Goal: Task Accomplishment & Management: Complete application form

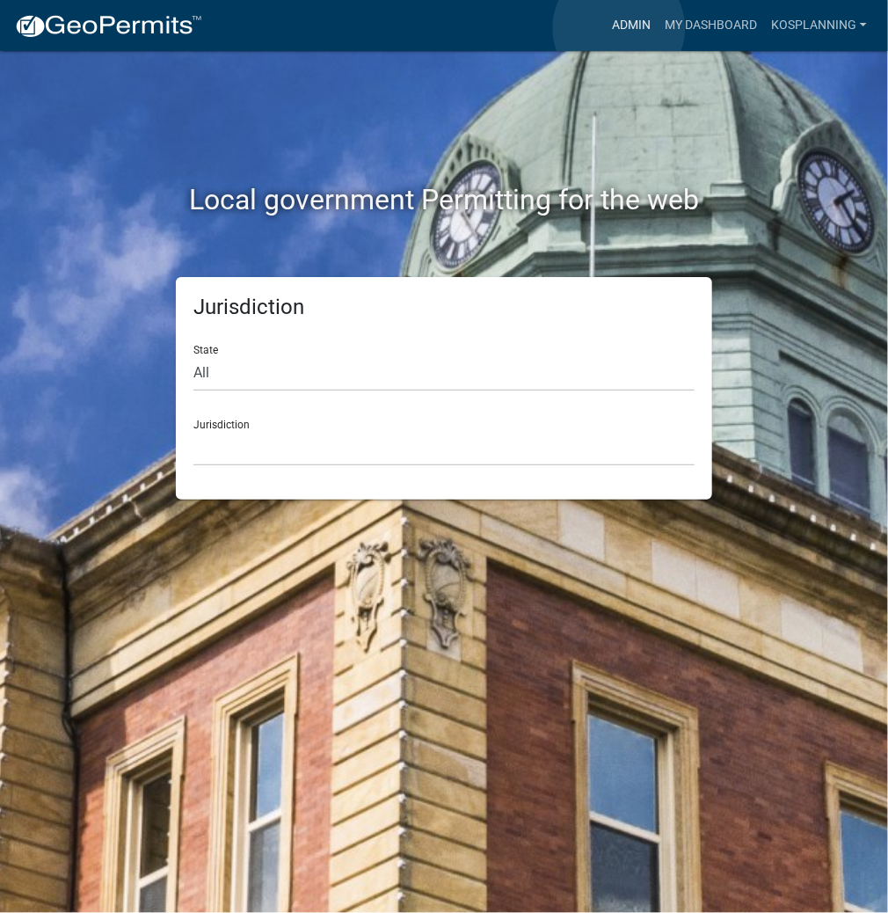
click at [619, 28] on link "Admin" at bounding box center [631, 25] width 53 height 33
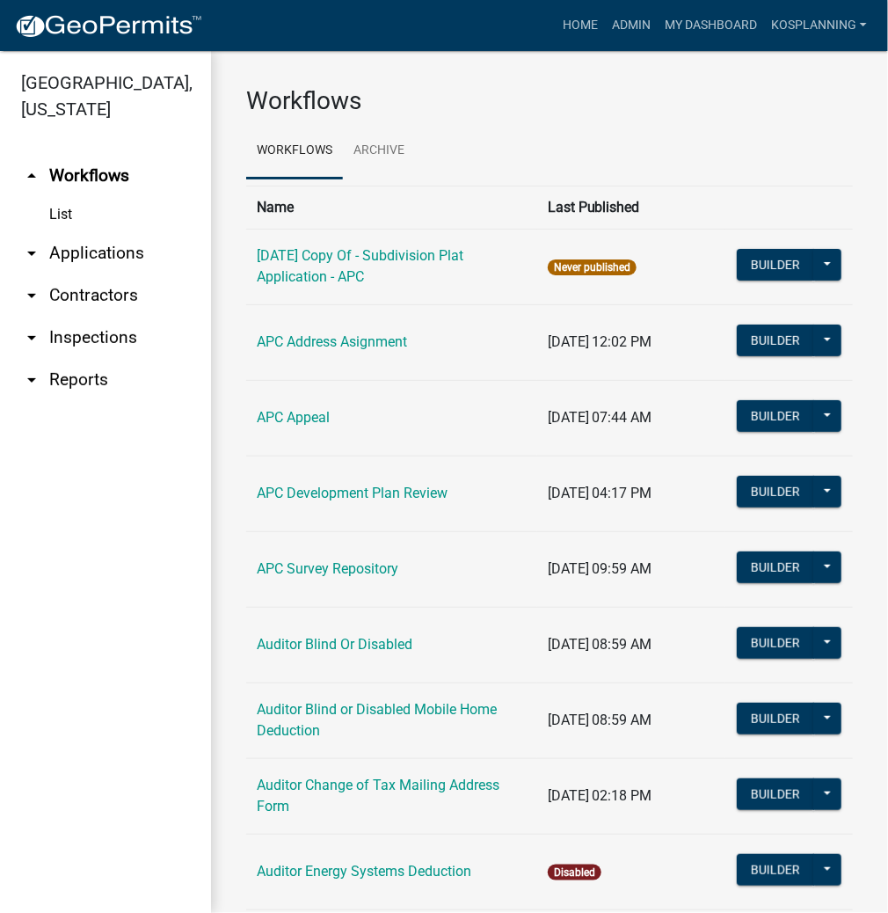
click at [113, 292] on link "arrow_drop_down Contractors" at bounding box center [105, 295] width 211 height 42
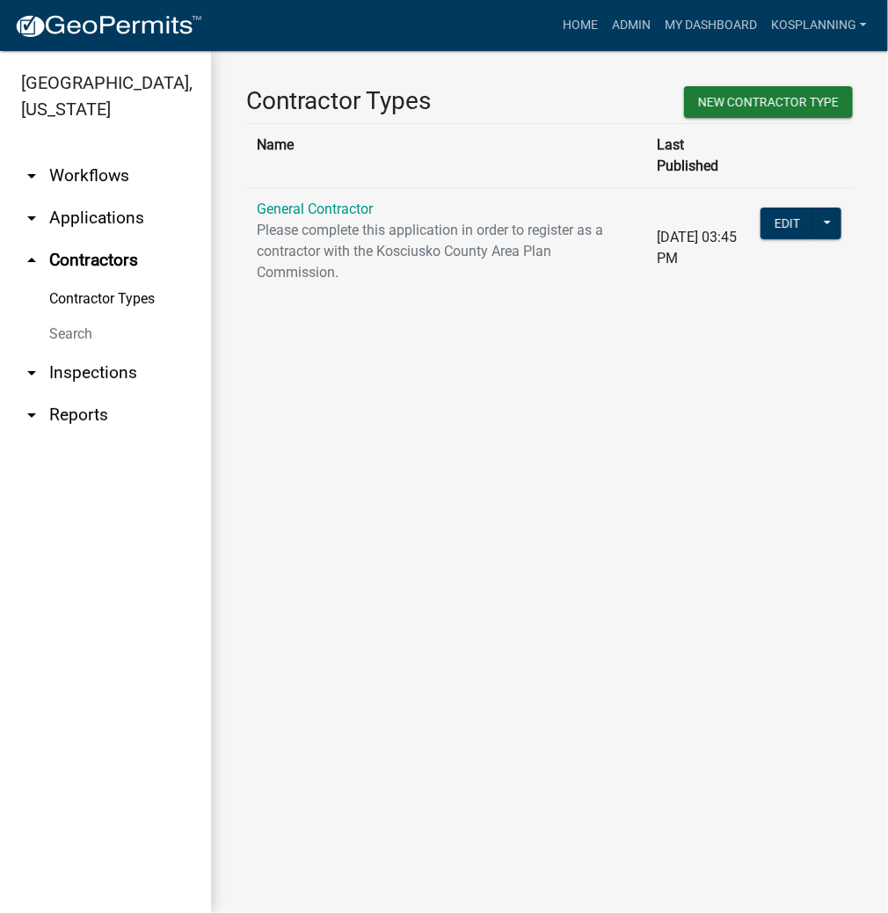
click at [301, 187] on td "General Contractor Please complete this application in order to register as a c…" at bounding box center [446, 247] width 400 height 120
click at [306, 200] on link "General Contractor" at bounding box center [315, 208] width 116 height 17
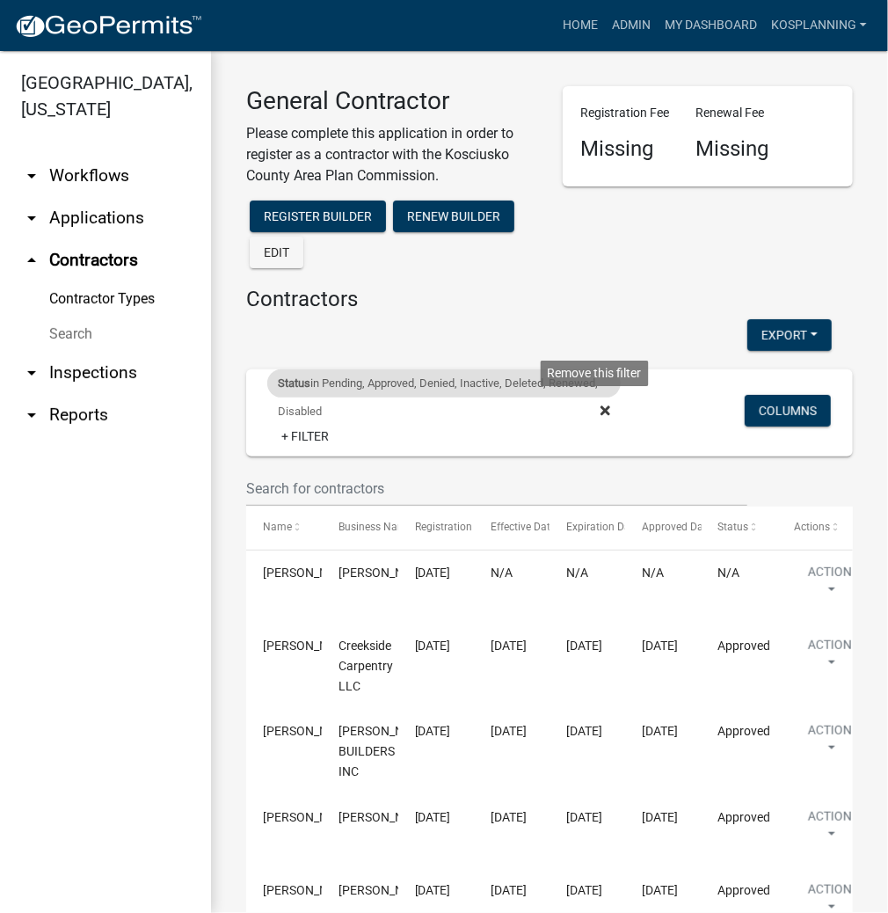
click at [601, 406] on icon at bounding box center [606, 411] width 10 height 14
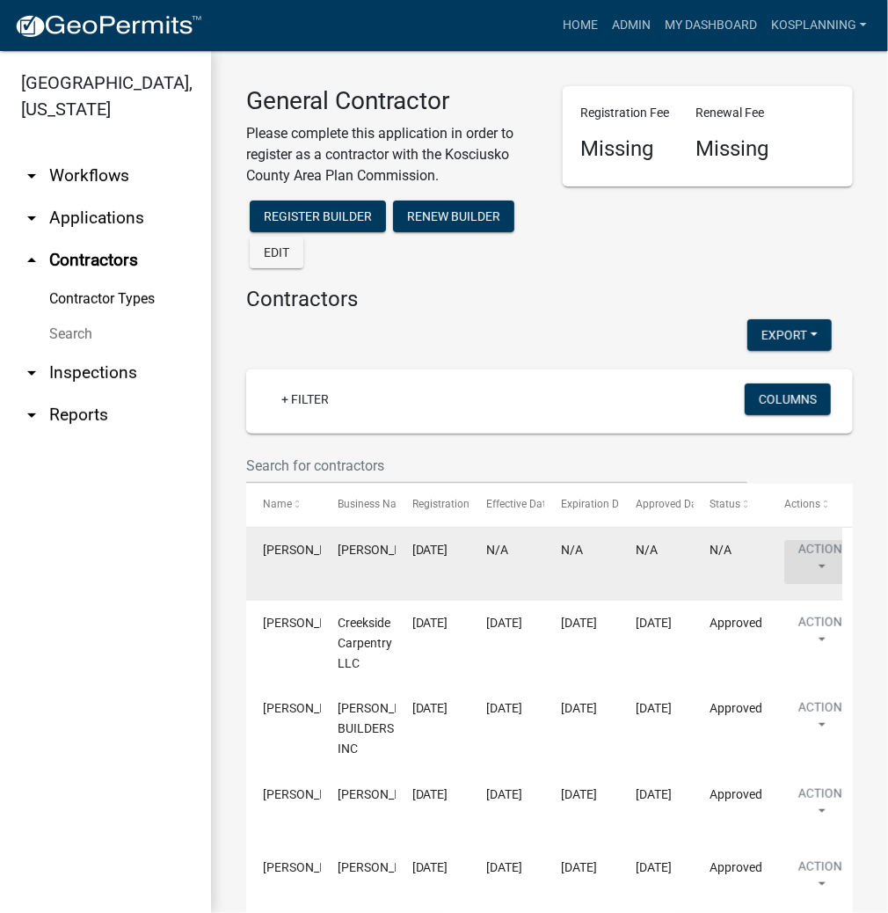
click at [814, 544] on button "Action" at bounding box center [820, 562] width 72 height 44
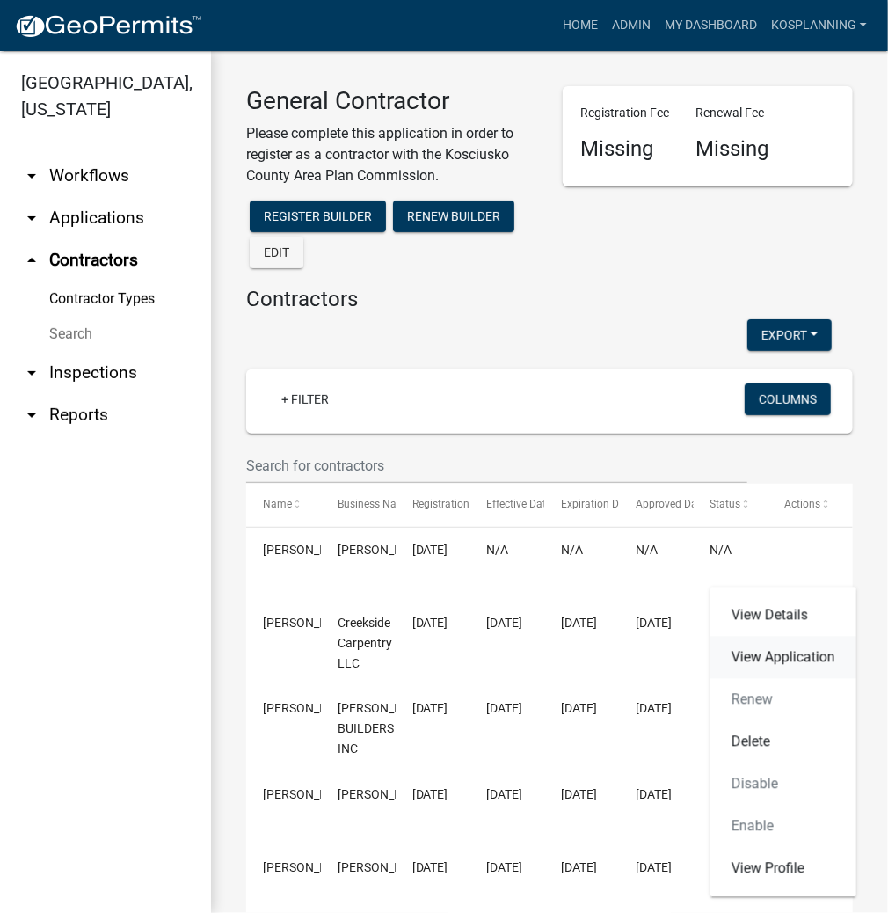
click at [782, 647] on link "View Application" at bounding box center [783, 658] width 146 height 42
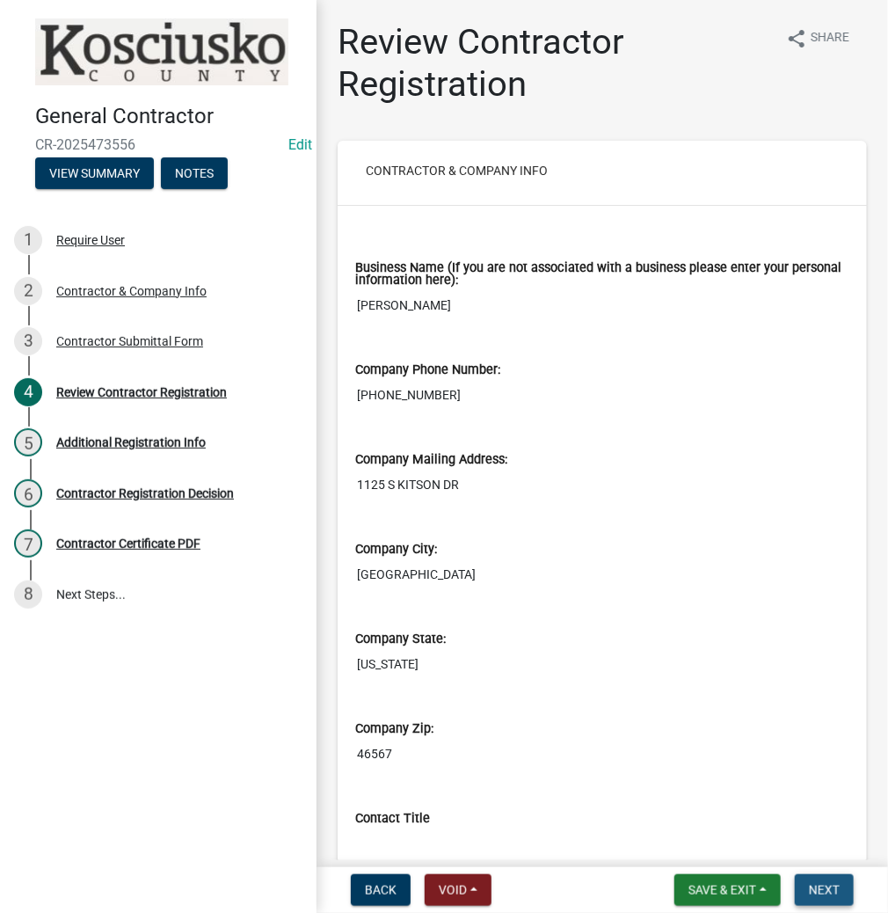
click at [825, 887] on span "Next" at bounding box center [824, 890] width 31 height 14
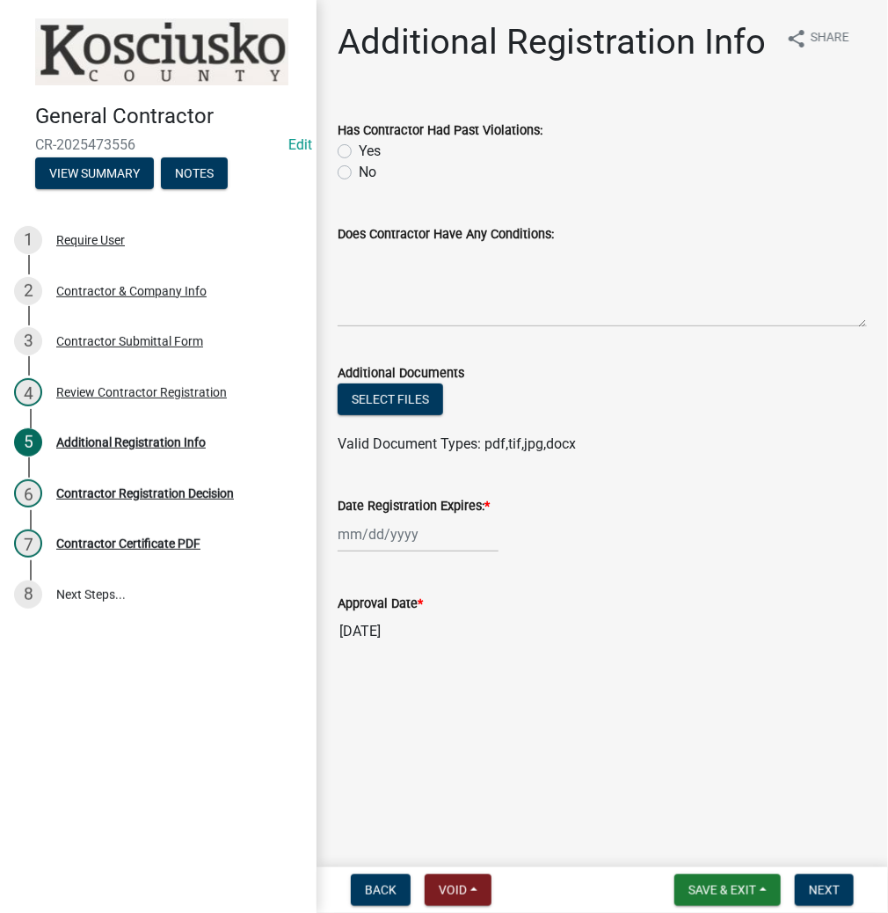
drag, startPoint x: 346, startPoint y: 166, endPoint x: 353, endPoint y: 176, distance: 12.0
click at [359, 166] on label "No" at bounding box center [368, 172] width 18 height 21
click at [359, 166] on input "No" at bounding box center [364, 167] width 11 height 11
radio input "true"
click at [404, 289] on textarea "Does Contractor Have Any Conditions:" at bounding box center [602, 285] width 529 height 83
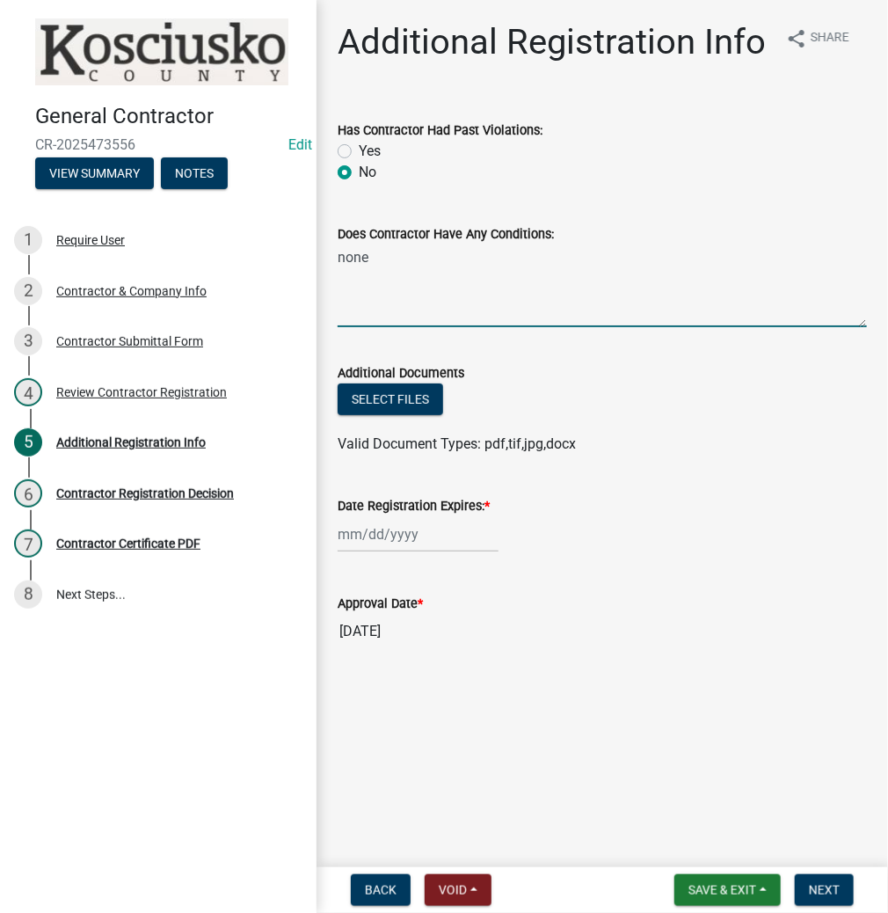
type textarea "none"
click at [411, 531] on div at bounding box center [418, 534] width 161 height 36
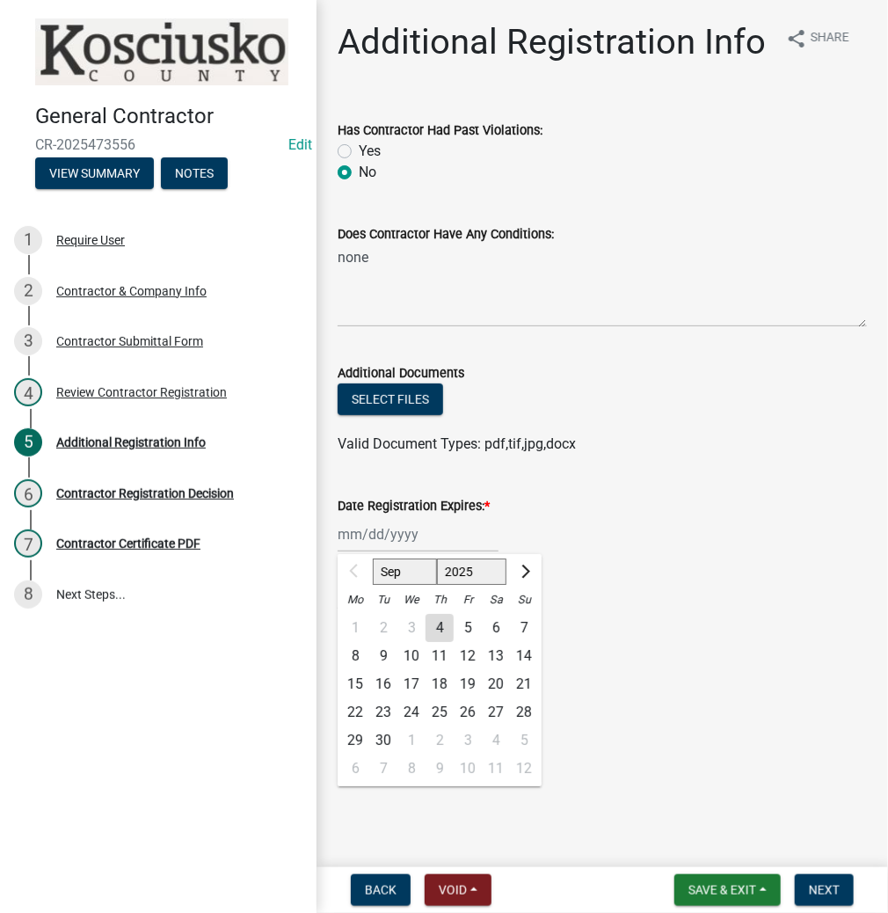
click at [452, 582] on select "2025 2026 2027 2028 2029 2030 2031 2032 2033 2034 2035 2036 2037 2038 2039 2040…" at bounding box center [472, 571] width 70 height 26
select select "2026"
click at [437, 558] on select "2025 2026 2027 2028 2029 2030 2031 2032 2033 2034 2035 2036 2037 2038 2039 2040…" at bounding box center [472, 571] width 70 height 26
click at [461, 630] on div "4" at bounding box center [468, 628] width 28 height 28
type input "09/04/2026"
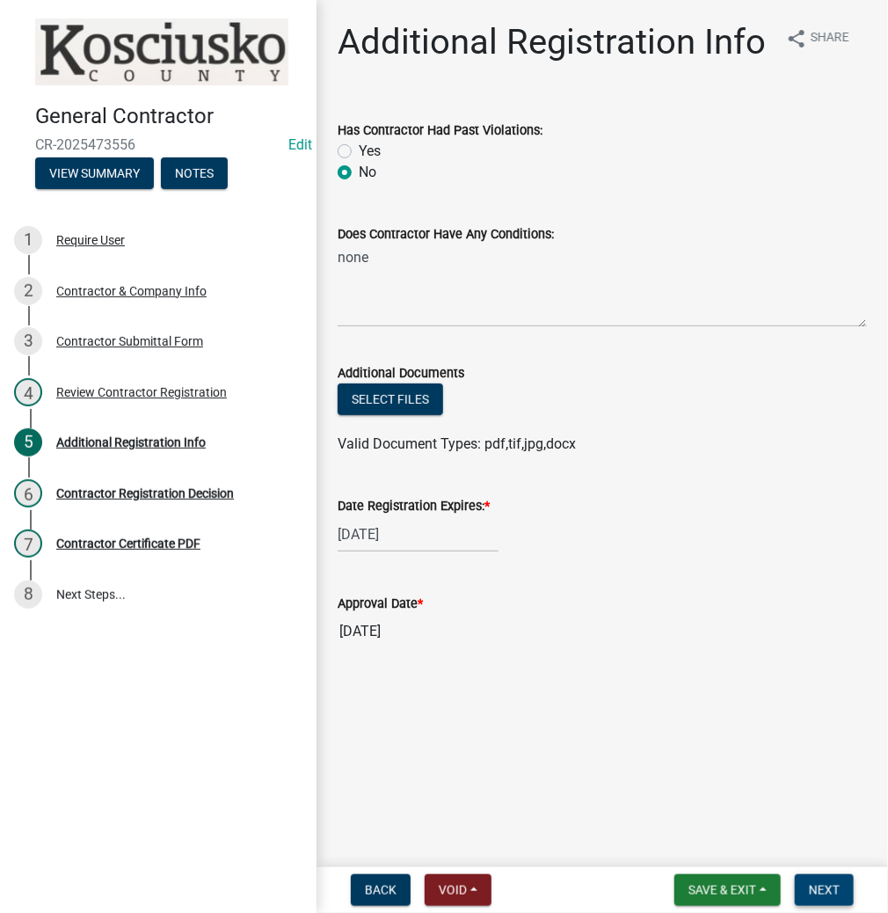
click at [809, 875] on button "Next" at bounding box center [824, 890] width 59 height 32
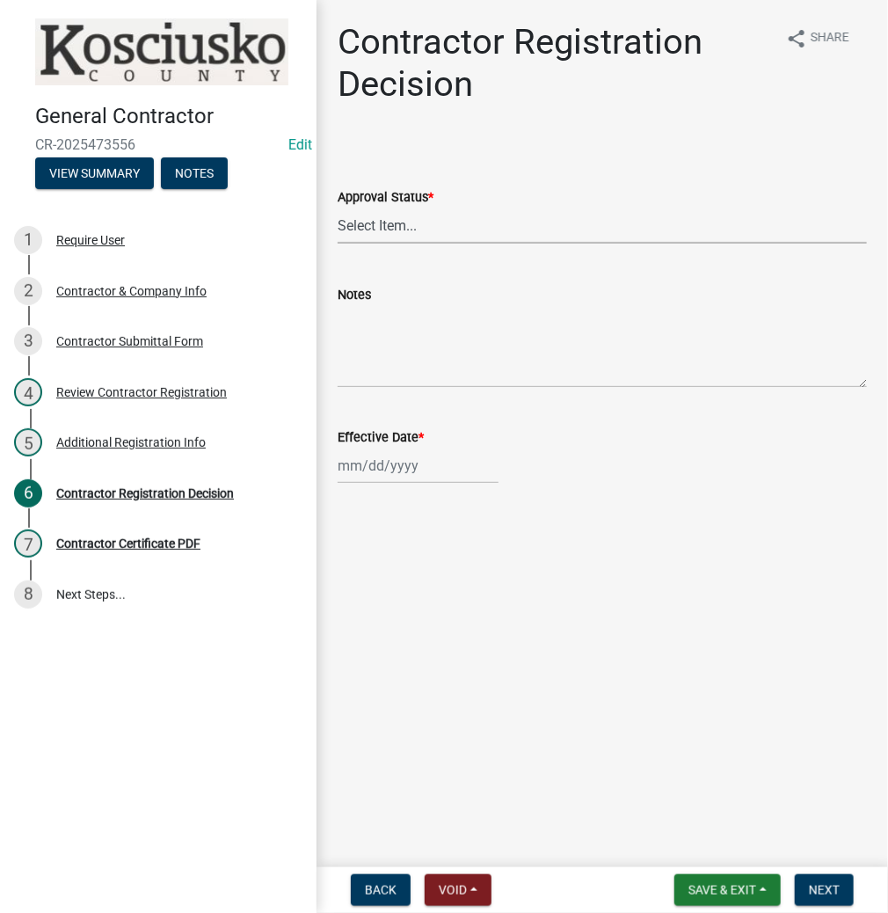
drag, startPoint x: 387, startPoint y: 223, endPoint x: 387, endPoint y: 239, distance: 15.8
click at [387, 222] on select "Select Item... Approved Denied" at bounding box center [602, 225] width 529 height 36
click at [338, 207] on select "Select Item... Approved Denied" at bounding box center [602, 225] width 529 height 36
select select "8e4351d7-4ebf-4714-a7c9-c8187f00e083"
click at [376, 464] on div at bounding box center [418, 466] width 161 height 36
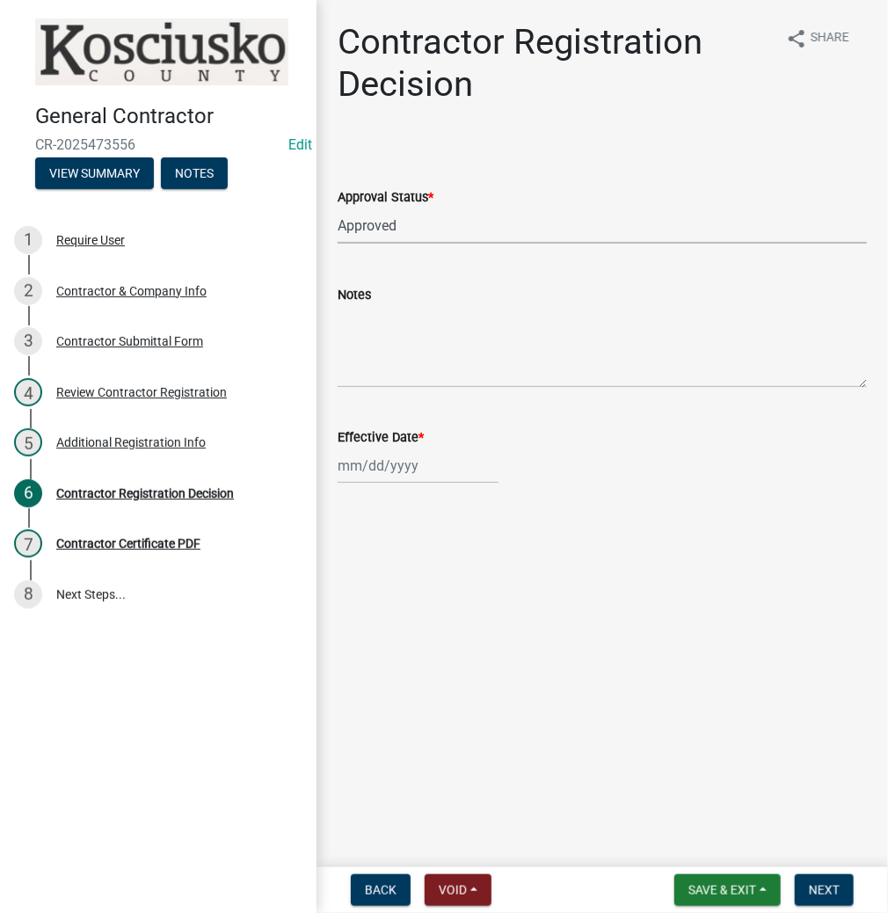
select select "9"
select select "2025"
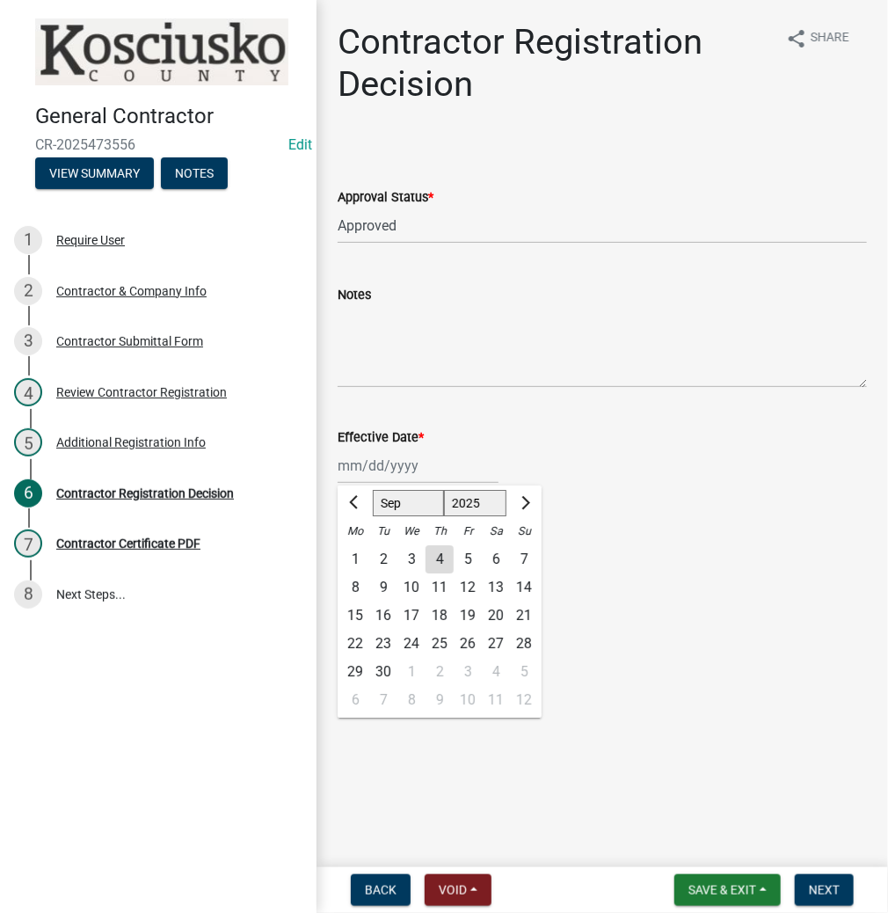
click at [448, 541] on div "Th" at bounding box center [440, 531] width 28 height 28
click at [440, 552] on div "4" at bounding box center [440, 559] width 28 height 28
type input "09/04/2025"
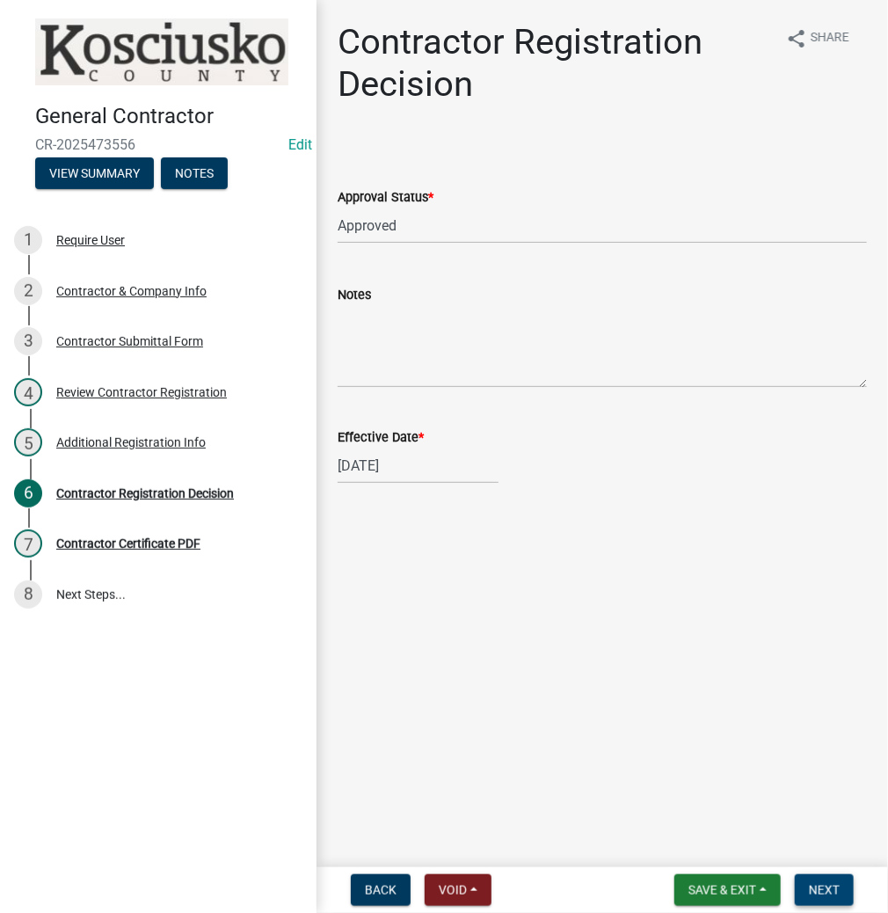
click at [830, 887] on span "Next" at bounding box center [824, 890] width 31 height 14
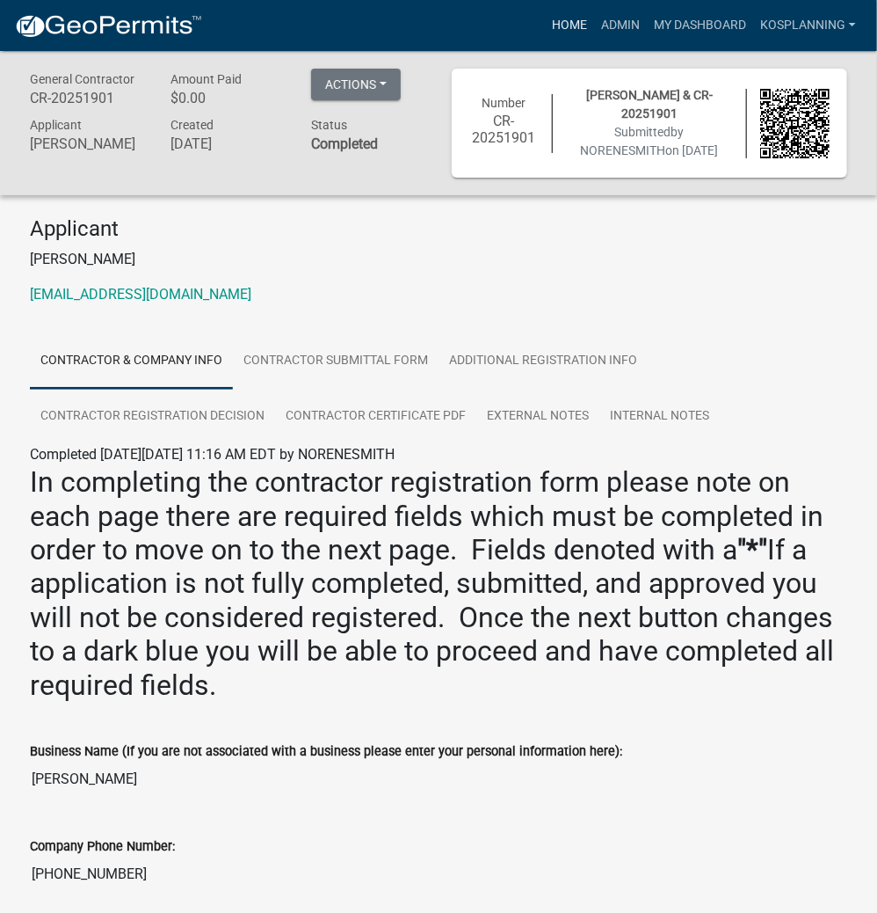
click at [563, 28] on link "Home" at bounding box center [569, 25] width 49 height 33
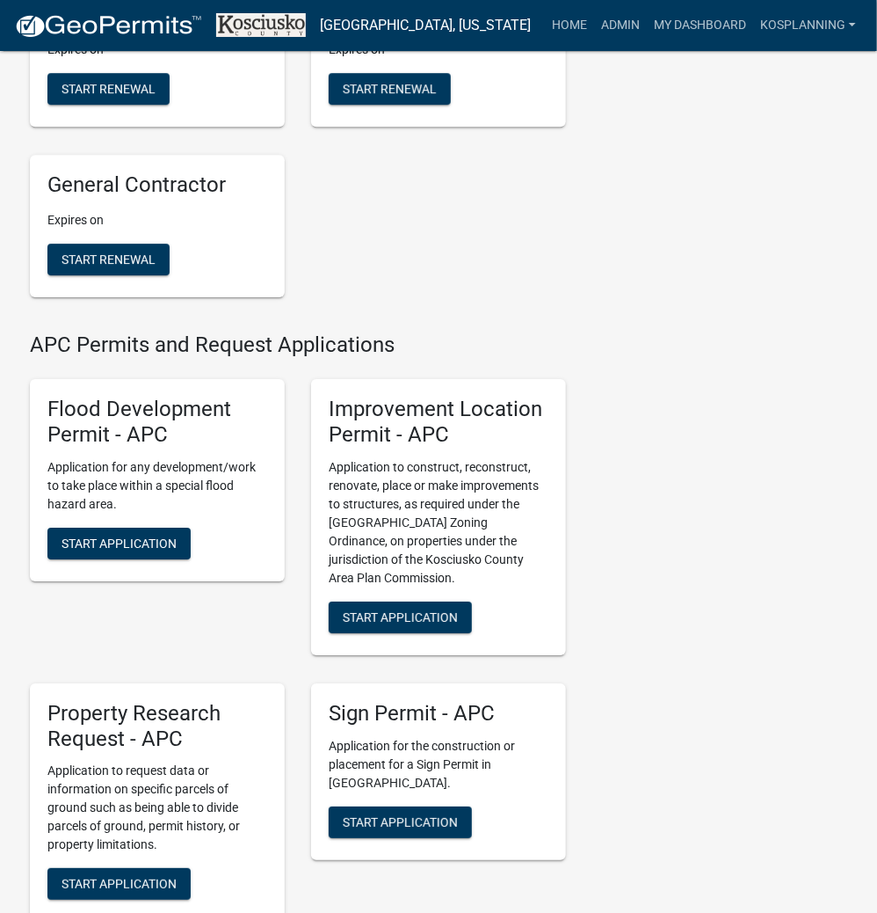
scroll to position [1829, 0]
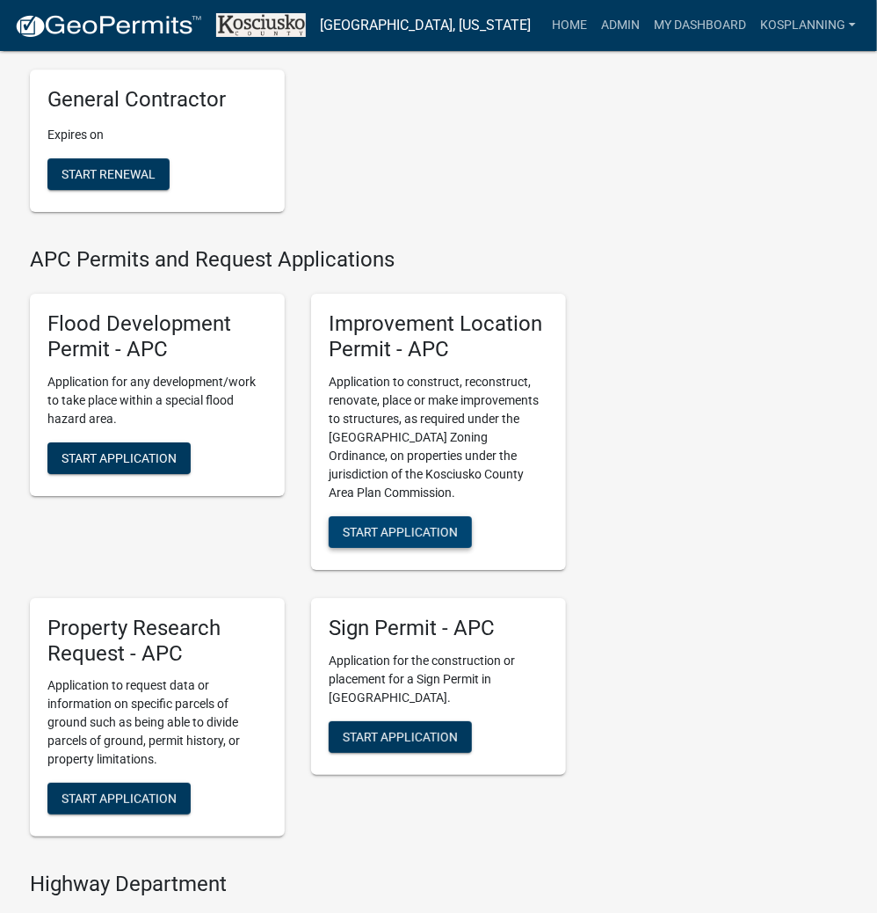
click at [426, 538] on span "Start Application" at bounding box center [400, 531] width 115 height 14
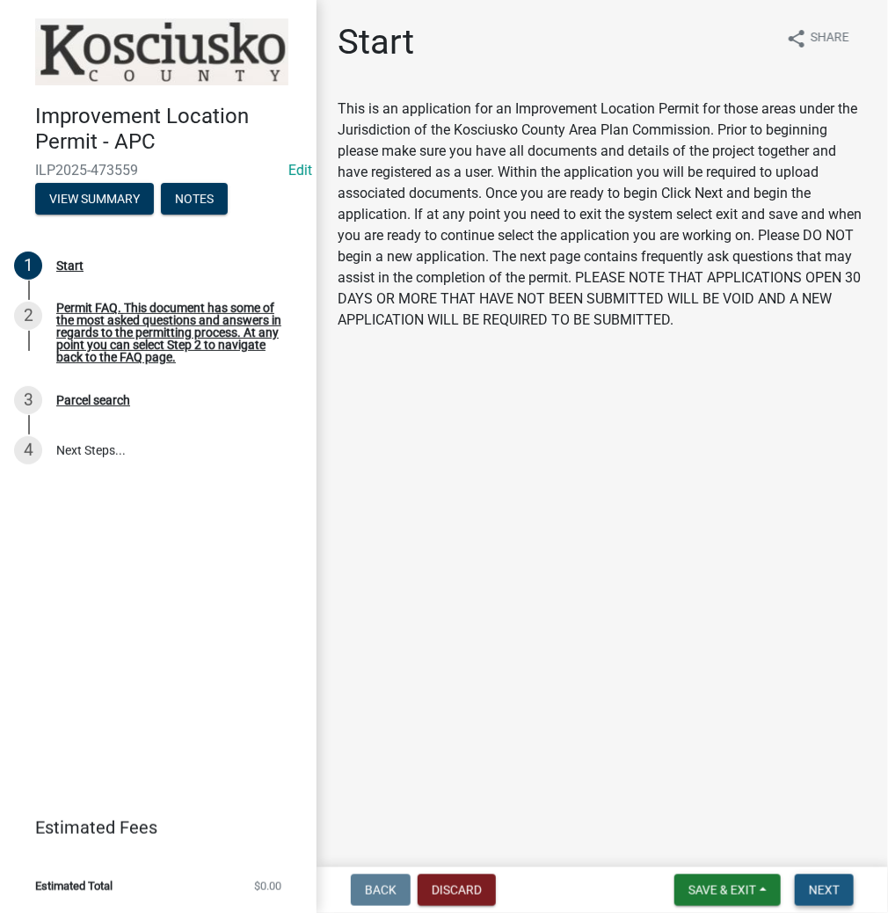
click at [819, 880] on button "Next" at bounding box center [824, 890] width 59 height 32
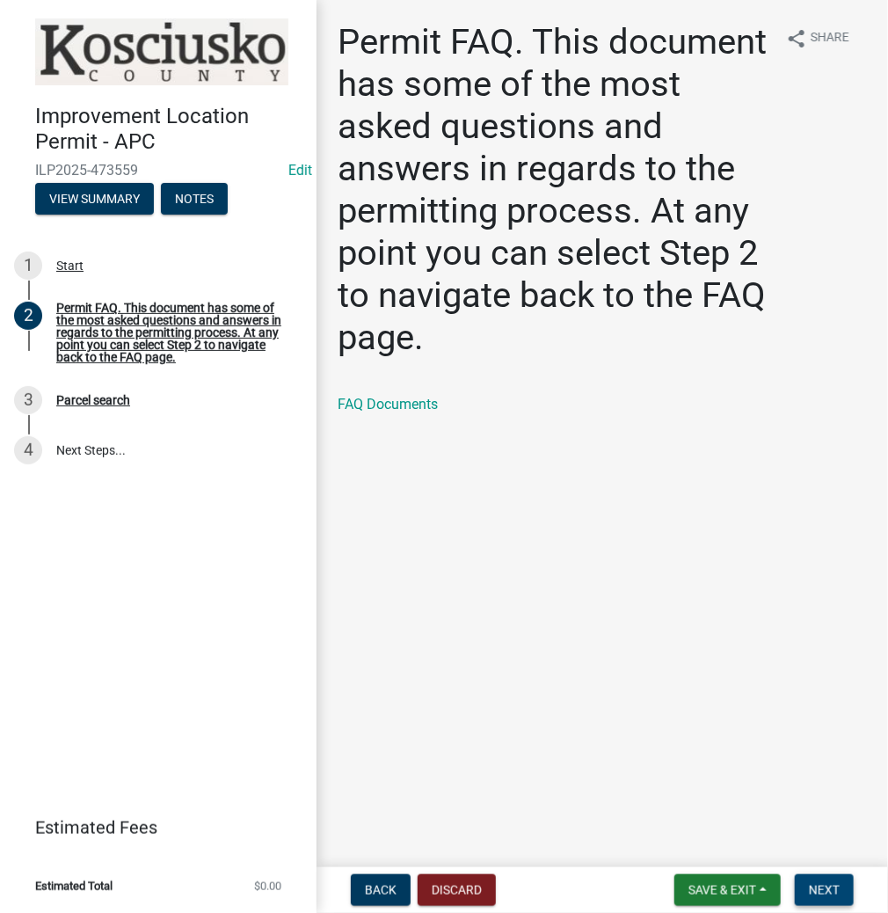
click at [834, 890] on span "Next" at bounding box center [824, 890] width 31 height 14
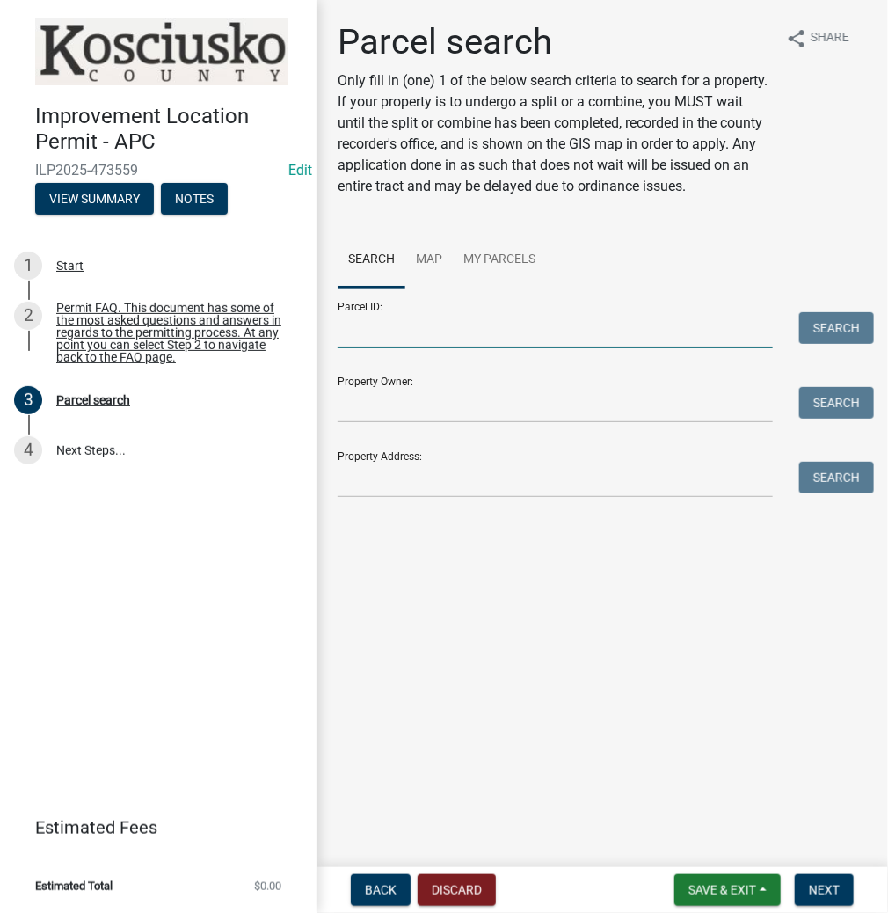
click at [444, 327] on input "Parcel ID:" at bounding box center [555, 330] width 435 height 36
type input "0"
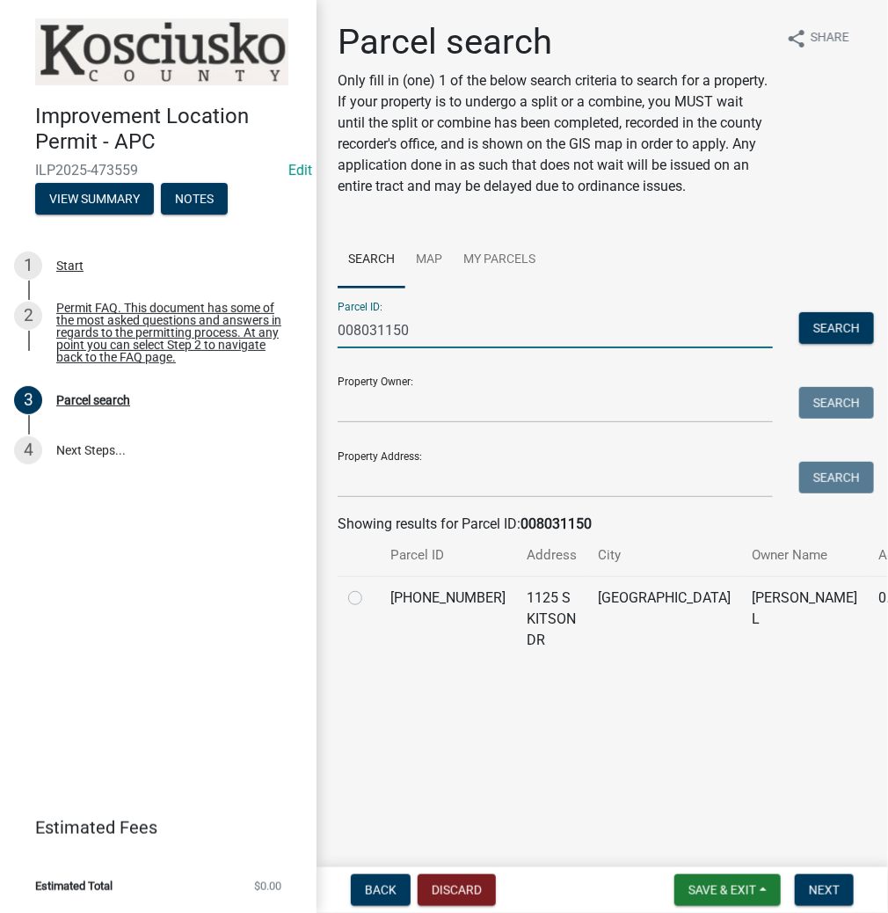
type input "008031150"
click at [369, 587] on label at bounding box center [369, 587] width 0 height 0
click at [369, 599] on input "radio" at bounding box center [374, 592] width 11 height 11
radio input "true"
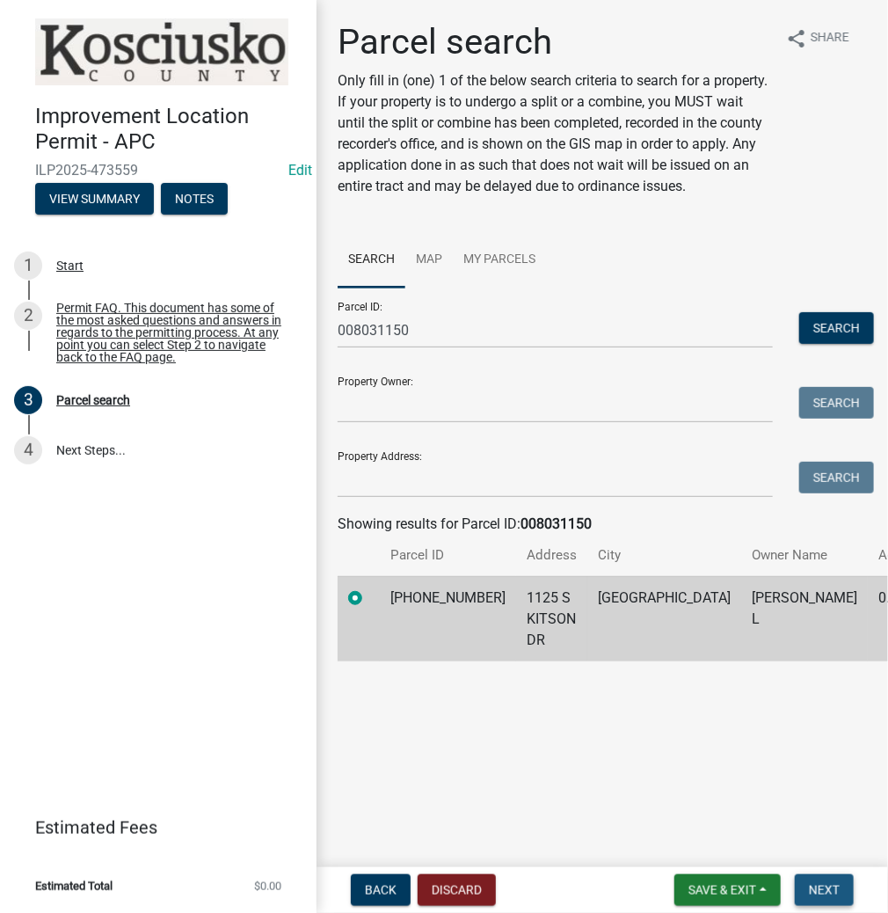
click at [822, 880] on button "Next" at bounding box center [824, 890] width 59 height 32
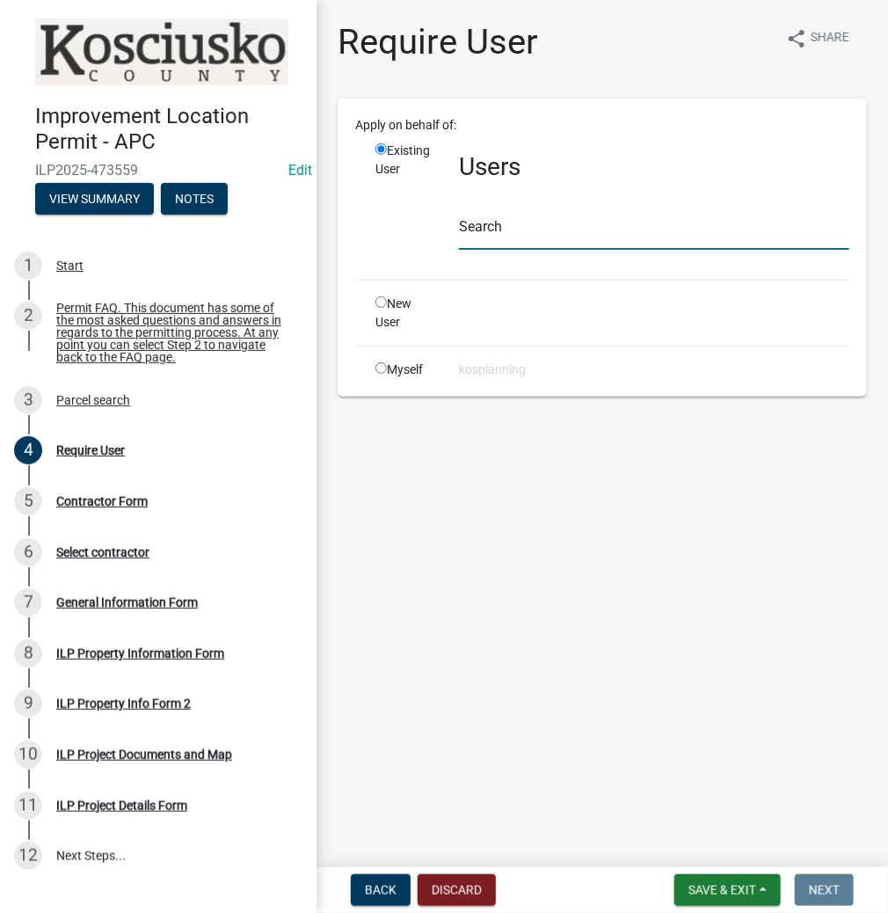
click at [513, 229] on input "text" at bounding box center [654, 232] width 390 height 36
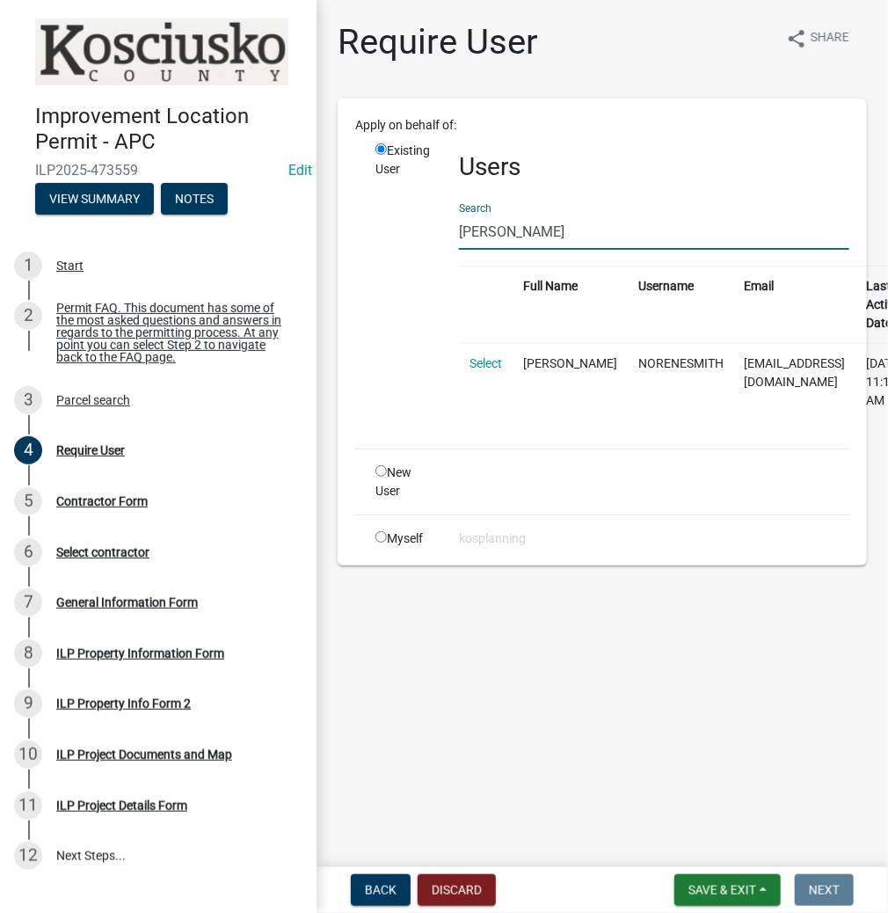
type input "norene smith"
drag, startPoint x: 488, startPoint y: 362, endPoint x: 491, endPoint y: 371, distance: 9.5
click at [484, 366] on link "Select" at bounding box center [486, 363] width 33 height 14
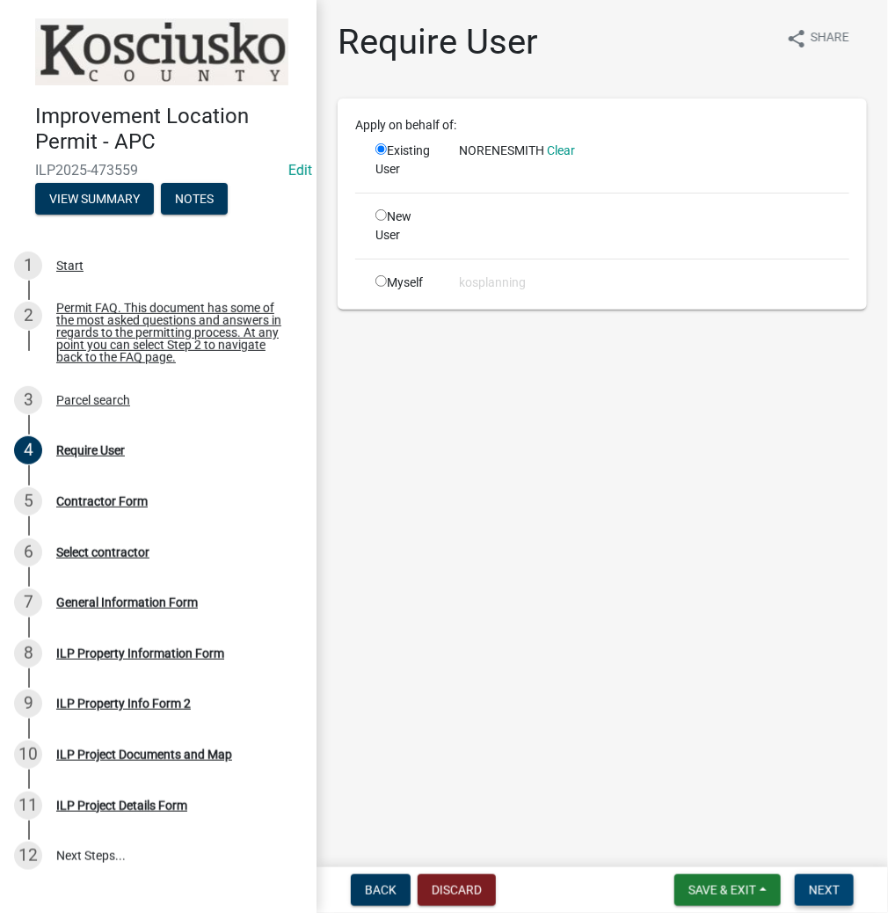
click at [837, 883] on span "Next" at bounding box center [824, 890] width 31 height 14
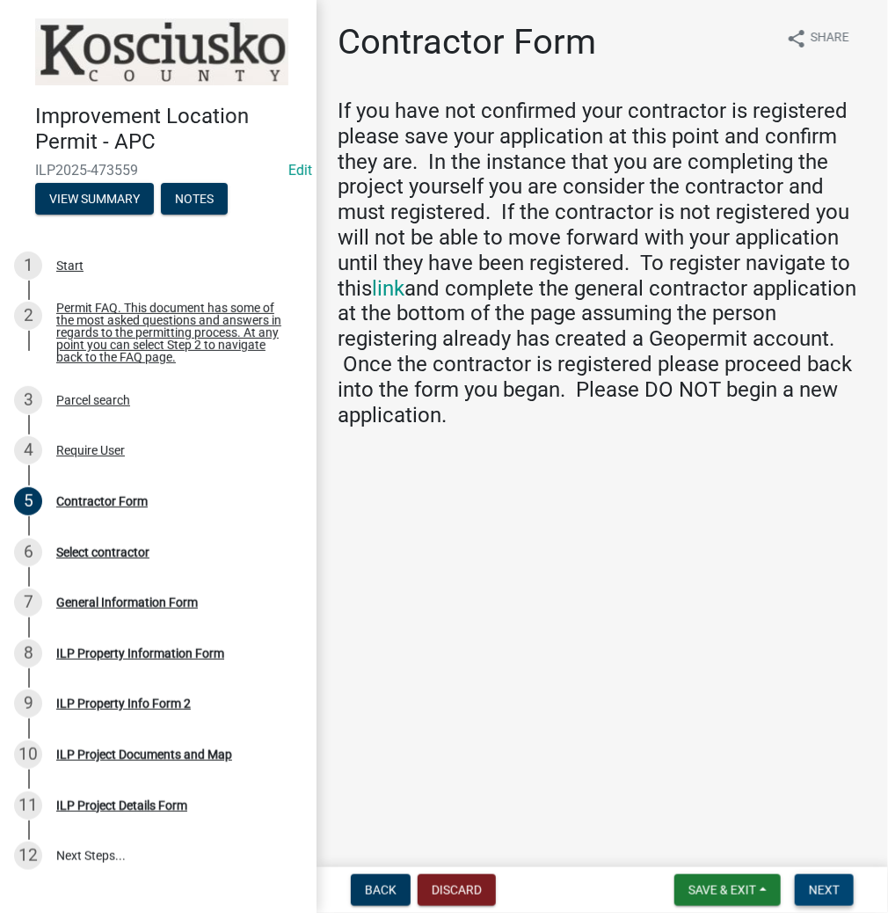
click at [809, 879] on button "Next" at bounding box center [824, 890] width 59 height 32
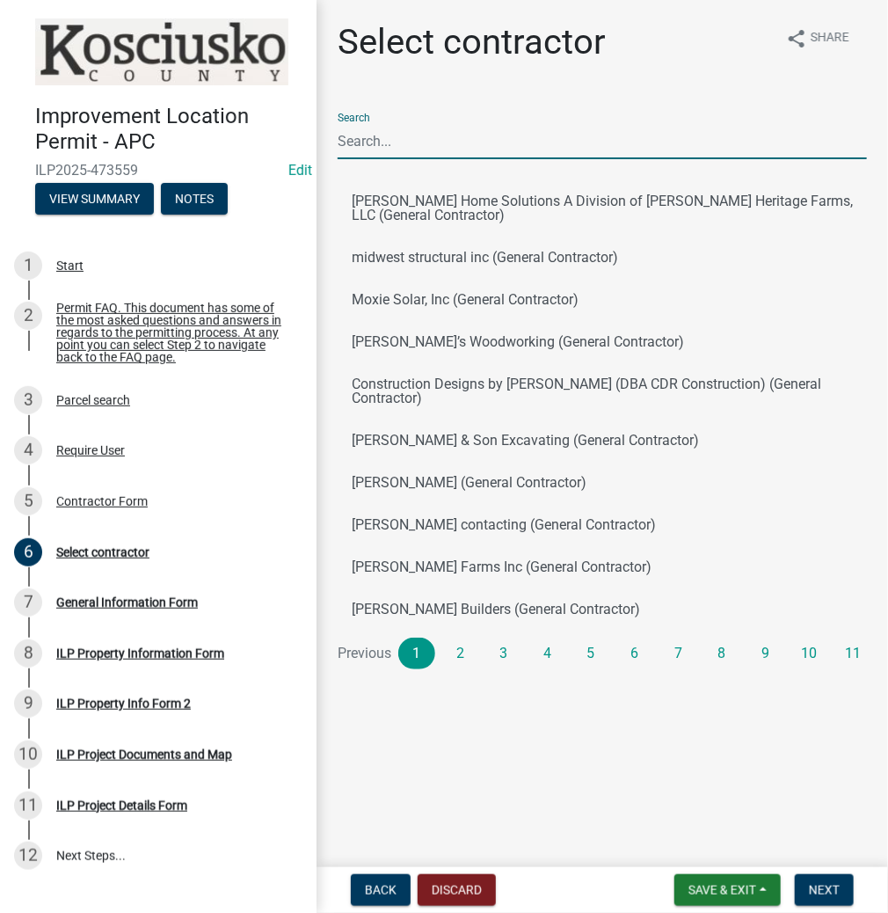
click at [385, 131] on input "Search" at bounding box center [602, 141] width 529 height 36
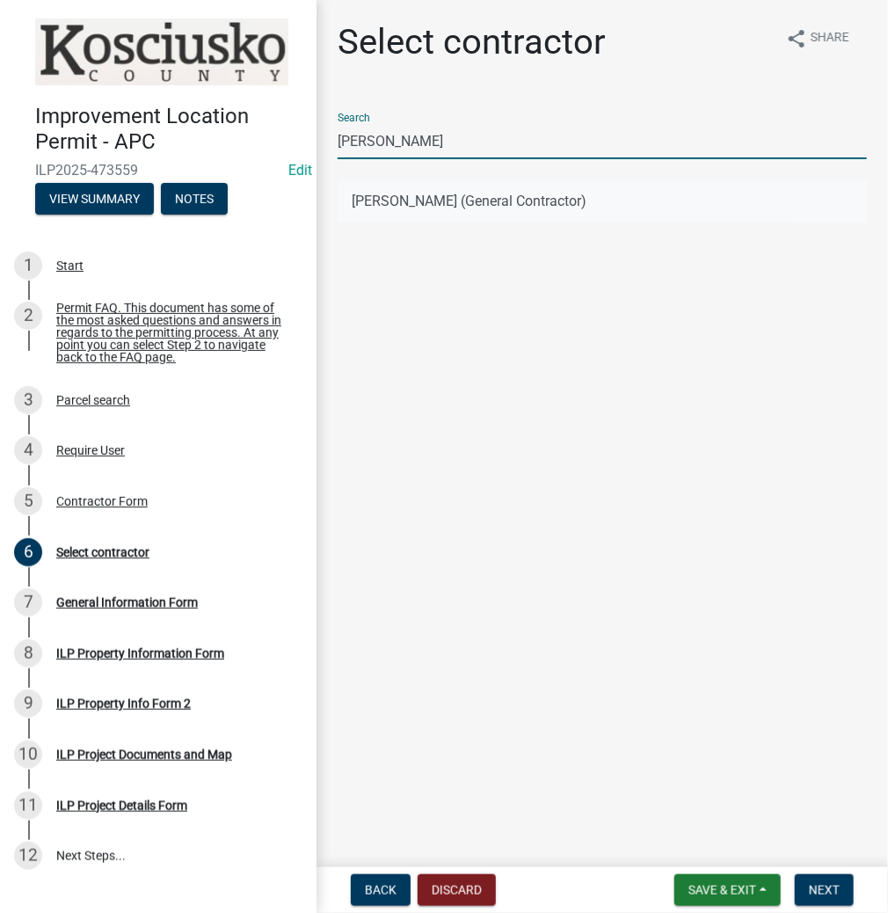
type input "NORENE SMITH"
click at [417, 195] on button "NORENE SMITH (General Contractor)" at bounding box center [602, 201] width 529 height 42
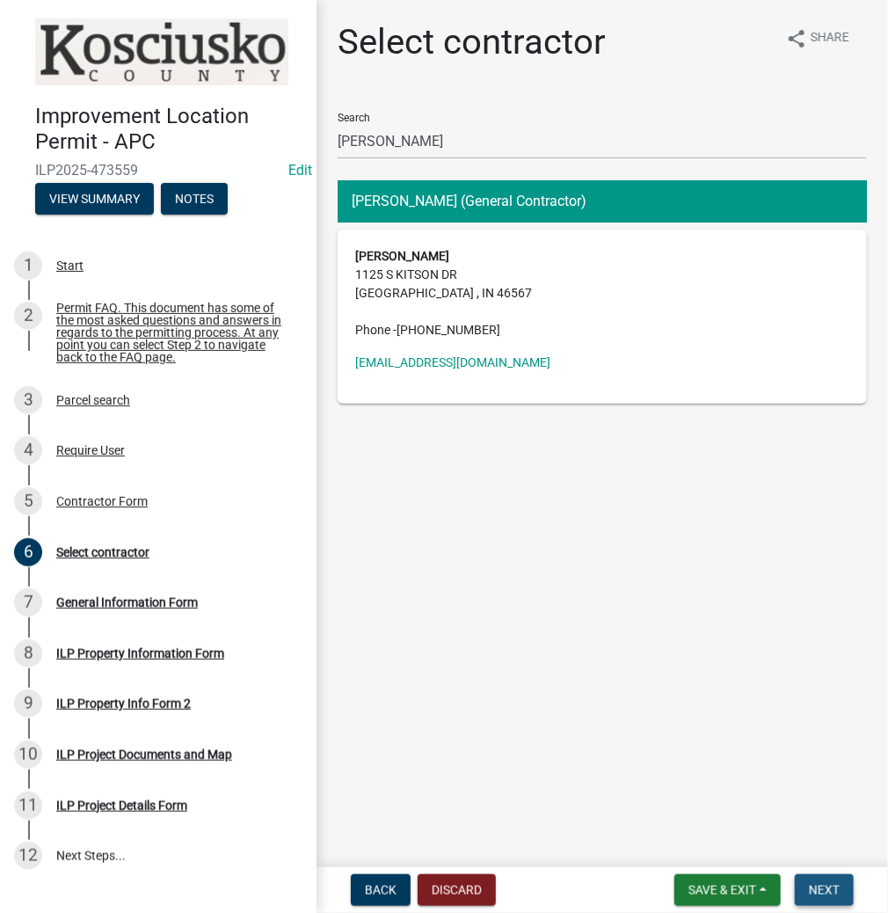
click at [819, 878] on button "Next" at bounding box center [824, 890] width 59 height 32
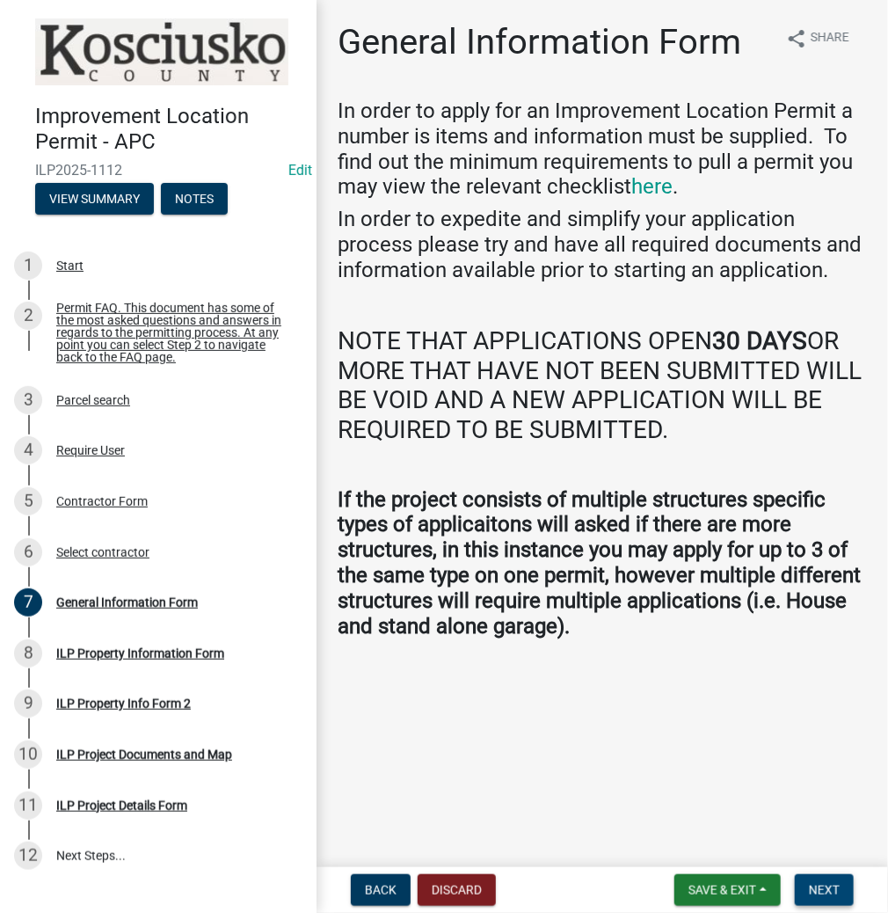
click at [821, 883] on span "Next" at bounding box center [824, 890] width 31 height 14
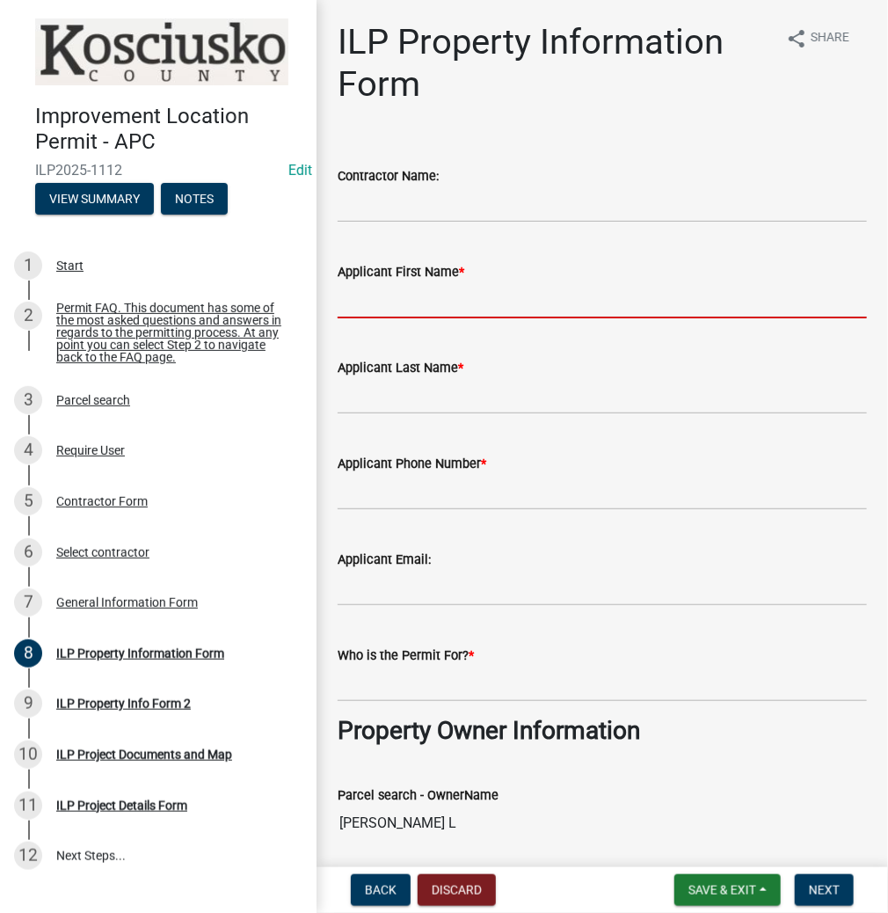
click at [368, 288] on input "Applicant First Name *" at bounding box center [602, 300] width 529 height 36
type input "NORENE"
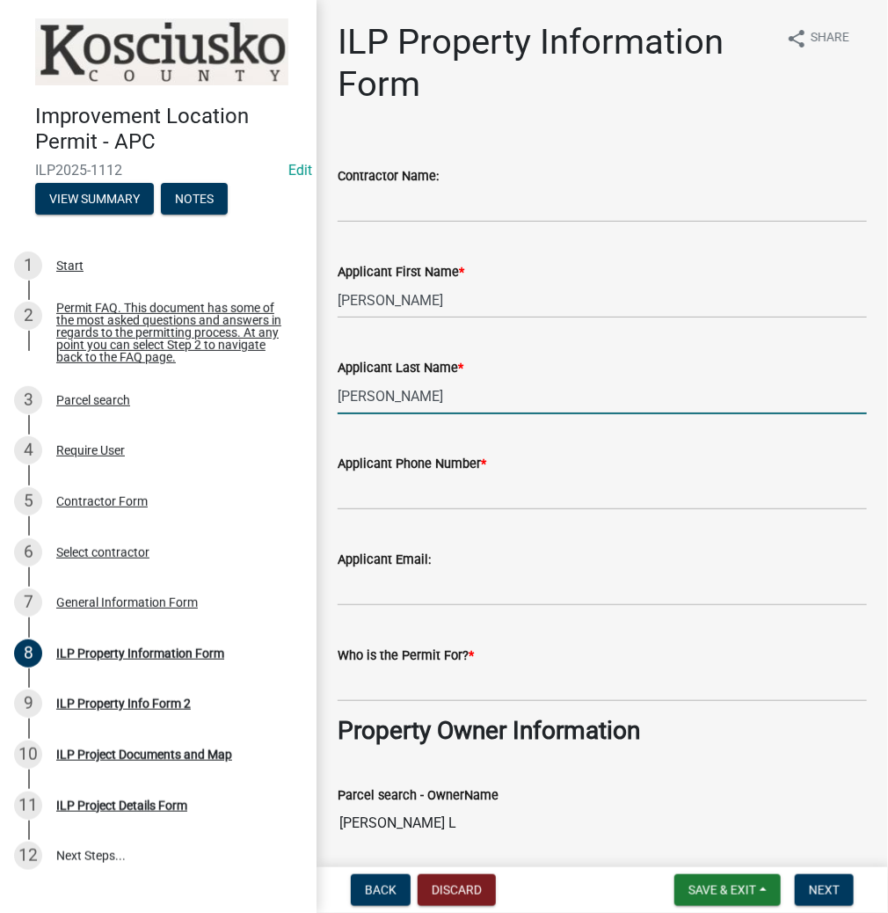
type input "SMITH"
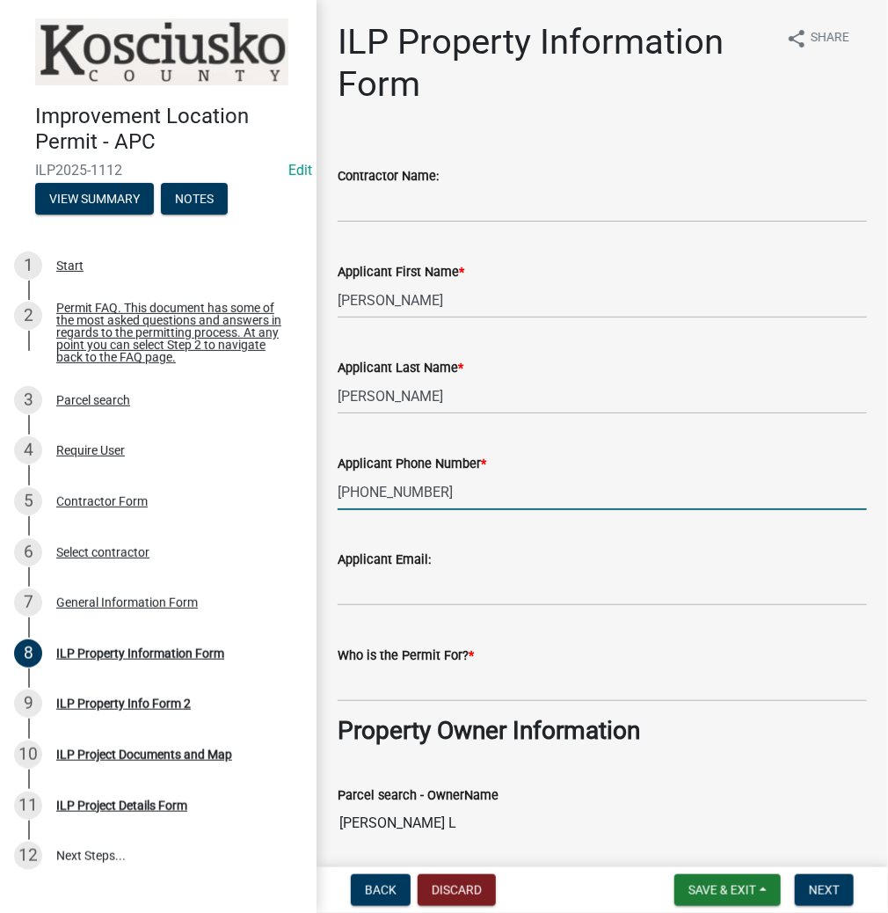
type input "574-518-4075"
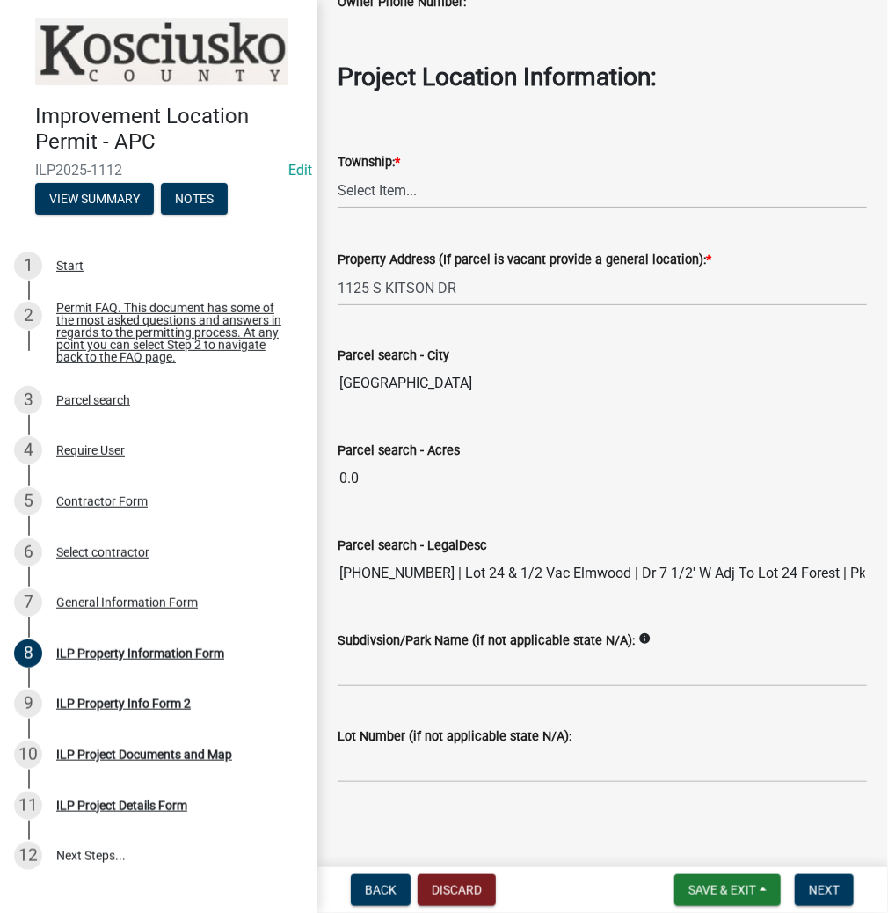
scroll to position [1270, 0]
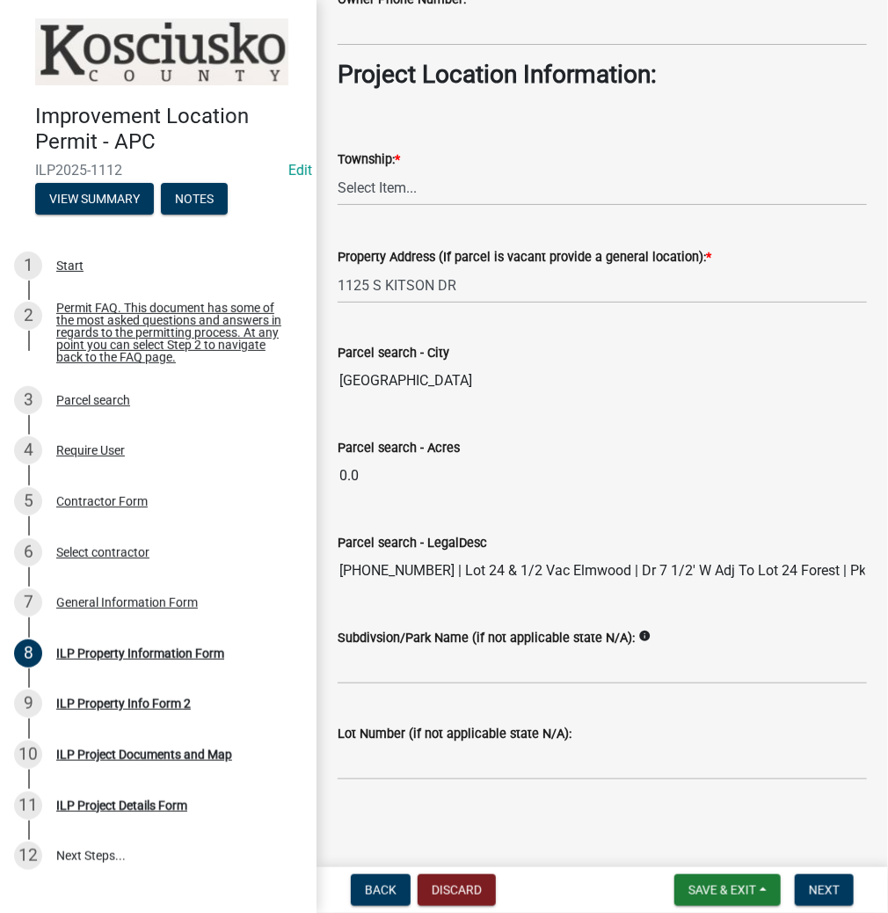
type input "NORENE SMITH"
click at [398, 176] on select "Select Item... Benton - Elkhart Co Clay Etna Franklin Harrison Jackson Jefferso…" at bounding box center [602, 188] width 529 height 36
click at [338, 170] on select "Select Item... Benton - Elkhart Co Clay Etna Franklin Harrison Jackson Jefferso…" at bounding box center [602, 188] width 529 height 36
select select "57368d26-defc-477e-a8be-5a23ab554a17"
click at [374, 668] on input "Subdivsion/Park Name (if not applicable state N/A):" at bounding box center [602, 666] width 529 height 36
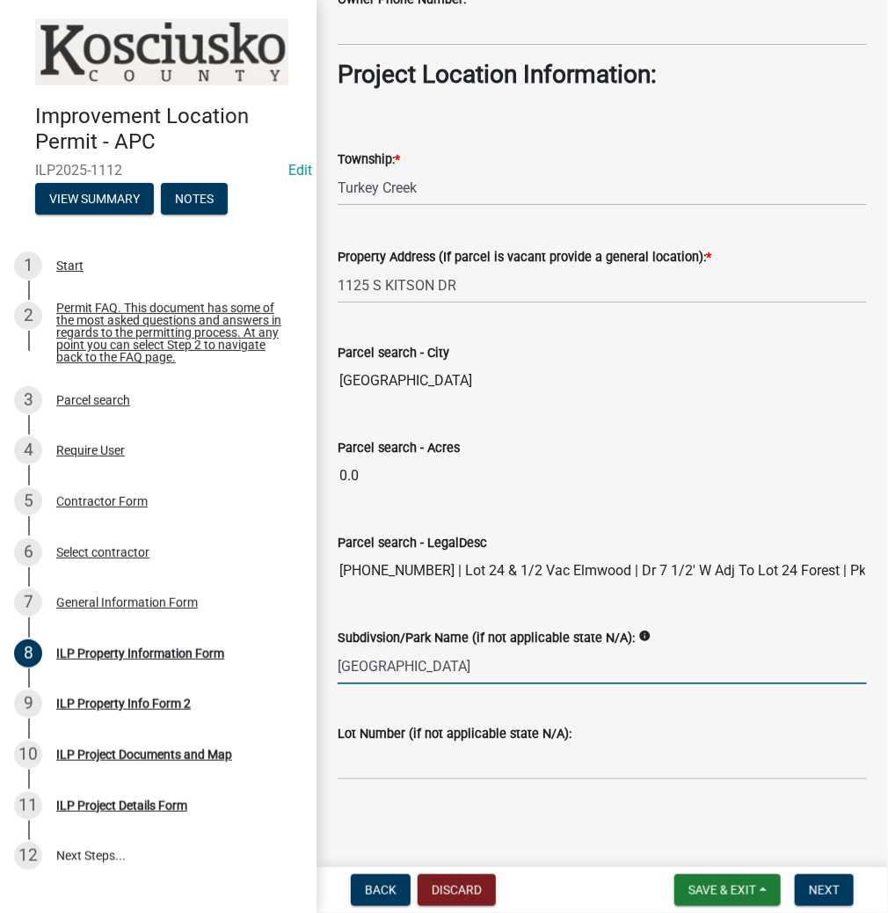
type input "FOREST PARK"
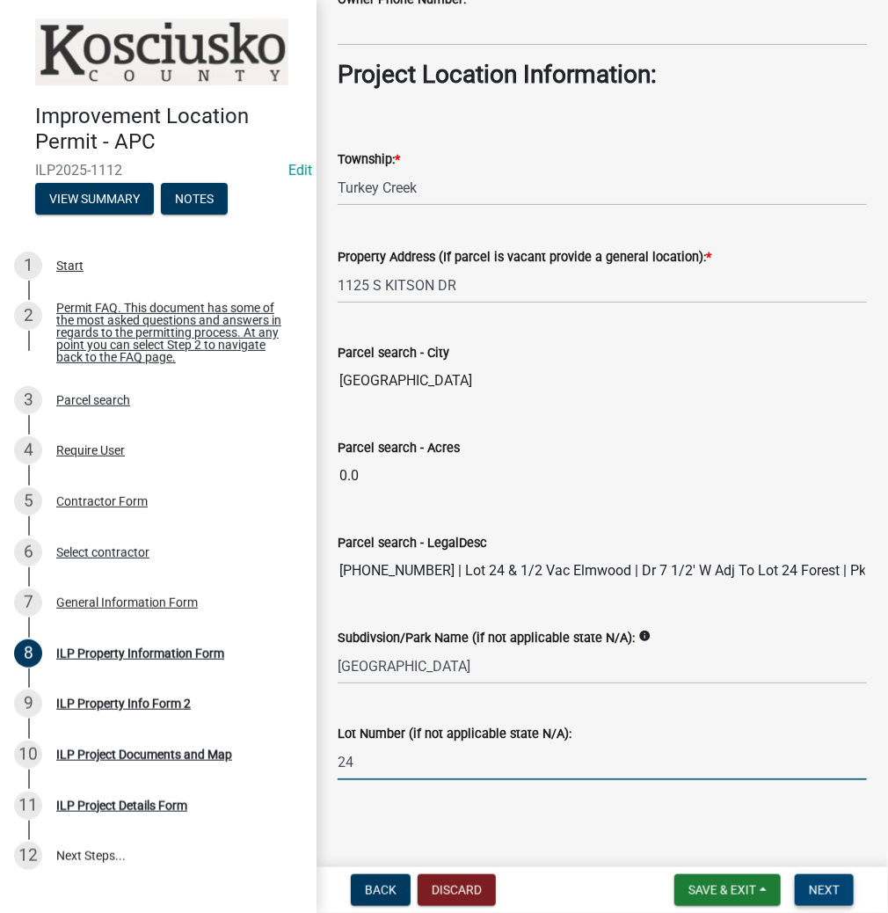
type input "24"
click at [804, 886] on button "Next" at bounding box center [824, 890] width 59 height 32
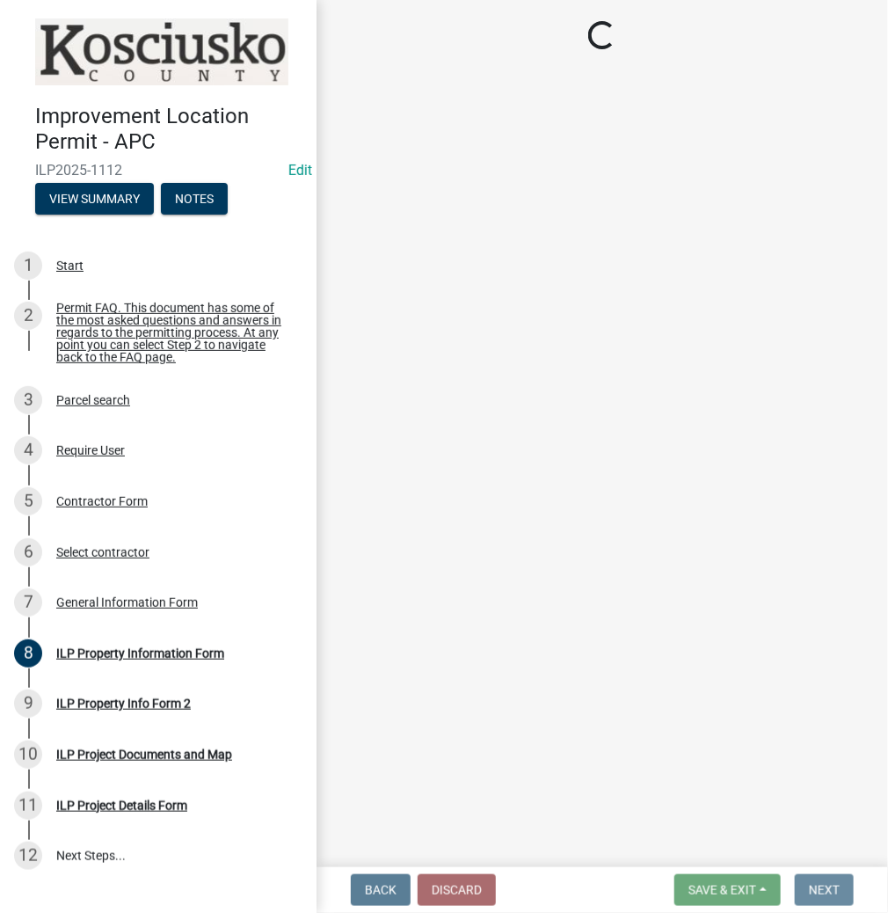
scroll to position [0, 0]
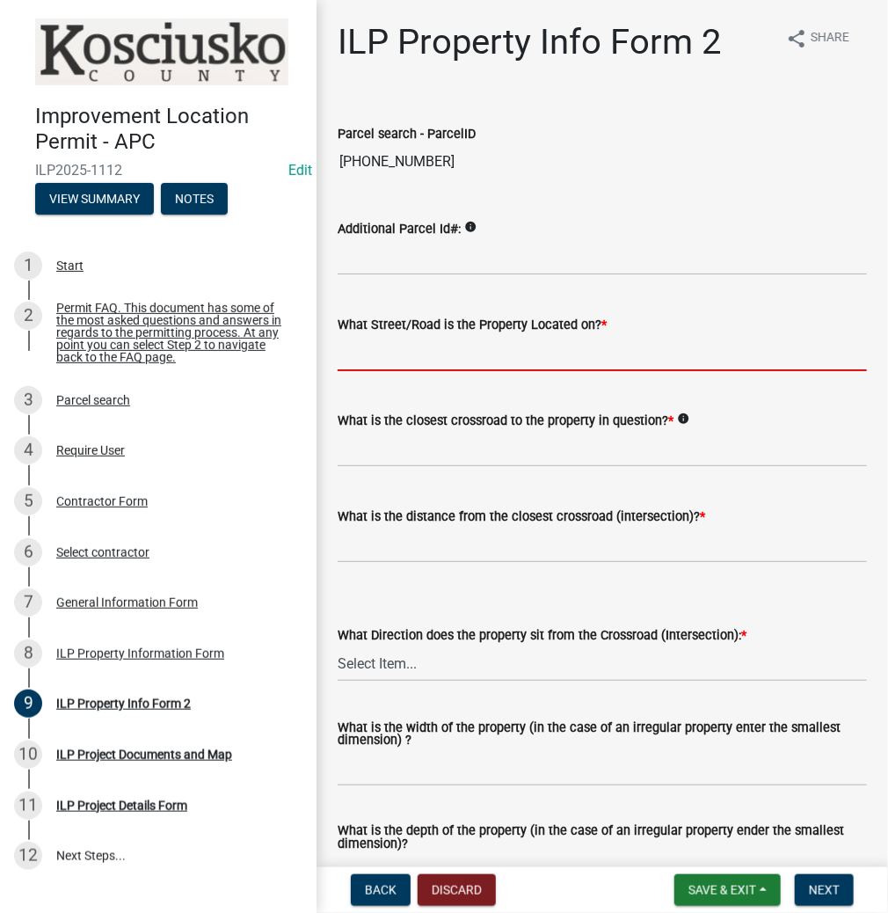
click at [428, 349] on input "What Street/Road is the Property Located on? *" at bounding box center [602, 353] width 529 height 36
type input "KITSON DR"
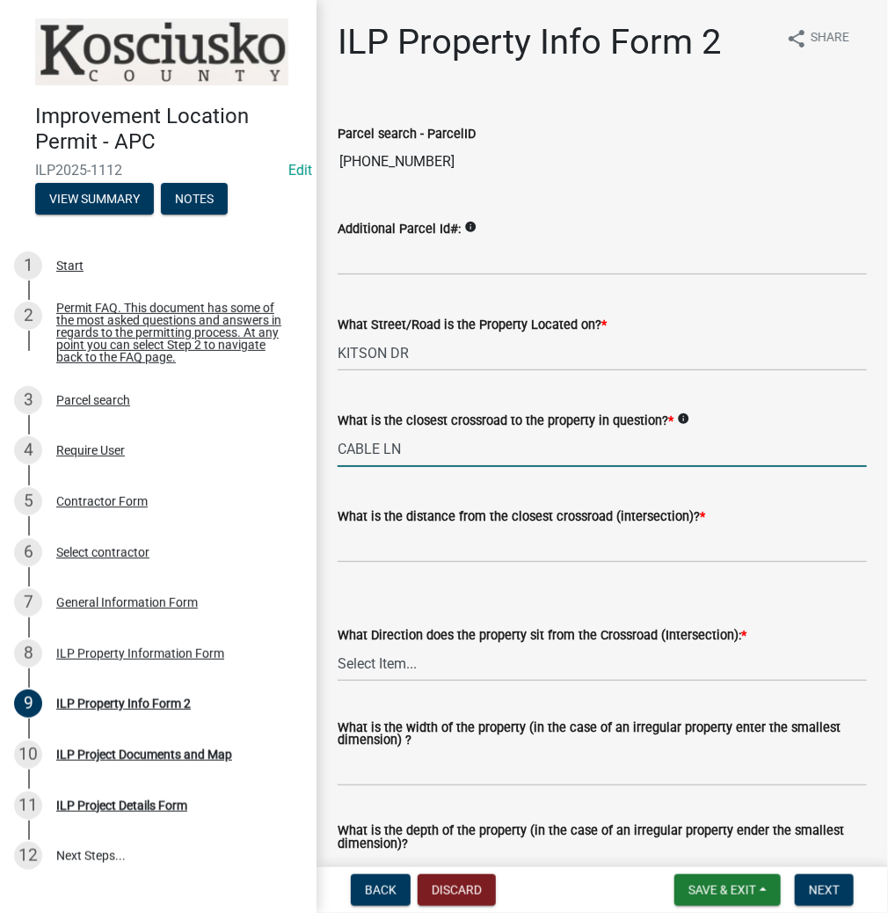
type input "CABLE LN"
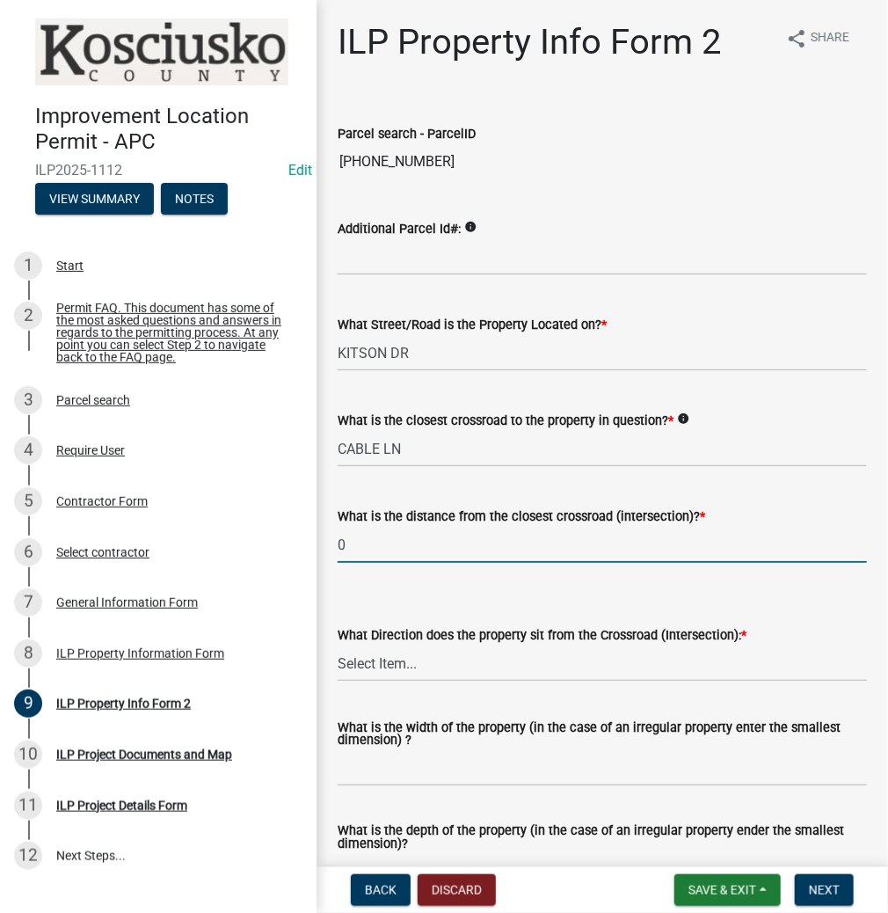
type input "0"
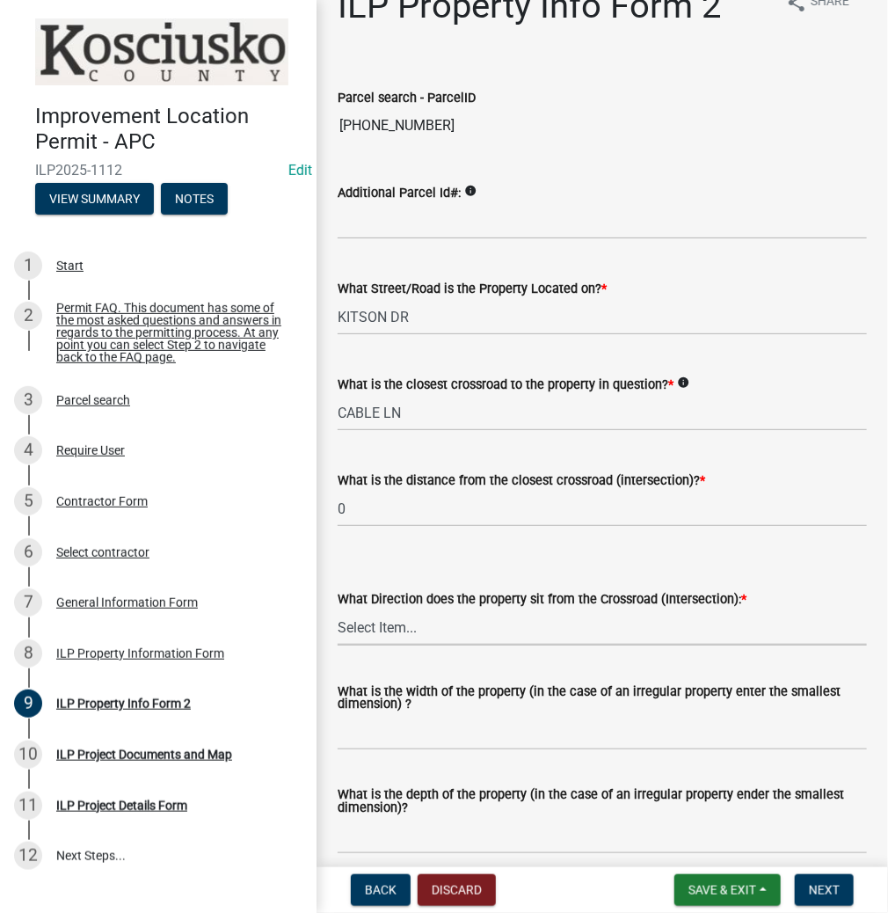
scroll to position [70, 0]
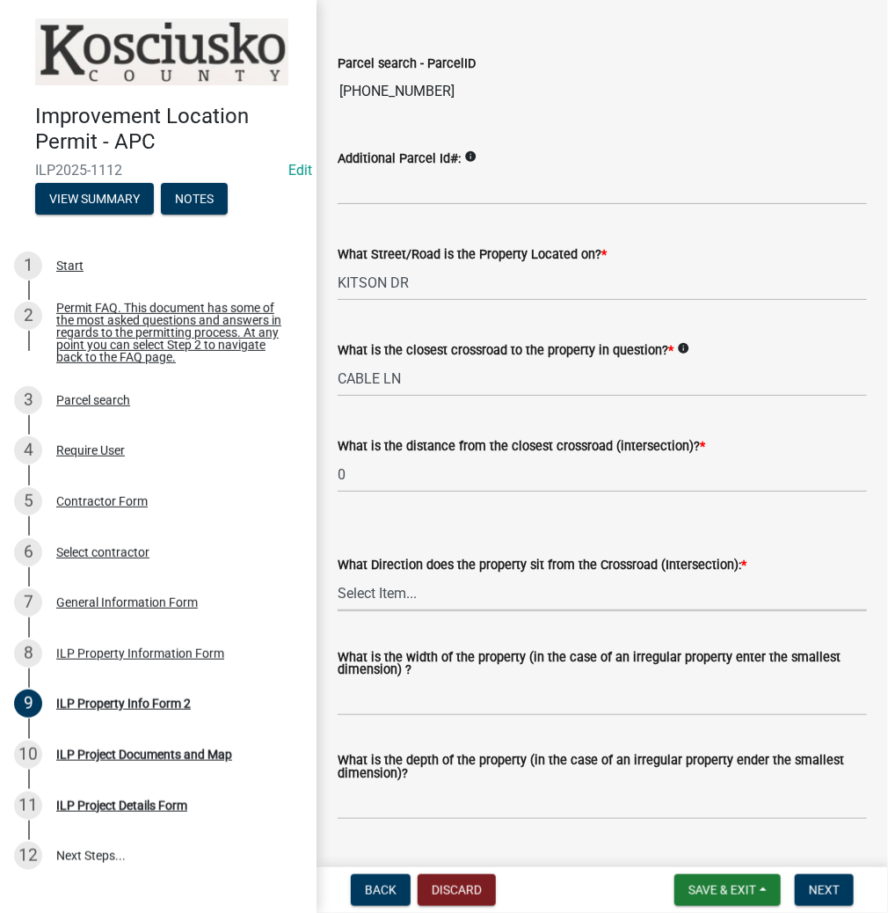
click at [376, 599] on select "Select Item... N NE NW S SE SW E W" at bounding box center [602, 593] width 529 height 36
click at [338, 575] on select "Select Item... N NE NW S SE SW E W" at bounding box center [602, 593] width 529 height 36
select select "30cad654-0079-4cbe-a349-097ae71a5774"
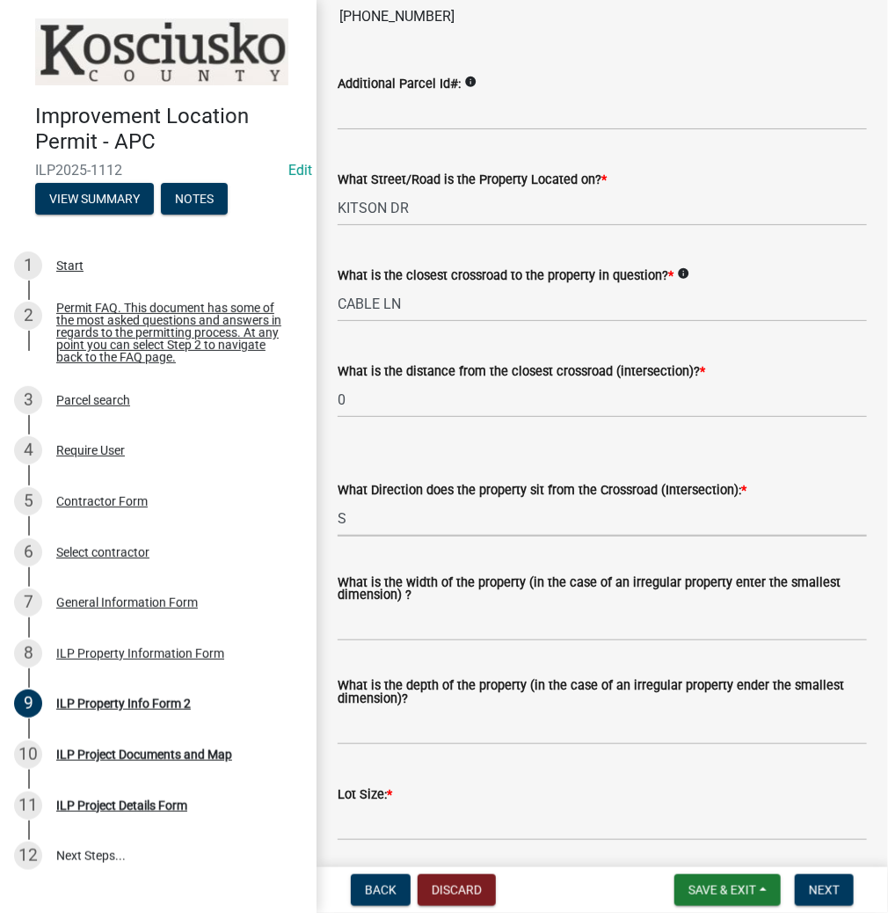
scroll to position [281, 0]
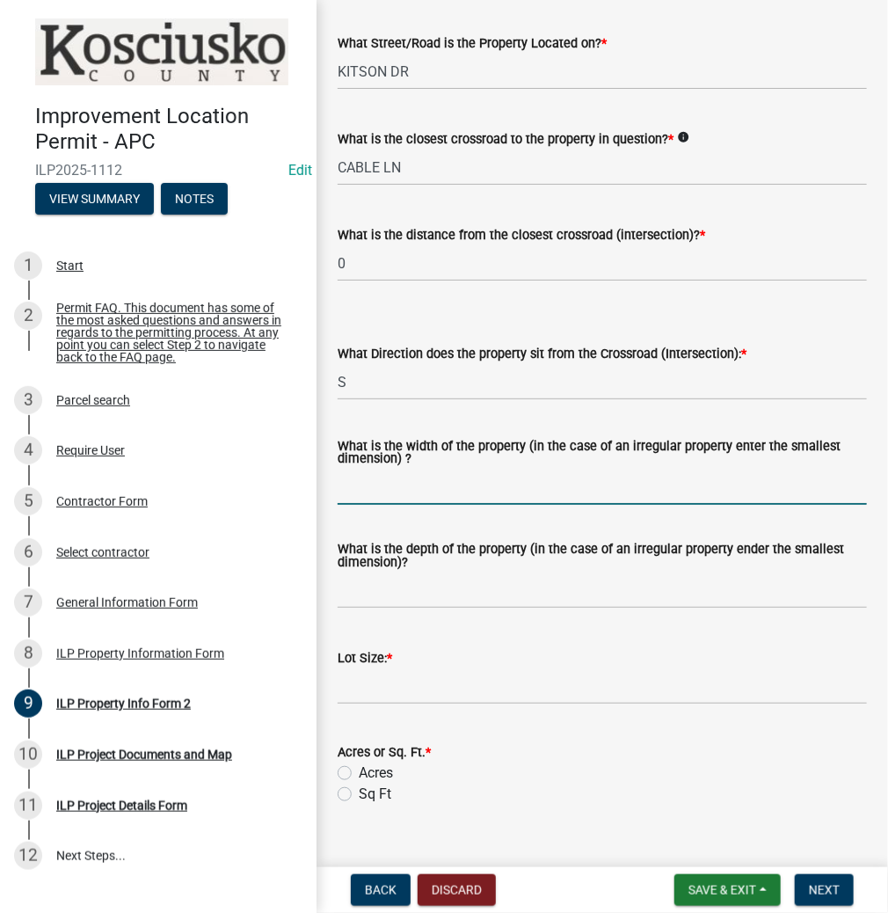
click at [368, 489] on input "What is the width of the property (in the case of an irregular property enter t…" at bounding box center [602, 487] width 529 height 36
type input "VARIES"
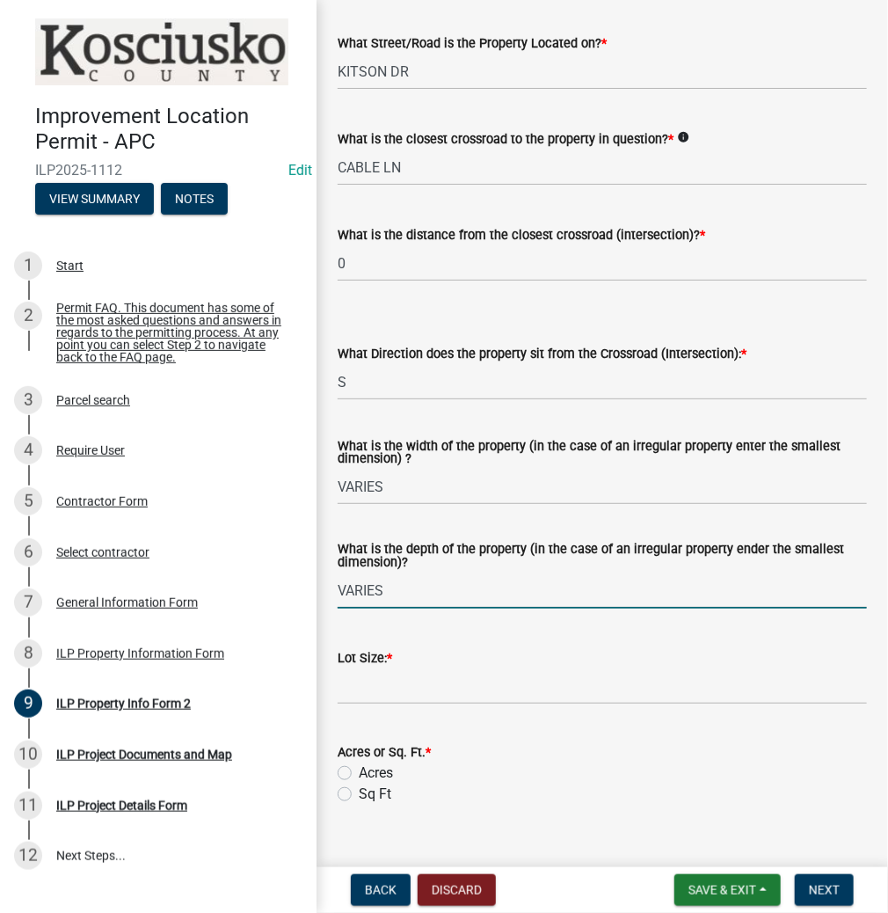
type input "VARIES"
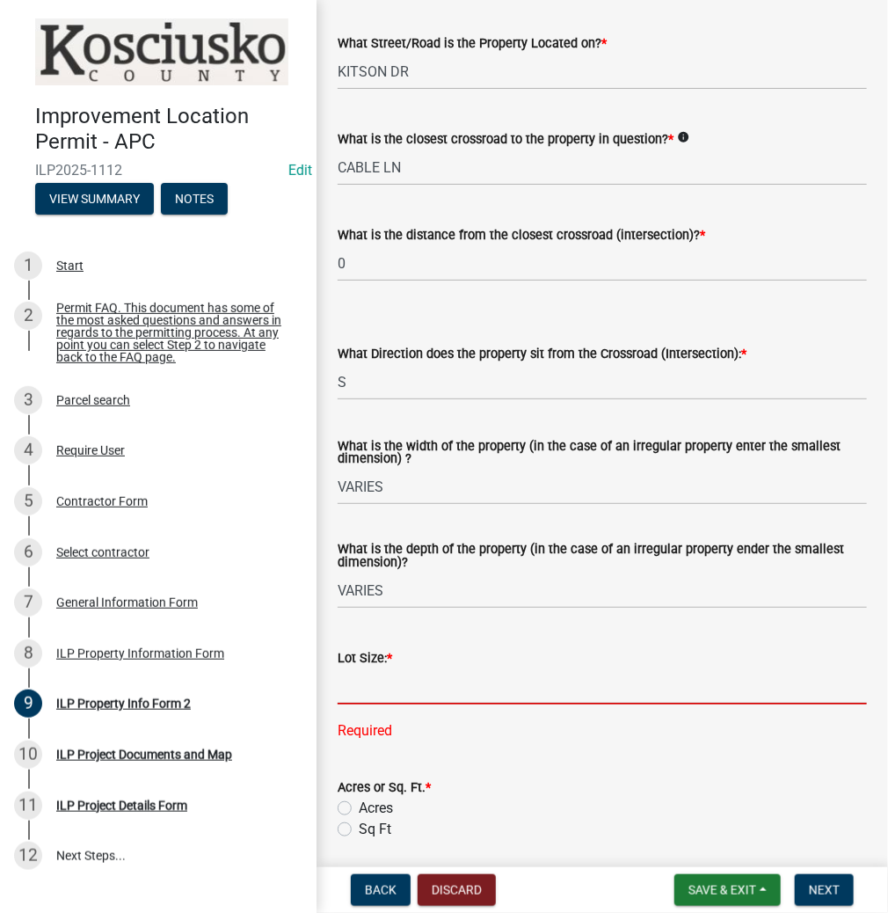
click at [381, 694] on input "text" at bounding box center [602, 686] width 529 height 36
type input "0.12"
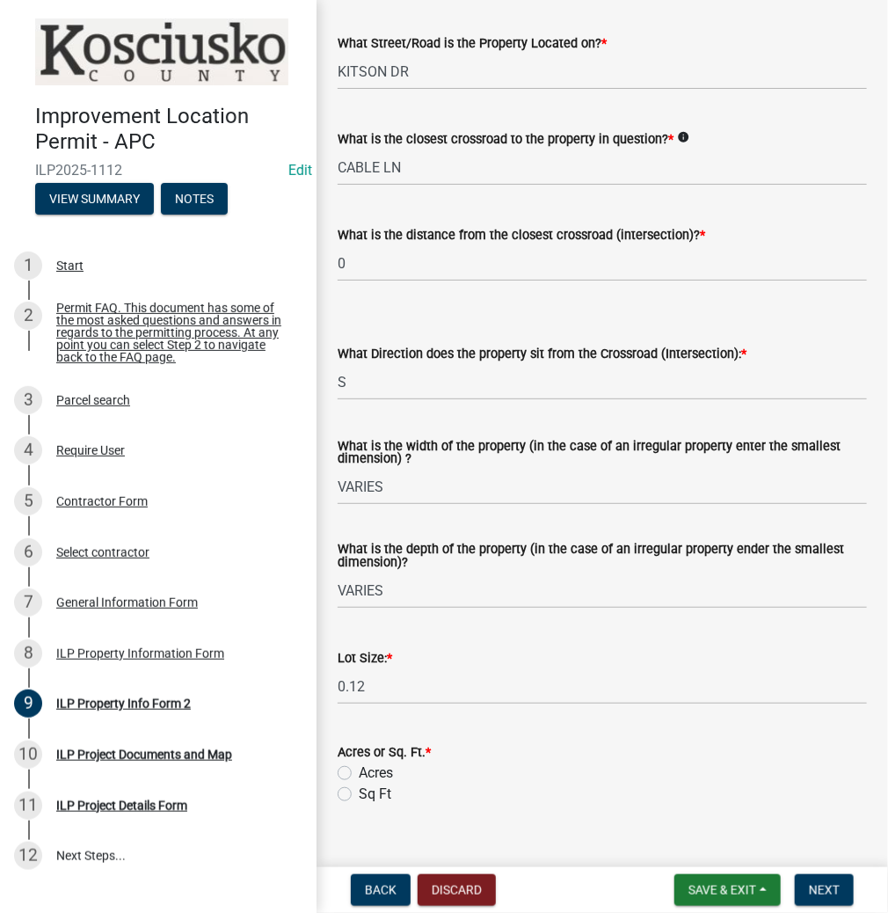
click at [359, 770] on label "Acres" at bounding box center [376, 772] width 34 height 21
click at [359, 770] on input "Acres" at bounding box center [364, 767] width 11 height 11
radio input "true"
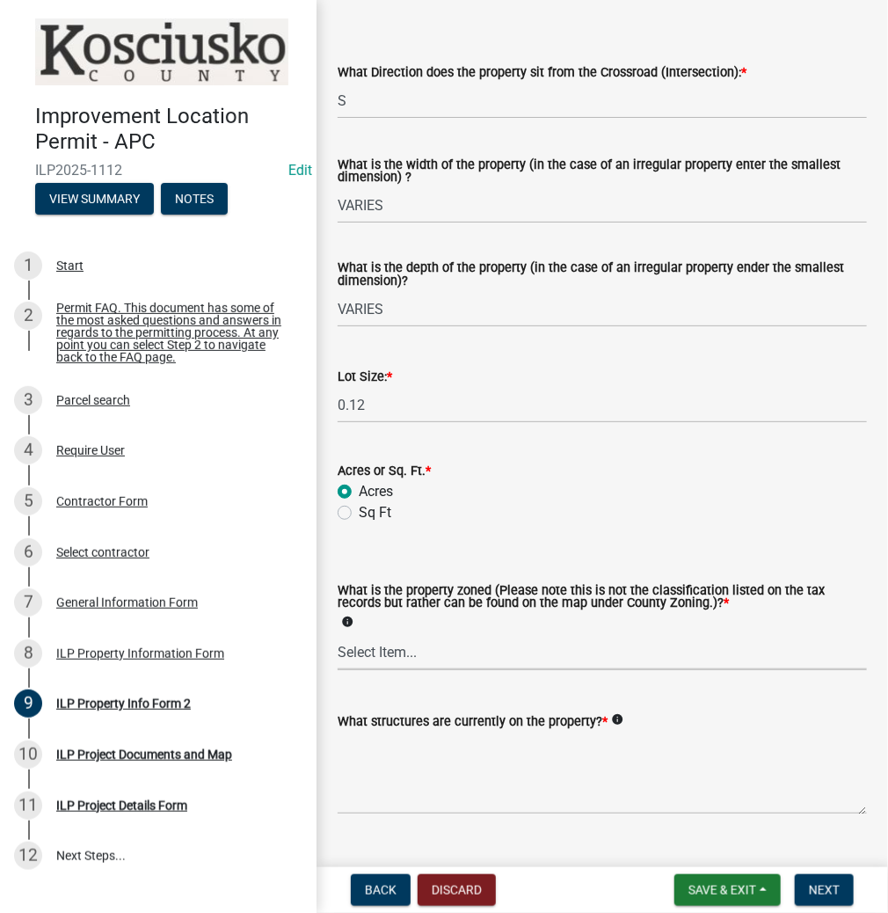
click at [367, 638] on select "Select Item... Agricultural Agricultural 2 Commercial Environmental Industrial …" at bounding box center [602, 652] width 529 height 36
click at [338, 635] on select "Select Item... Agricultural Agricultural 2 Commercial Environmental Industrial …" at bounding box center [602, 652] width 529 height 36
select select "1146270b-2111-4e23-bf7f-74ce85cf7041"
click at [419, 754] on textarea "What structures are currently on the property? *" at bounding box center [602, 773] width 529 height 83
type textarea "RESIDENCE & SHED"
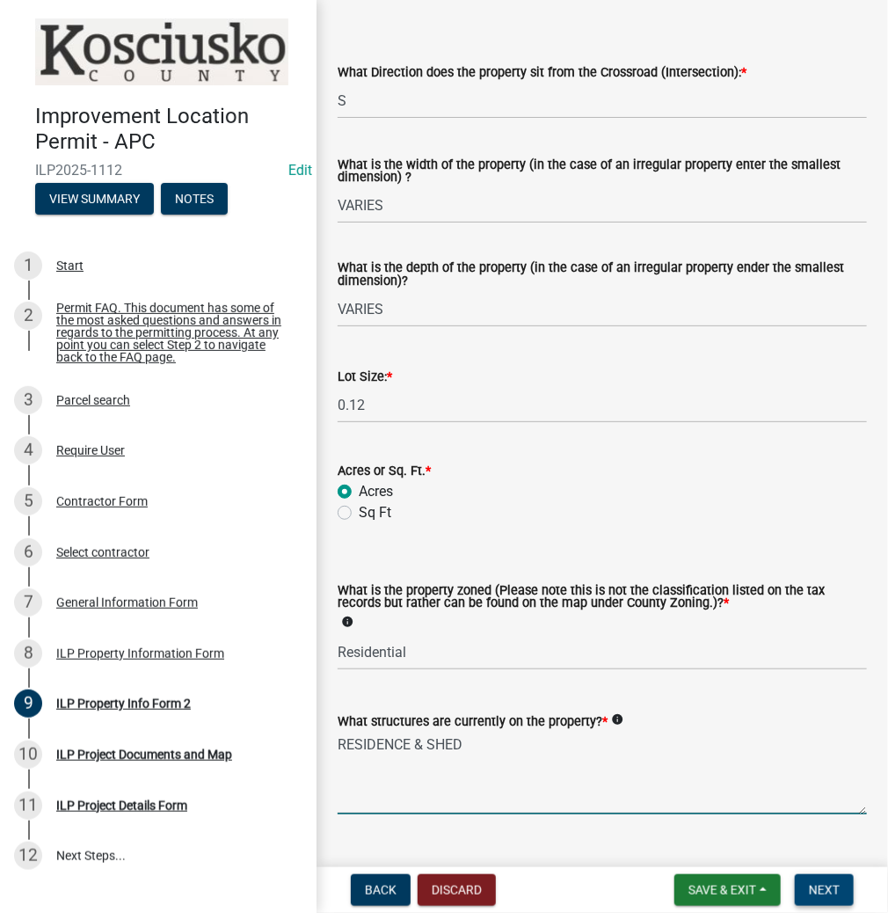
click at [821, 886] on span "Next" at bounding box center [824, 890] width 31 height 14
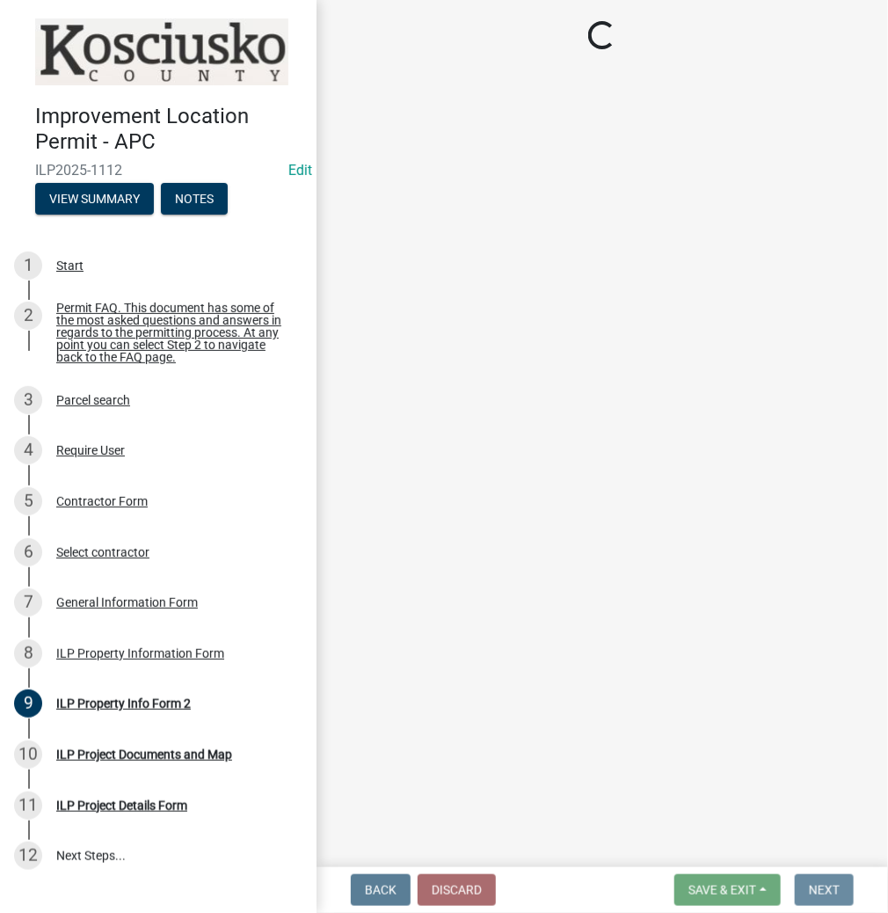
scroll to position [0, 0]
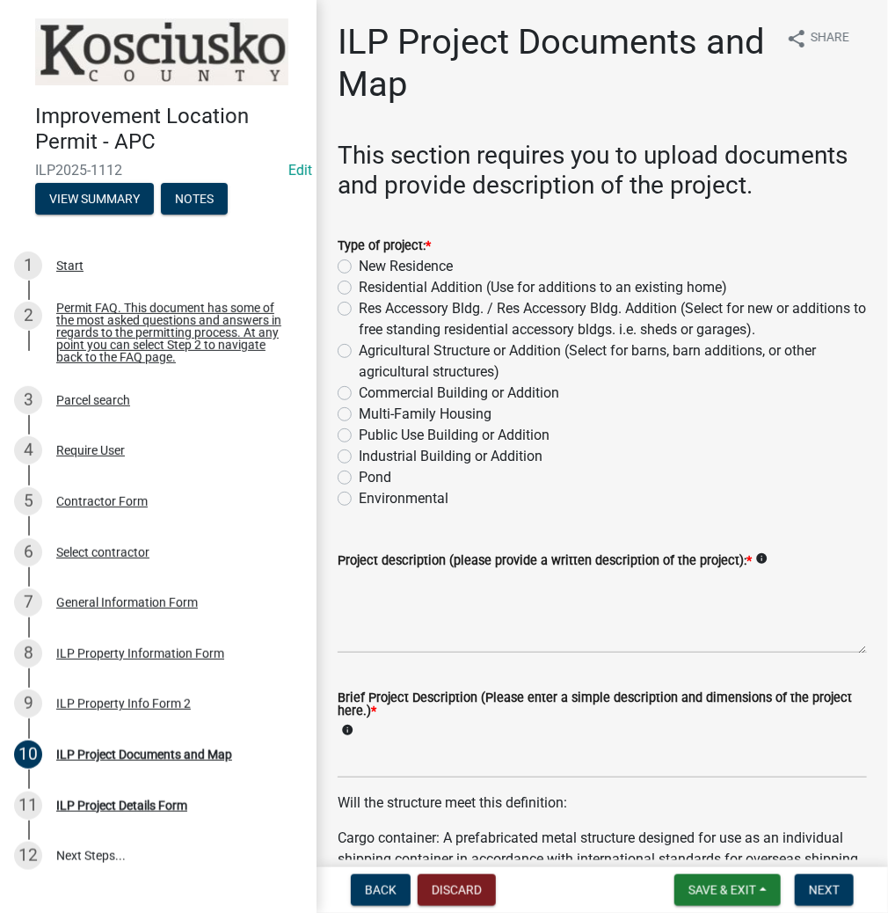
click at [359, 309] on label "Res Accessory Bldg. / Res Accessory Bldg. Addition (Select for new or additions…" at bounding box center [613, 319] width 508 height 42
click at [359, 309] on input "Res Accessory Bldg. / Res Accessory Bldg. Addition (Select for new or additions…" at bounding box center [364, 303] width 11 height 11
radio input "true"
click at [397, 595] on textarea "Project description (please provide a written description of the project): *" at bounding box center [602, 612] width 529 height 83
type textarea "10X16 SHED -ALREADY ON PROP"
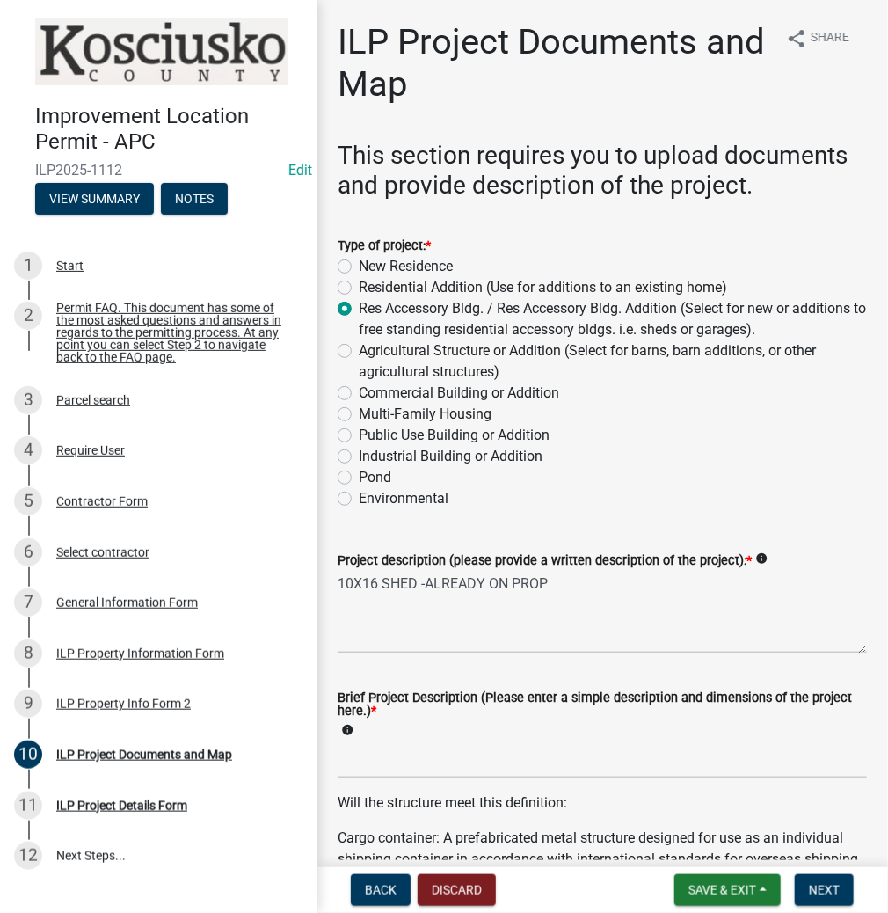
click at [401, 732] on div "Brief Project Description (Please enter a simple description and dimensions of …" at bounding box center [602, 716] width 529 height 49
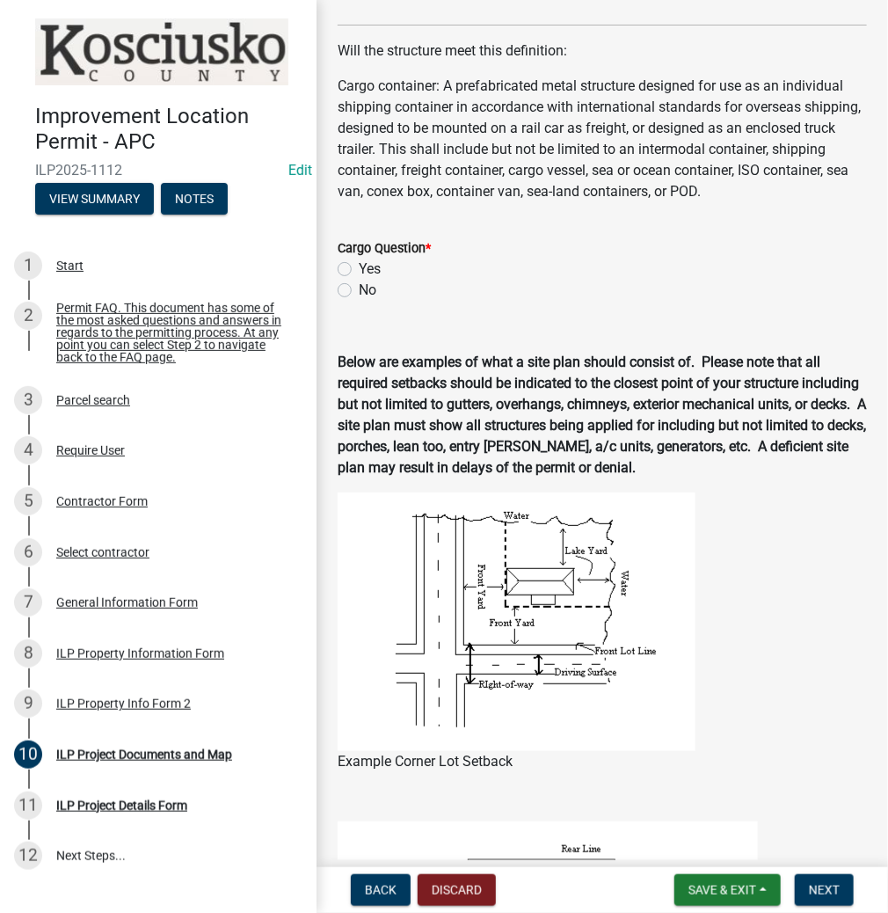
scroll to position [400, 0]
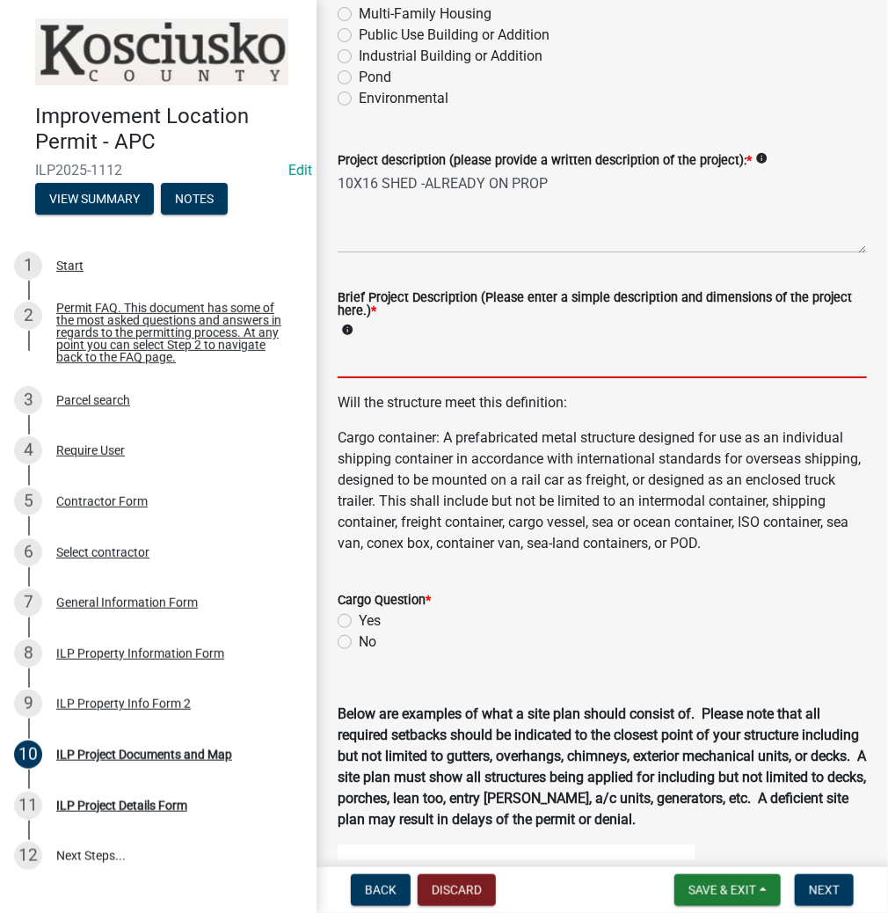
click at [355, 355] on input "Brief Project Description (Please enter a simple description and dimensions of …" at bounding box center [602, 360] width 529 height 36
type input "10X16 SHED"
click at [359, 652] on label "No" at bounding box center [368, 641] width 18 height 21
click at [359, 643] on input "No" at bounding box center [364, 636] width 11 height 11
radio input "true"
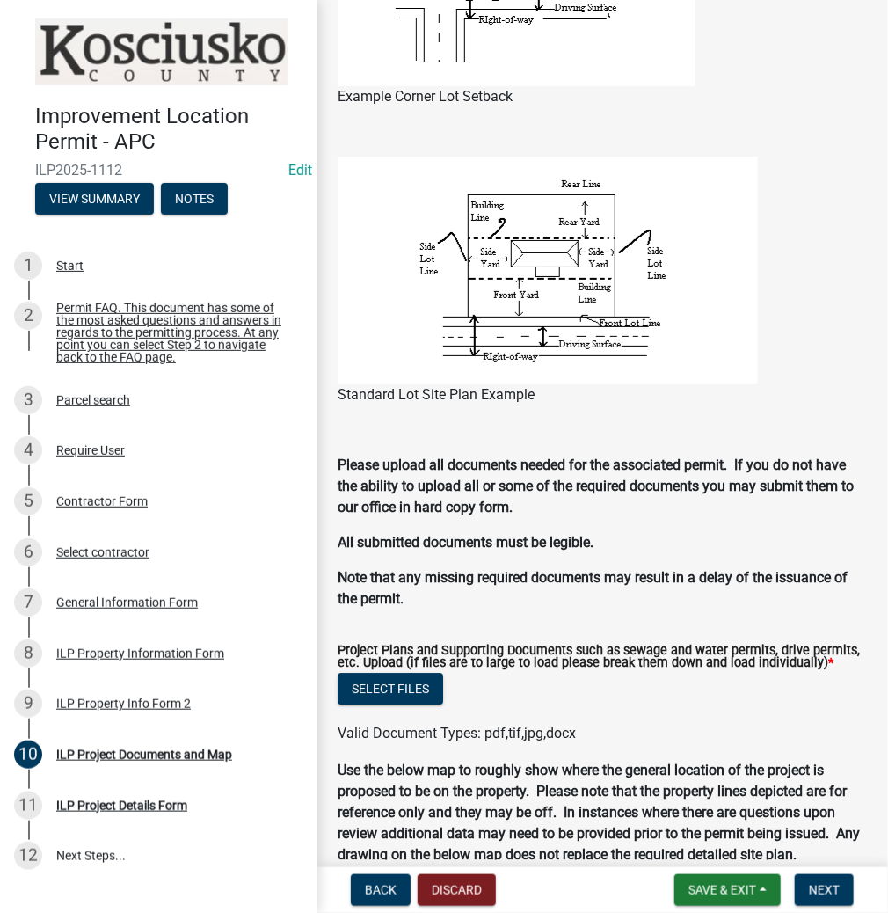
scroll to position [1525, 0]
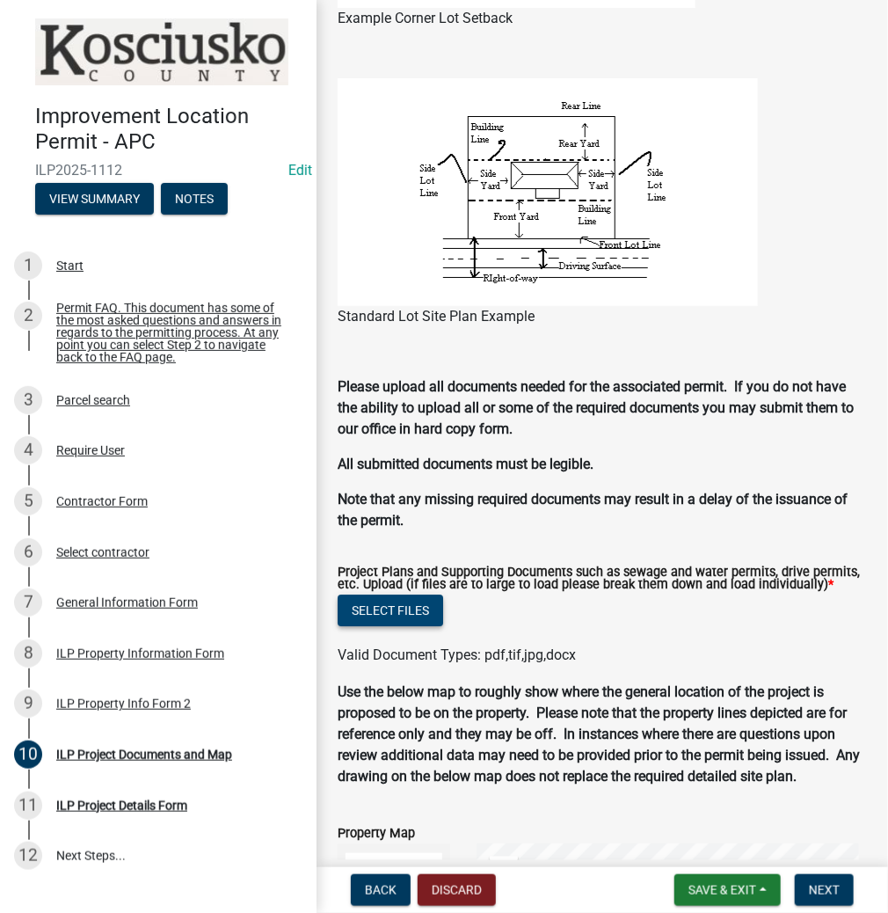
click at [409, 615] on button "Select files" at bounding box center [391, 610] width 106 height 32
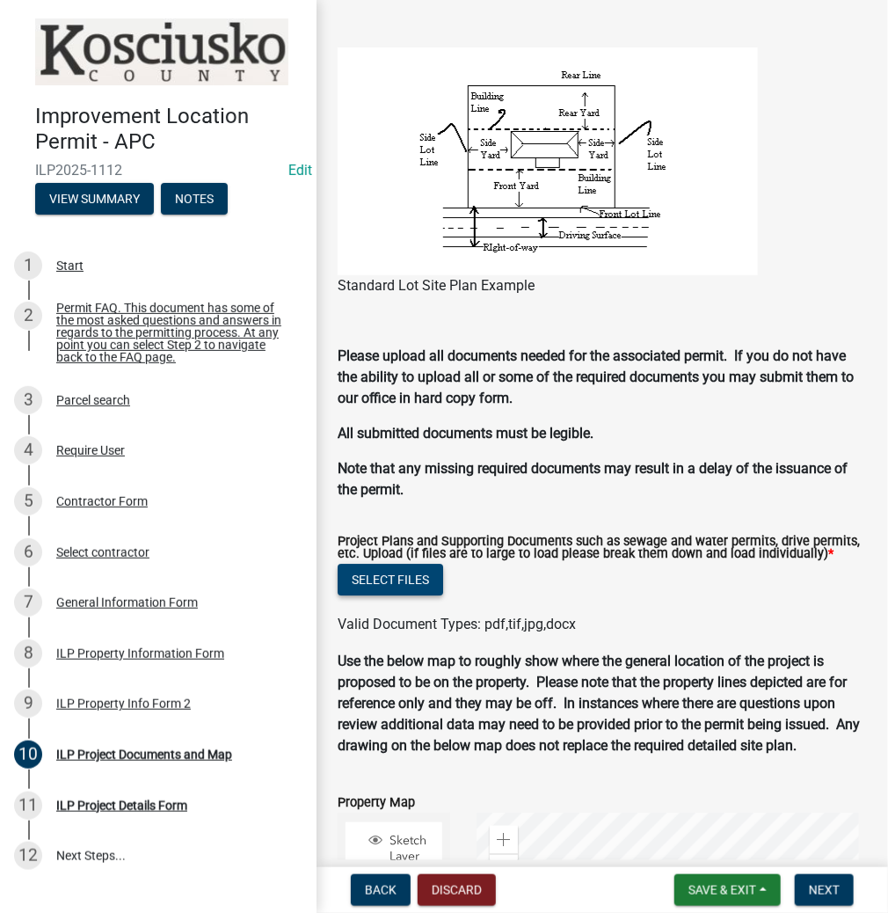
scroll to position [1495, 0]
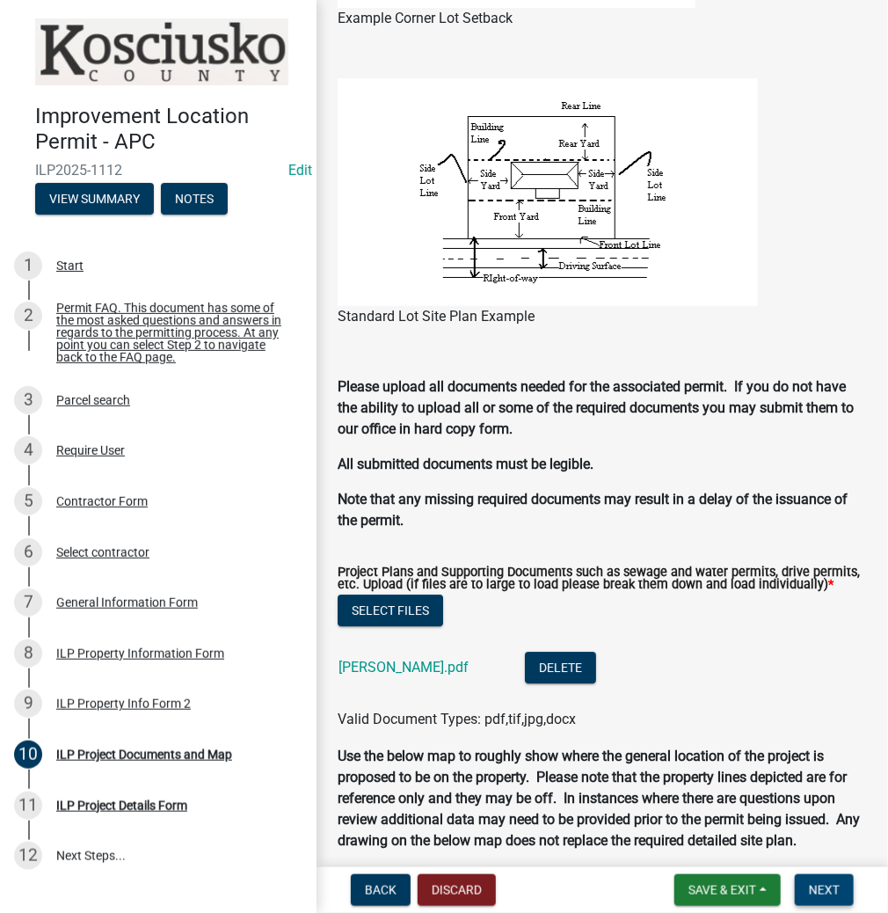
click at [813, 885] on span "Next" at bounding box center [824, 890] width 31 height 14
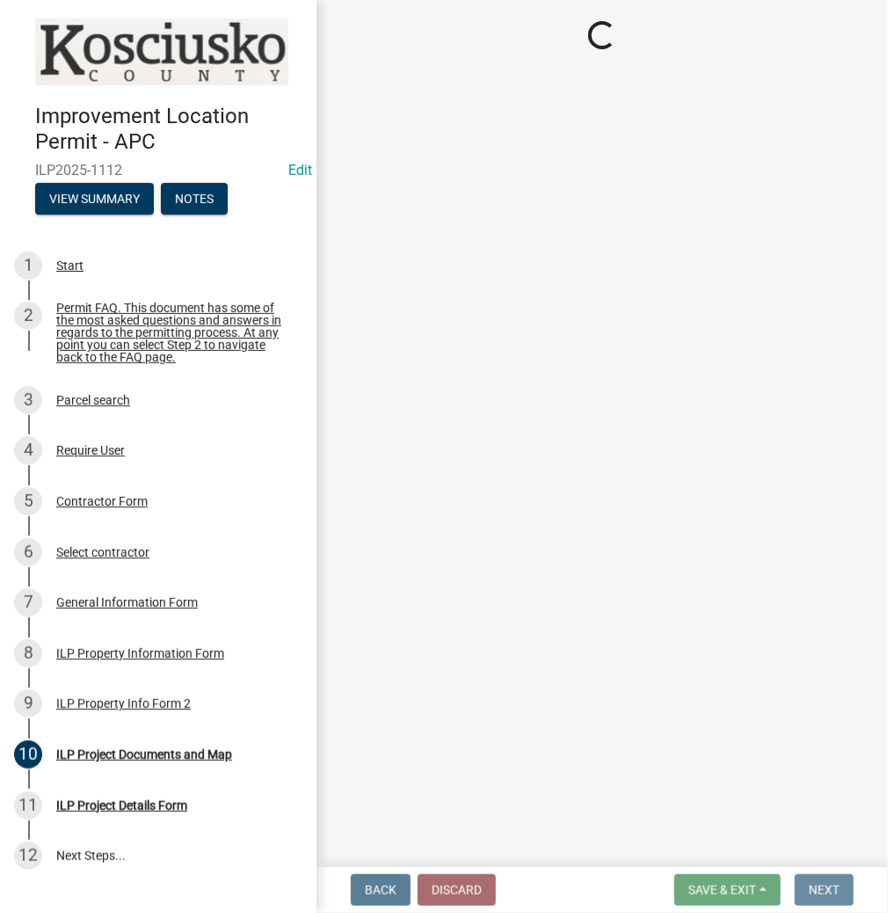
scroll to position [0, 0]
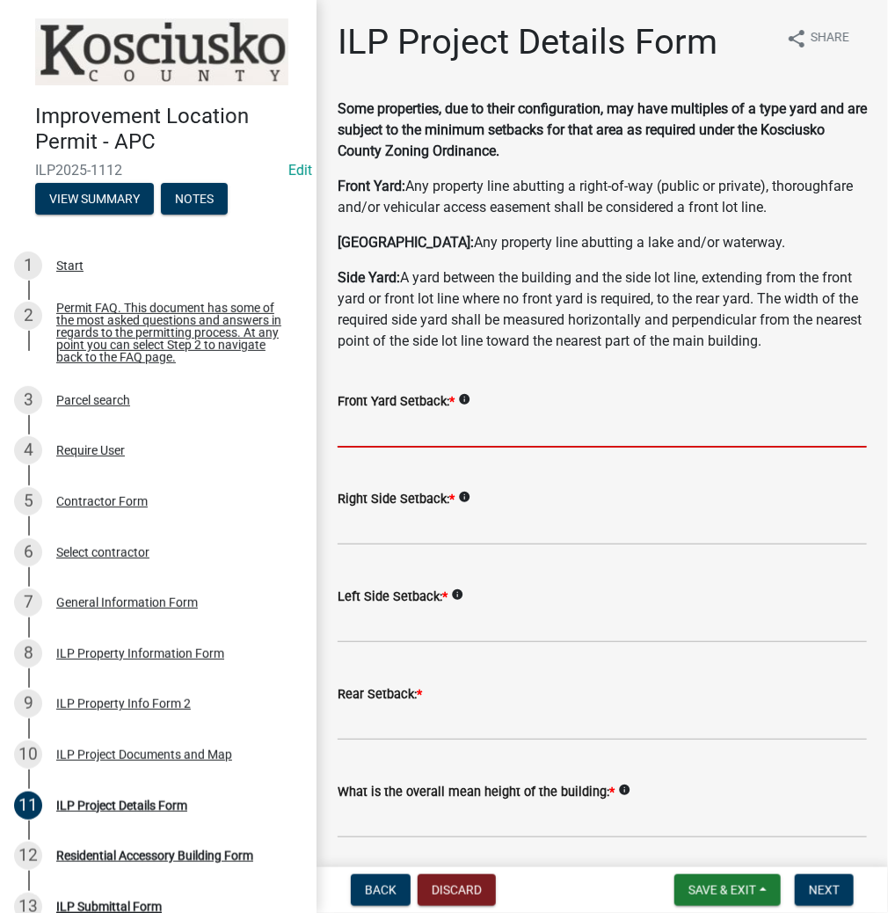
click at [397, 437] on input "text" at bounding box center [602, 429] width 529 height 36
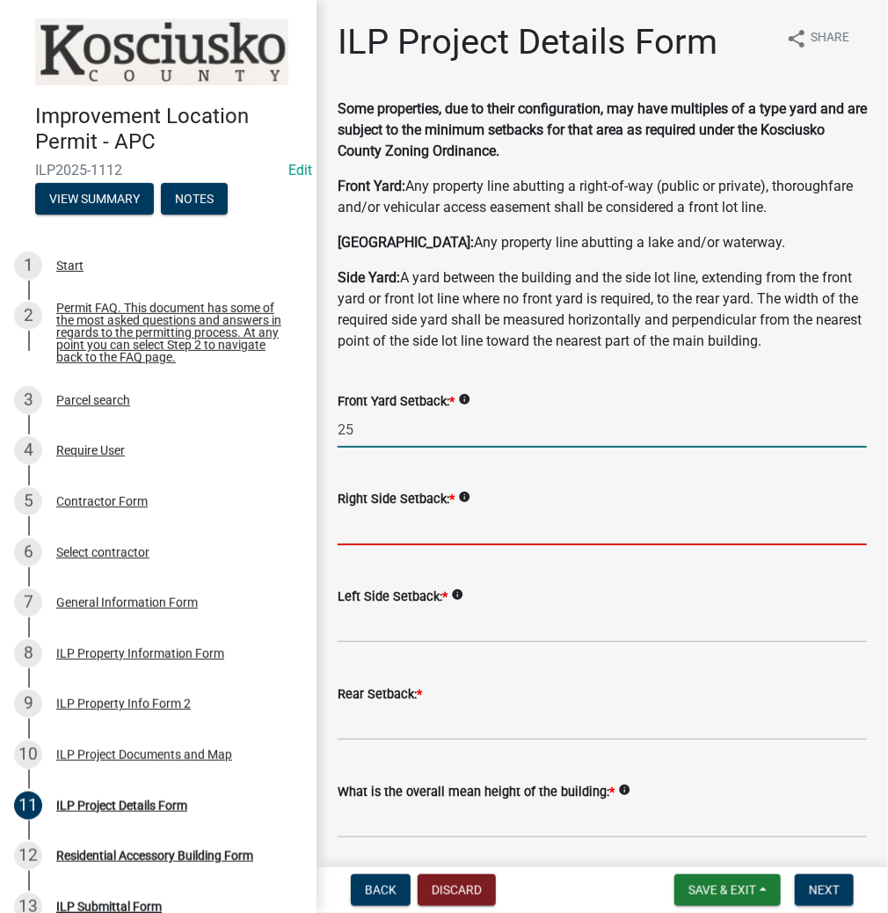
type input "25.0"
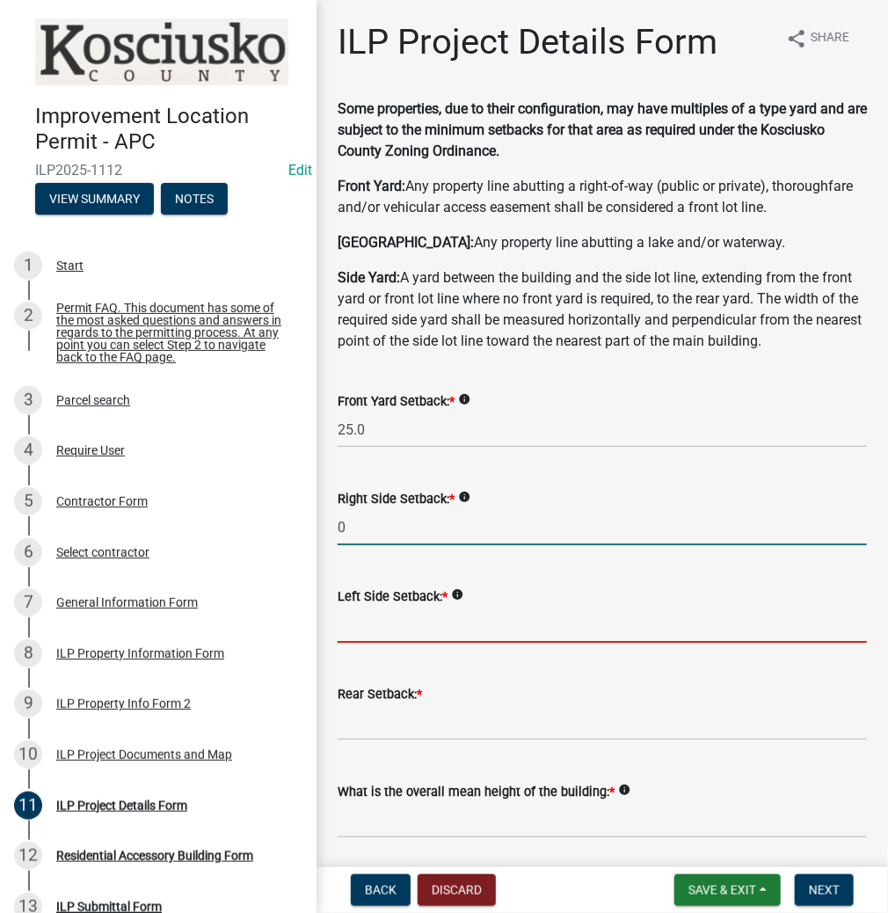
type input "0.0"
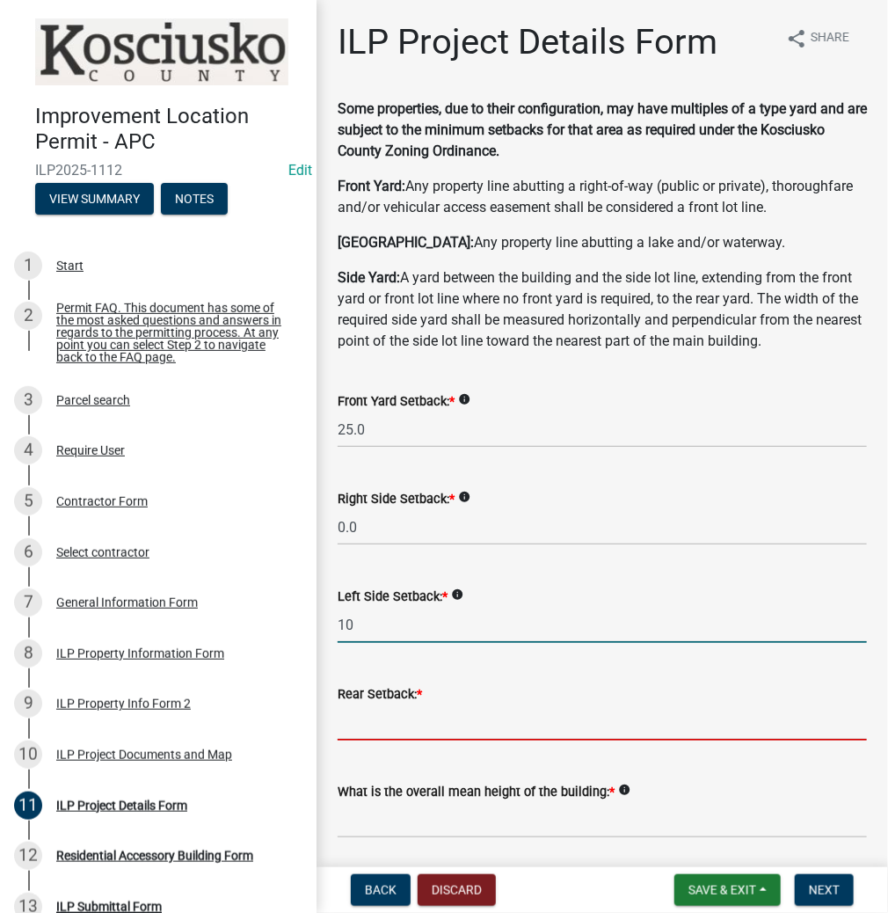
type input "10.0"
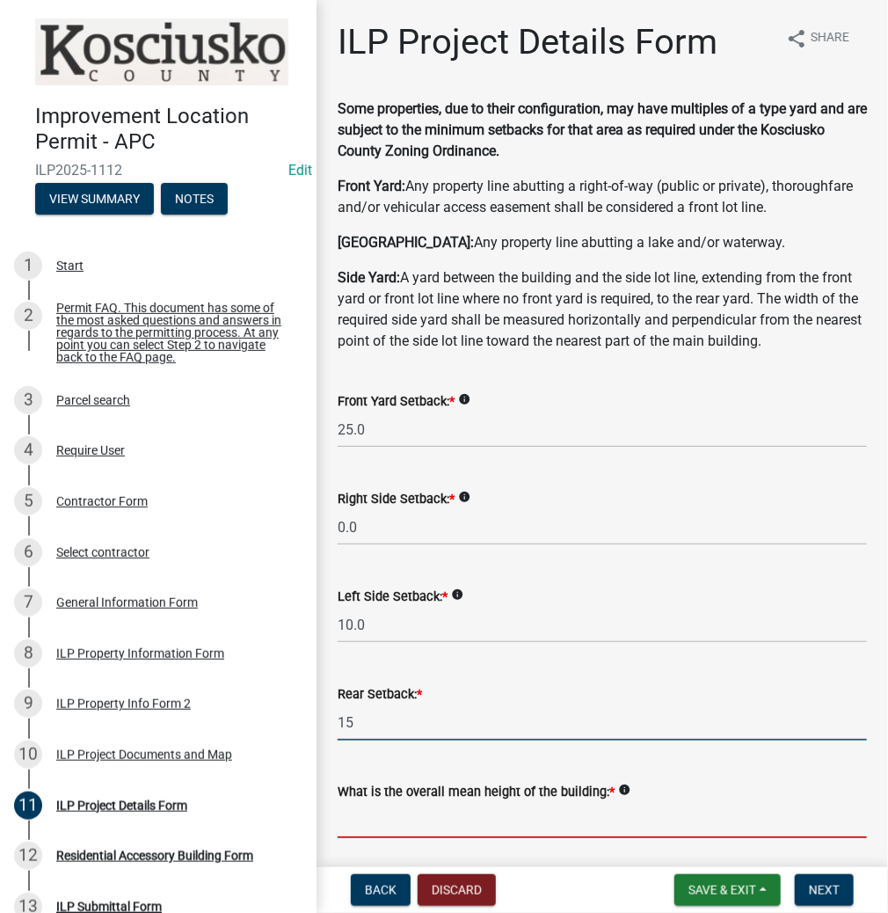
type input "15.0"
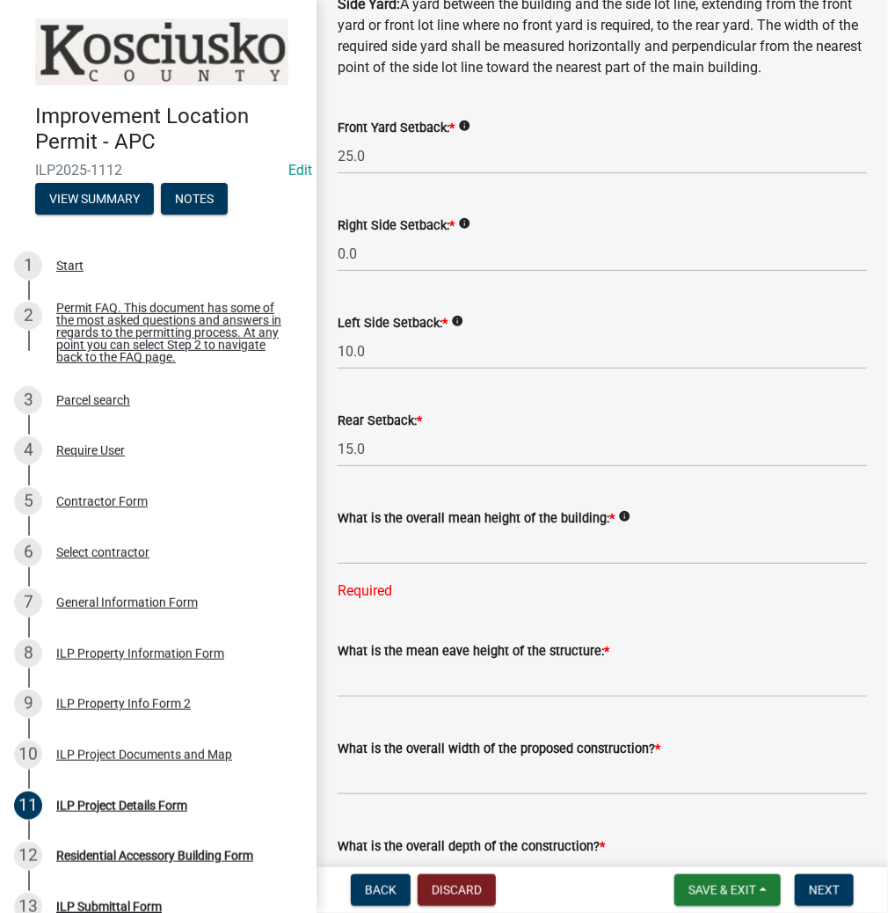
scroll to position [281, 0]
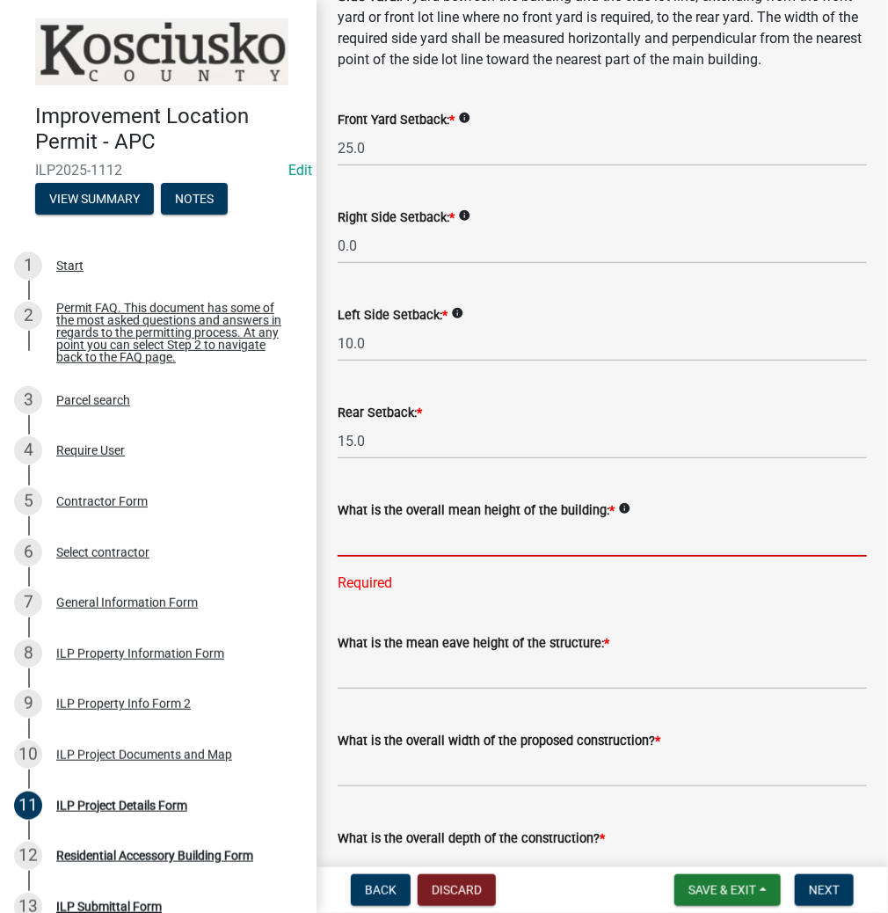
click at [374, 529] on input "text" at bounding box center [602, 539] width 529 height 36
type input "16.0"
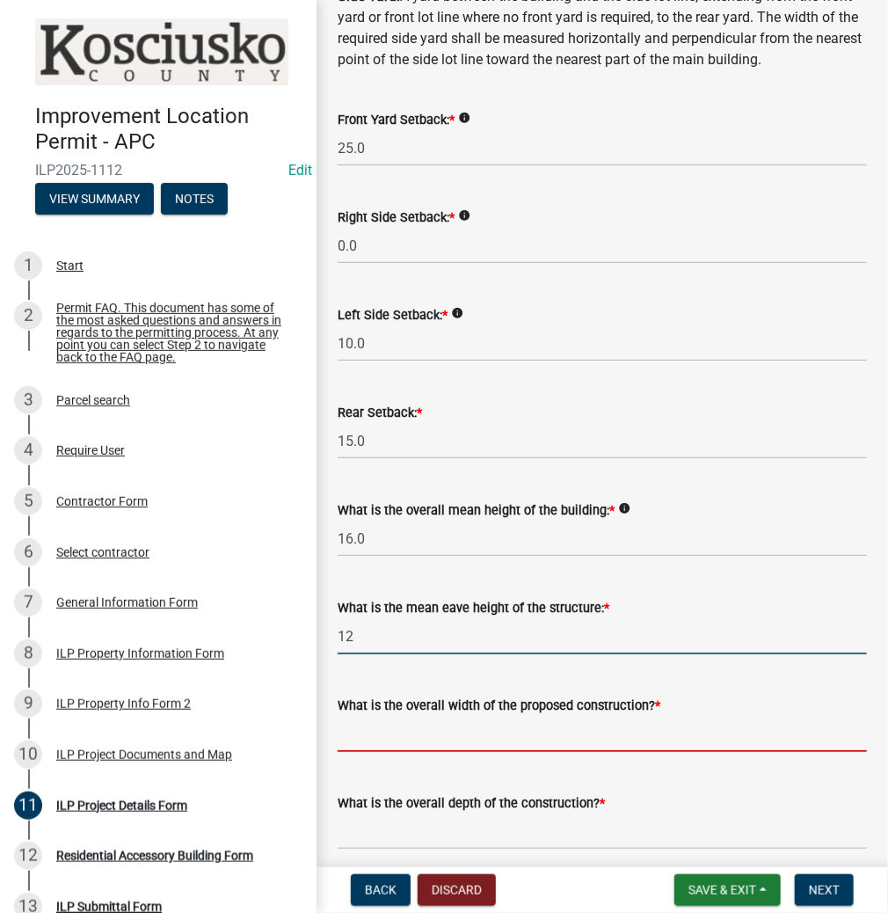
type input "12.0"
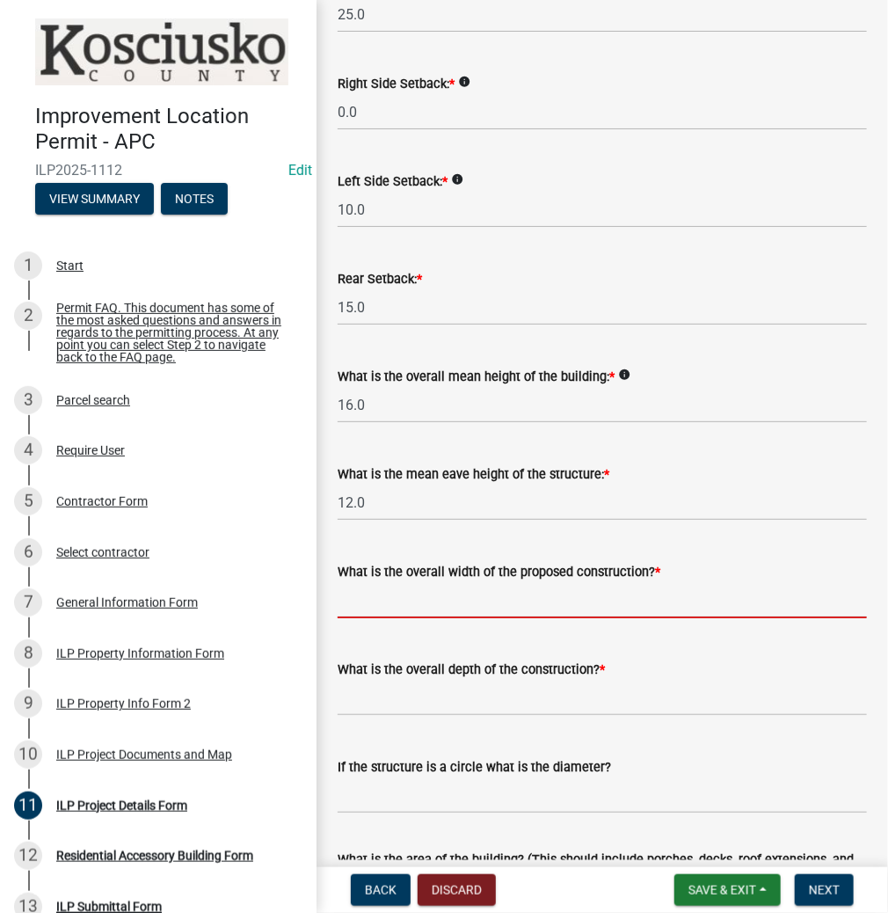
scroll to position [422, 0]
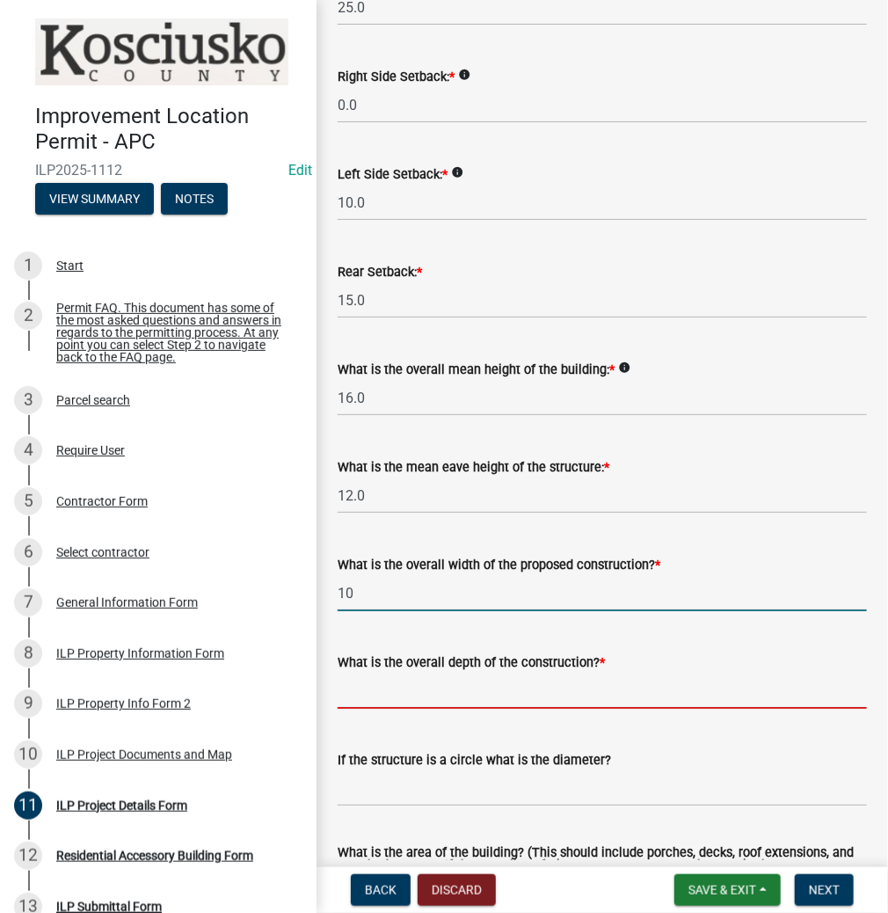
type input "10.00"
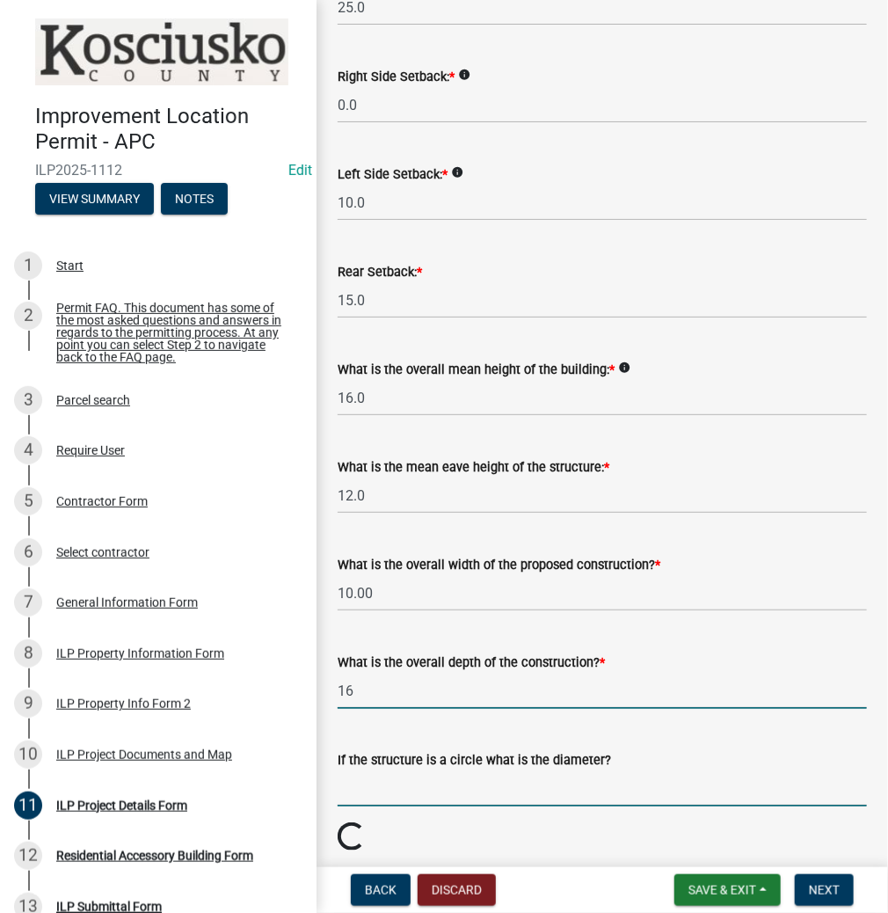
type input "16.00"
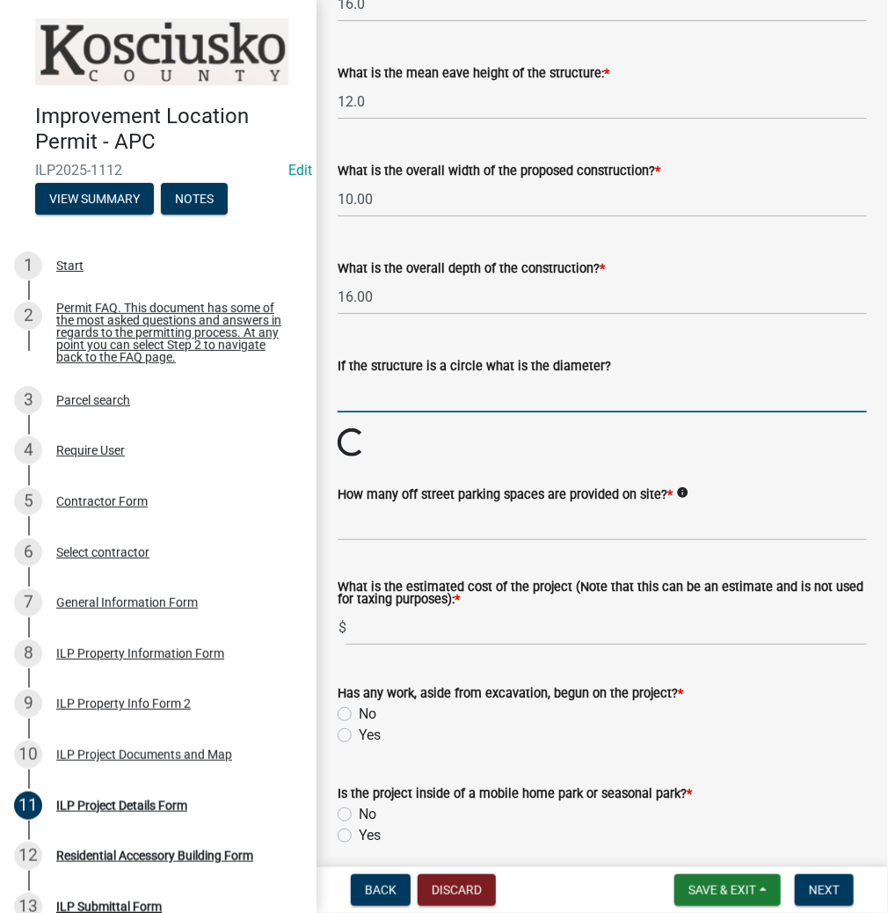
scroll to position [985, 0]
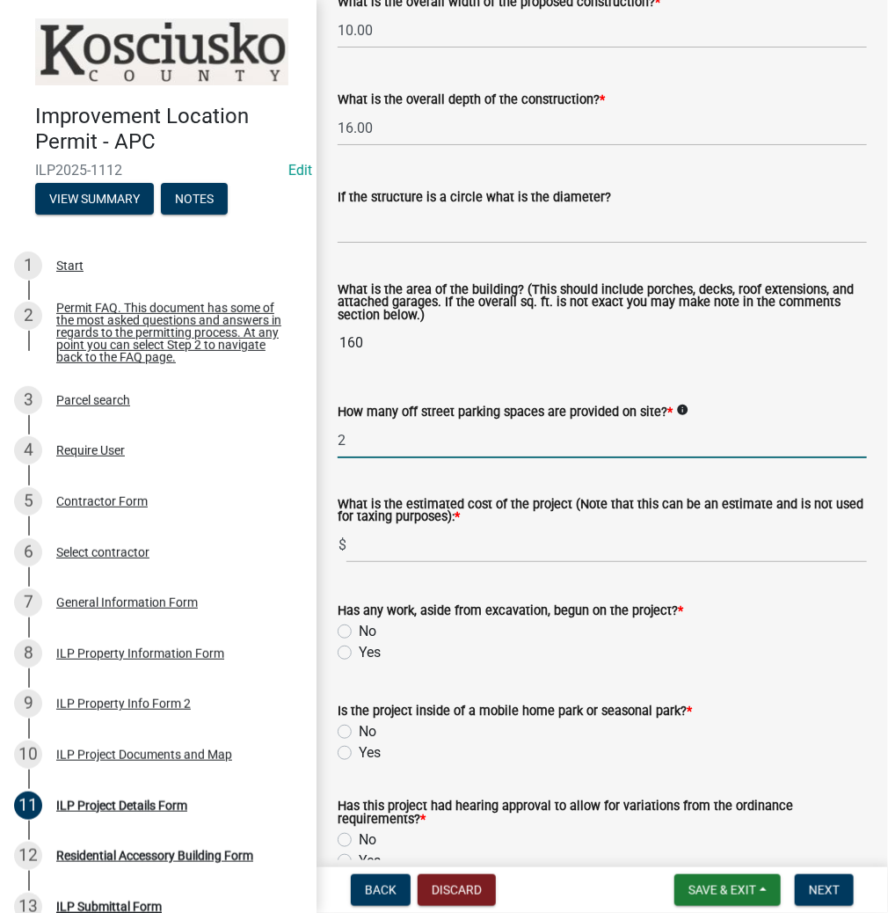
type input "2"
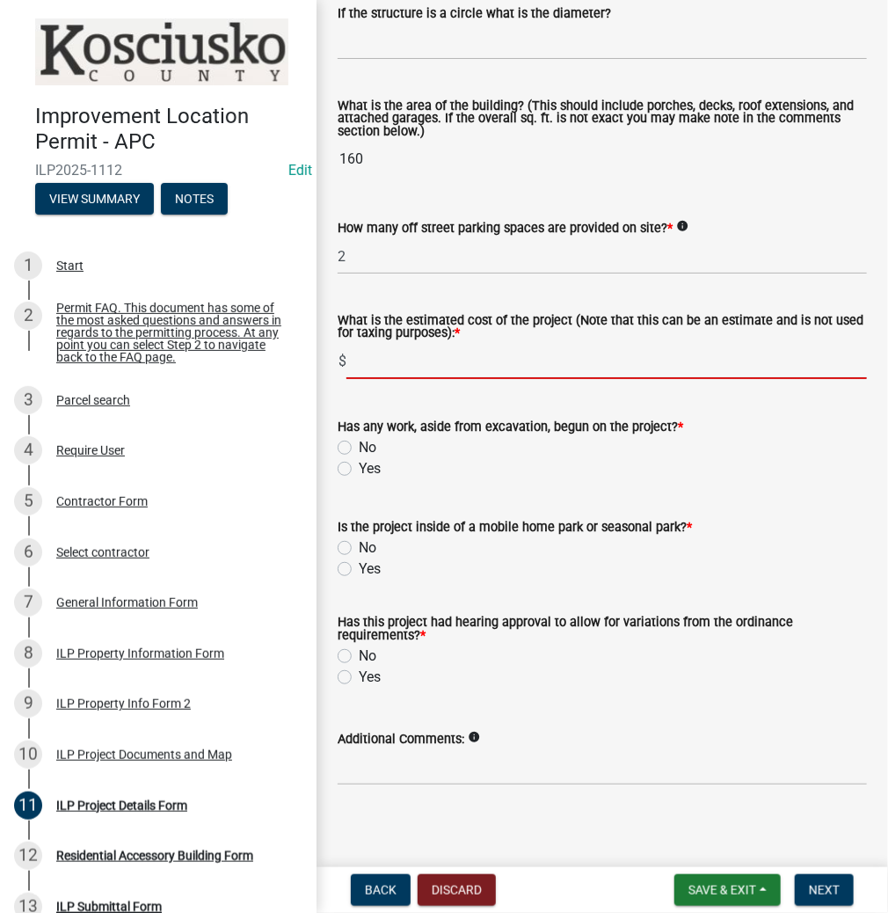
scroll to position [1177, 0]
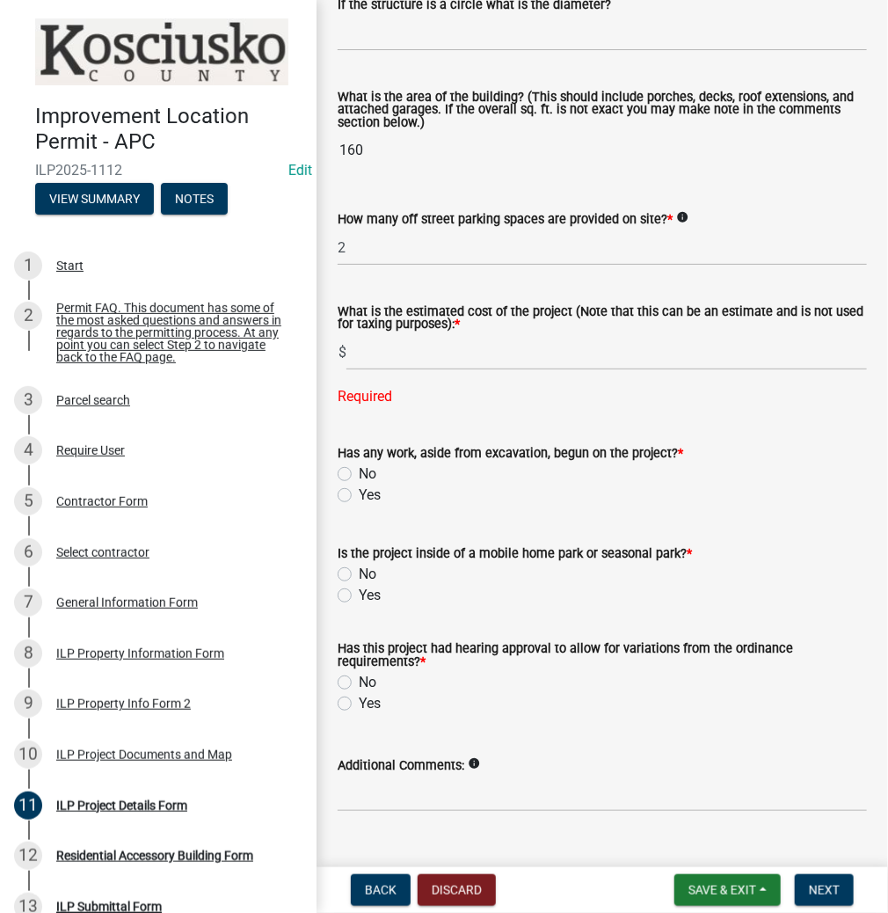
click at [346, 459] on div "Has any work, aside from excavation, begun on the project? * No Yes" at bounding box center [602, 473] width 529 height 63
click at [359, 496] on label "Yes" at bounding box center [370, 494] width 22 height 21
click at [359, 496] on input "Yes" at bounding box center [364, 489] width 11 height 11
radio input "true"
click at [394, 349] on input "text" at bounding box center [606, 352] width 521 height 36
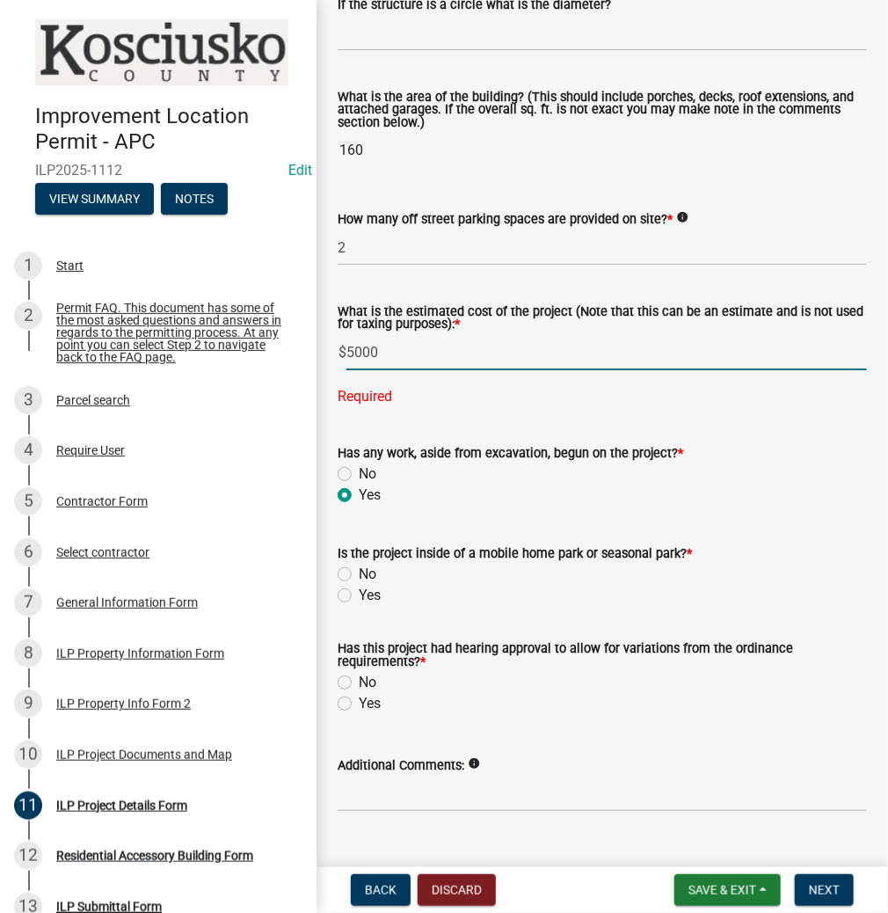
type input "5000"
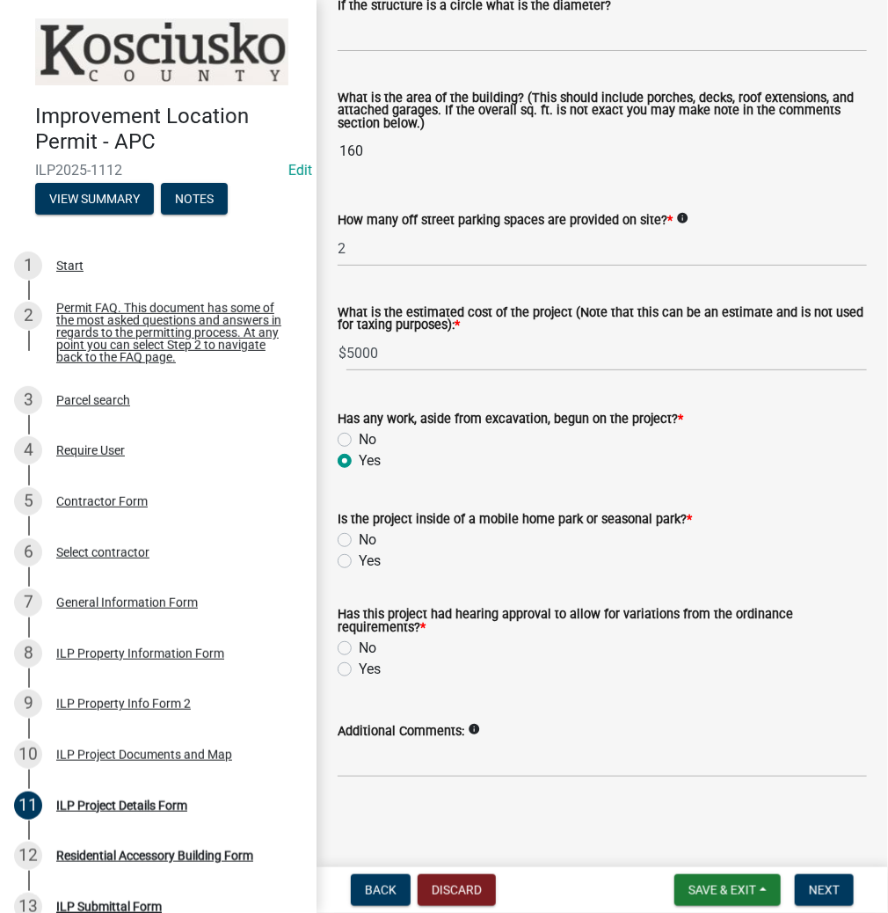
click at [359, 538] on label "No" at bounding box center [368, 539] width 18 height 21
click at [359, 538] on input "No" at bounding box center [364, 534] width 11 height 11
radio input "true"
click at [359, 665] on label "Yes" at bounding box center [370, 669] width 22 height 21
click at [359, 665] on input "Yes" at bounding box center [364, 664] width 11 height 11
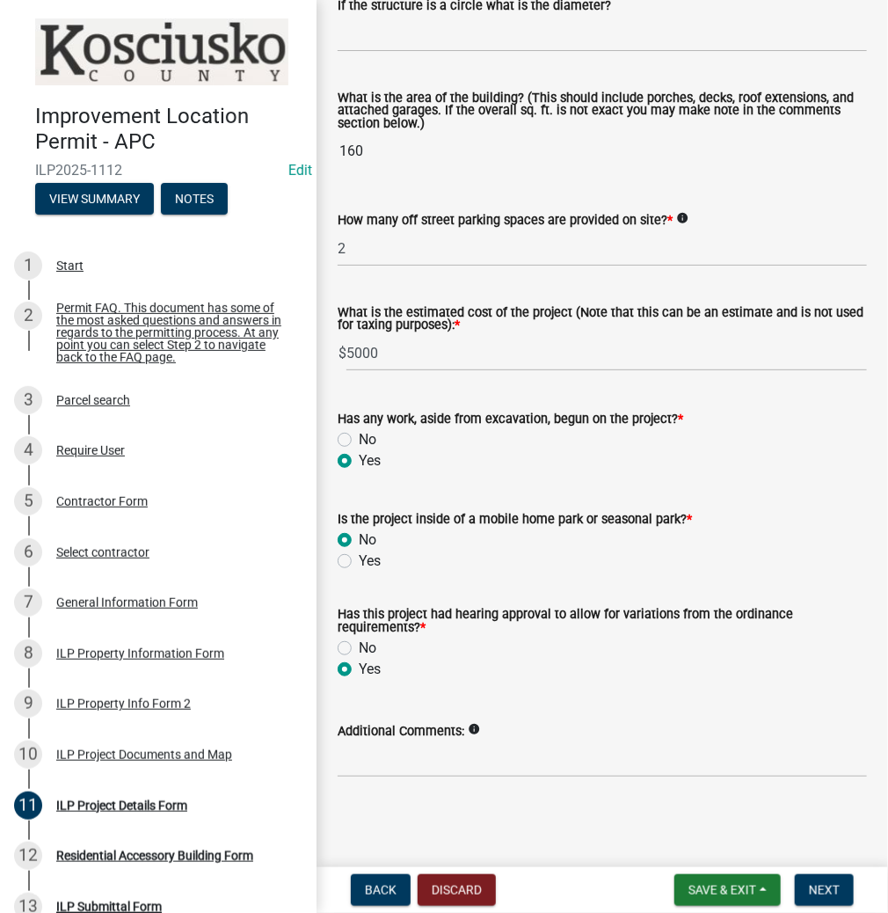
radio input "true"
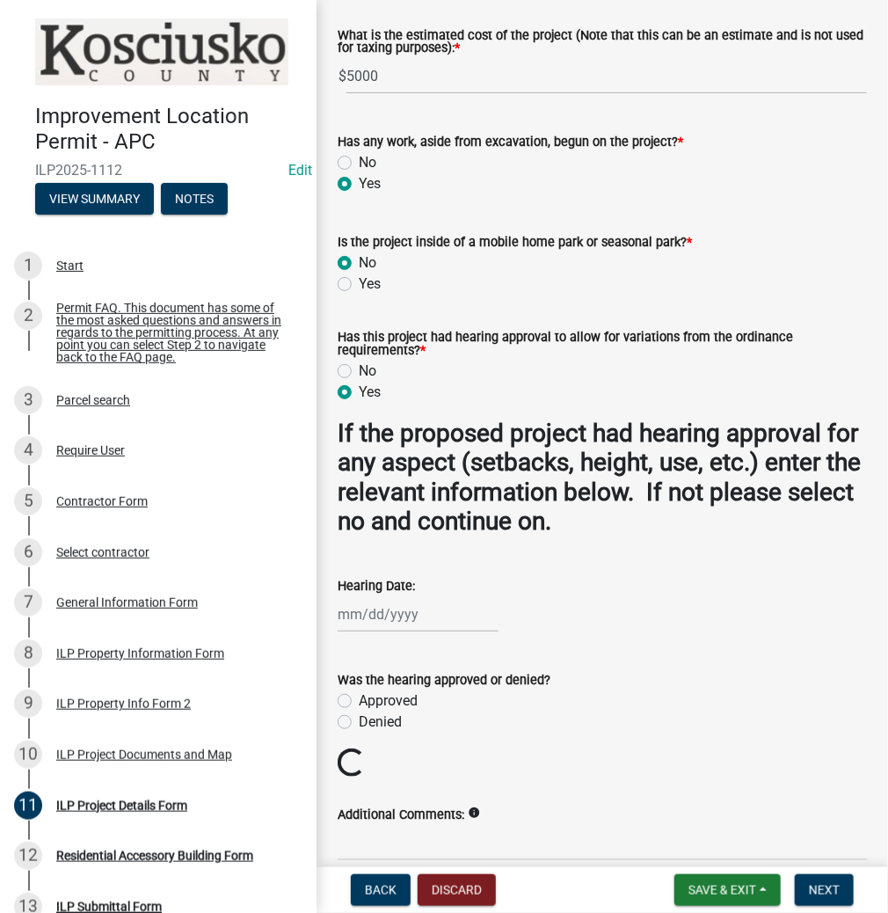
scroll to position [1459, 0]
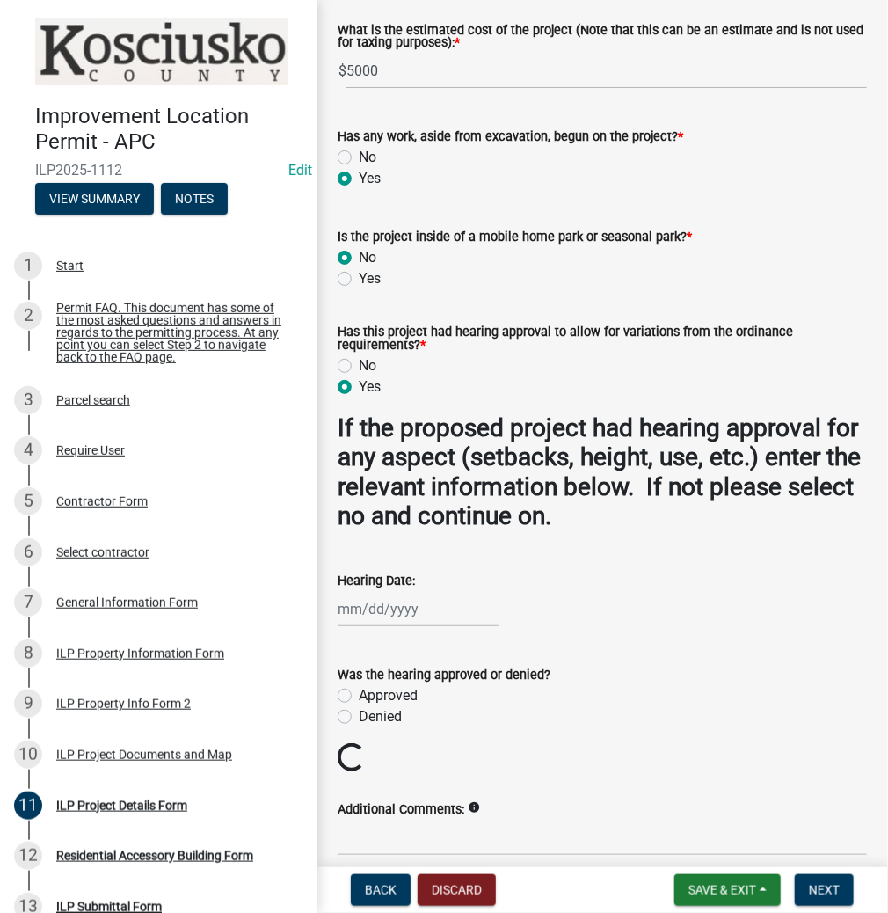
click at [382, 608] on div at bounding box center [418, 609] width 161 height 36
select select "9"
select select "2025"
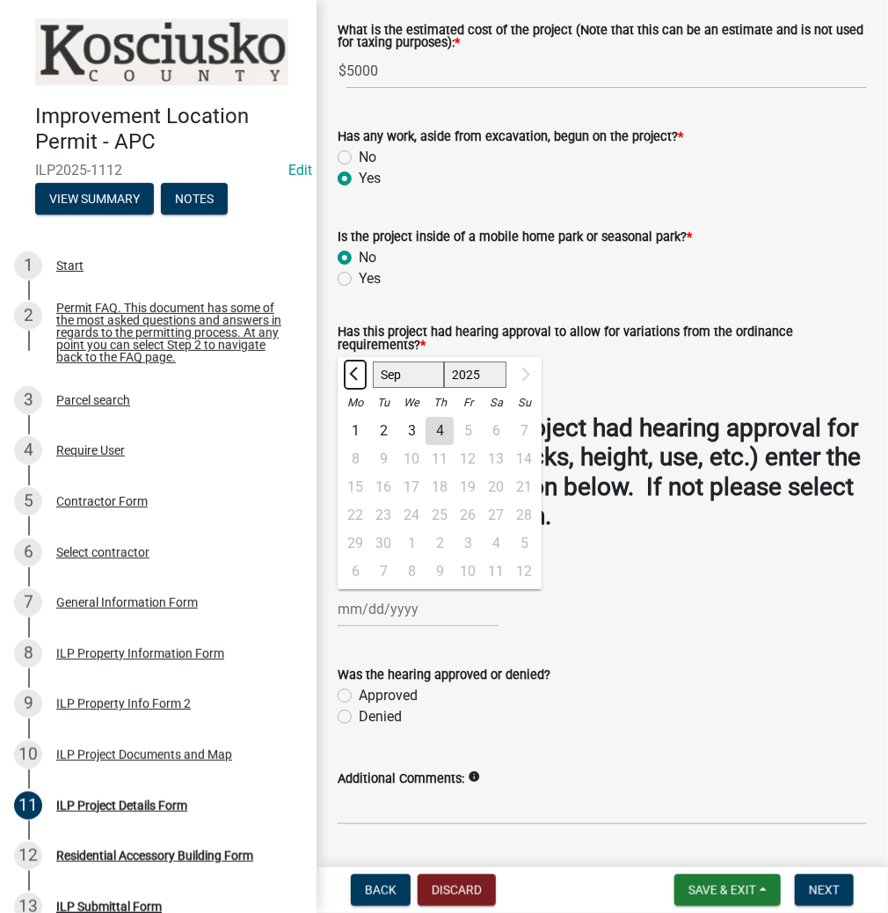
click at [354, 380] on span "Previous month" at bounding box center [355, 374] width 13 height 13
select select "8"
click at [433, 516] on div "21" at bounding box center [440, 515] width 28 height 28
type input "08/21/2025"
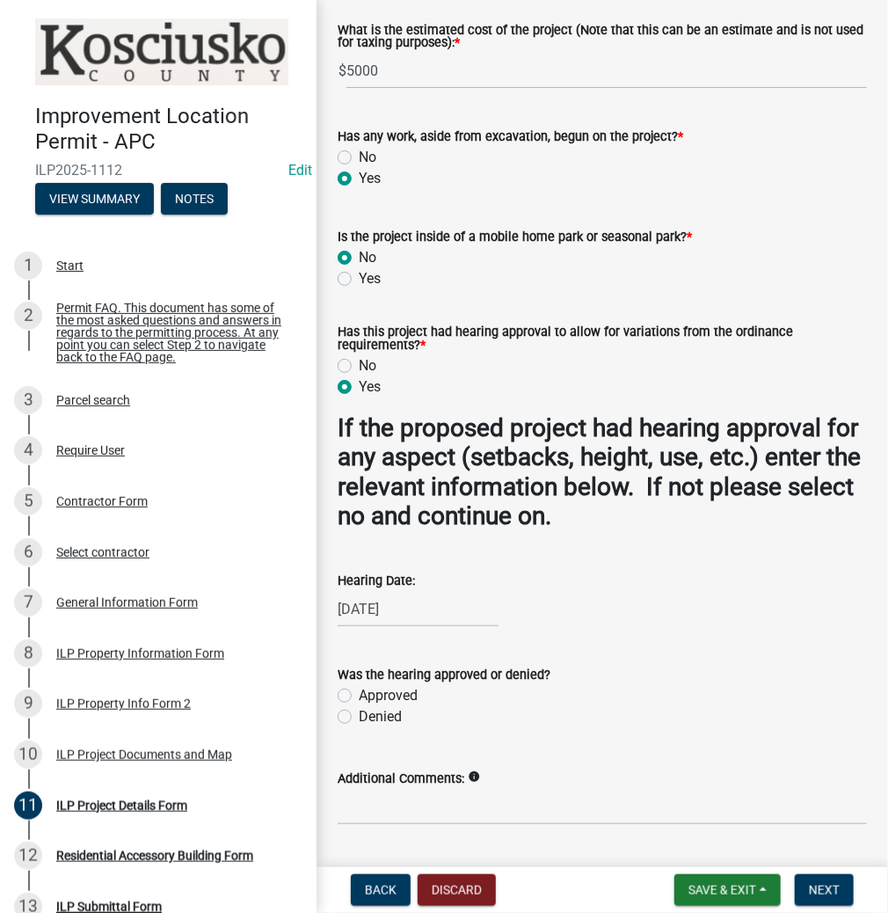
click at [359, 695] on label "Approved" at bounding box center [388, 695] width 59 height 21
click at [359, 695] on input "Approved" at bounding box center [364, 690] width 11 height 11
radio input "true"
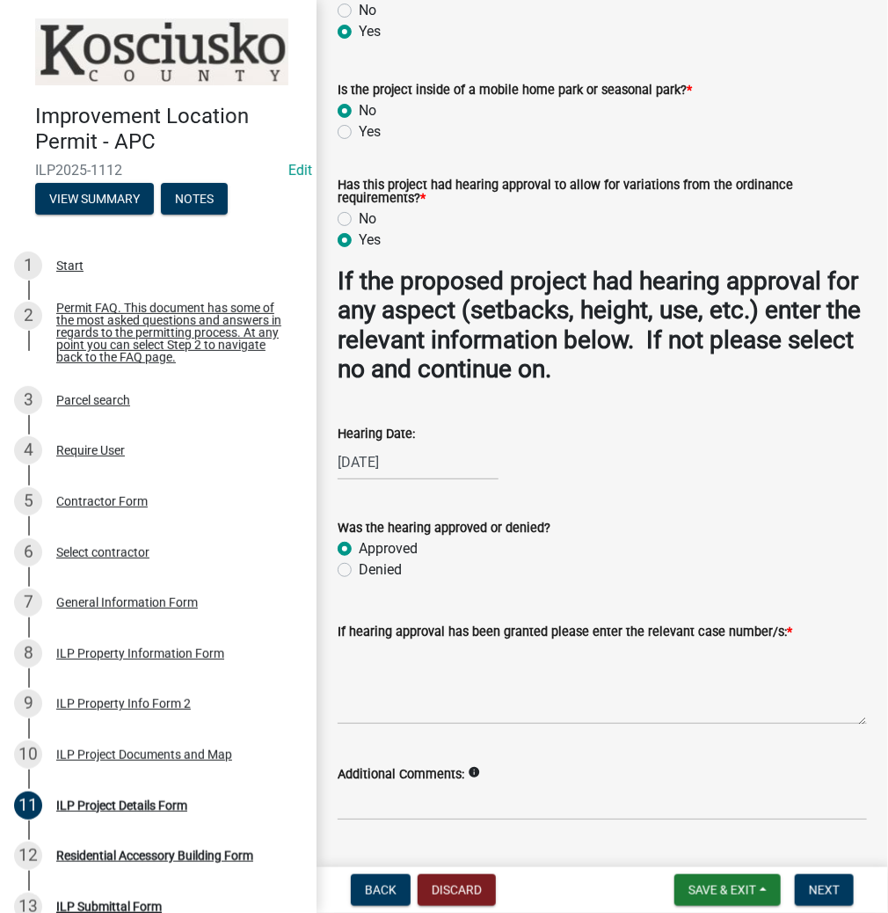
scroll to position [1607, 0]
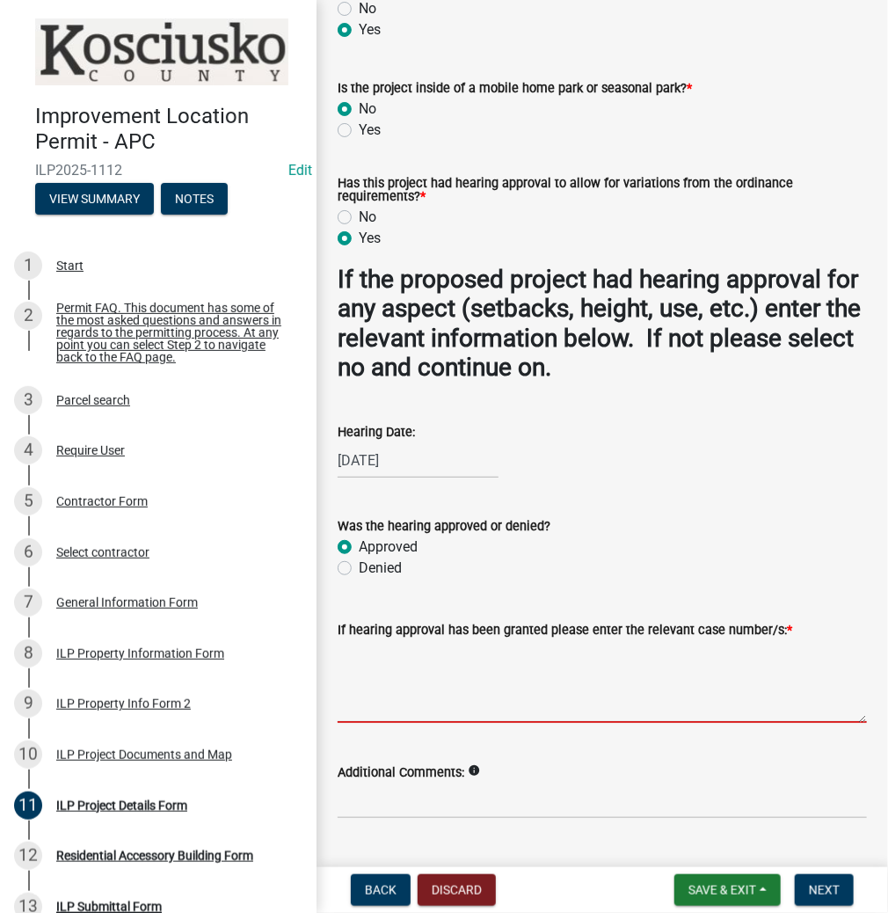
click at [367, 694] on textarea "If hearing approval has been granted please enter the relevant case number/s: *" at bounding box center [602, 681] width 529 height 83
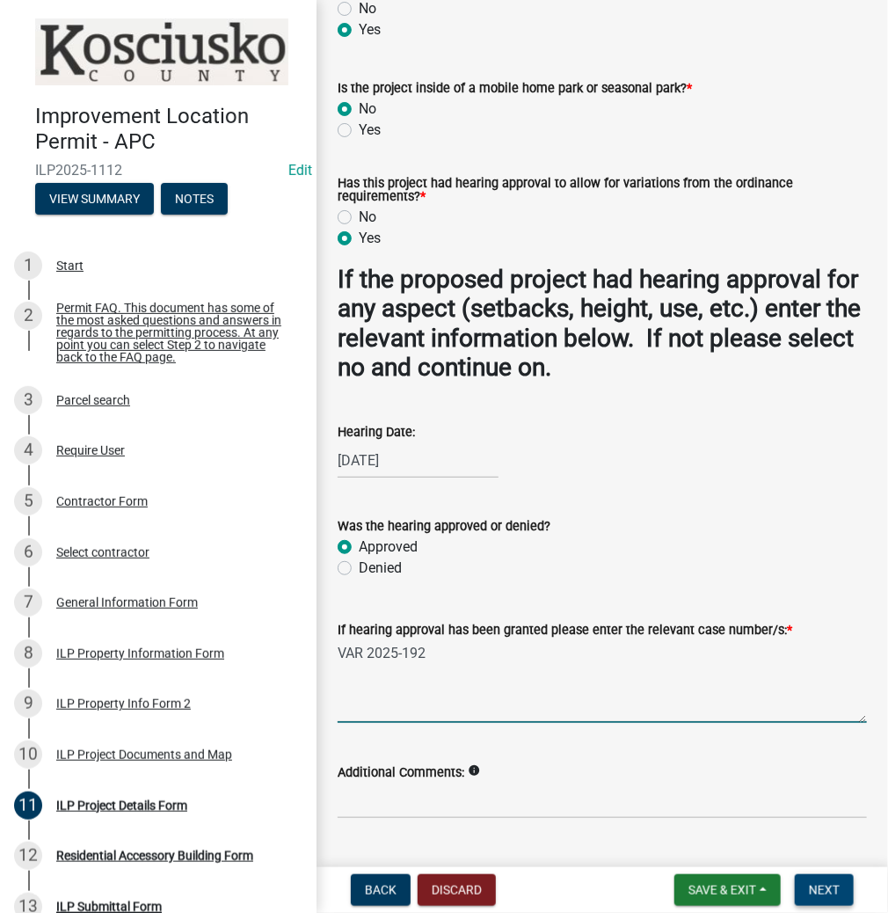
type textarea "VAR 2025-192"
click at [826, 885] on span "Next" at bounding box center [824, 890] width 31 height 14
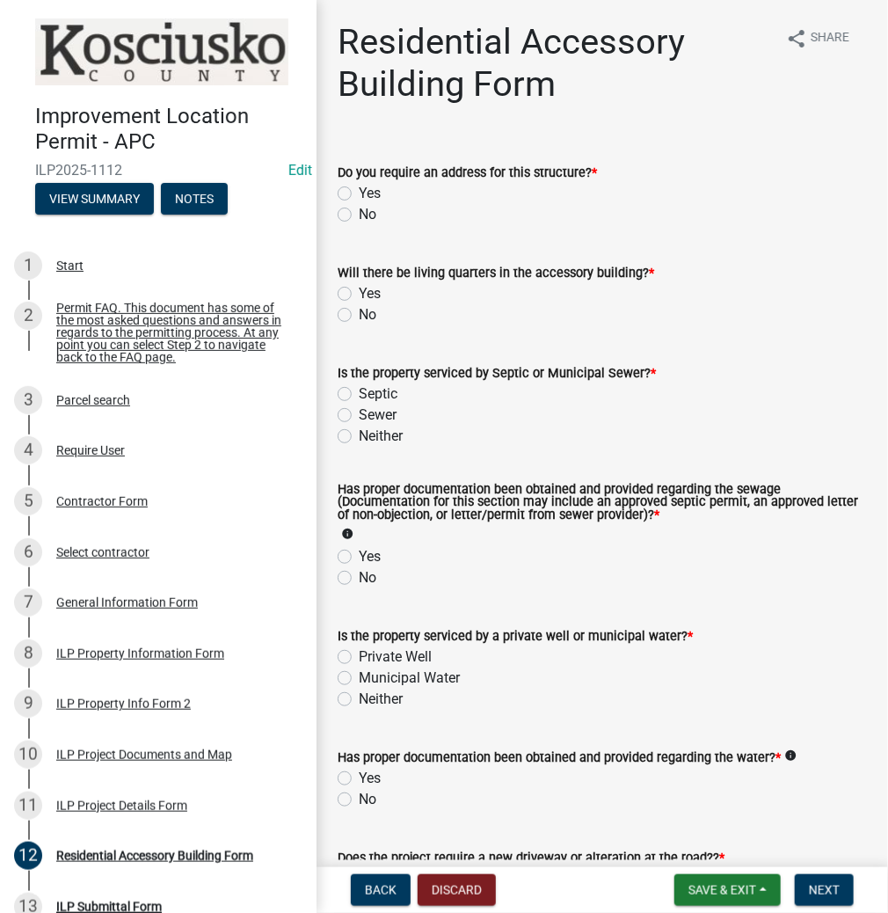
click at [359, 211] on label "No" at bounding box center [368, 214] width 18 height 21
click at [359, 211] on input "No" at bounding box center [364, 209] width 11 height 11
radio input "true"
click at [359, 309] on label "No" at bounding box center [368, 314] width 18 height 21
click at [359, 309] on input "No" at bounding box center [364, 309] width 11 height 11
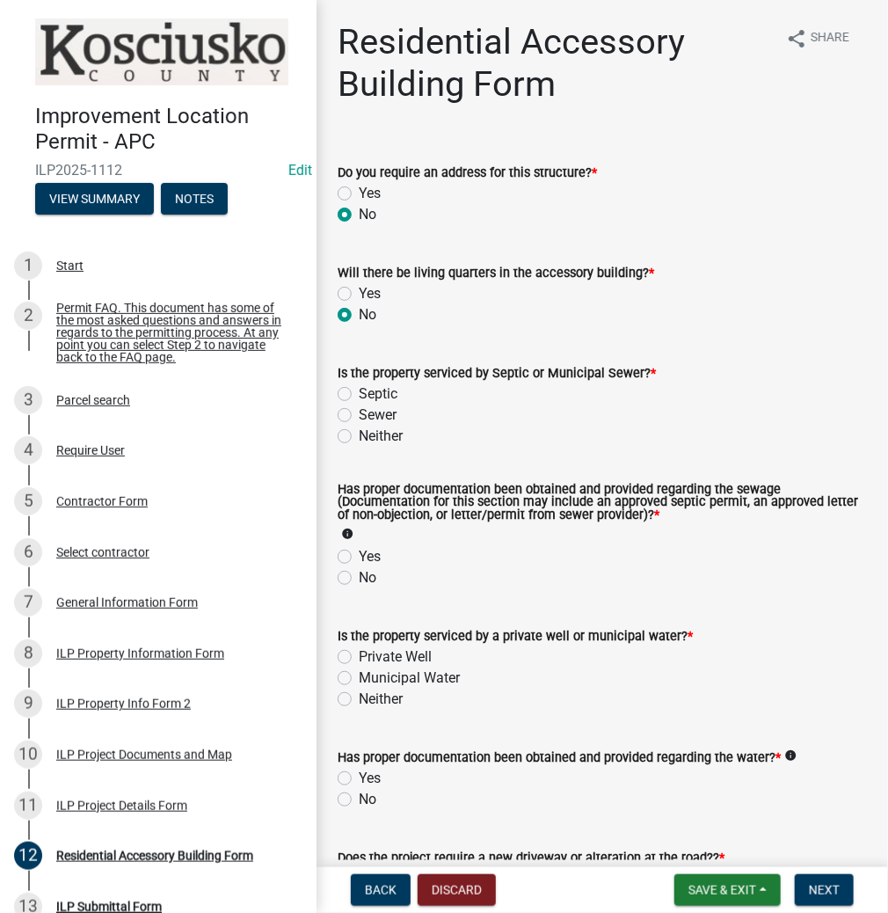
radio input "true"
click at [359, 412] on label "Sewer" at bounding box center [378, 414] width 38 height 21
click at [359, 412] on input "Sewer" at bounding box center [364, 409] width 11 height 11
radio input "true"
click at [359, 577] on label "No" at bounding box center [368, 577] width 18 height 21
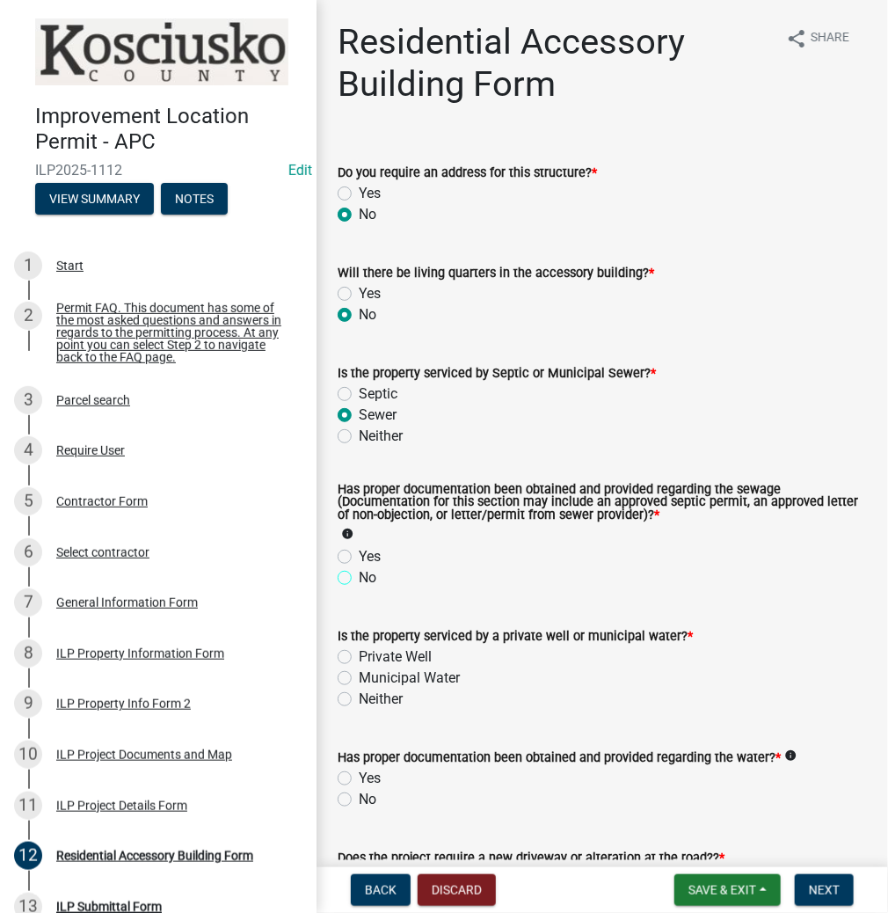
click at [359, 577] on input "No" at bounding box center [364, 572] width 11 height 11
radio input "true"
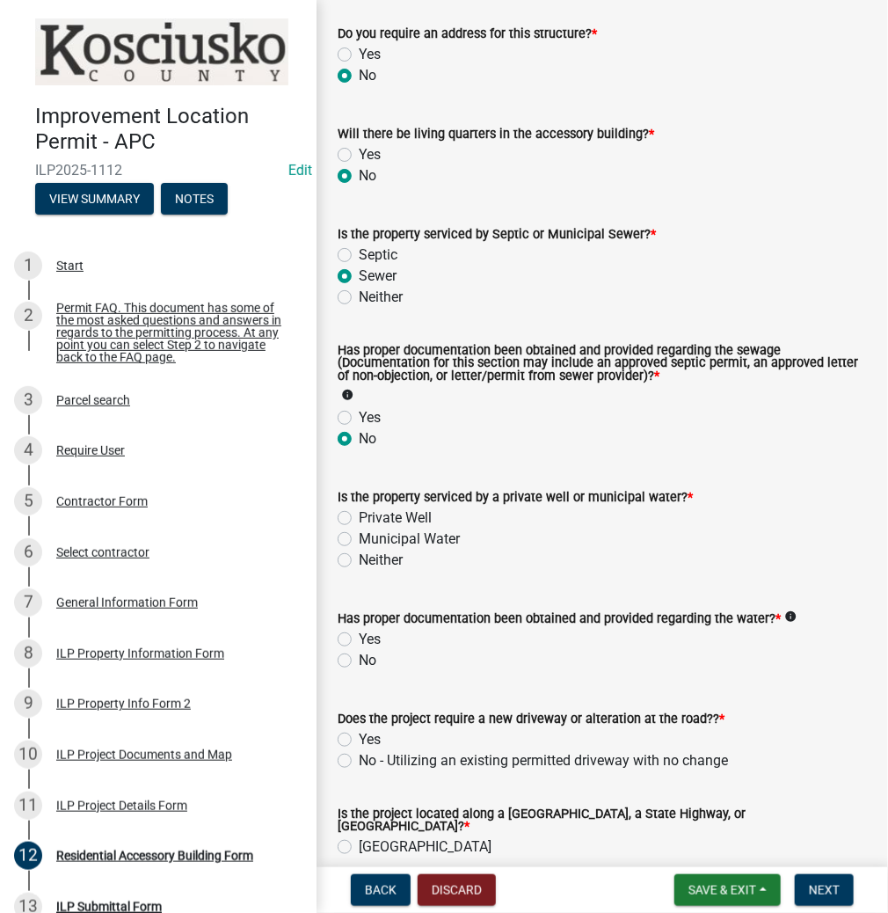
scroll to position [141, 0]
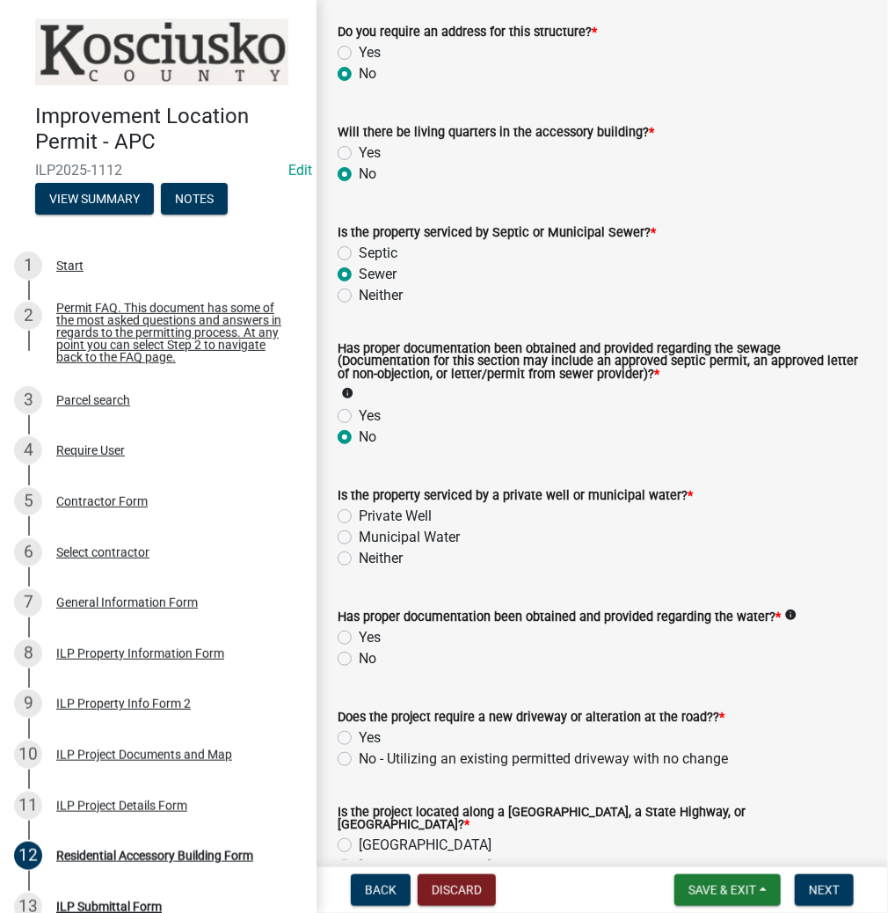
click at [359, 411] on label "Yes" at bounding box center [370, 415] width 22 height 21
click at [359, 411] on input "Yes" at bounding box center [364, 410] width 11 height 11
radio input "true"
click at [359, 538] on label "Municipal Water" at bounding box center [409, 537] width 101 height 21
click at [359, 538] on input "Municipal Water" at bounding box center [364, 532] width 11 height 11
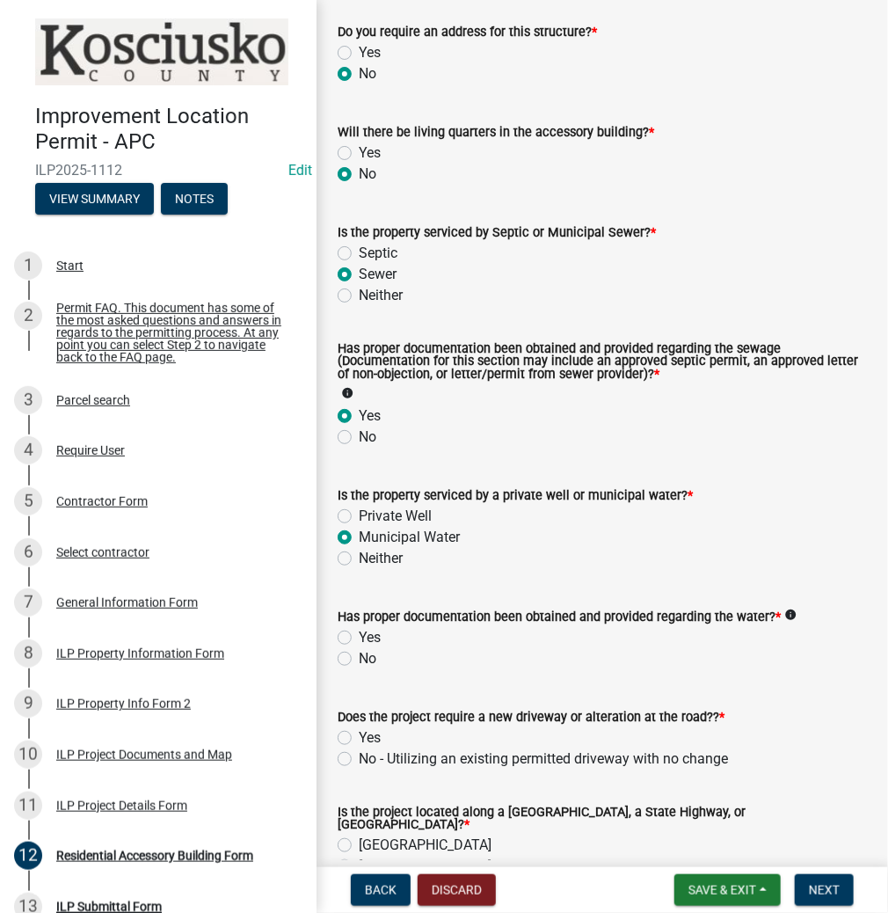
radio input "true"
click at [359, 652] on label "No" at bounding box center [368, 658] width 18 height 21
click at [359, 652] on input "No" at bounding box center [364, 653] width 11 height 11
radio input "true"
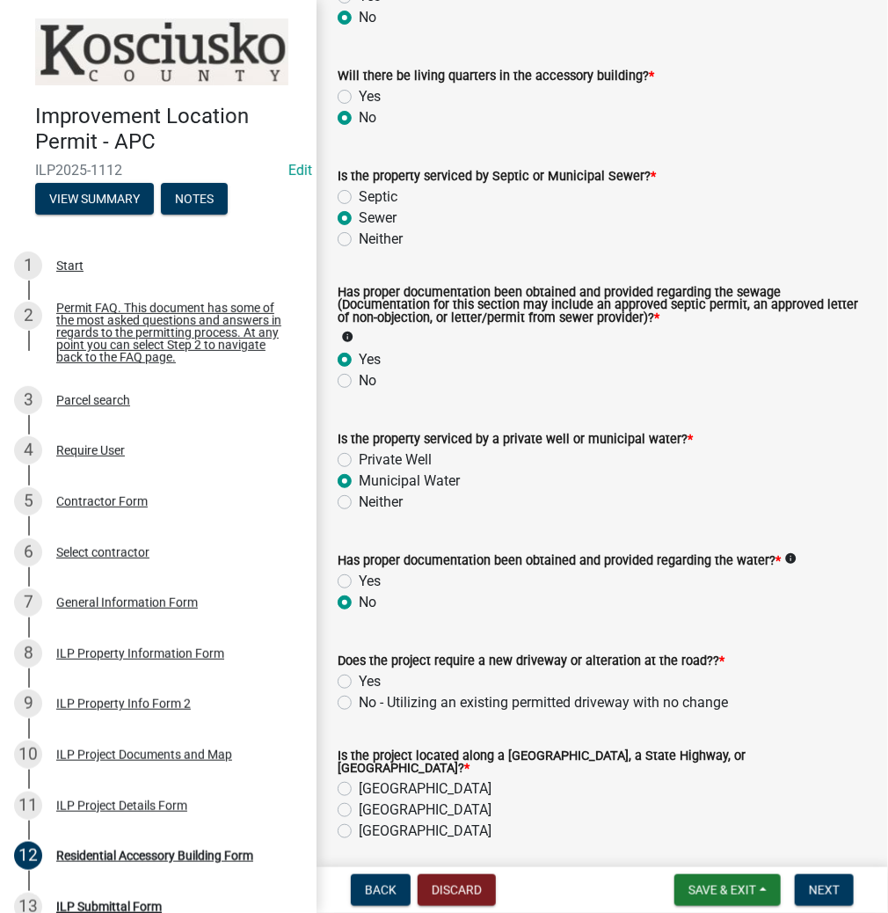
scroll to position [281, 0]
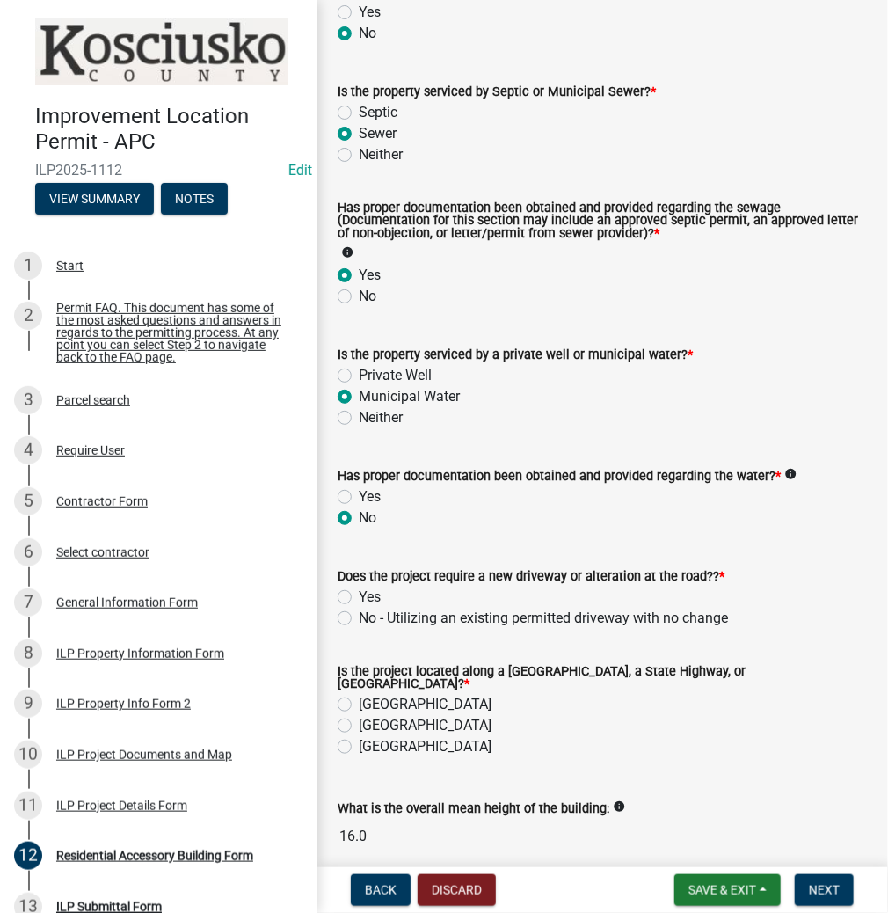
drag, startPoint x: 338, startPoint y: 485, endPoint x: 346, endPoint y: 493, distance: 11.2
click at [339, 486] on div "Yes" at bounding box center [602, 496] width 529 height 21
click at [359, 493] on label "Yes" at bounding box center [370, 496] width 22 height 21
click at [359, 493] on input "Yes" at bounding box center [364, 491] width 11 height 11
radio input "true"
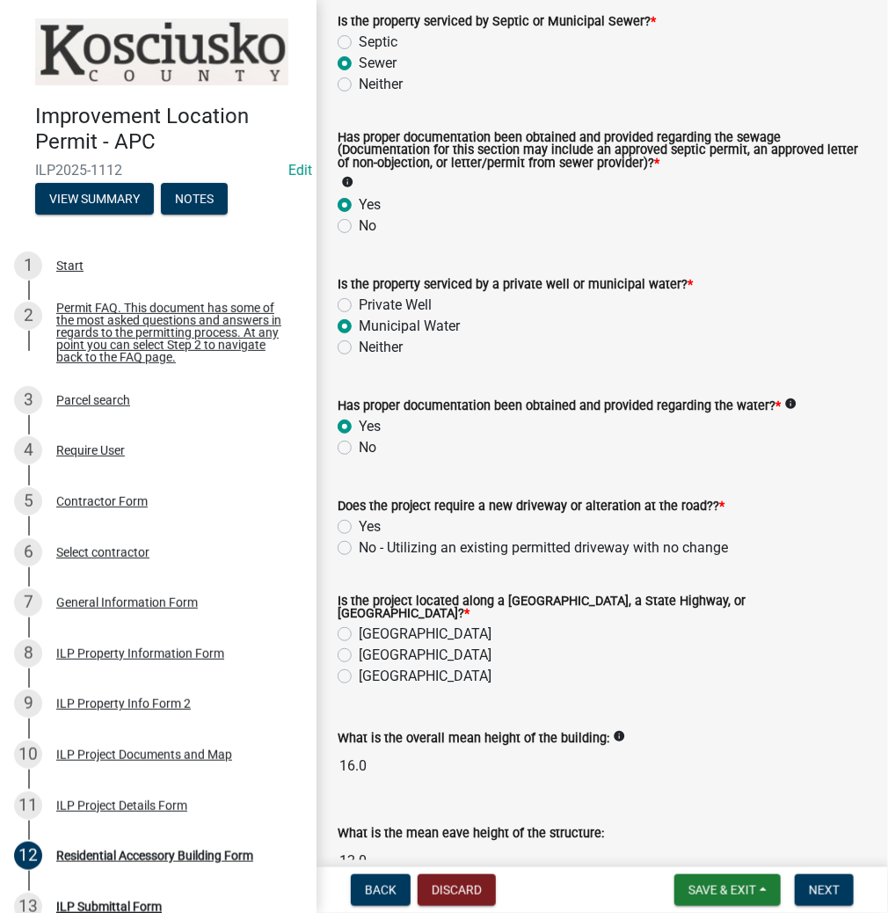
scroll to position [446, 0]
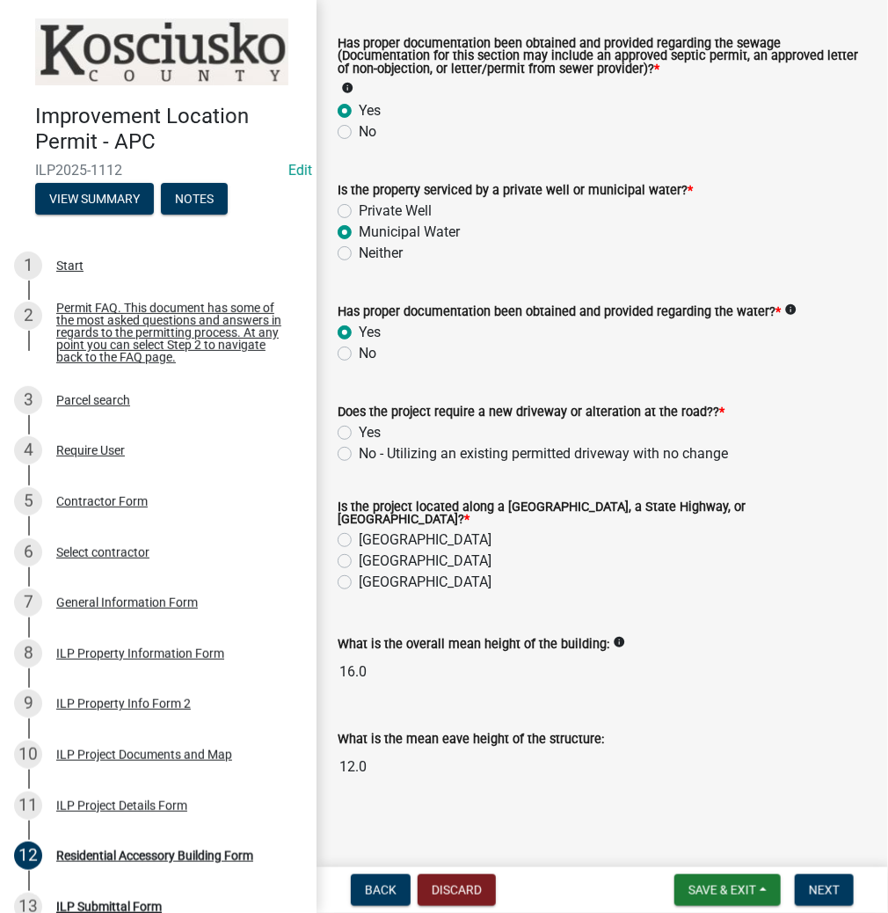
click at [359, 451] on label "No - Utilizing an existing permitted driveway with no change" at bounding box center [543, 453] width 369 height 21
click at [359, 451] on input "No - Utilizing an existing permitted driveway with no change" at bounding box center [364, 448] width 11 height 11
radio input "true"
click at [359, 557] on label "Town Street" at bounding box center [425, 560] width 133 height 21
click at [359, 557] on input "Town Street" at bounding box center [364, 555] width 11 height 11
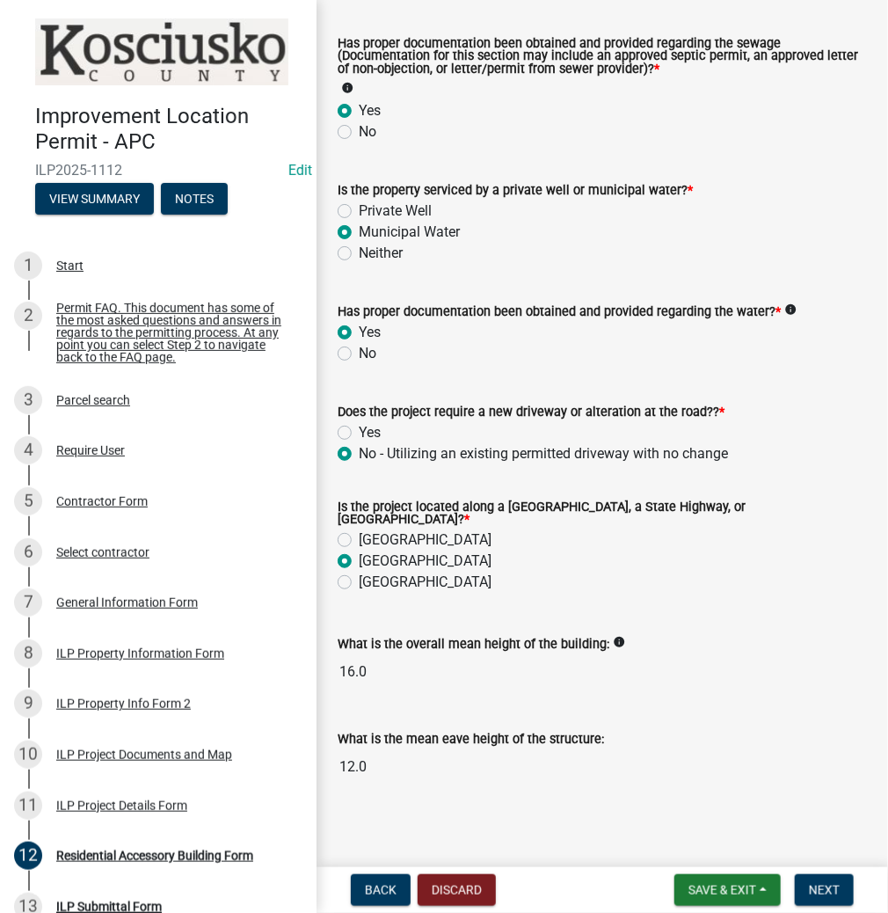
radio input "true"
click at [826, 876] on button "Next" at bounding box center [824, 890] width 59 height 32
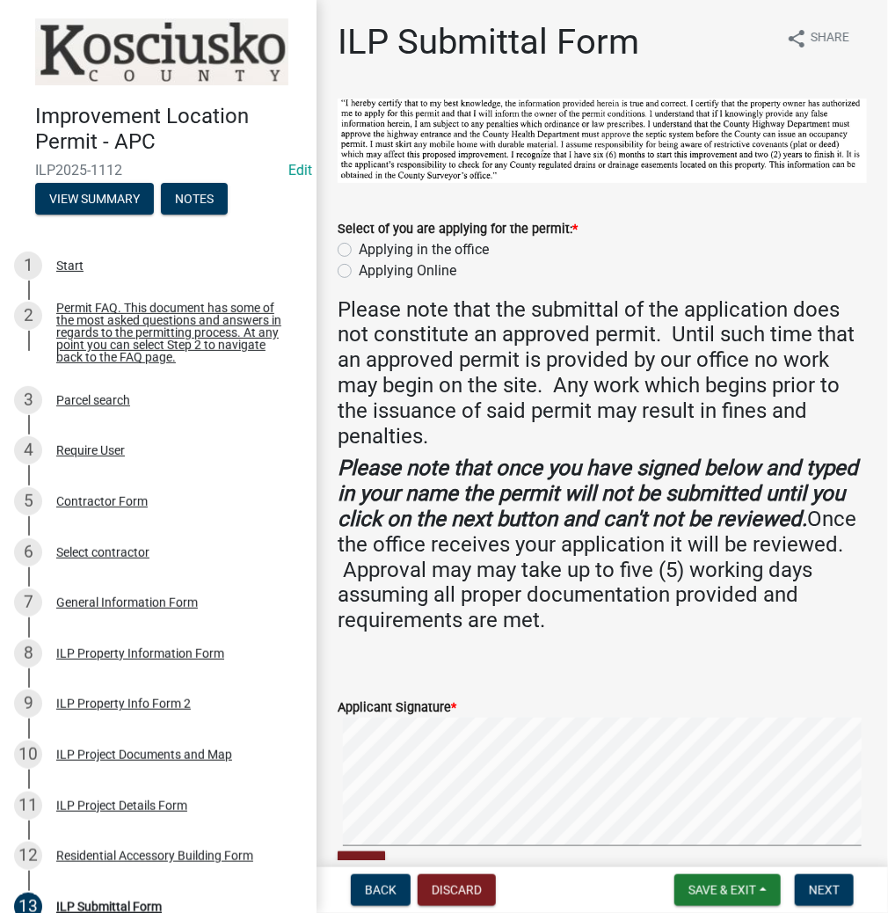
click at [359, 243] on label "Applying in the office" at bounding box center [424, 249] width 130 height 21
click at [359, 243] on input "Applying in the office" at bounding box center [364, 244] width 11 height 11
radio input "true"
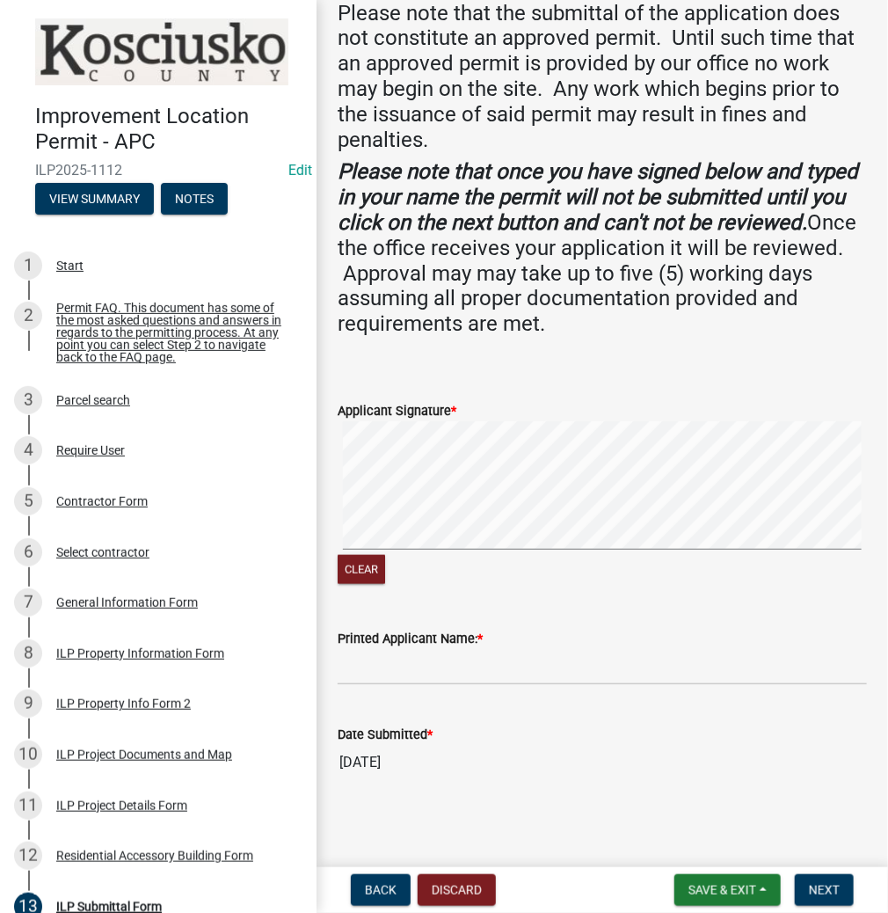
scroll to position [297, 0]
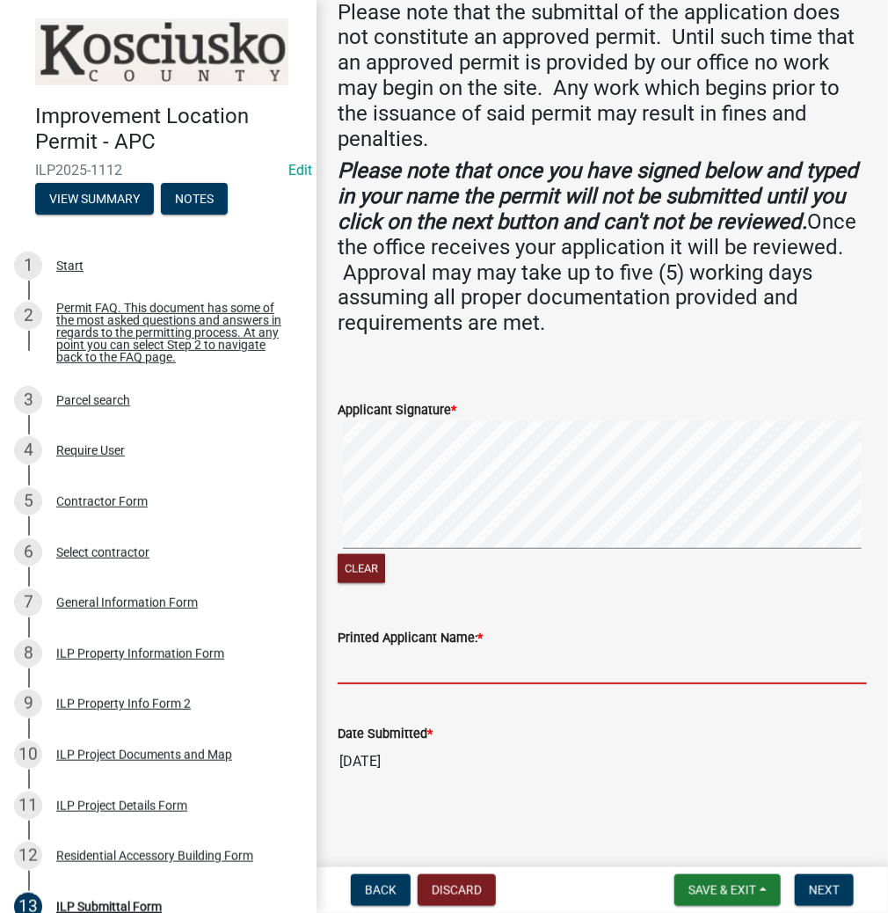
click at [382, 666] on input "Printed Applicant Name: *" at bounding box center [602, 666] width 529 height 36
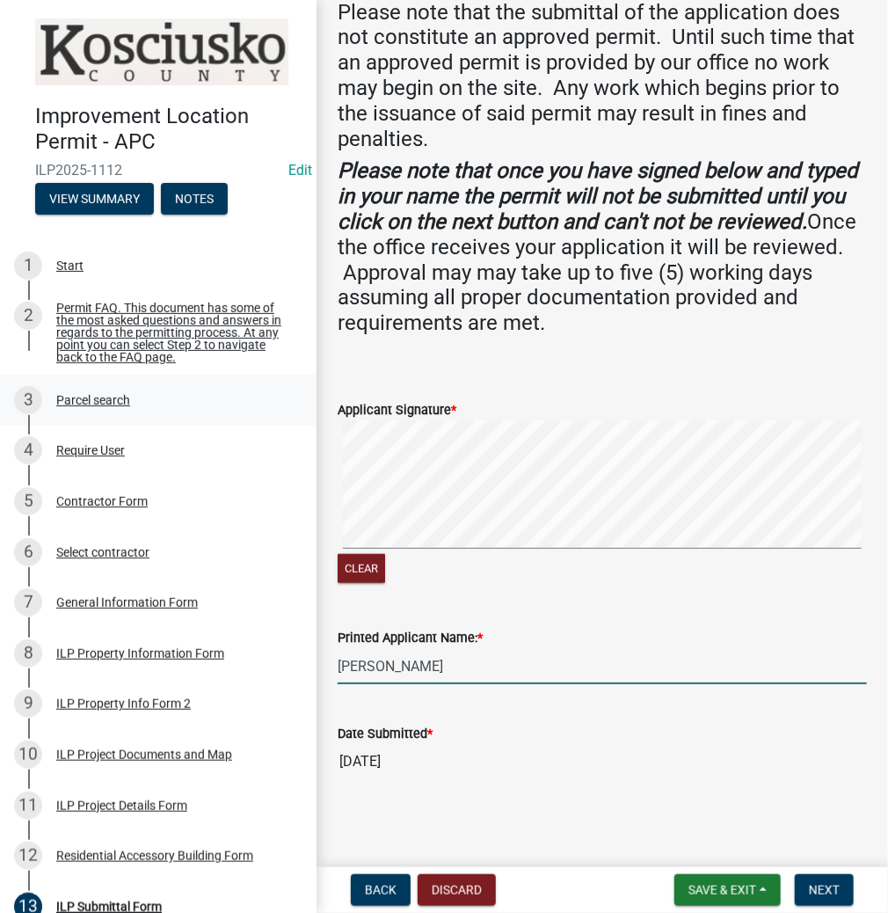
type input "NORENE SMITH"
click at [600, 567] on div "Clear" at bounding box center [602, 503] width 529 height 166
click at [823, 878] on button "Next" at bounding box center [824, 890] width 59 height 32
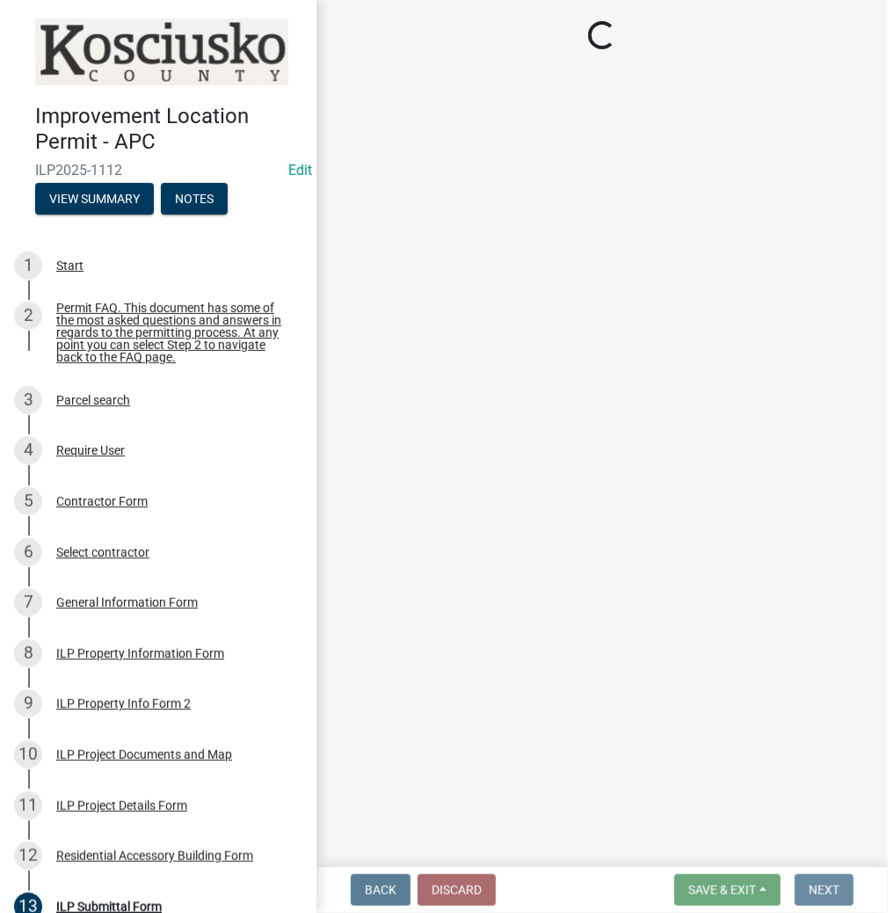
scroll to position [0, 0]
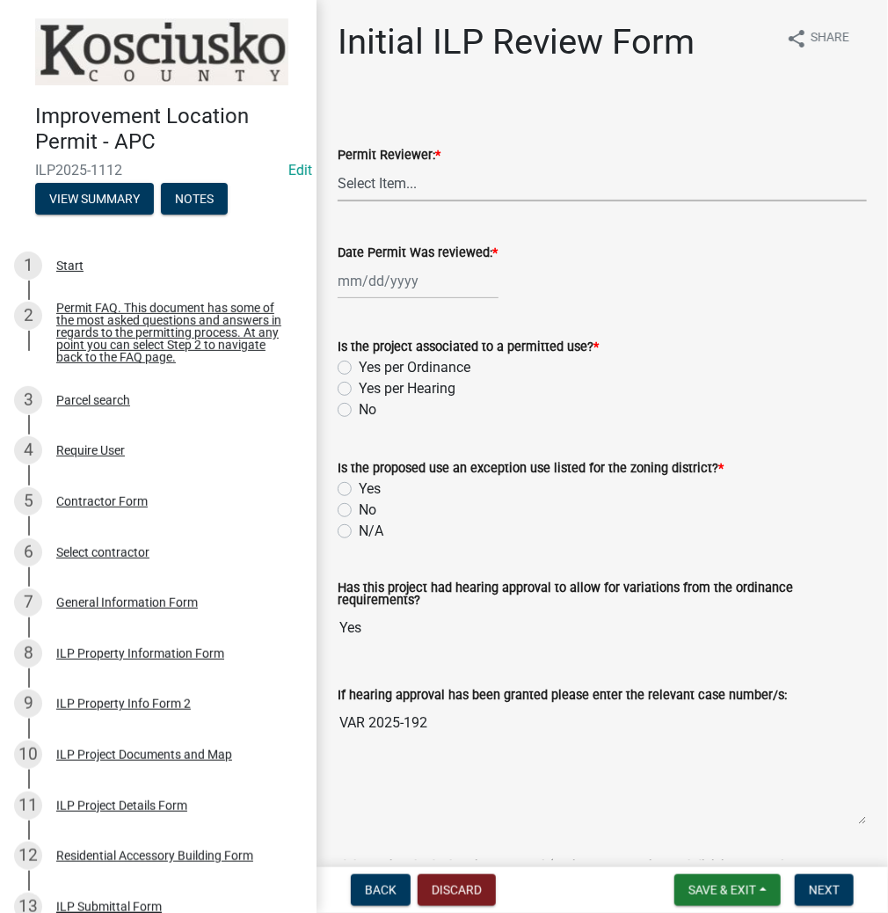
click at [383, 178] on select "Select Item... MMS LT AT CS Vacant Vacant" at bounding box center [602, 183] width 529 height 36
click at [338, 165] on select "Select Item... MMS LT AT CS Vacant Vacant" at bounding box center [602, 183] width 529 height 36
select select "c872cdc8-ca01-49f1-a213-e4b05fa58cd2"
select select "9"
select select "2025"
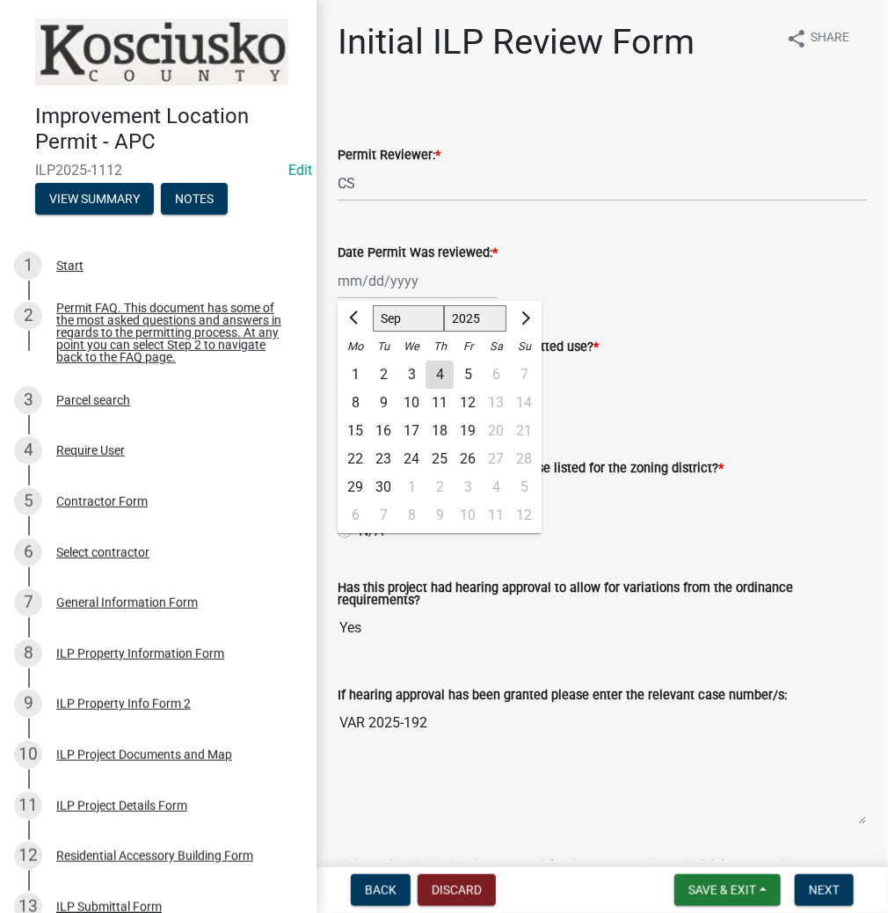
click at [390, 276] on div "Jan Feb Mar Apr May Jun Jul Aug Sep Oct Nov Dec 1525 1526 1527 1528 1529 1530 1…" at bounding box center [418, 281] width 161 height 36
click at [441, 374] on div "4" at bounding box center [440, 374] width 28 height 28
type input "09/04/2025"
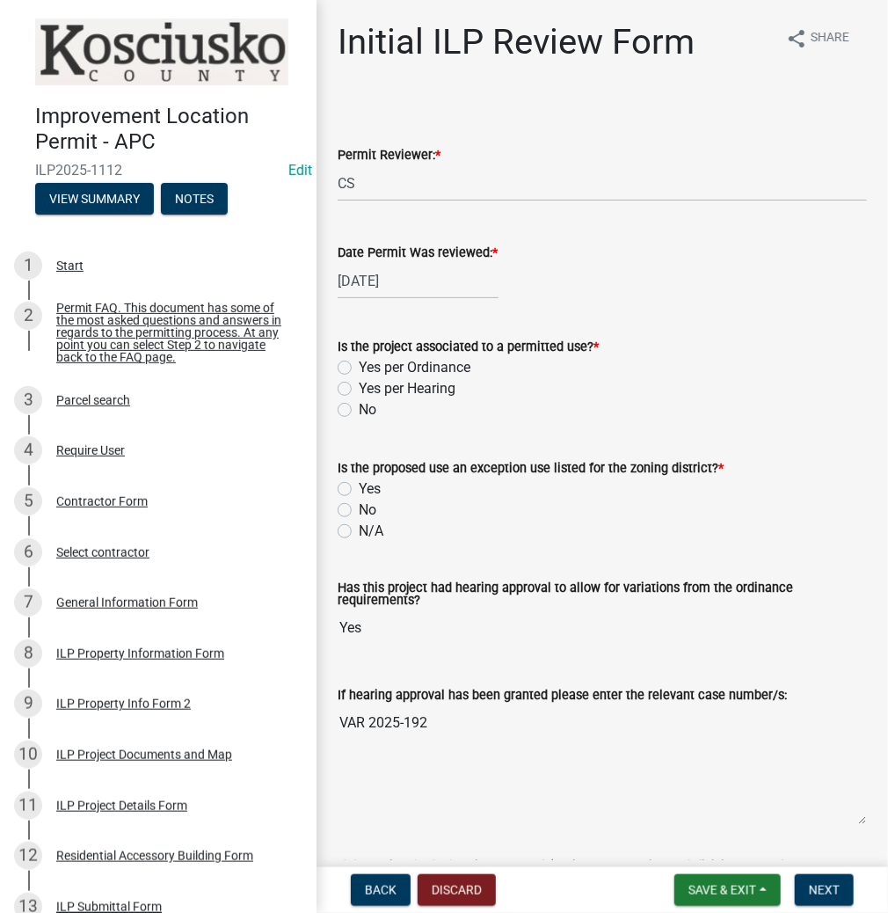
click at [359, 384] on label "Yes per Hearing" at bounding box center [407, 388] width 97 height 21
click at [359, 384] on input "Yes per Hearing" at bounding box center [364, 383] width 11 height 11
radio input "true"
click at [359, 506] on label "No" at bounding box center [368, 509] width 18 height 21
click at [359, 506] on input "No" at bounding box center [364, 504] width 11 height 11
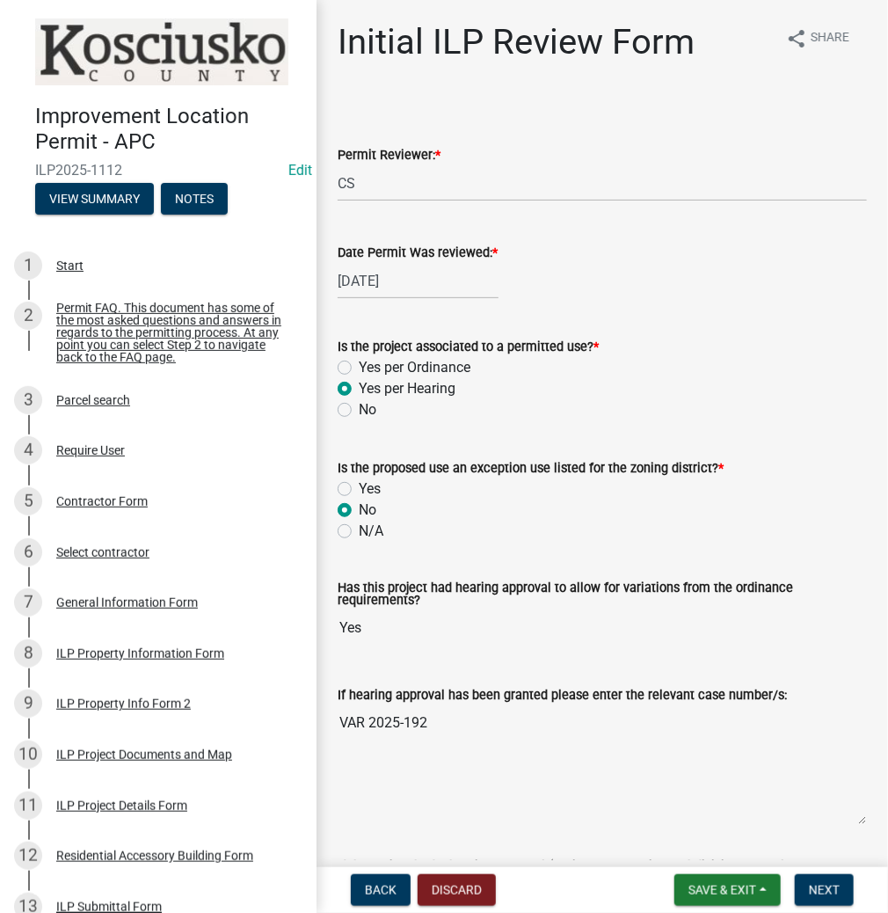
radio input "true"
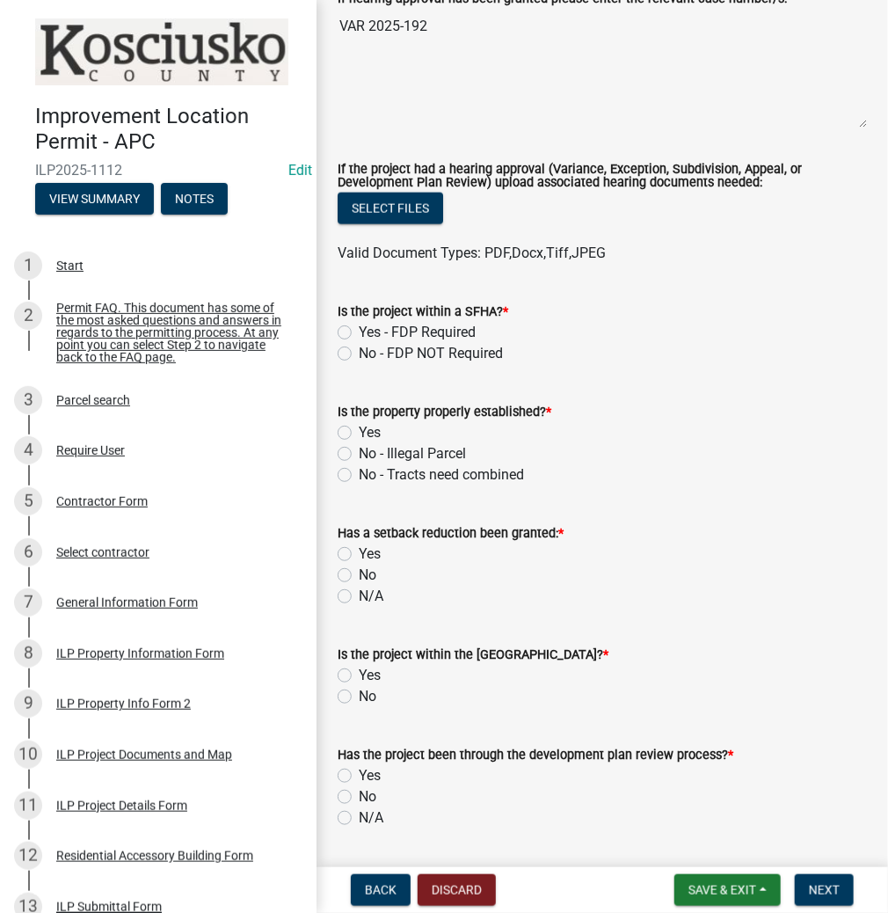
scroll to position [703, 0]
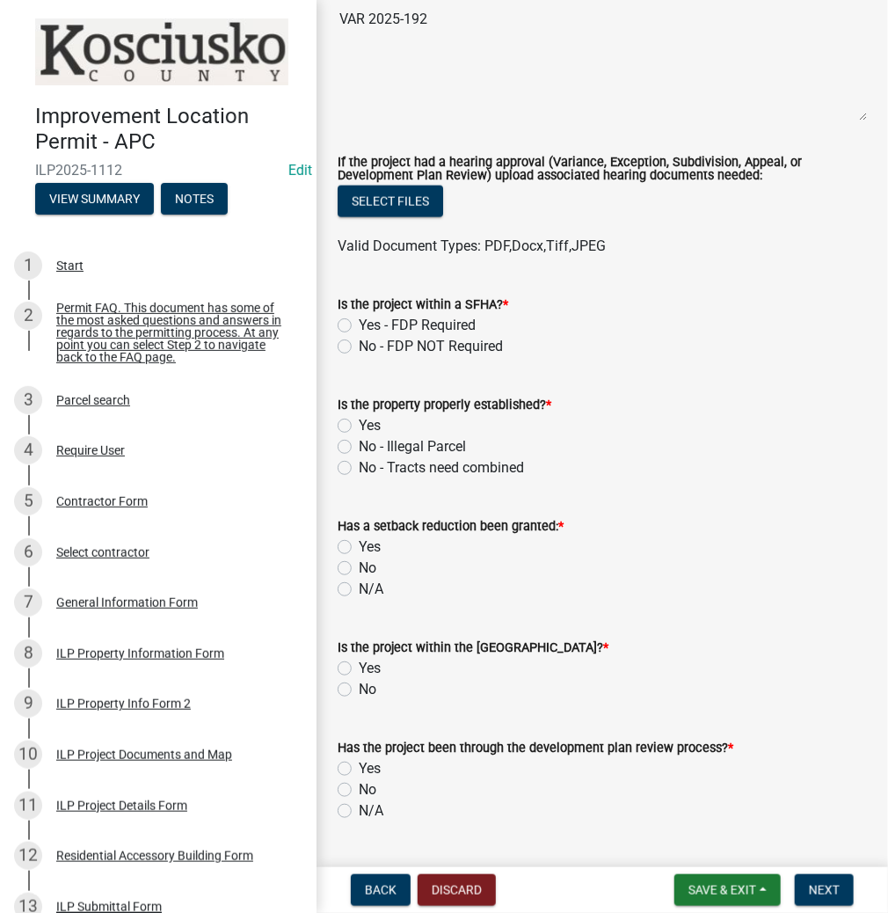
click at [359, 340] on label "No - FDP NOT Required" at bounding box center [431, 346] width 144 height 21
click at [359, 340] on input "No - FDP NOT Required" at bounding box center [364, 341] width 11 height 11
radio input "true"
click at [359, 429] on label "Yes" at bounding box center [370, 425] width 22 height 21
click at [359, 426] on input "Yes" at bounding box center [364, 420] width 11 height 11
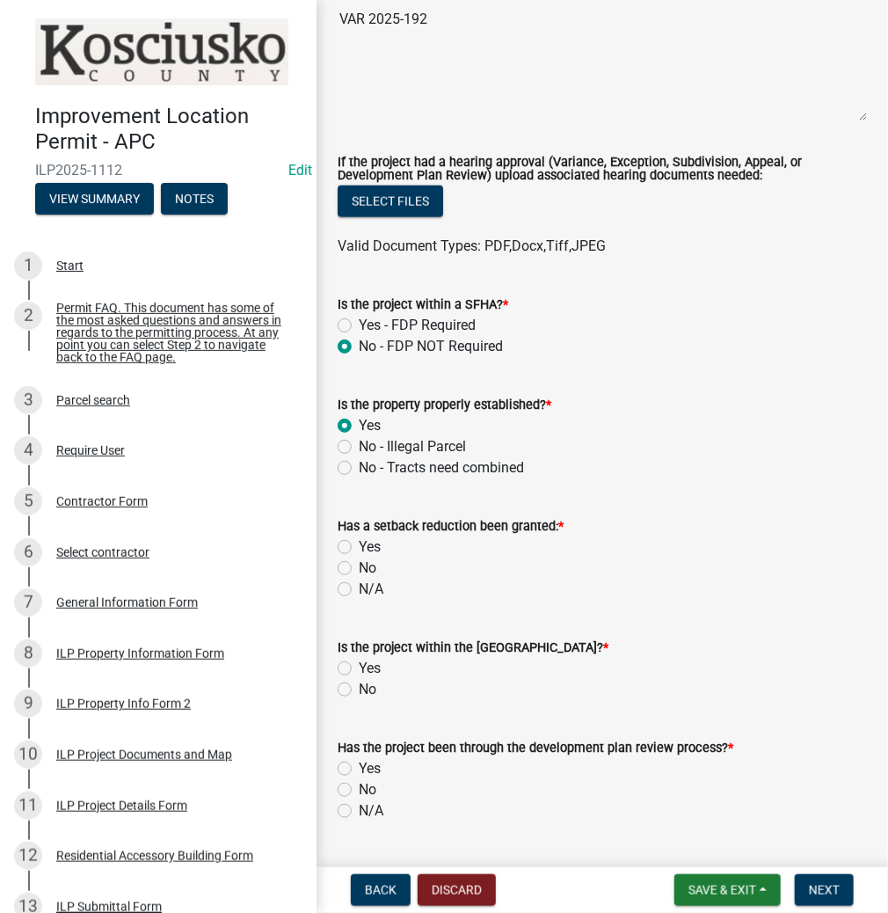
radio input "true"
click at [359, 563] on label "No" at bounding box center [368, 567] width 18 height 21
click at [359, 563] on input "No" at bounding box center [364, 562] width 11 height 11
radio input "true"
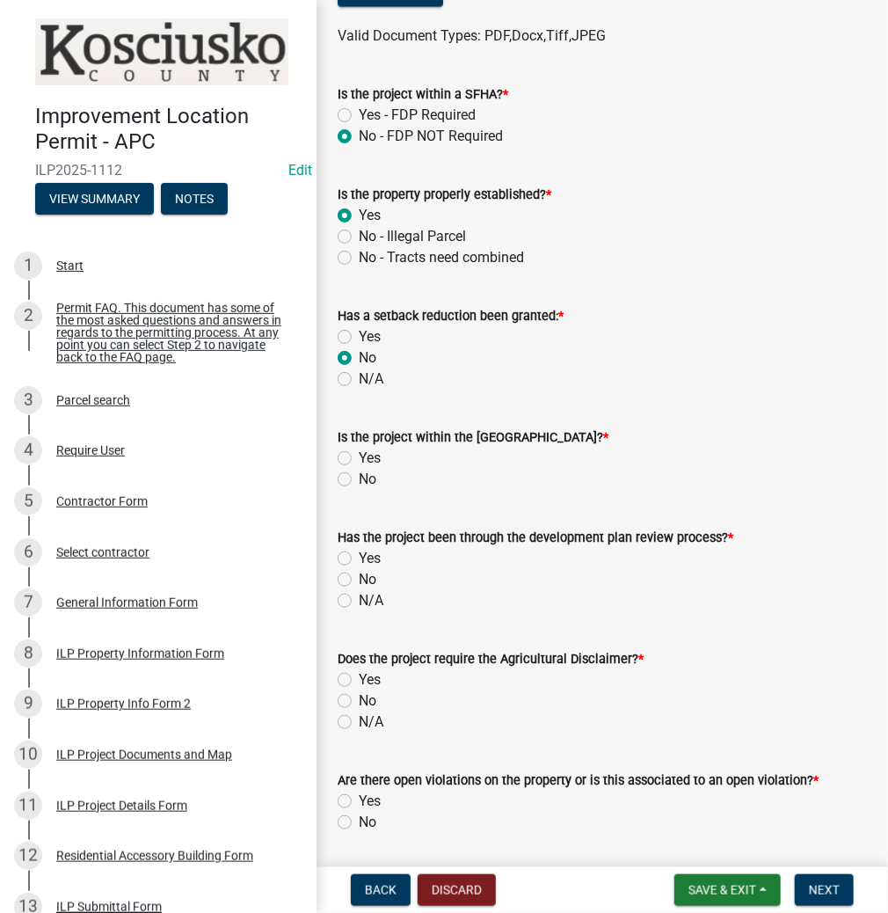
scroll to position [914, 0]
click at [359, 480] on label "No" at bounding box center [368, 478] width 18 height 21
click at [359, 479] on input "No" at bounding box center [364, 473] width 11 height 11
radio input "true"
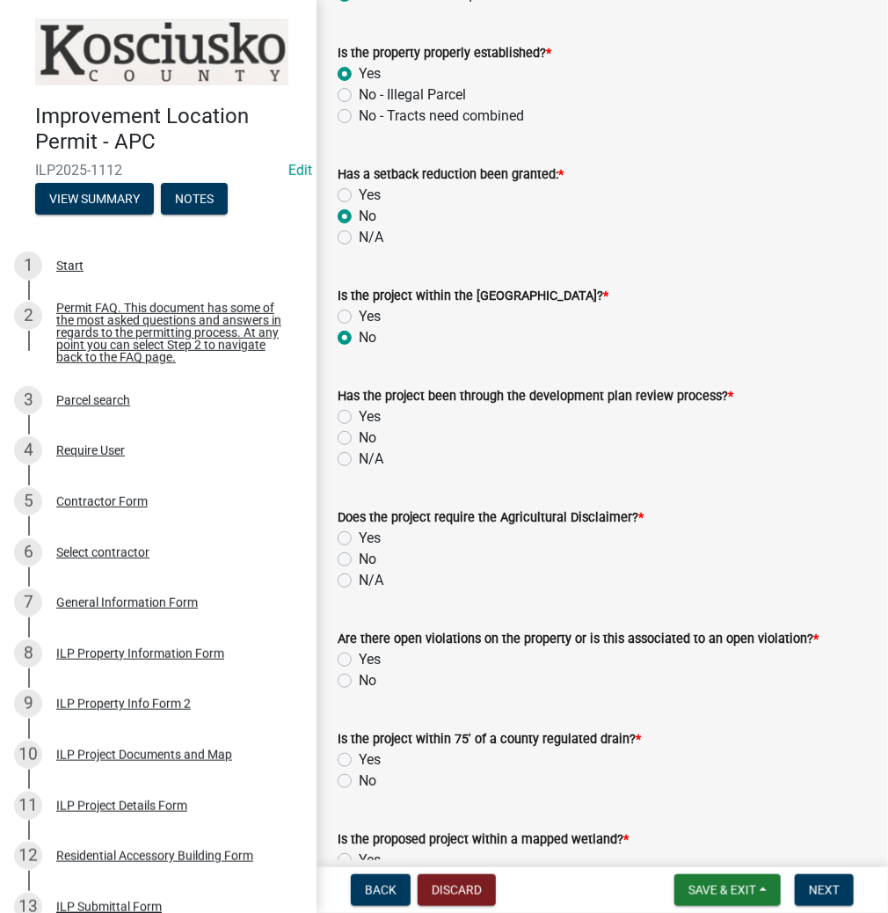
click at [359, 436] on label "No" at bounding box center [368, 437] width 18 height 21
click at [359, 436] on input "No" at bounding box center [364, 432] width 11 height 11
radio input "true"
click at [359, 559] on label "No" at bounding box center [368, 559] width 18 height 21
click at [359, 559] on input "No" at bounding box center [364, 554] width 11 height 11
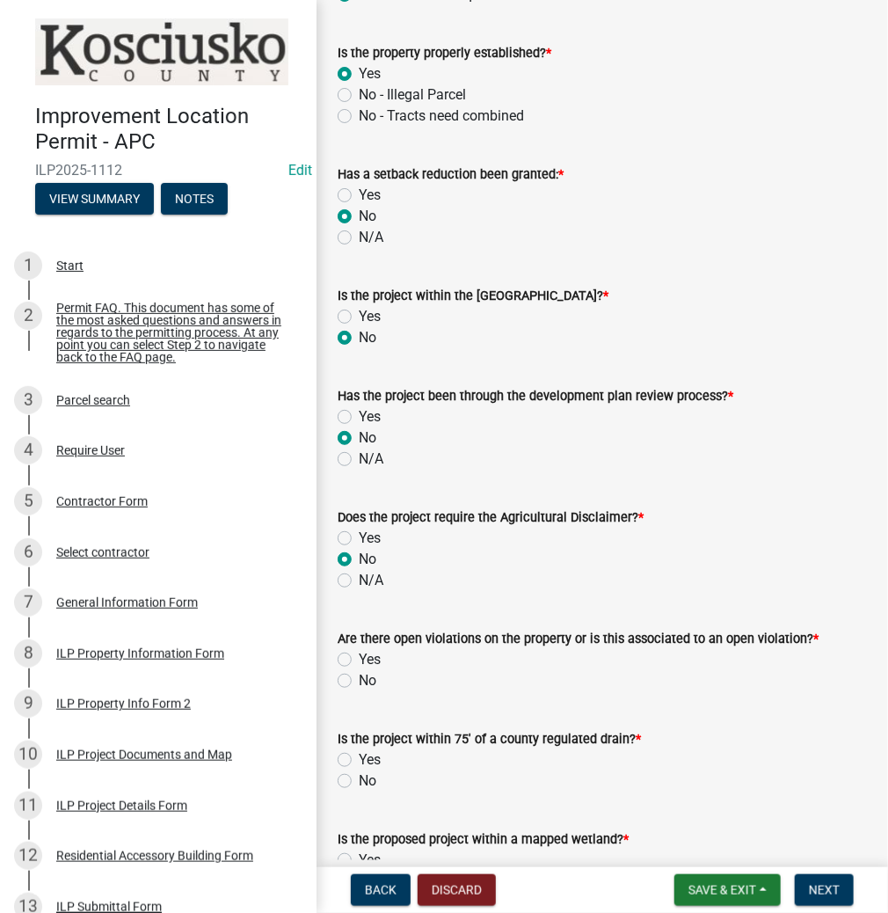
radio input "true"
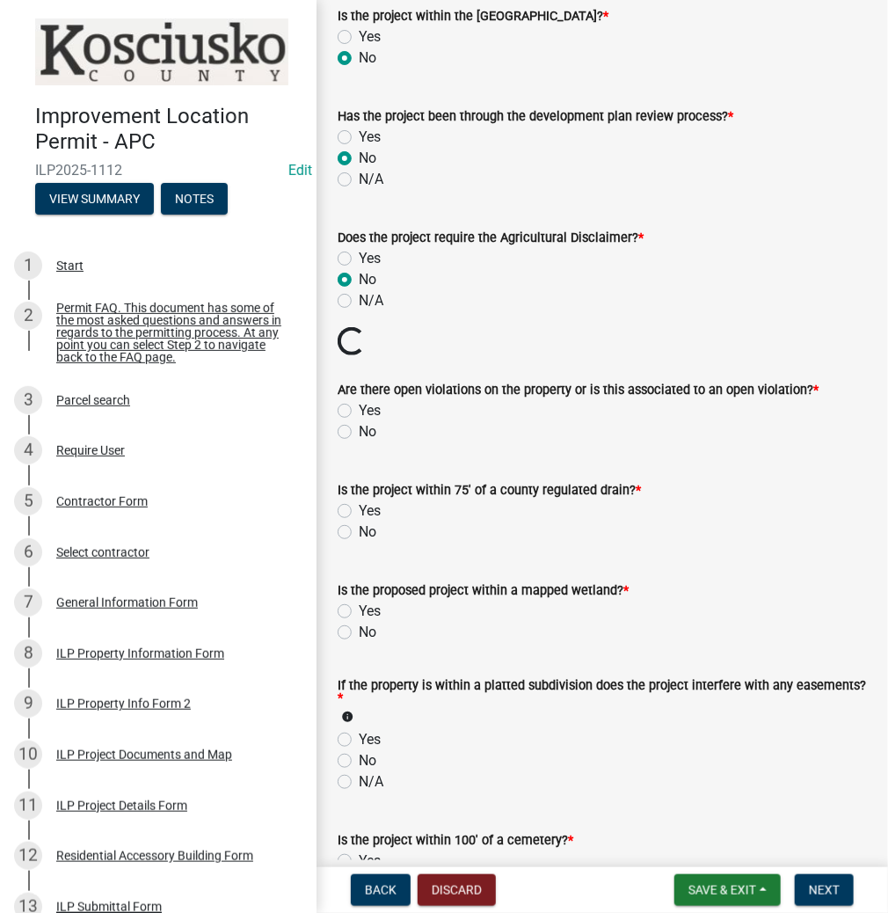
scroll to position [1336, 0]
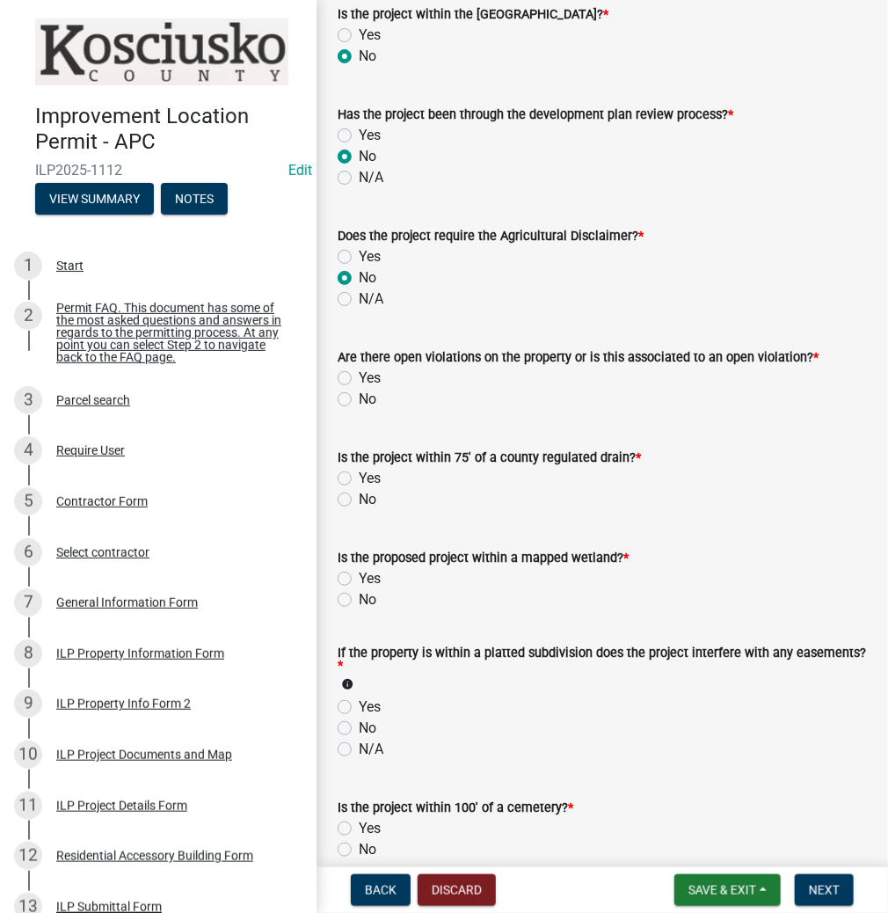
click at [359, 373] on label "Yes" at bounding box center [370, 378] width 22 height 21
click at [359, 373] on input "Yes" at bounding box center [364, 373] width 11 height 11
radio input "true"
click at [359, 499] on label "No" at bounding box center [368, 499] width 18 height 21
click at [359, 499] on input "No" at bounding box center [364, 494] width 11 height 11
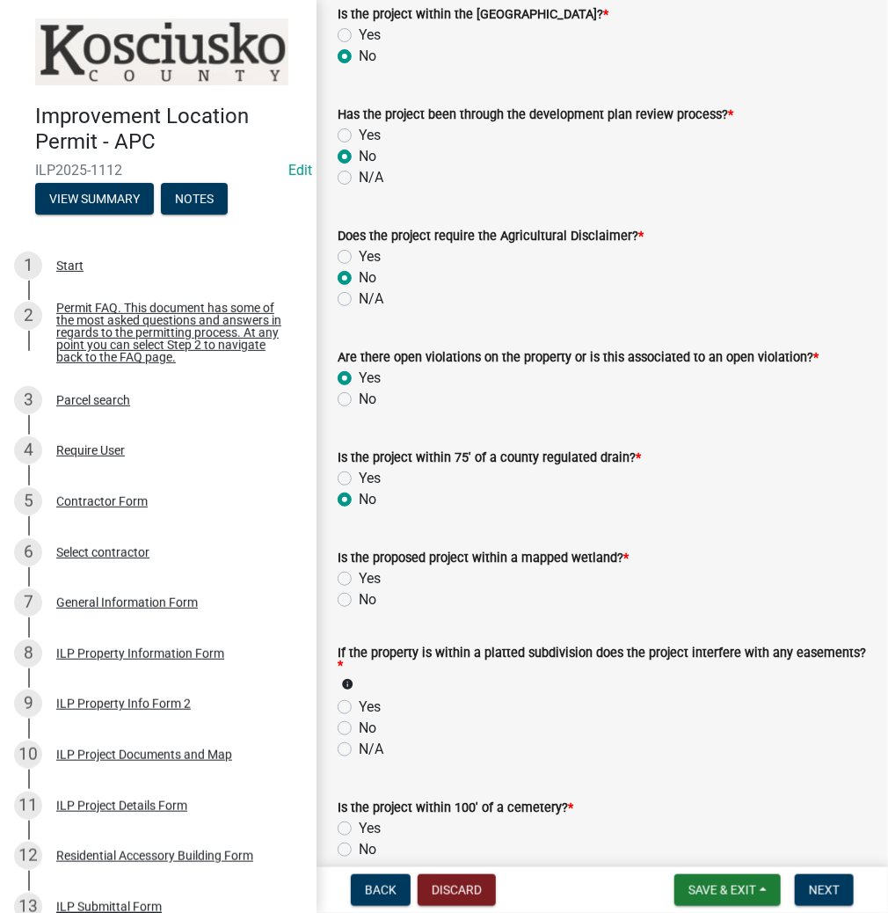
radio input "true"
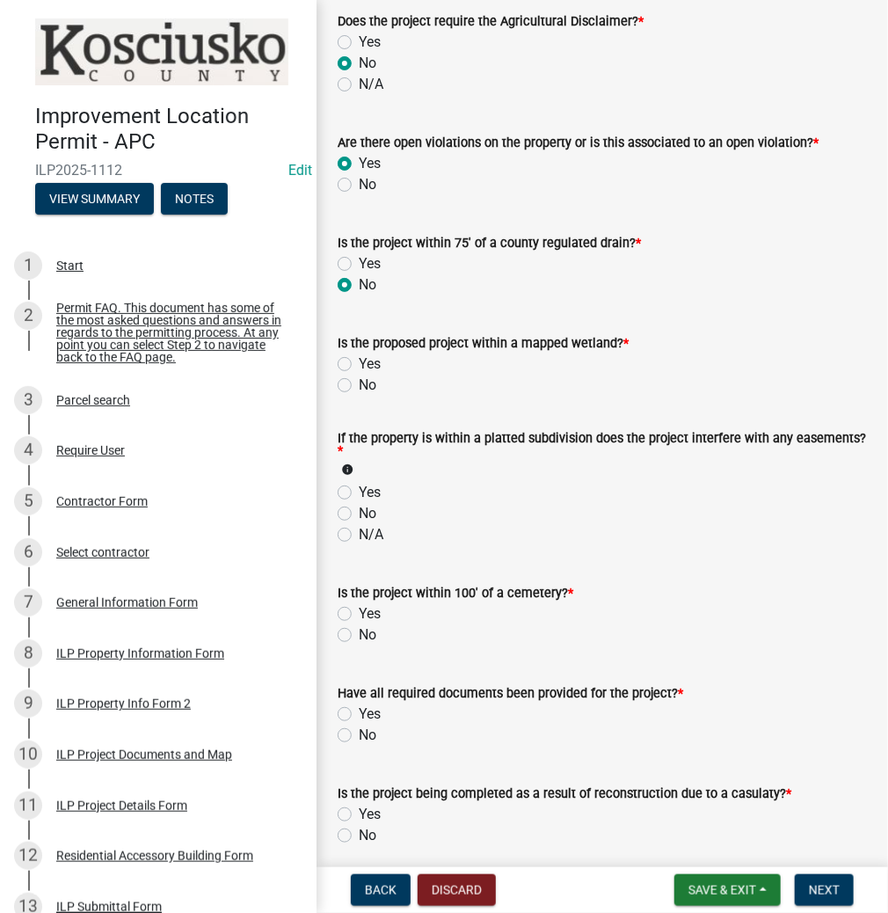
scroll to position [1618, 0]
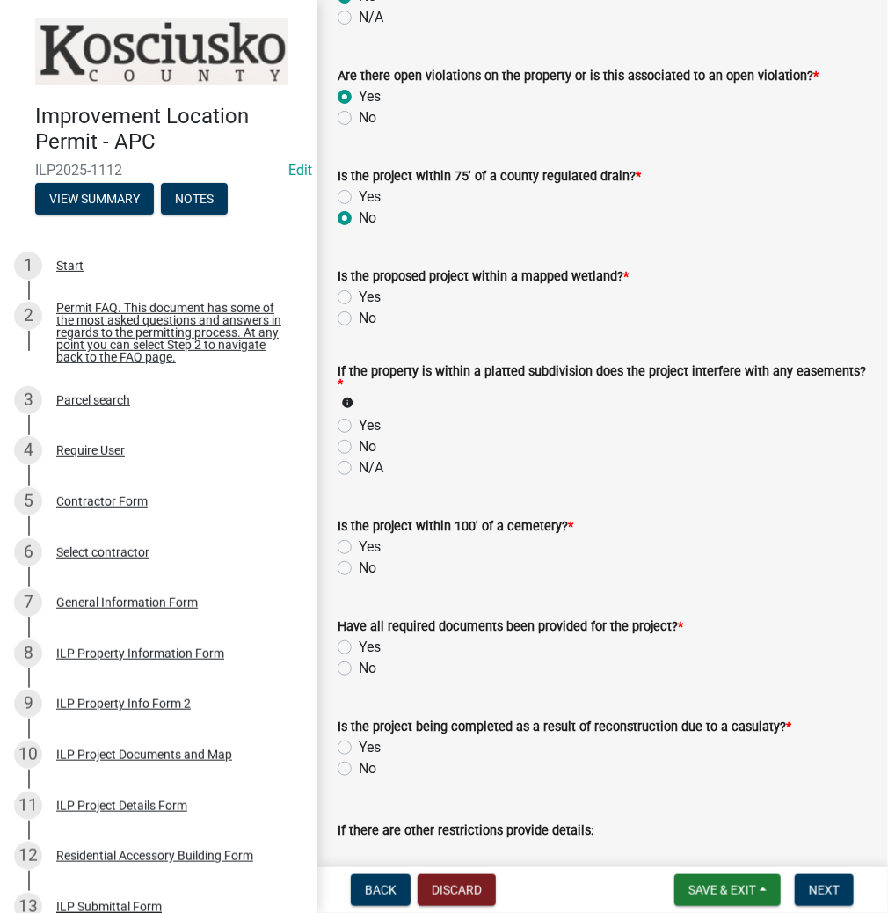
click at [359, 313] on label "No" at bounding box center [368, 318] width 18 height 21
click at [359, 313] on input "No" at bounding box center [364, 313] width 11 height 11
radio input "true"
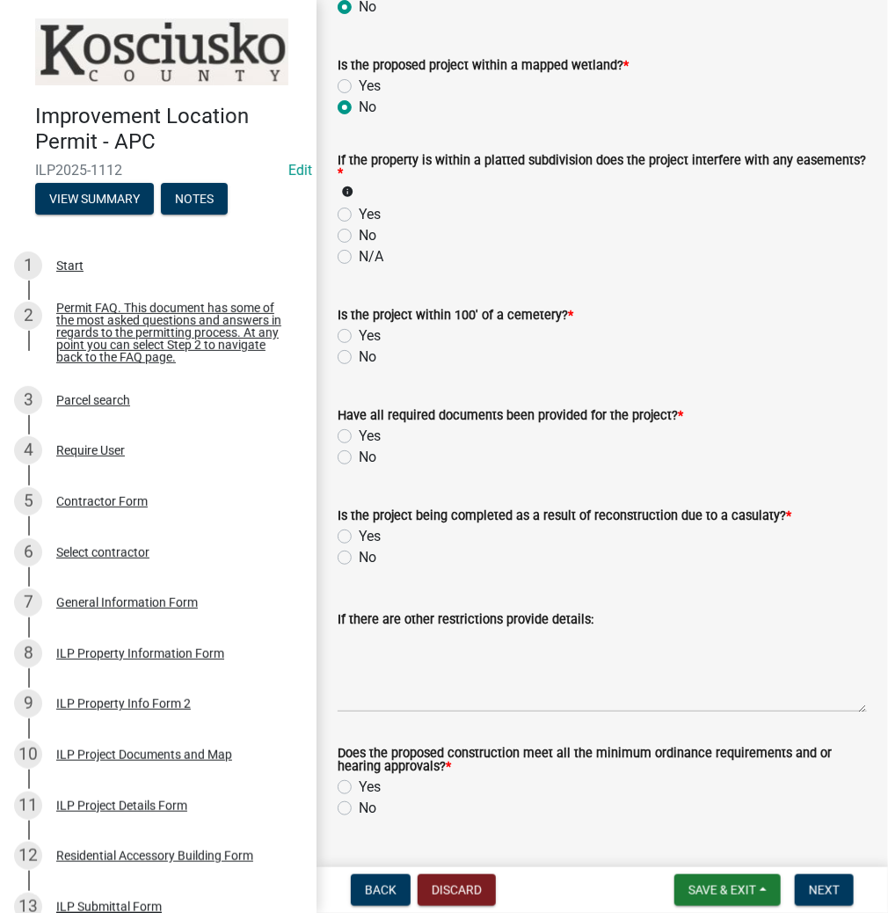
click at [359, 235] on label "No" at bounding box center [368, 235] width 18 height 21
click at [359, 235] on input "No" at bounding box center [364, 230] width 11 height 11
radio input "true"
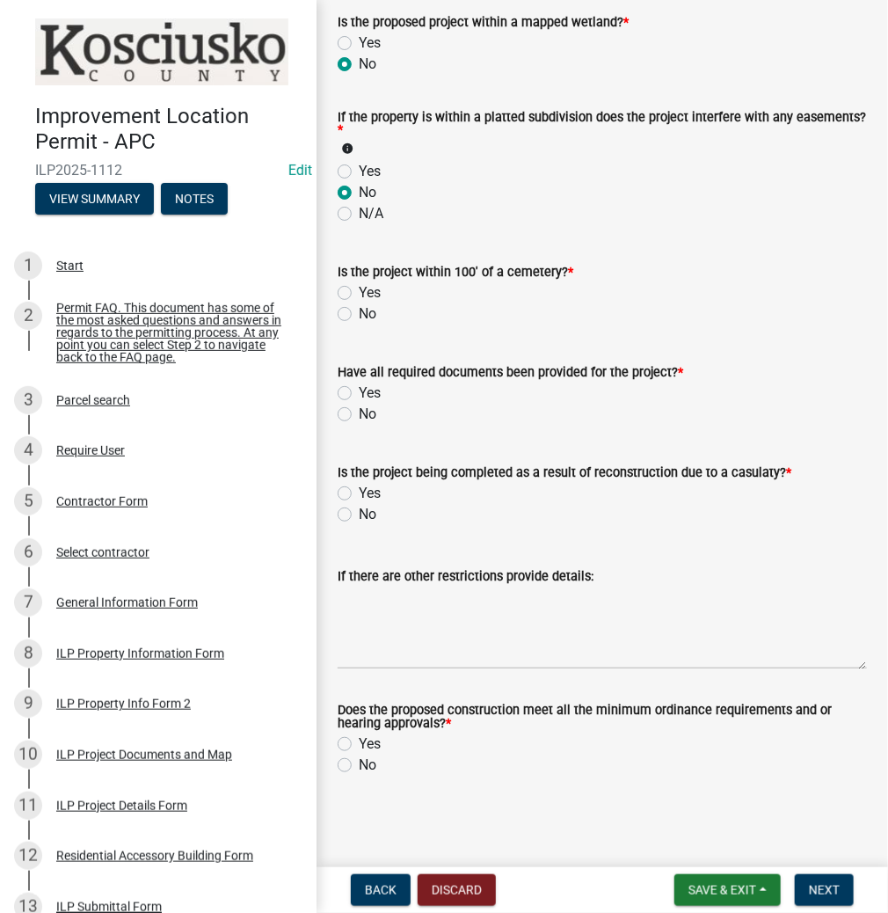
click at [359, 309] on label "No" at bounding box center [368, 313] width 18 height 21
click at [359, 309] on input "No" at bounding box center [364, 308] width 11 height 11
radio input "true"
click at [359, 394] on label "Yes" at bounding box center [370, 392] width 22 height 21
click at [359, 394] on input "Yes" at bounding box center [364, 387] width 11 height 11
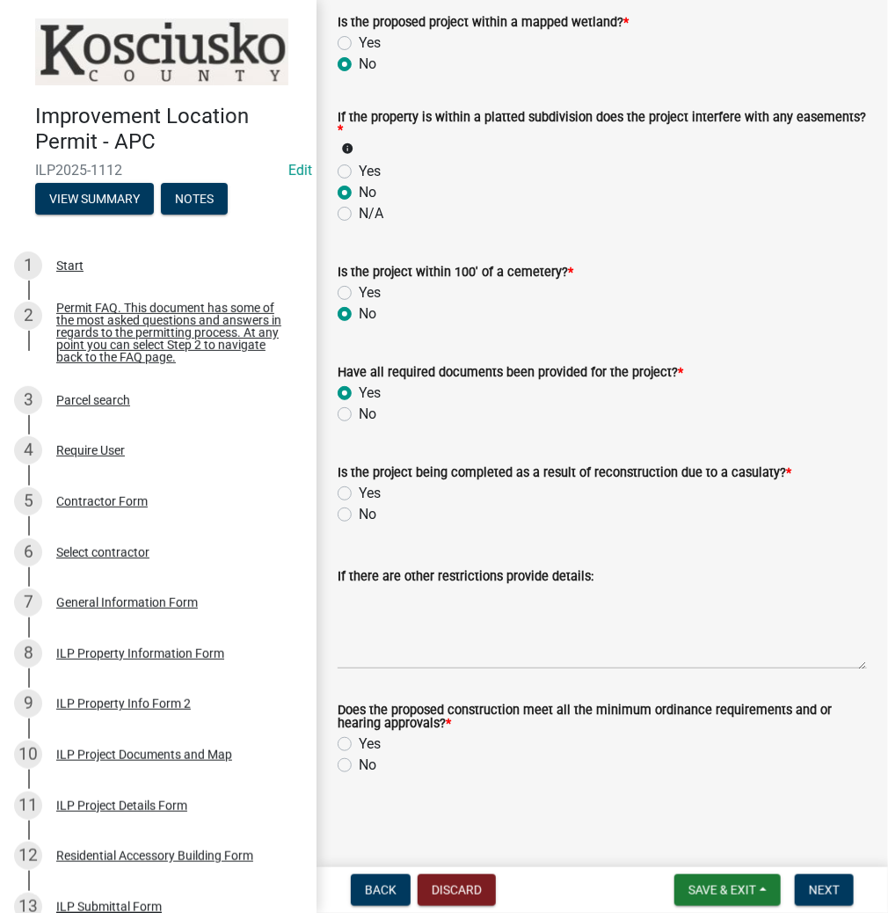
radio input "true"
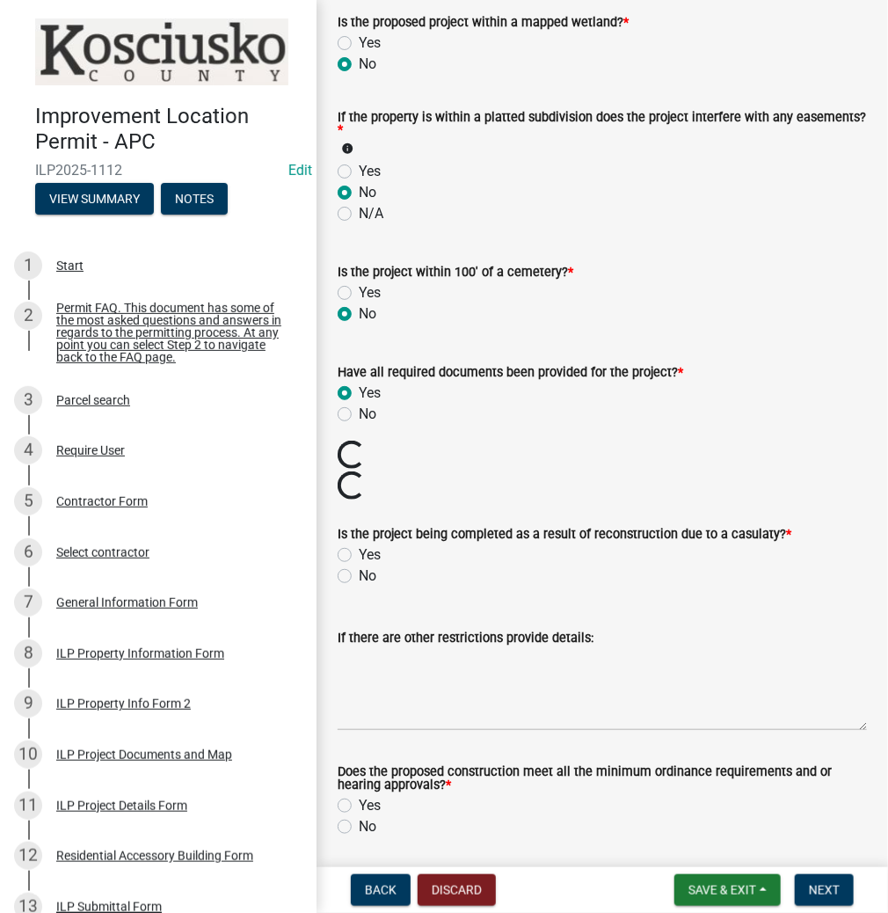
click at [359, 577] on label "No" at bounding box center [368, 575] width 18 height 21
click at [359, 577] on input "No" at bounding box center [364, 570] width 11 height 11
radio input "true"
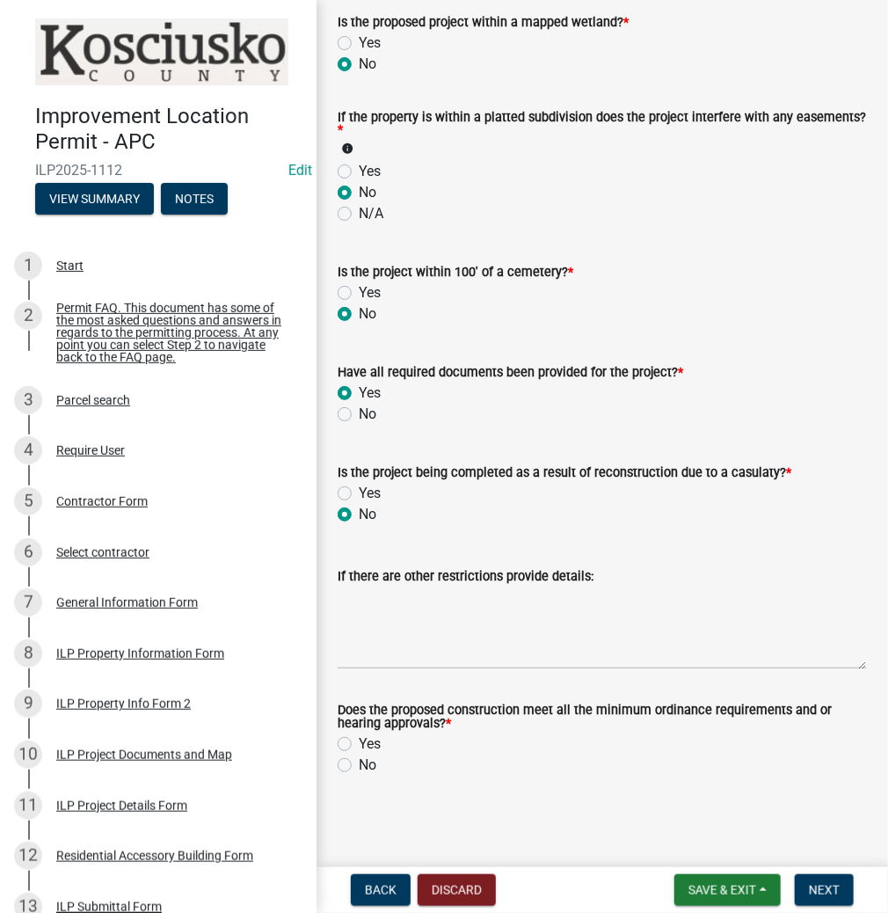
click at [359, 742] on label "Yes" at bounding box center [370, 743] width 22 height 21
click at [359, 742] on input "Yes" at bounding box center [364, 738] width 11 height 11
radio input "true"
click at [812, 883] on span "Next" at bounding box center [824, 890] width 31 height 14
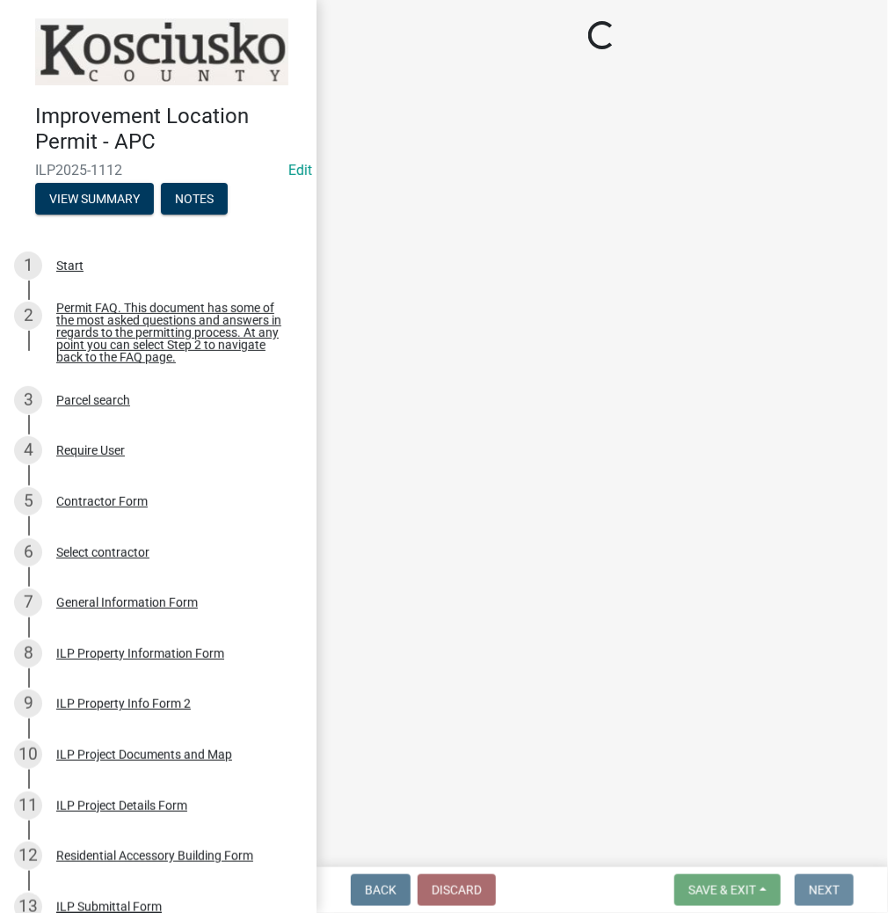
scroll to position [0, 0]
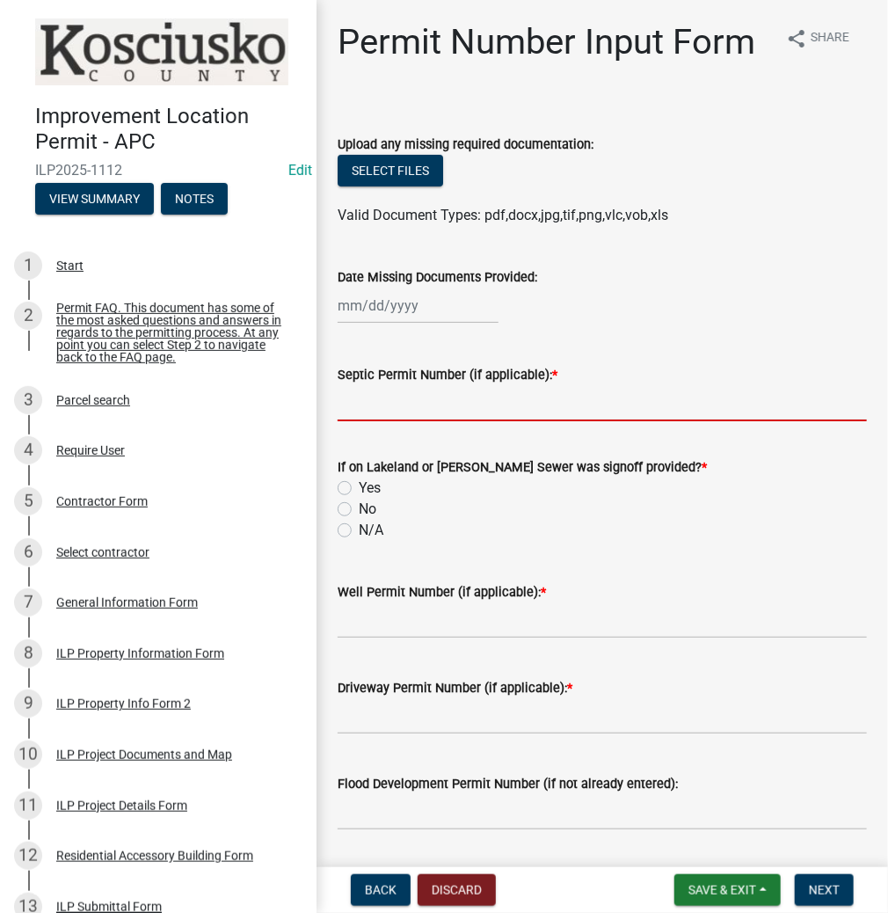
click at [380, 397] on input "Septic Permit Number (if applicable): *" at bounding box center [602, 403] width 529 height 36
type input "LETTER"
click at [359, 509] on label "No" at bounding box center [368, 509] width 18 height 21
click at [359, 509] on input "No" at bounding box center [364, 504] width 11 height 11
radio input "true"
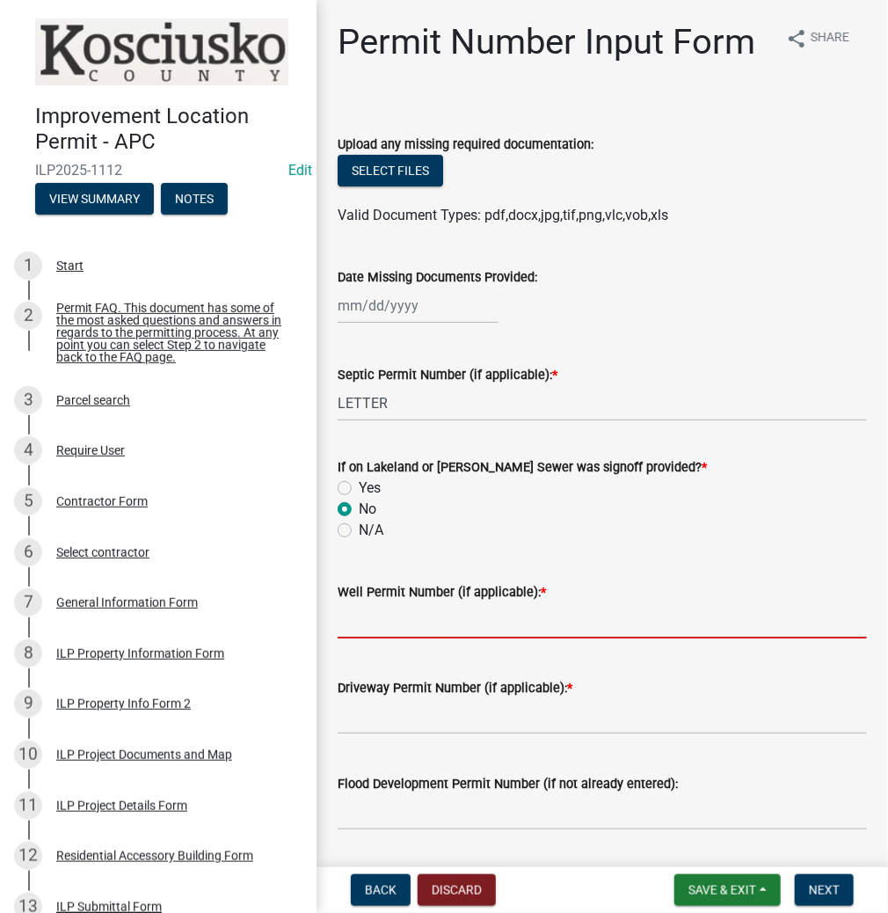
click at [373, 619] on input "Well Permit Number (if applicable): *" at bounding box center [602, 620] width 529 height 36
type input "LETTER"
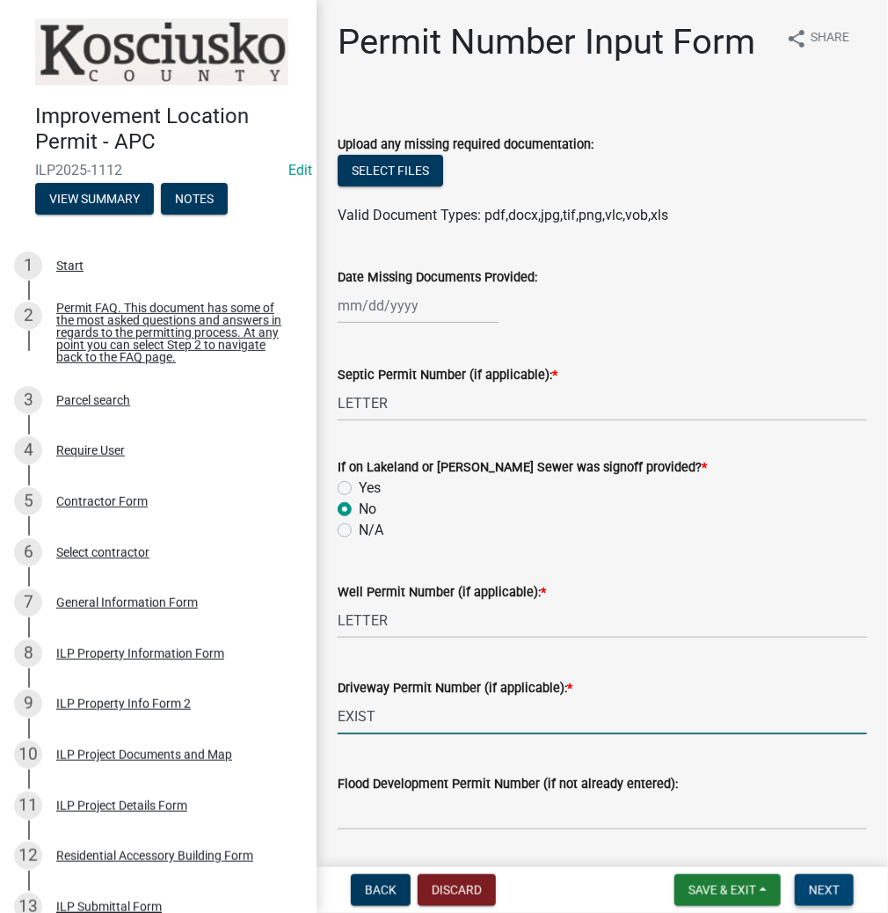
type input "EXIST"
click at [835, 899] on button "Next" at bounding box center [824, 890] width 59 height 32
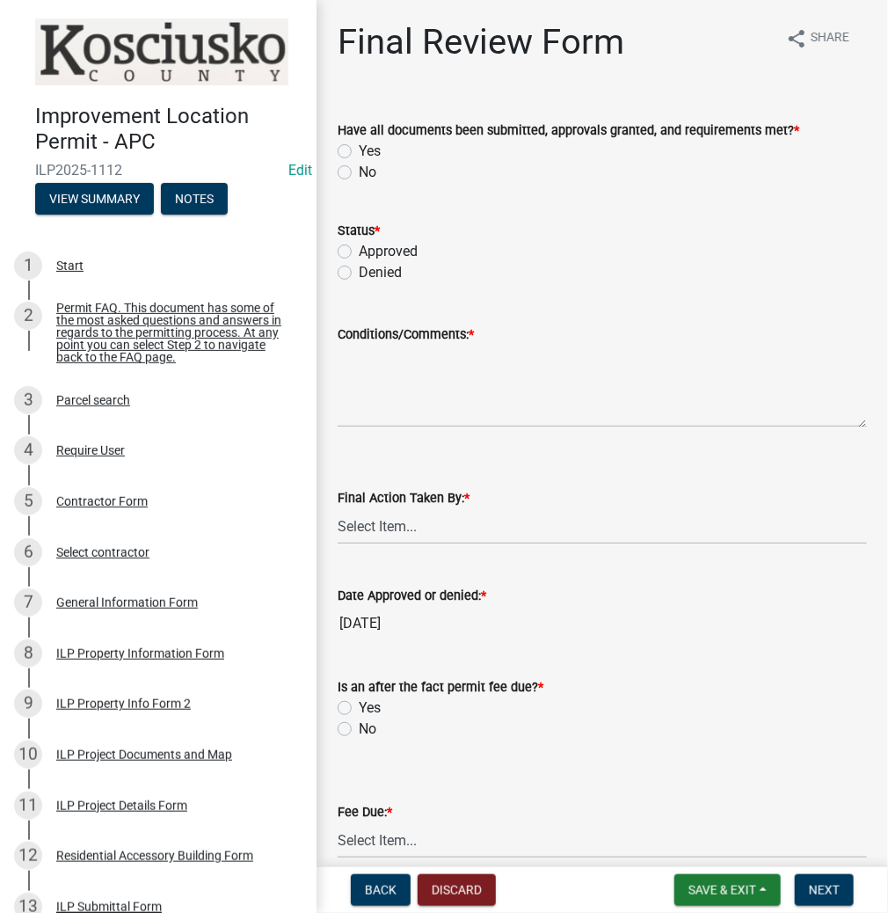
click at [359, 145] on label "Yes" at bounding box center [370, 151] width 22 height 21
click at [359, 145] on input "Yes" at bounding box center [364, 146] width 11 height 11
radio input "true"
click at [359, 251] on label "Approved" at bounding box center [388, 251] width 59 height 21
click at [359, 251] on input "Approved" at bounding box center [364, 246] width 11 height 11
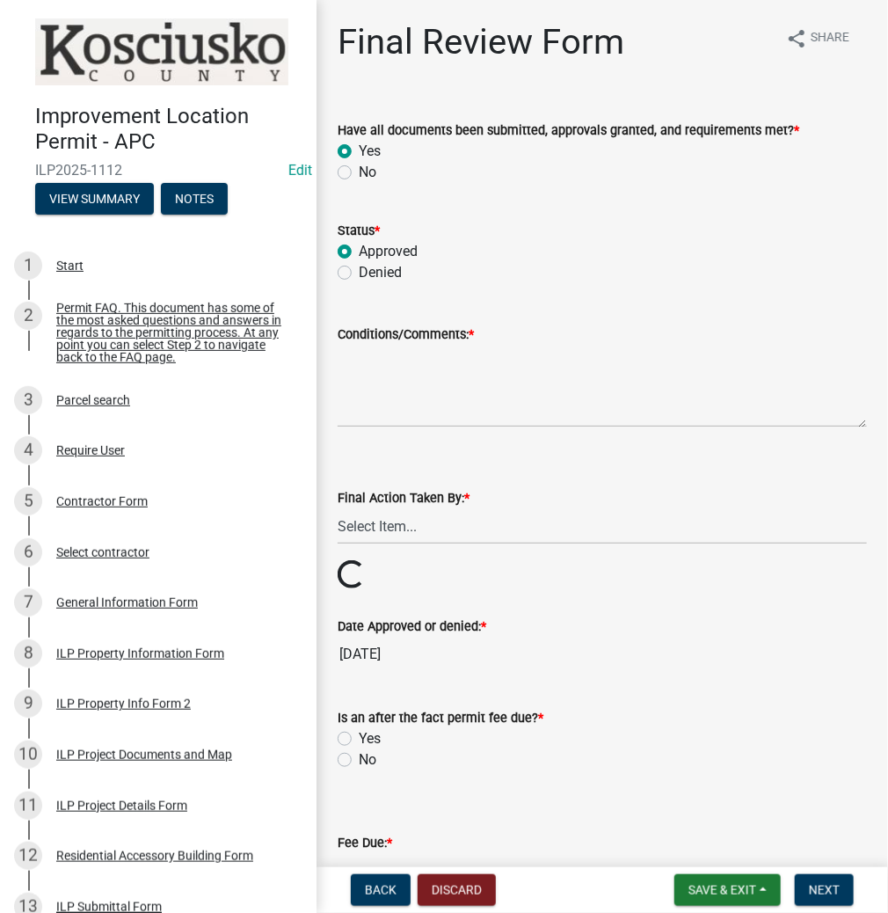
radio input "true"
click at [368, 367] on textarea "Conditions/Comments: *" at bounding box center [602, 386] width 529 height 83
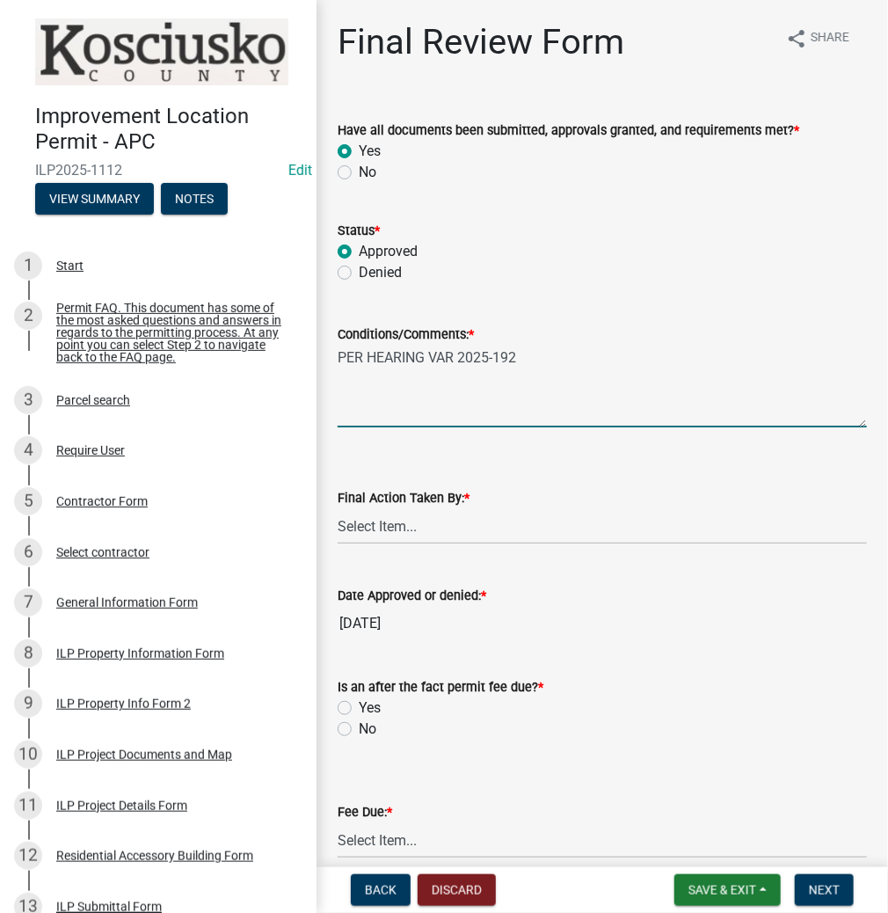
type textarea "PER HEARING VAR 2025-192"
click at [388, 521] on select "Select Item... MMS LT AT CS Vacant Vacant" at bounding box center [602, 526] width 529 height 36
click at [338, 508] on select "Select Item... MMS LT AT CS Vacant Vacant" at bounding box center [602, 526] width 529 height 36
select select "c872cdc8-ca01-49f1-a213-e4b05fa58cd2"
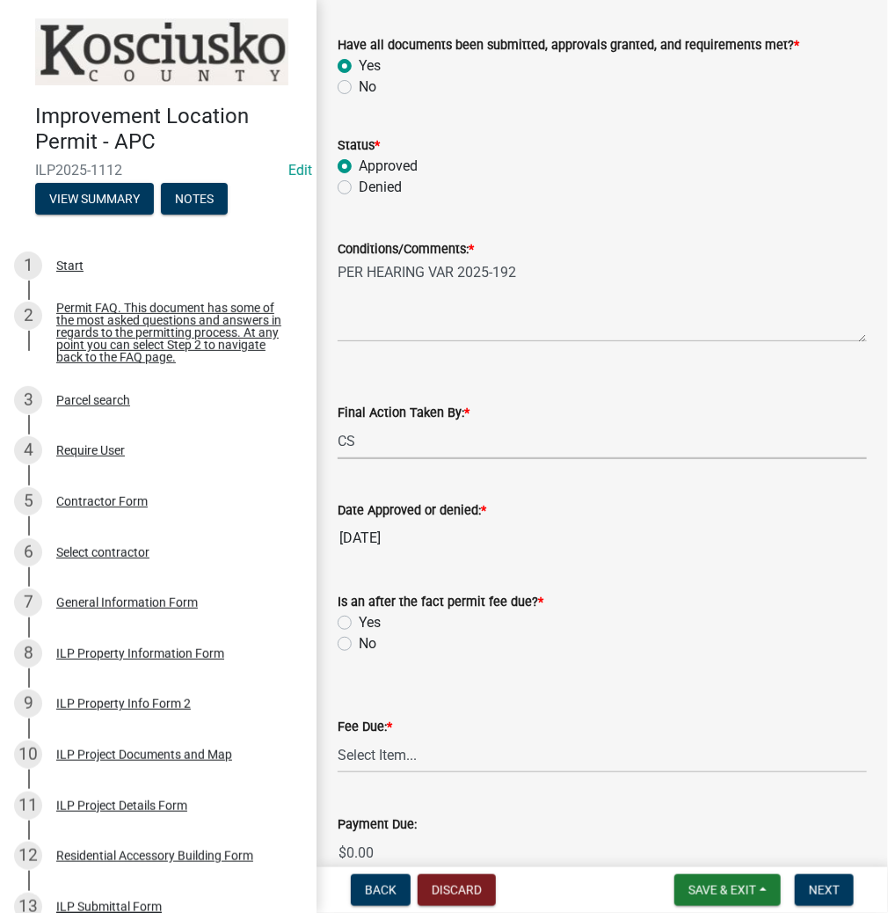
scroll to position [211, 0]
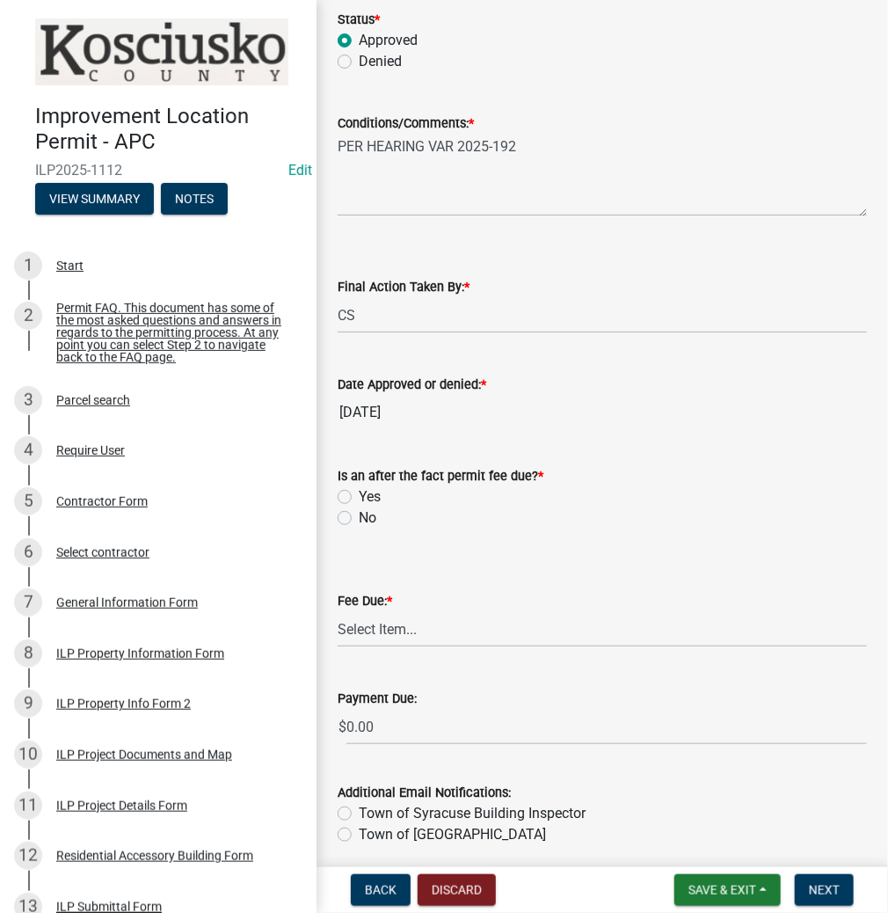
click at [359, 496] on label "Yes" at bounding box center [370, 496] width 22 height 21
click at [359, 496] on input "Yes" at bounding box center [364, 491] width 11 height 11
radio input "true"
drag, startPoint x: 369, startPoint y: 629, endPoint x: 383, endPoint y: 646, distance: 22.5
click at [369, 629] on select "Select Item... N/A $10.00 $25.00 $125.00 $250 $500 $500 + $10.00 for every 10 s…" at bounding box center [602, 629] width 529 height 36
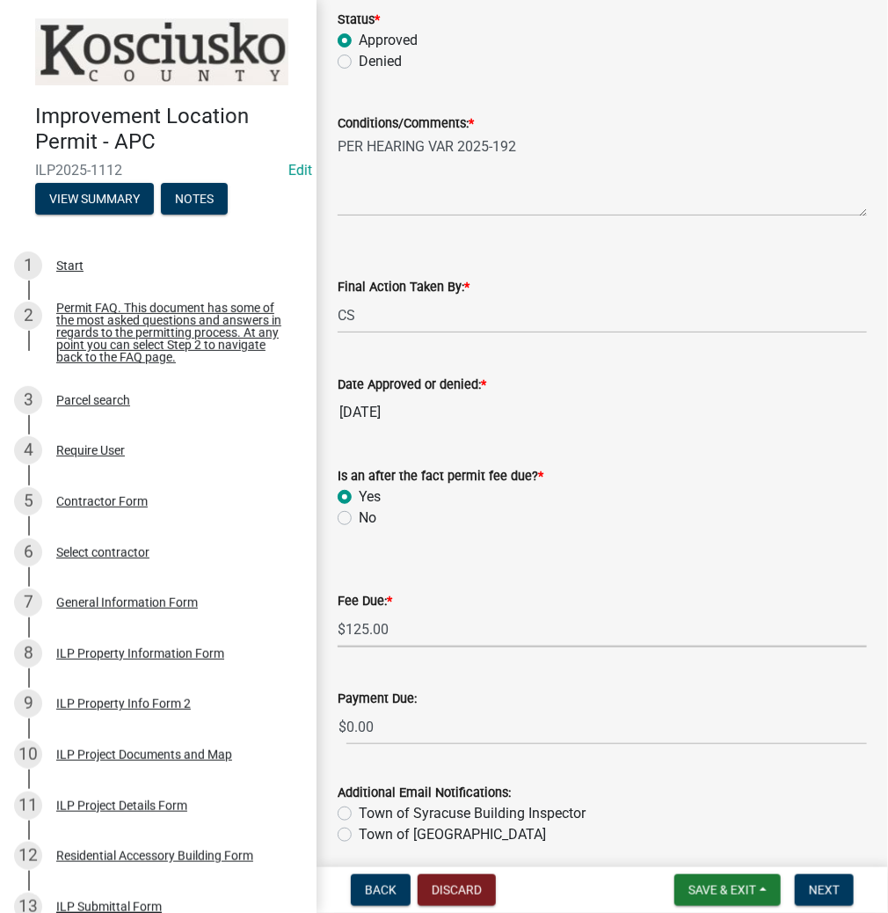
click at [338, 611] on select "Select Item... N/A $10.00 $25.00 $125.00 $250 $500 $500 + $10.00 for every 10 s…" at bounding box center [602, 629] width 529 height 36
select select "654cf63f-9773-4a49-9949-bcaf97ebfa68"
click at [359, 809] on label "Town of Syracuse Building Inspector" at bounding box center [472, 813] width 227 height 21
click at [359, 809] on input "Town of Syracuse Building Inspector" at bounding box center [364, 808] width 11 height 11
radio input "true"
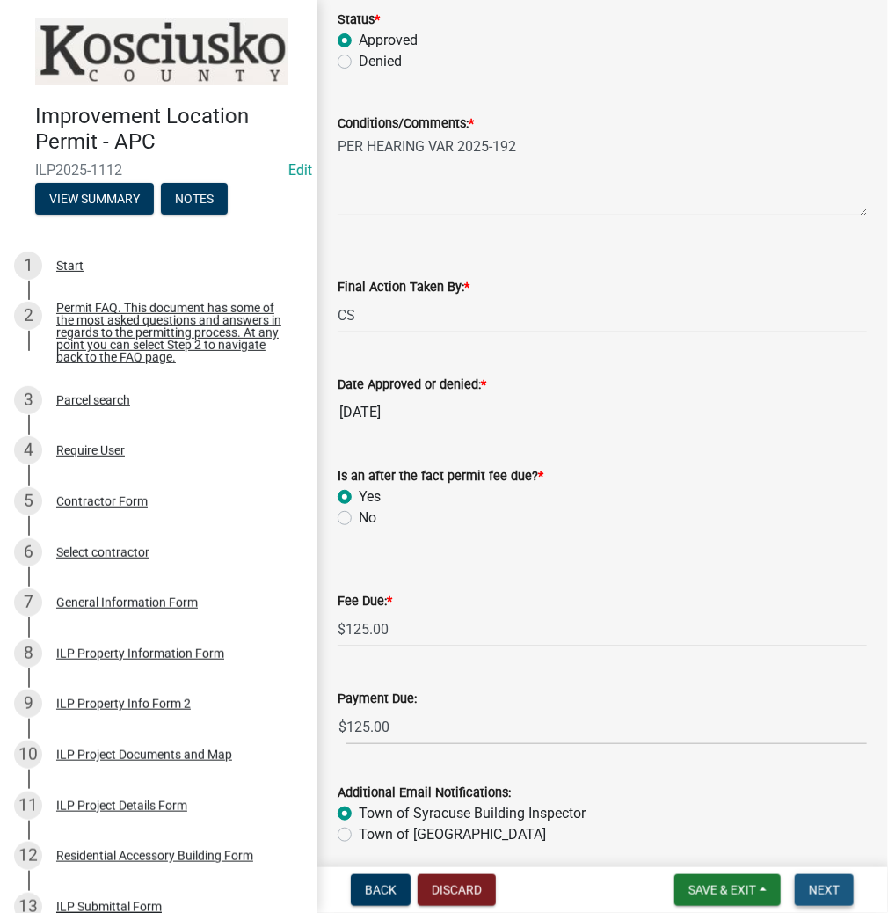
click at [823, 893] on span "Next" at bounding box center [824, 890] width 31 height 14
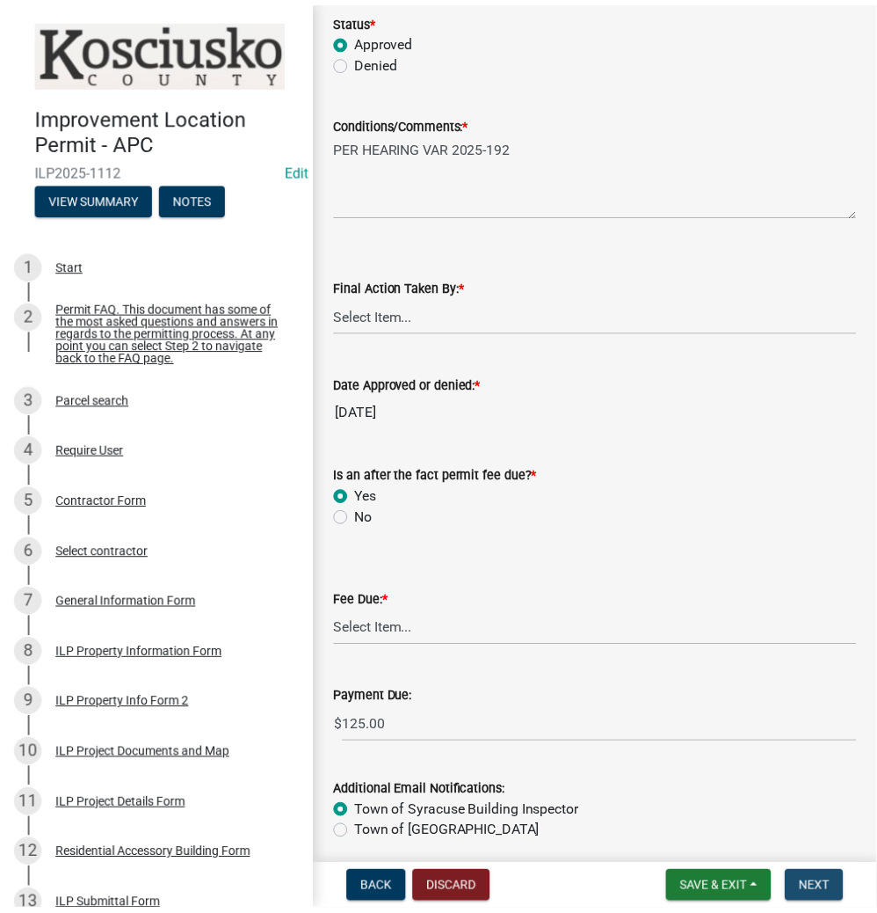
scroll to position [0, 0]
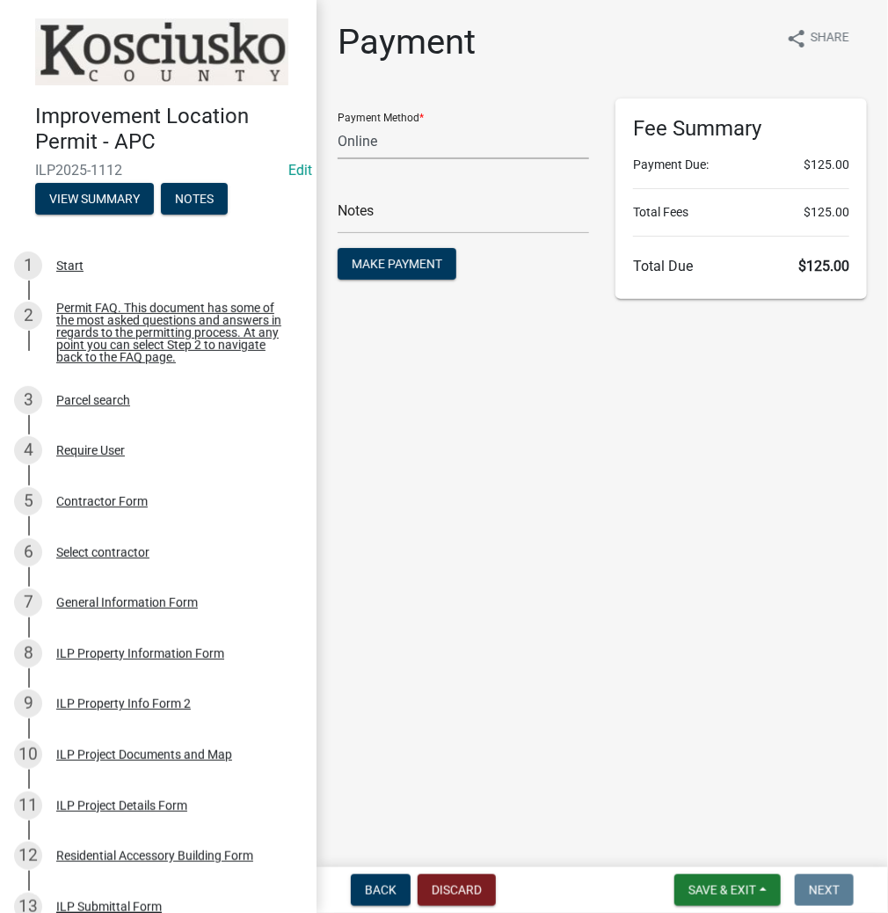
click at [395, 138] on select "Credit Card POS Check Cash Online" at bounding box center [463, 141] width 251 height 36
click at [397, 145] on select "Credit Card POS Check Cash Online" at bounding box center [463, 141] width 251 height 36
click at [390, 145] on select "Credit Card POS Check Cash Online" at bounding box center [463, 141] width 251 height 36
select select "0: 2"
click at [338, 123] on select "Credit Card POS Check Cash Online" at bounding box center [463, 141] width 251 height 36
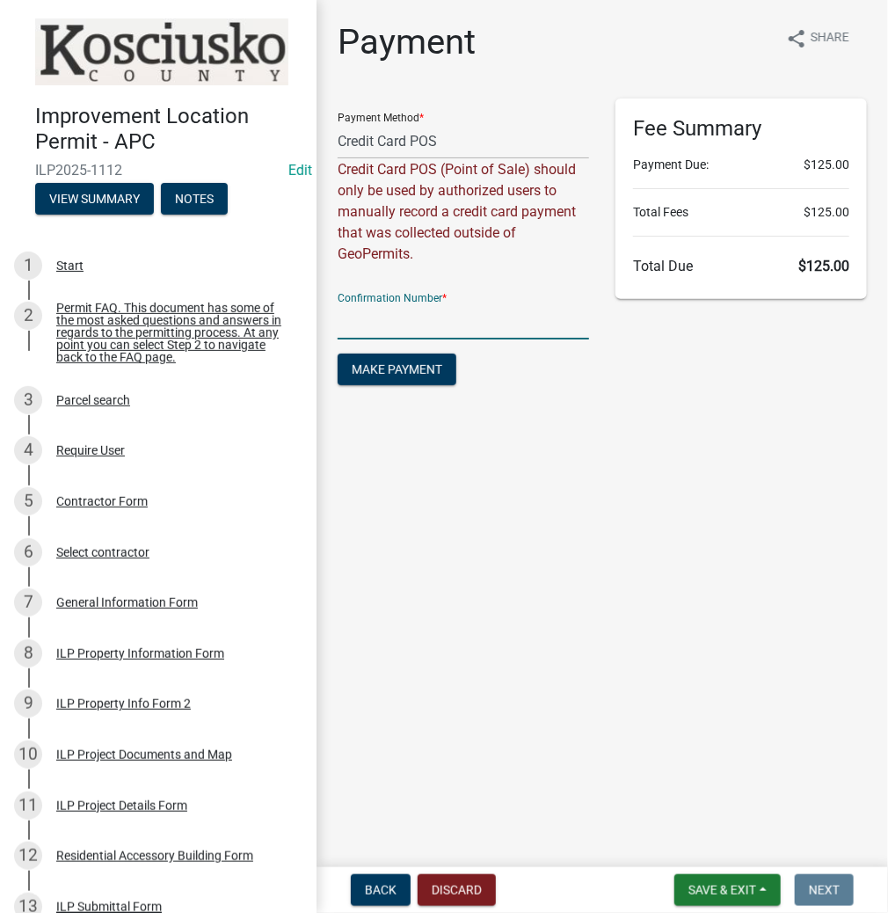
click at [385, 320] on input "text" at bounding box center [463, 321] width 251 height 36
paste input "14921234"
type input "14921234"
click at [404, 369] on span "Make Payment" at bounding box center [397, 369] width 91 height 14
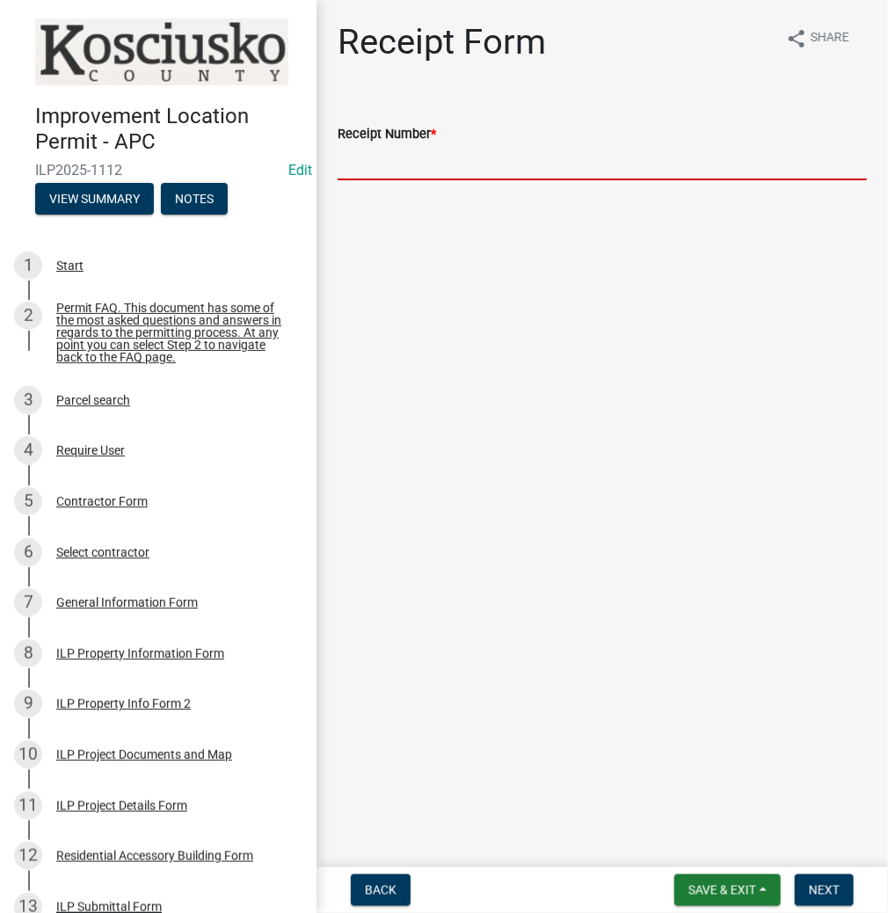
click at [404, 169] on input "Receipt Number *" at bounding box center [602, 162] width 529 height 36
paste input "14921234"
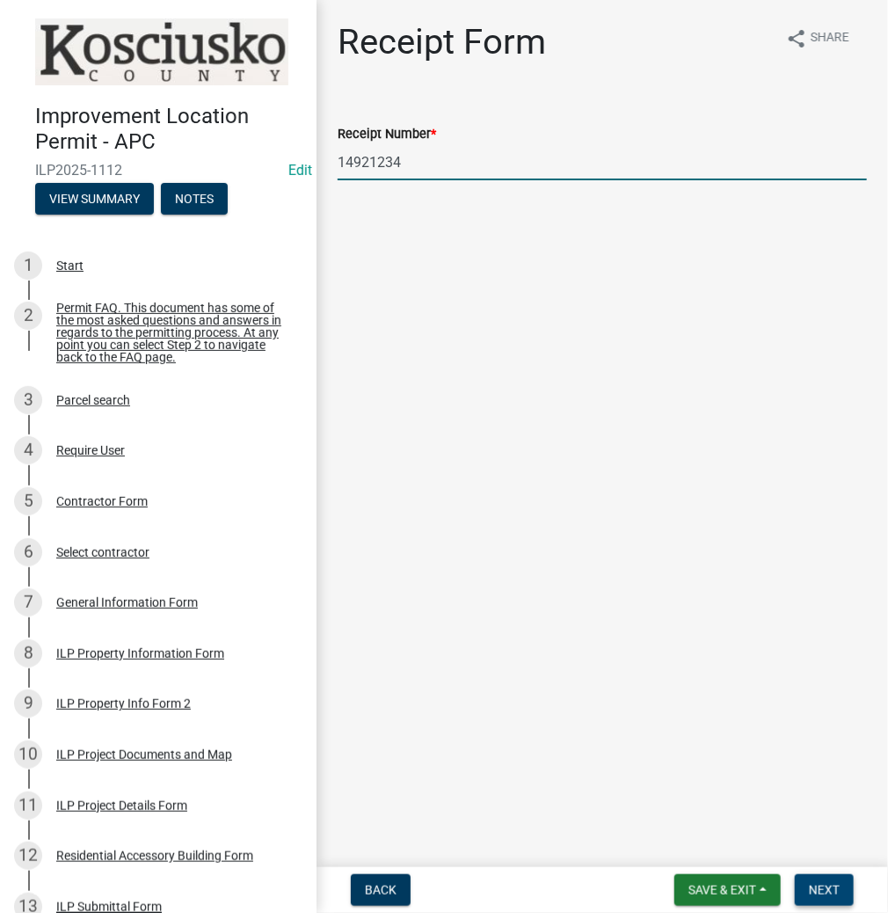
type input "14921234"
click at [844, 899] on button "Next" at bounding box center [824, 890] width 59 height 32
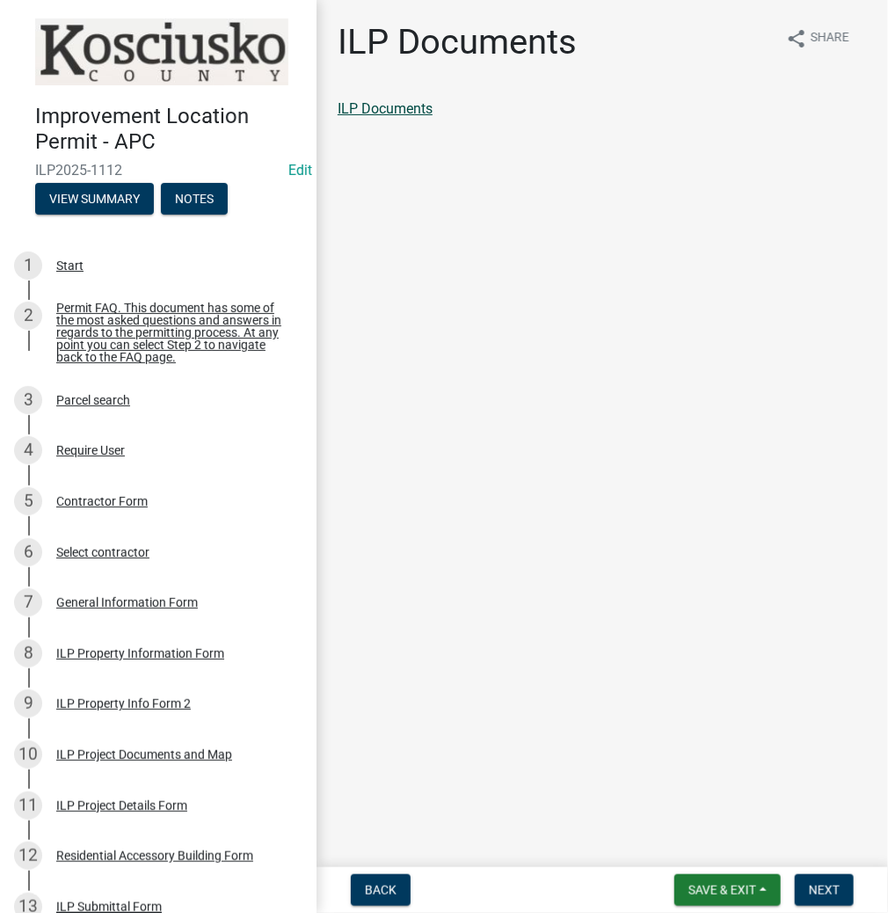
click at [408, 106] on link "ILP Documents" at bounding box center [385, 108] width 95 height 17
click at [829, 884] on span "Next" at bounding box center [824, 890] width 31 height 14
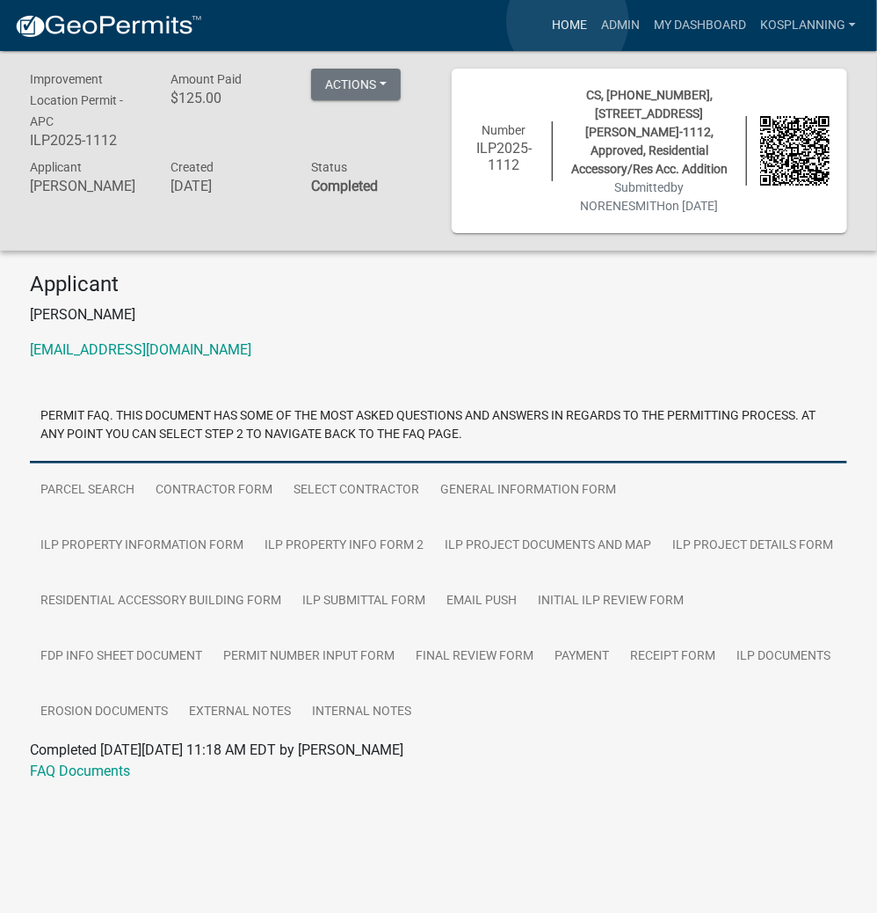
click at [568, 21] on link "Home" at bounding box center [569, 25] width 49 height 33
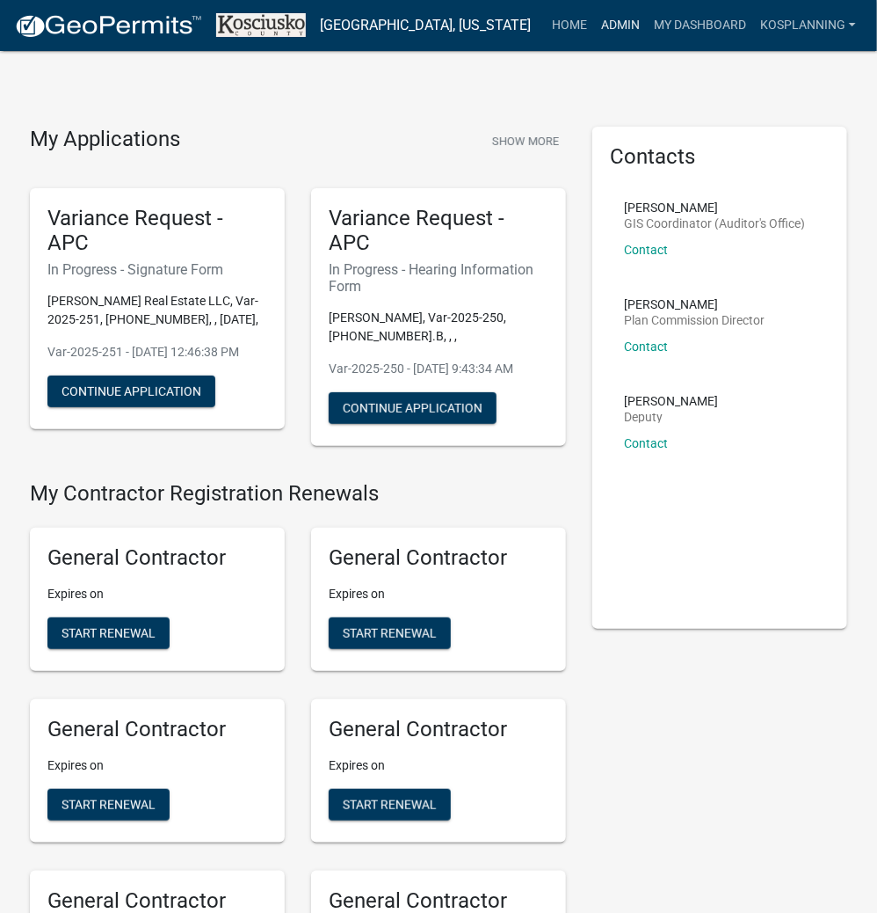
click at [608, 24] on link "Admin" at bounding box center [620, 25] width 53 height 33
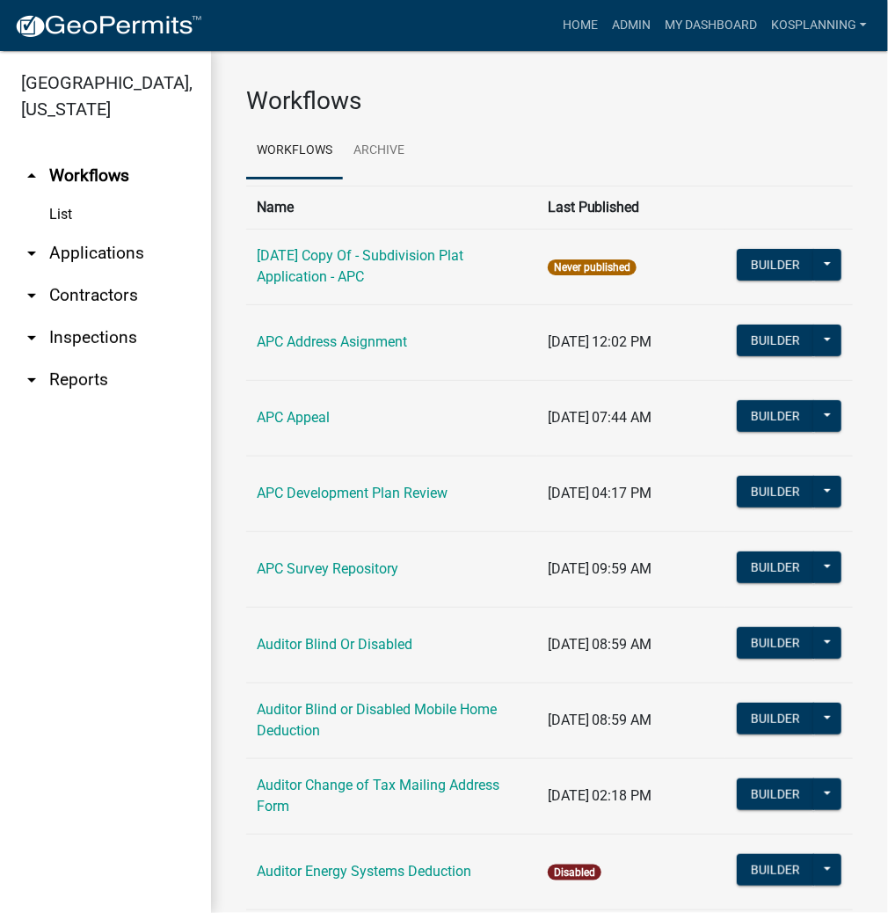
click at [84, 299] on link "arrow_drop_down Contractors" at bounding box center [105, 295] width 211 height 42
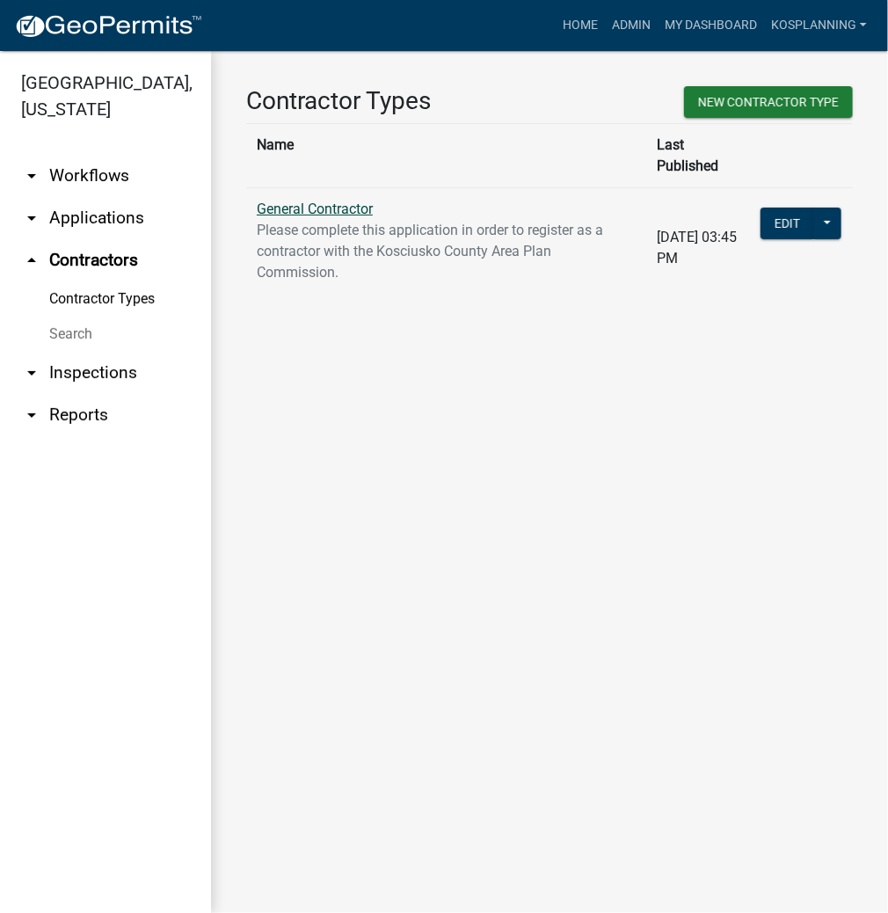
click at [321, 200] on link "General Contractor" at bounding box center [315, 208] width 116 height 17
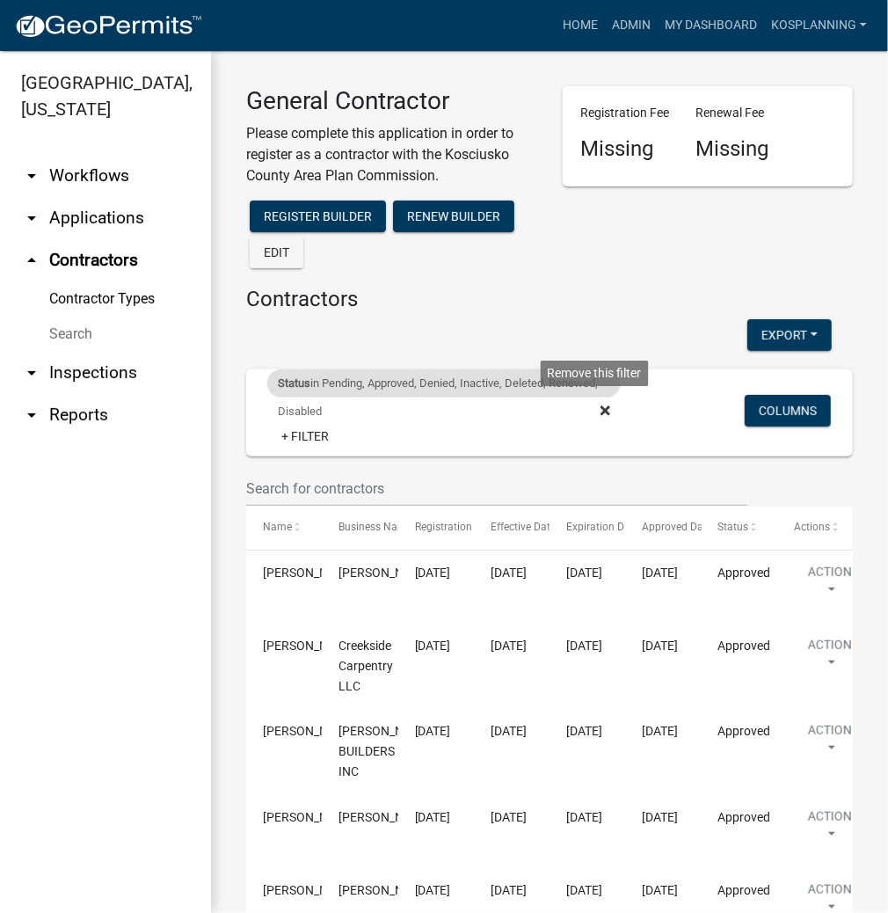
click at [601, 410] on icon at bounding box center [606, 410] width 10 height 10
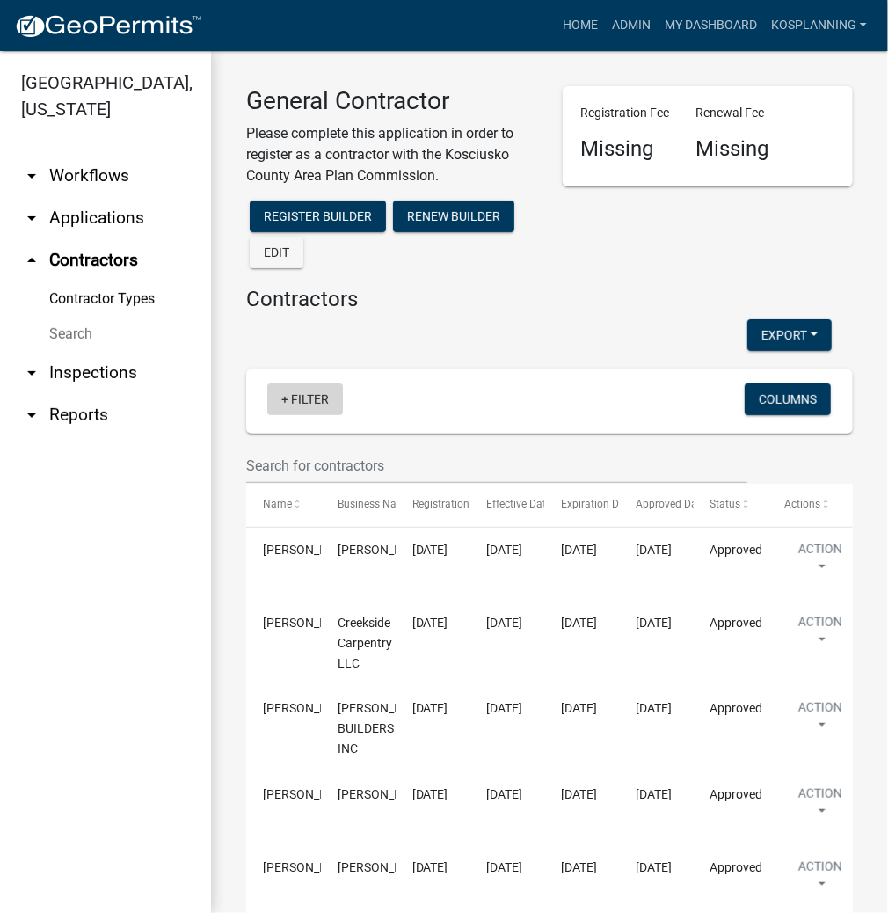
click at [295, 401] on link "+ Filter" at bounding box center [305, 399] width 76 height 32
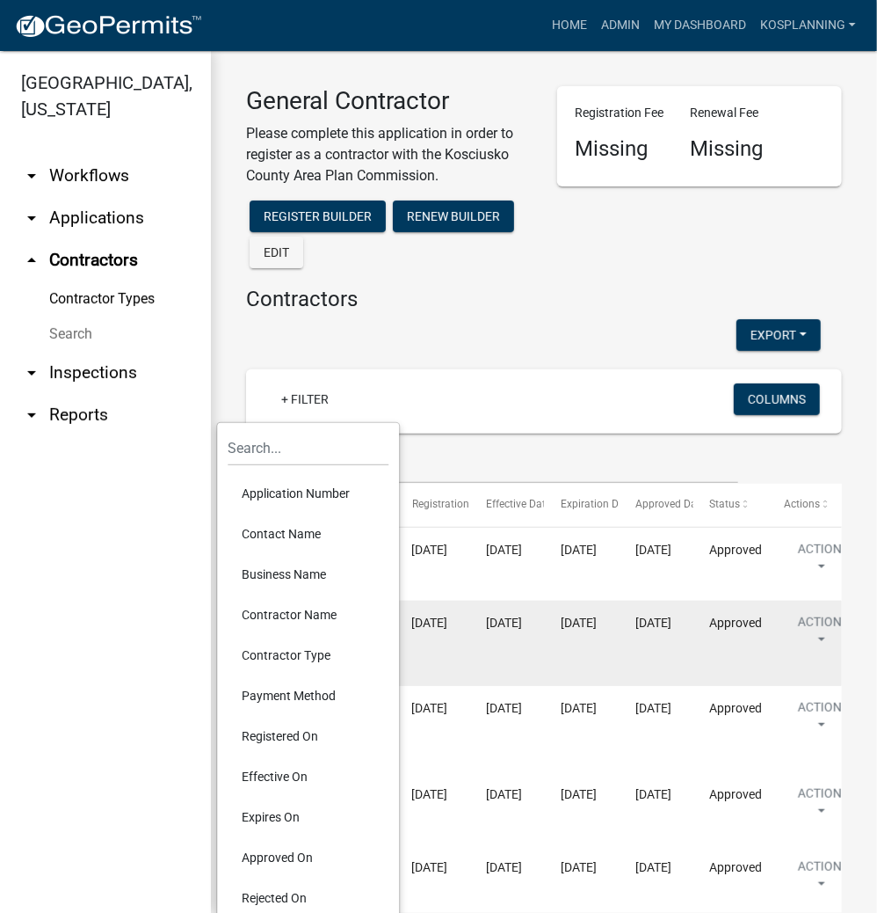
click at [289, 615] on li "Contractor Name" at bounding box center [308, 614] width 161 height 40
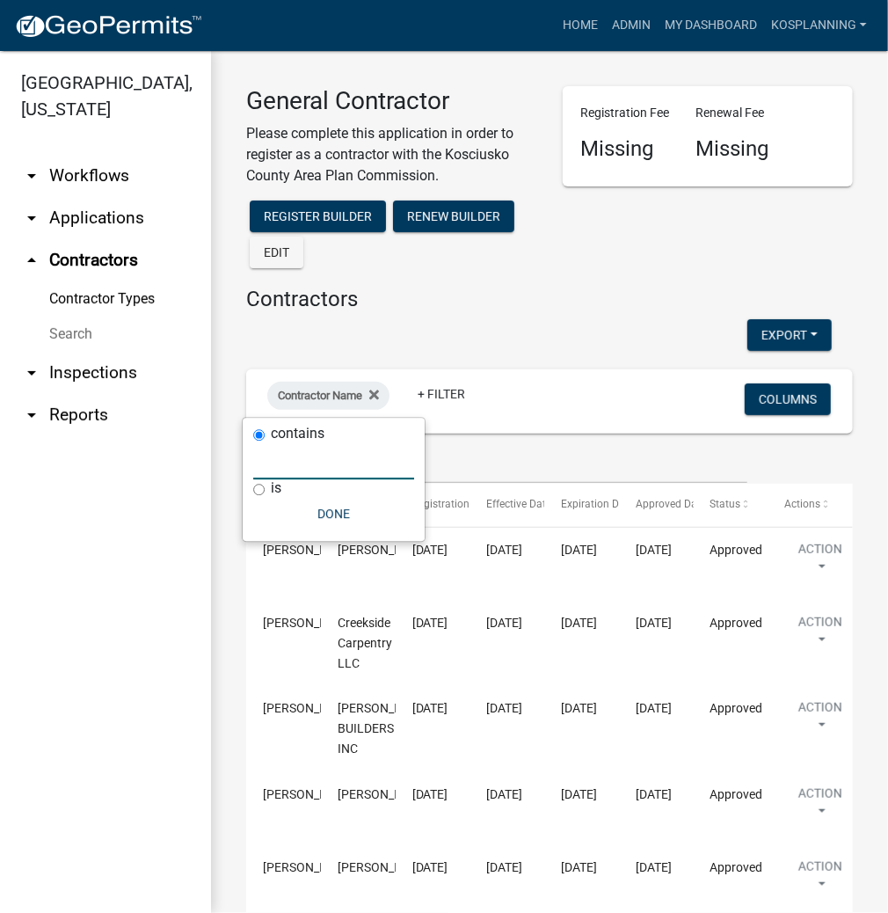
click at [324, 462] on input "text" at bounding box center [333, 461] width 161 height 36
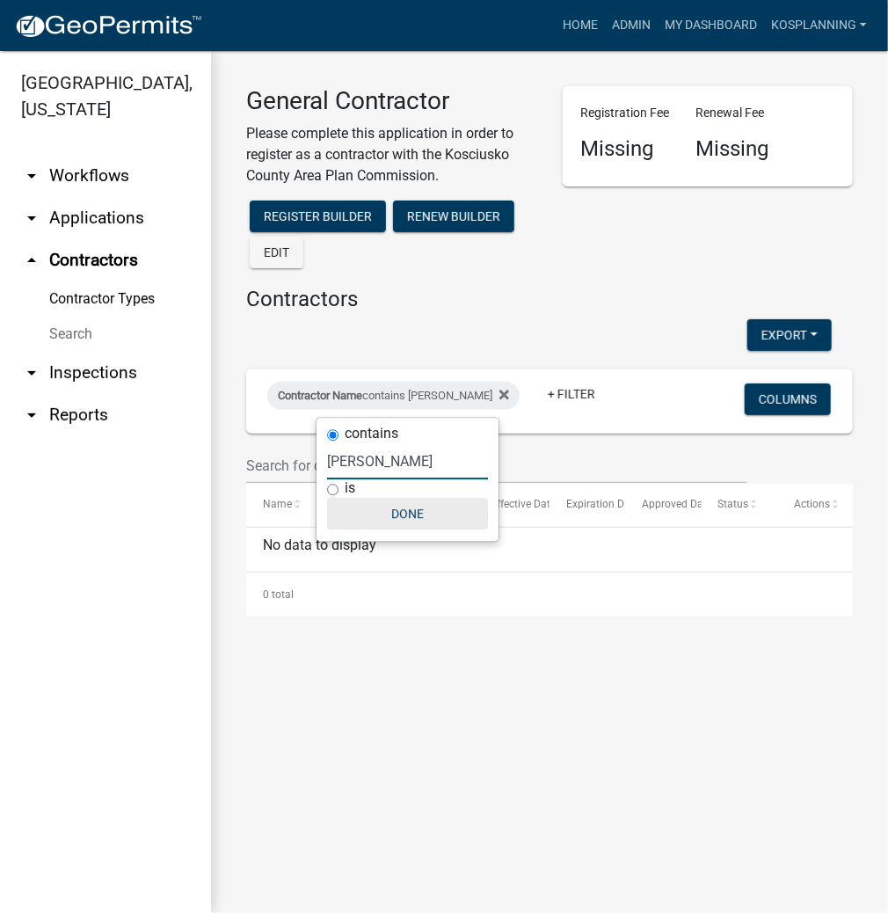
type input "JUSTIN WARSTLER"
click at [407, 510] on button "Done" at bounding box center [407, 514] width 161 height 32
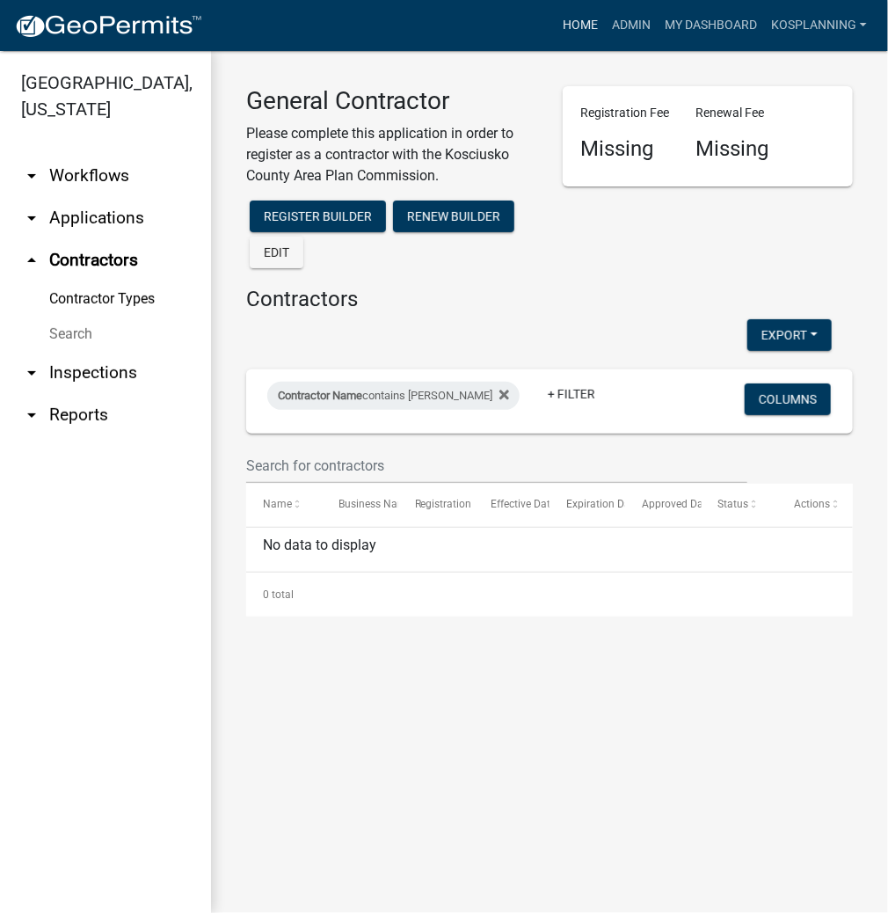
click at [580, 25] on link "Home" at bounding box center [580, 25] width 49 height 33
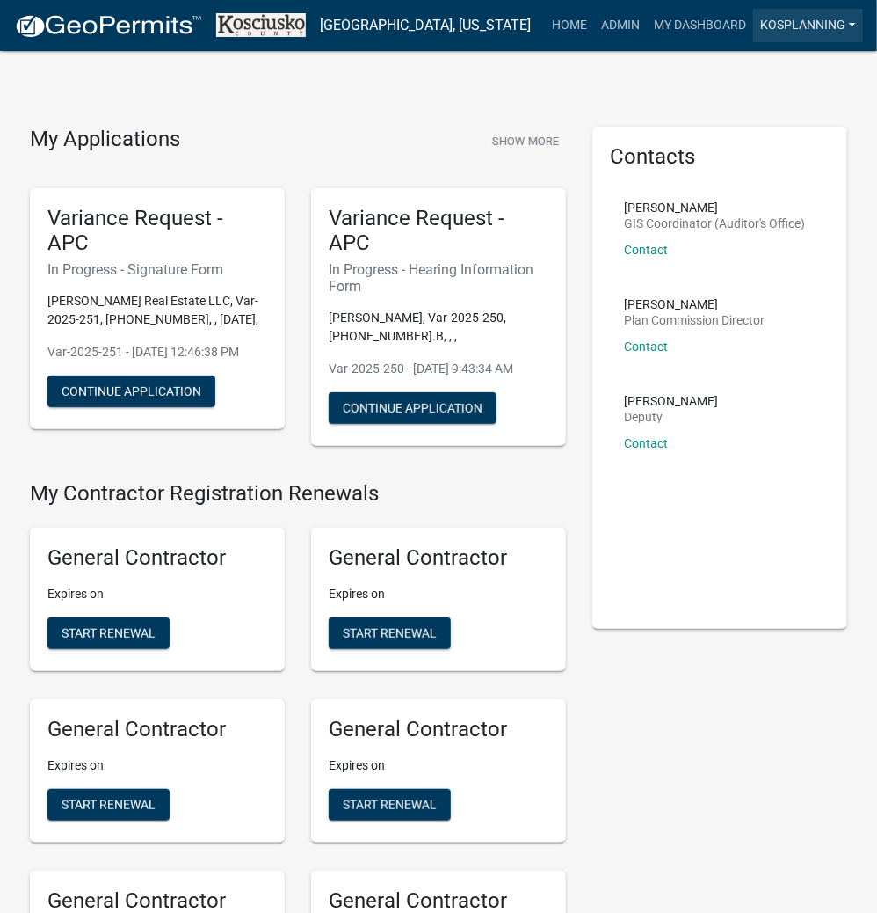
click at [817, 19] on link "kosplanning" at bounding box center [809, 25] width 110 height 33
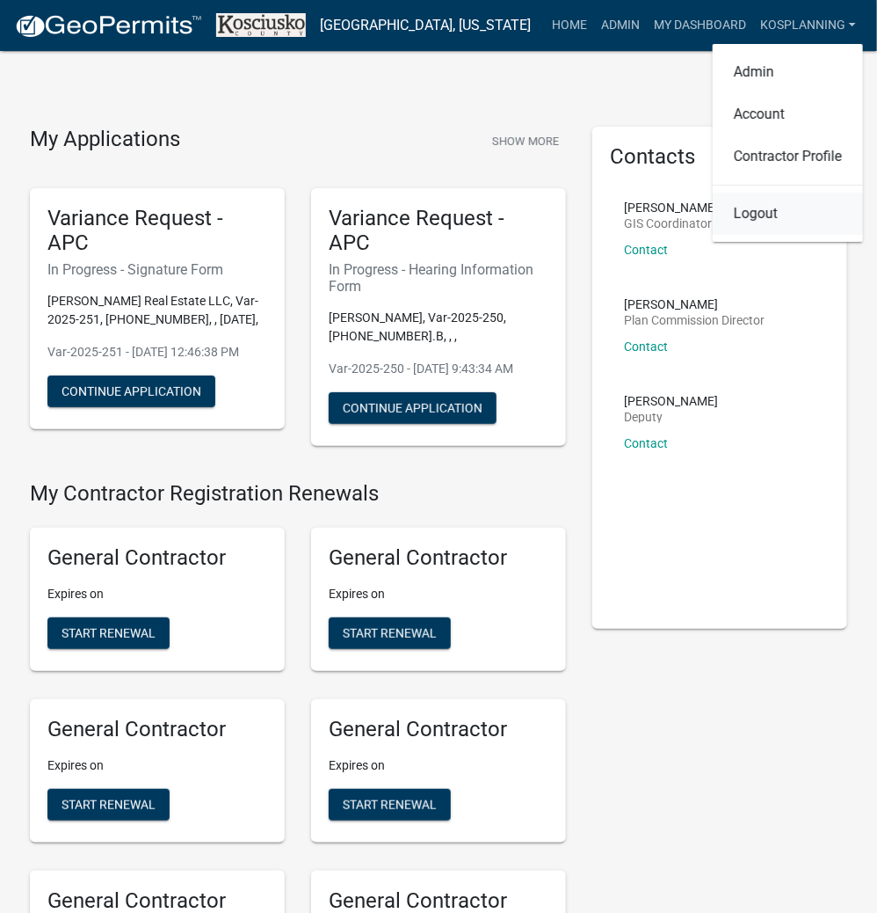
click at [760, 215] on link "Logout" at bounding box center [788, 214] width 150 height 42
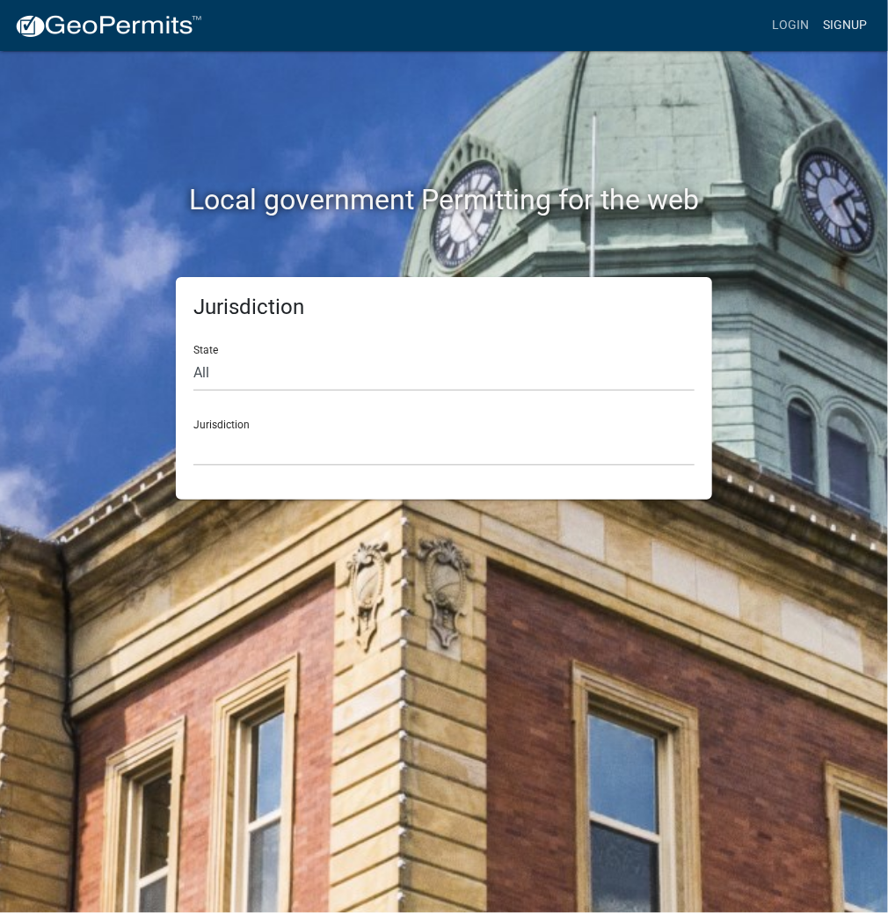
click at [848, 21] on link "Signup" at bounding box center [845, 25] width 58 height 33
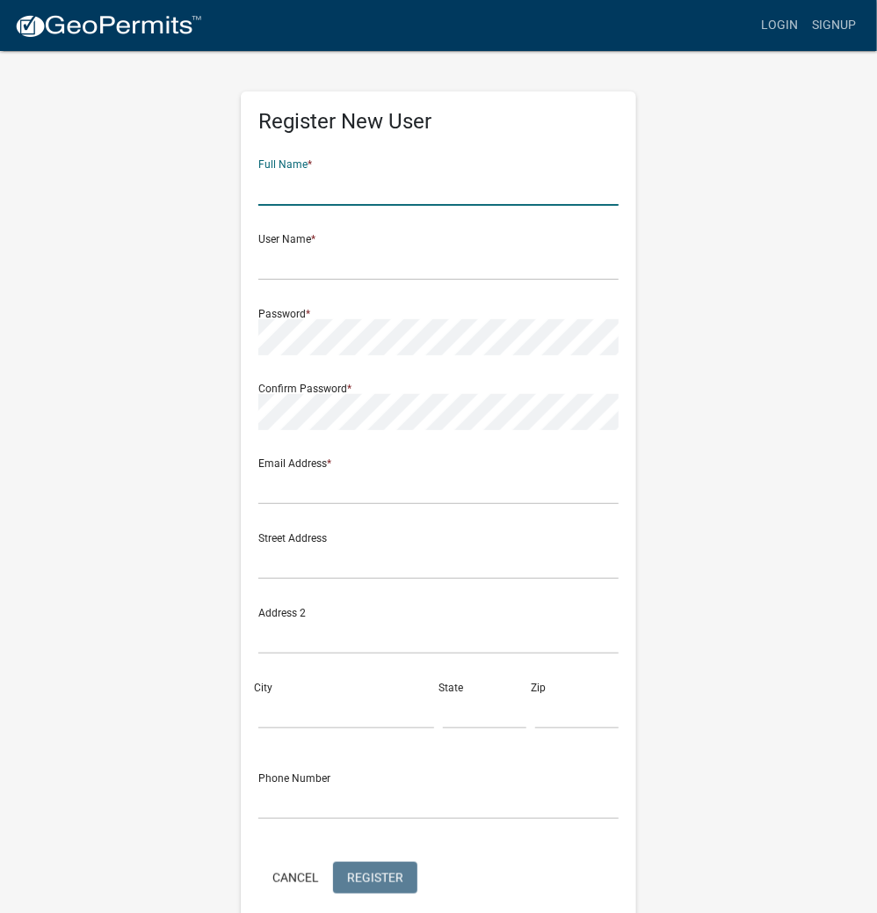
click at [419, 190] on input "text" at bounding box center [438, 188] width 360 height 36
type input "JUSTIN WARSTLER"
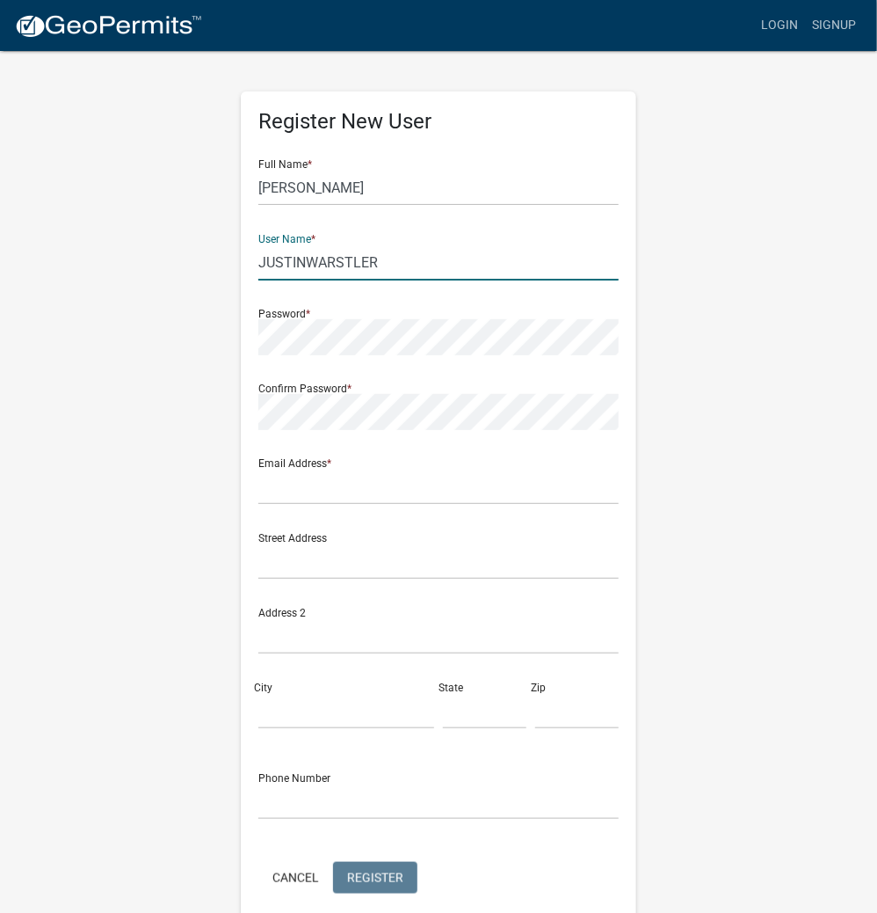
type input "JUSTINWARSTLER"
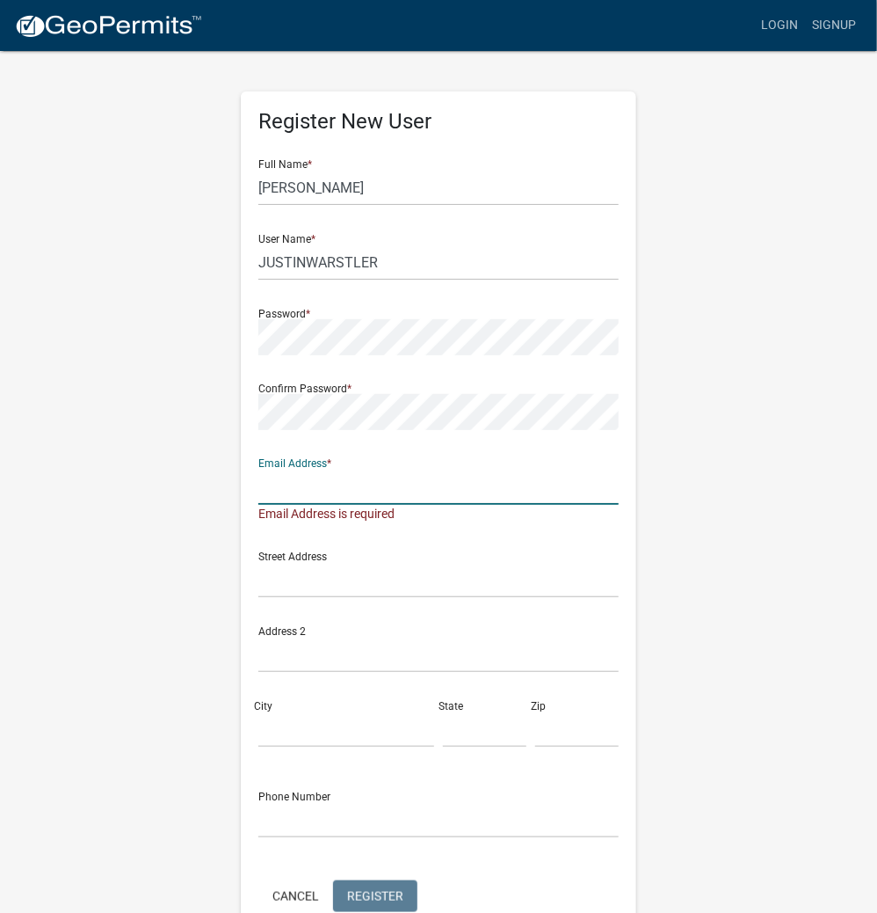
type input "A"
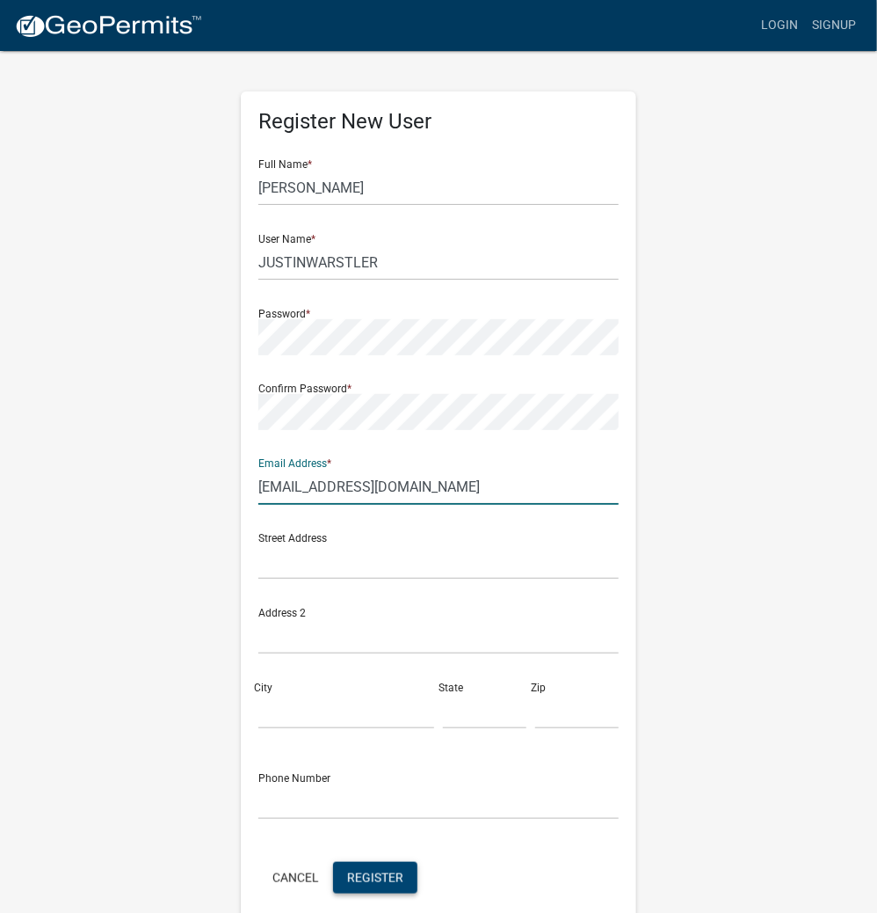
type input "JWARSTLER@HOTMAIL.COM"
click at [364, 877] on span "Register" at bounding box center [375, 877] width 56 height 14
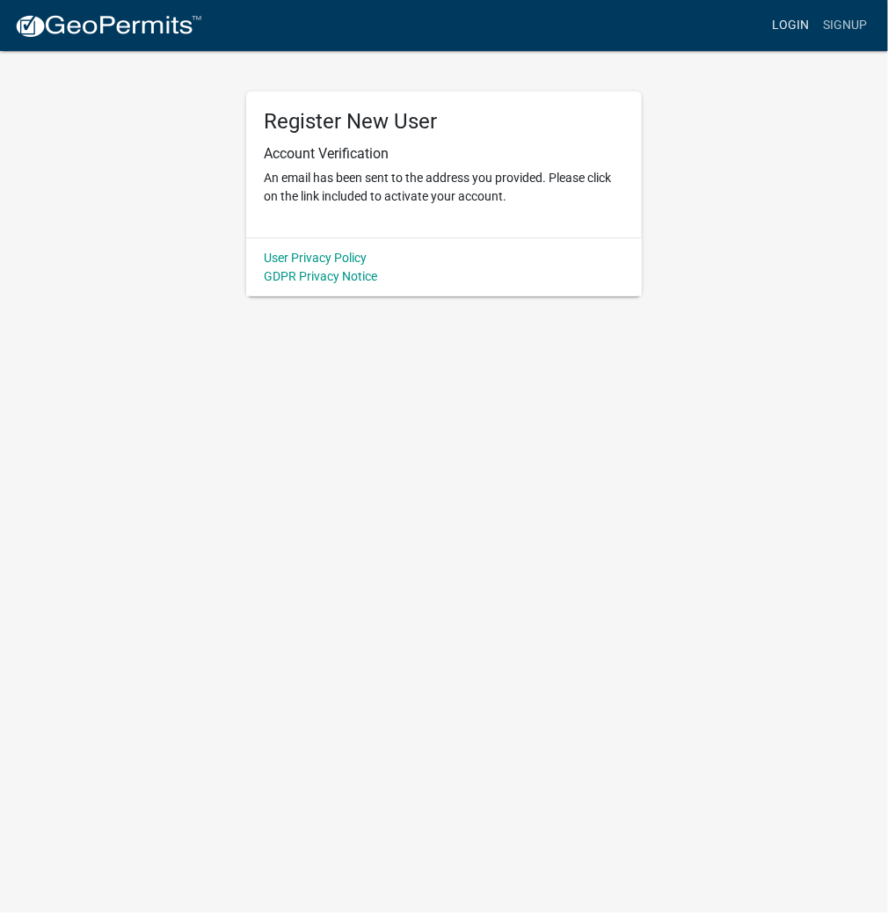
click at [778, 27] on link "Login" at bounding box center [790, 25] width 51 height 33
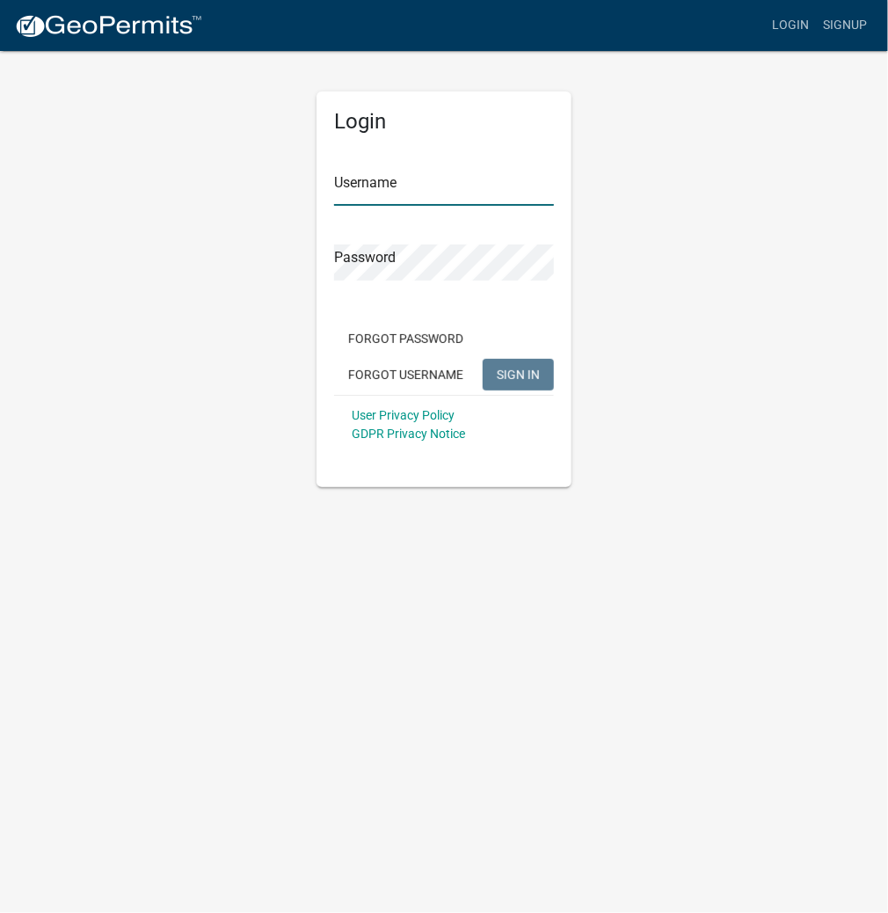
click at [397, 191] on input "Username" at bounding box center [444, 188] width 220 height 36
click at [513, 372] on span "SIGN IN" at bounding box center [518, 374] width 43 height 14
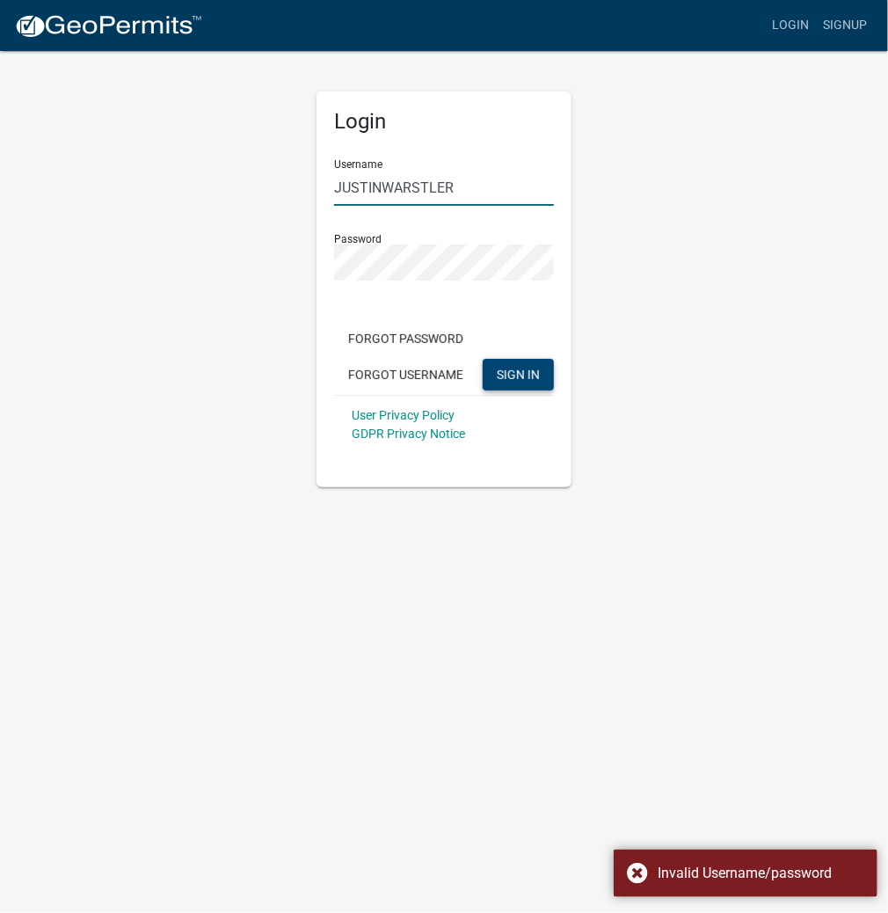
click at [481, 195] on input "JUSTINWARSTLER" at bounding box center [444, 188] width 220 height 36
type input "J"
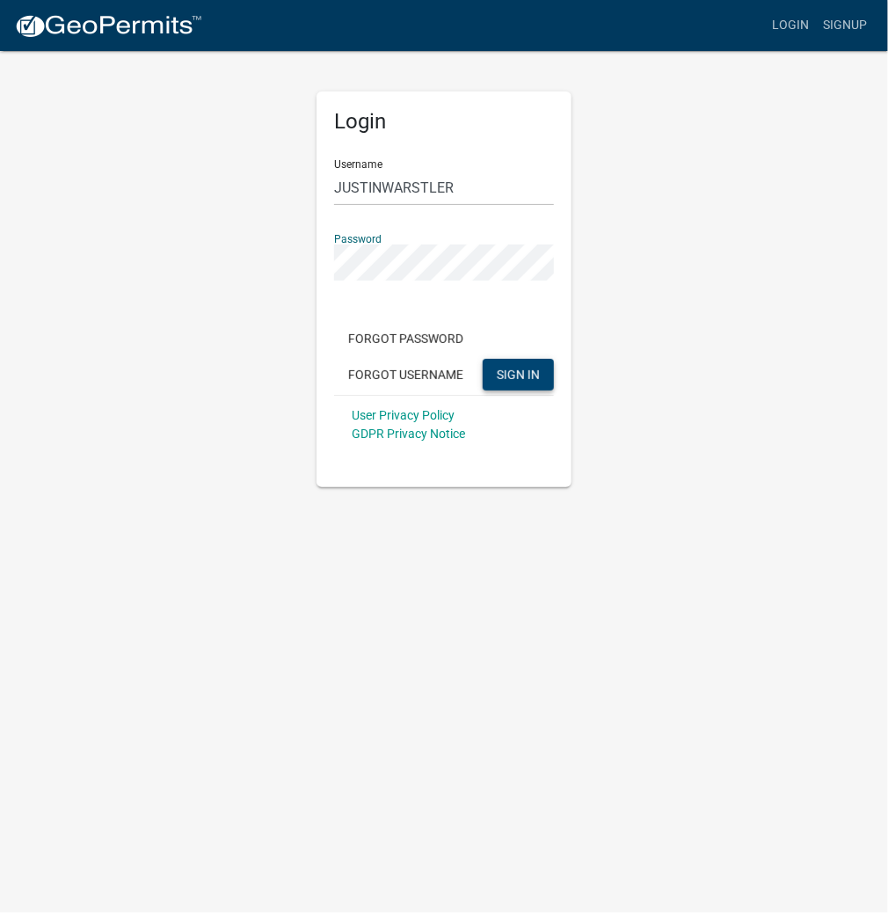
click at [483, 359] on button "SIGN IN" at bounding box center [518, 375] width 71 height 32
click at [473, 188] on input "JUSTINWARSTLER" at bounding box center [444, 188] width 220 height 36
type input "J"
click at [483, 359] on button "SIGN IN" at bounding box center [518, 375] width 71 height 32
click at [774, 23] on link "Login" at bounding box center [790, 25] width 51 height 33
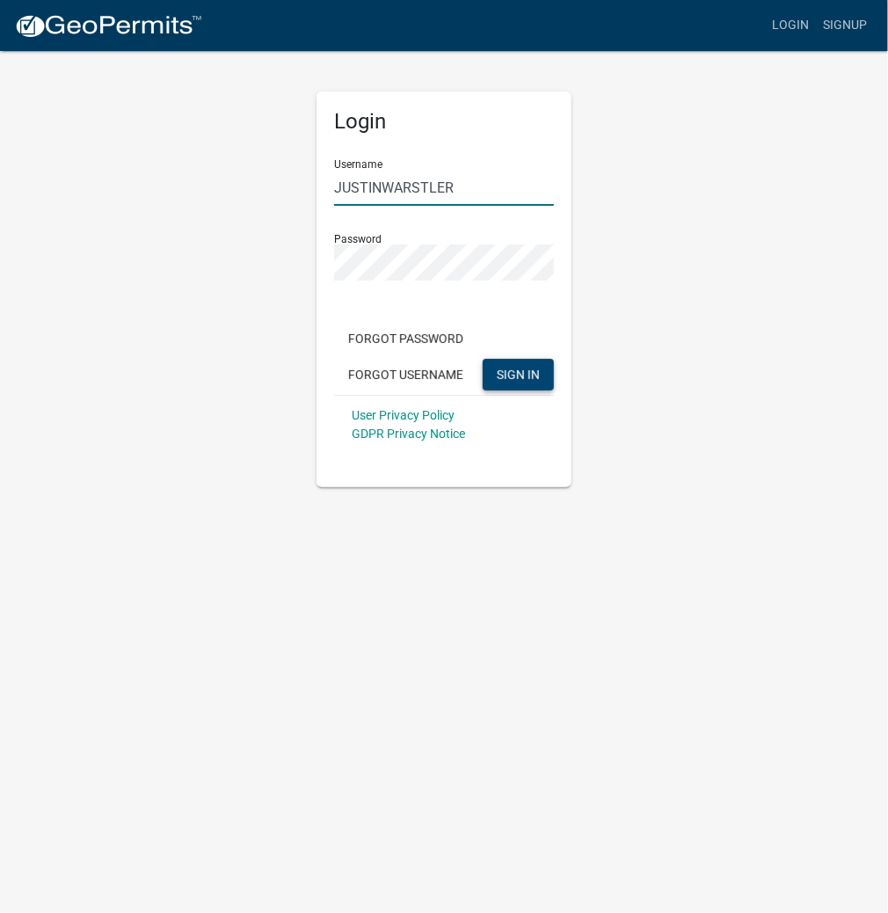
click at [464, 185] on input "JUSTINWARSTLER" at bounding box center [444, 188] width 220 height 36
type input "J"
type input "kosplanning"
click at [483, 359] on button "SIGN IN" at bounding box center [518, 375] width 71 height 32
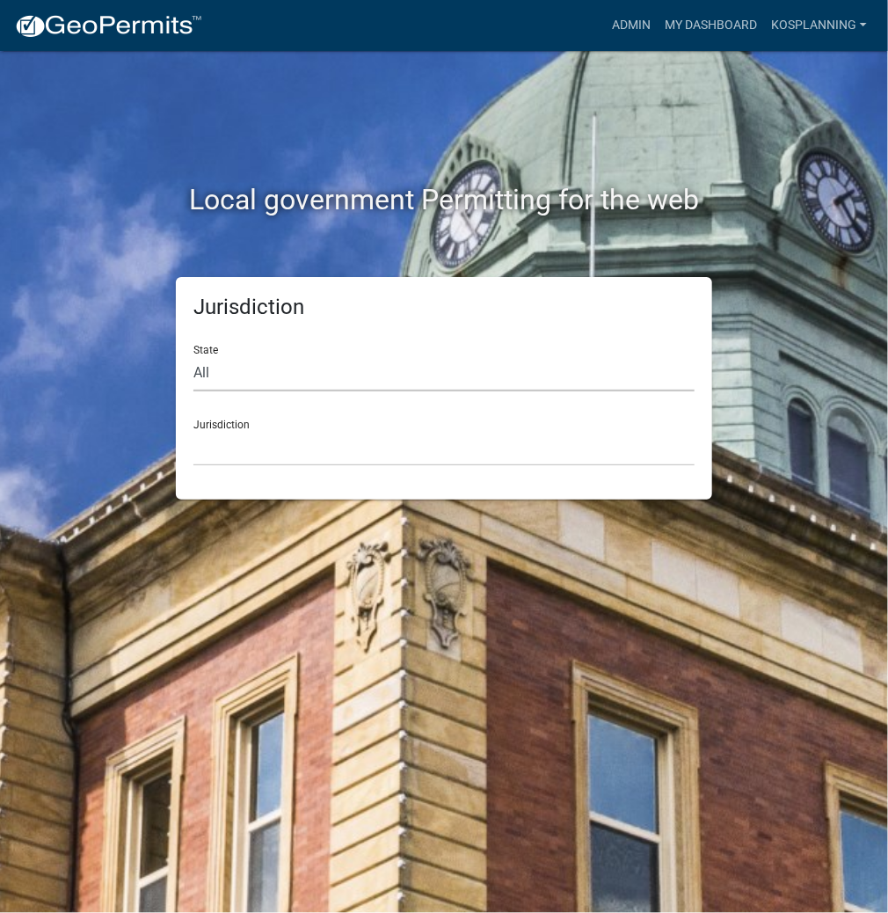
click at [324, 378] on select "All Colorado Georgia Indiana Iowa Kansas Minnesota Ohio South Carolina Wisconsin" at bounding box center [443, 373] width 501 height 36
select select "Indiana"
click at [193, 355] on select "All Colorado Georgia Indiana Iowa Kansas Minnesota Ohio South Carolina Wisconsin" at bounding box center [443, 373] width 501 height 36
click at [275, 451] on select "City of Charlestown, Indiana City of Jeffersonville, Indiana City of Logansport…" at bounding box center [443, 448] width 501 height 36
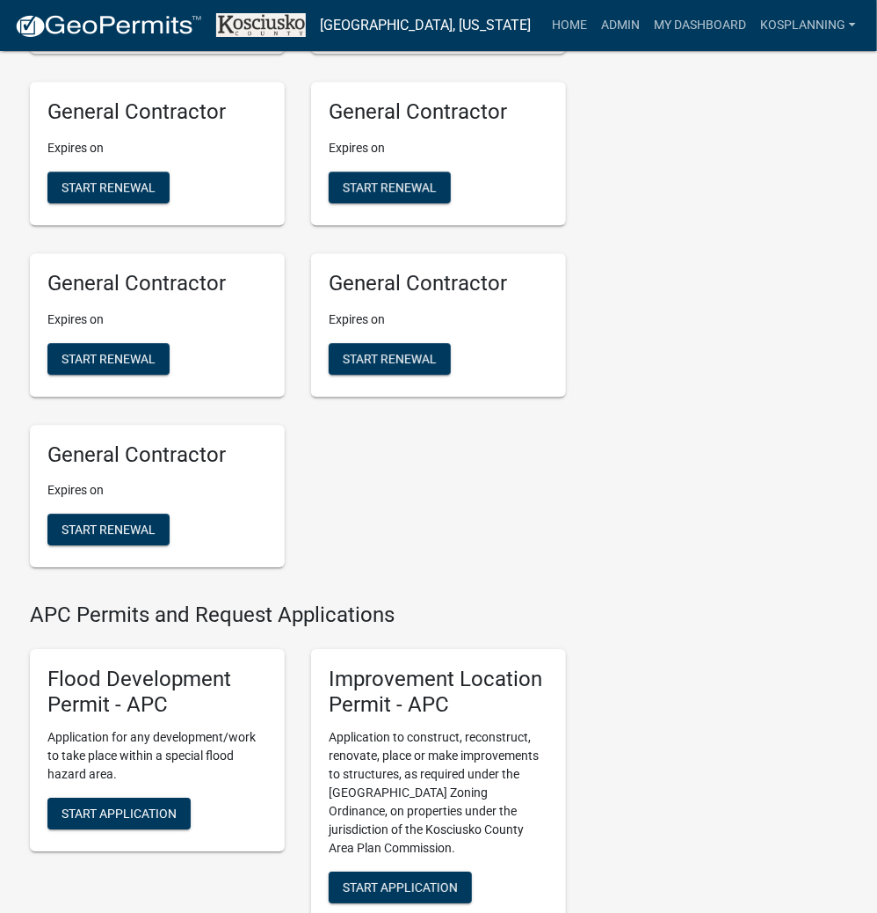
scroll to position [1618, 0]
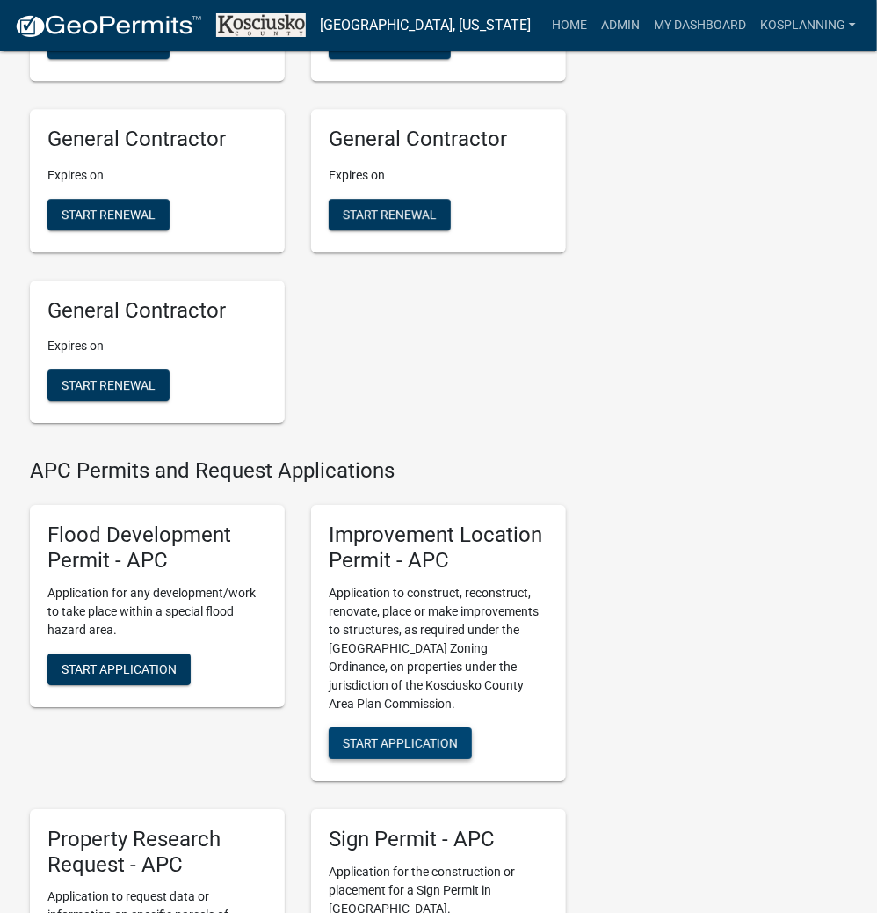
click at [415, 749] on span "Start Application" at bounding box center [400, 742] width 115 height 14
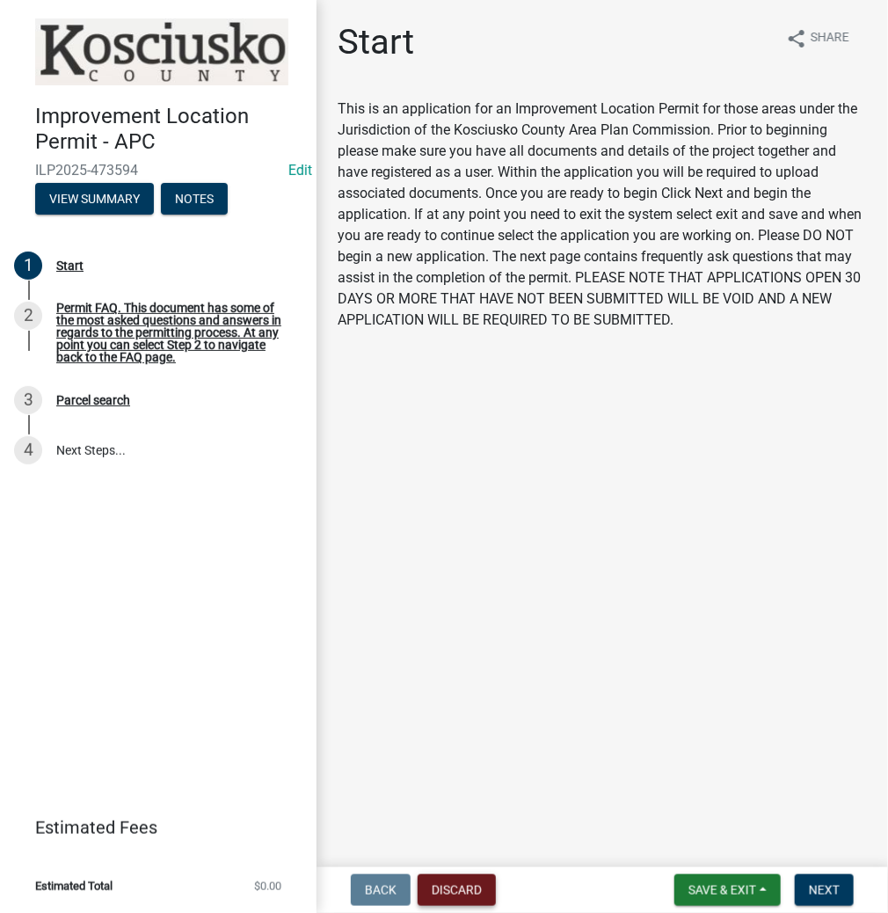
click at [456, 884] on button "Discard" at bounding box center [457, 890] width 78 height 32
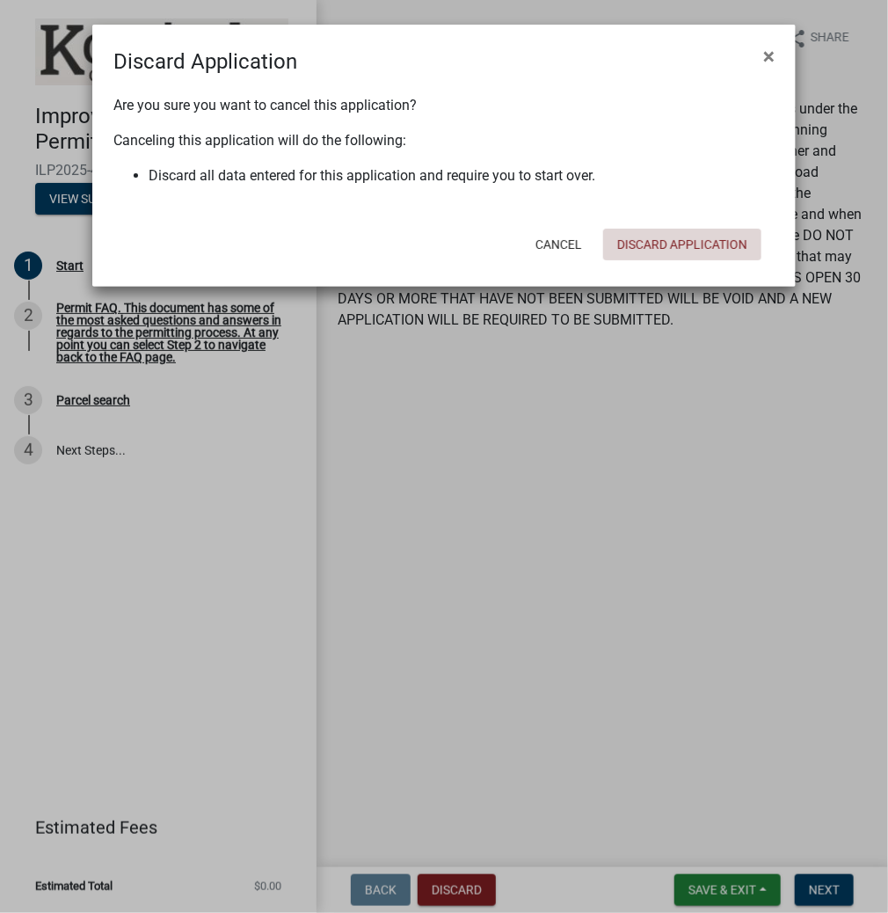
click at [709, 246] on button "Discard Application" at bounding box center [682, 245] width 158 height 32
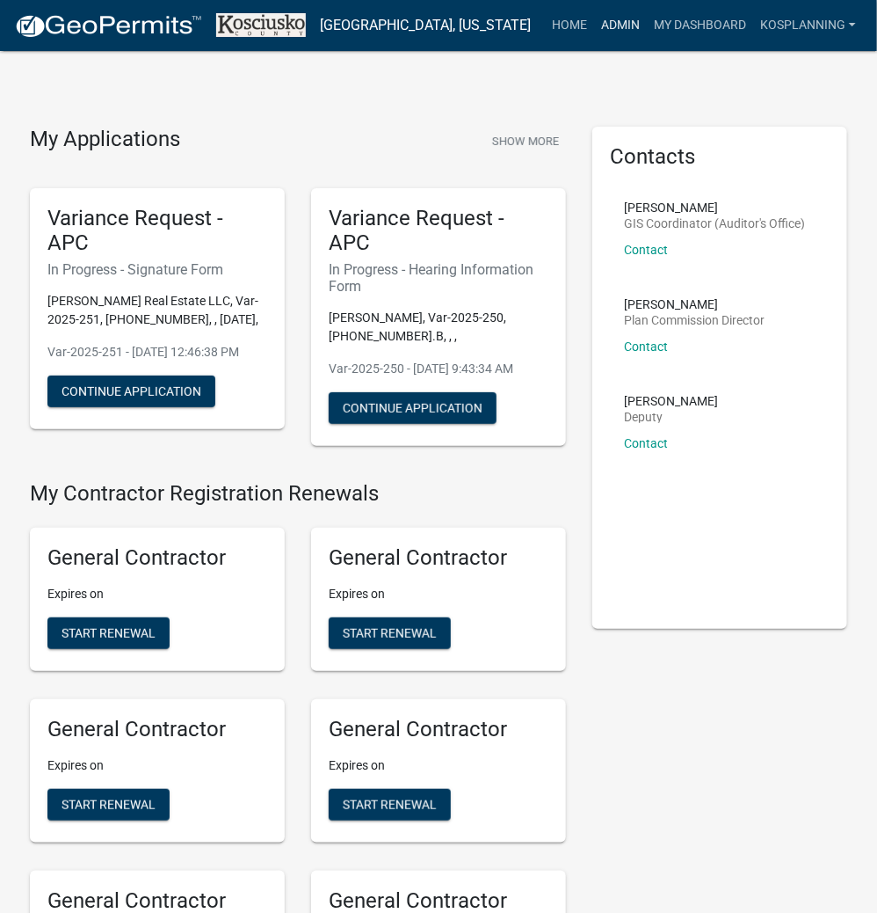
click at [624, 27] on link "Admin" at bounding box center [620, 25] width 53 height 33
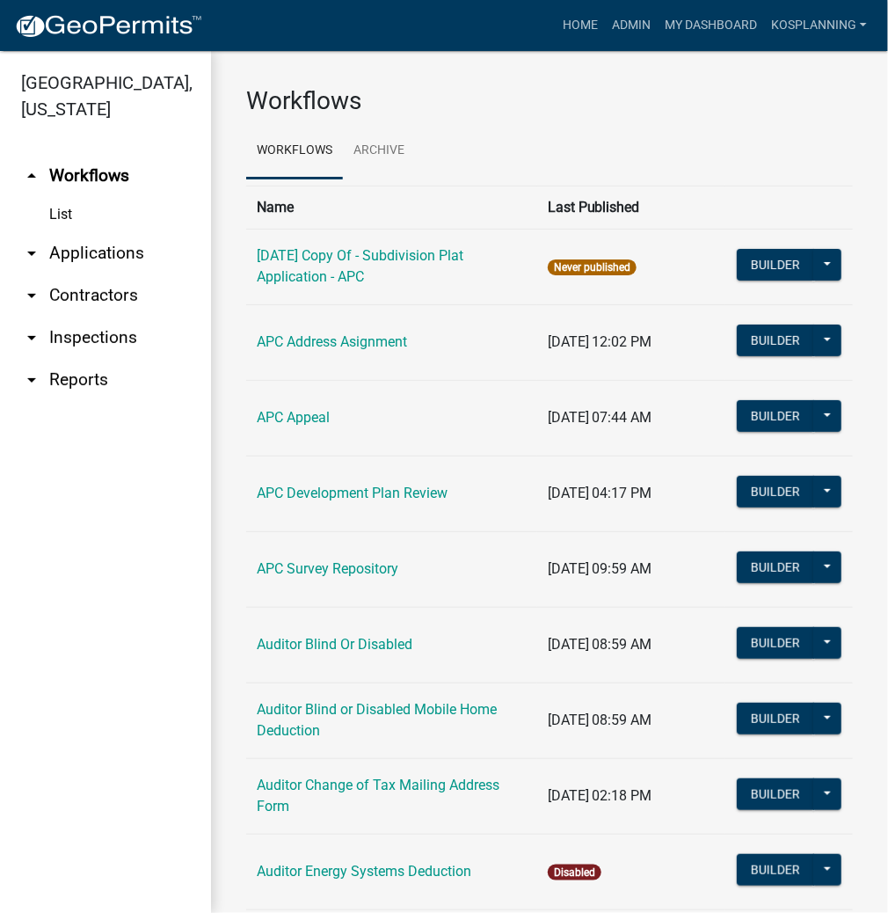
click at [116, 250] on link "arrow_drop_down Applications" at bounding box center [105, 253] width 211 height 42
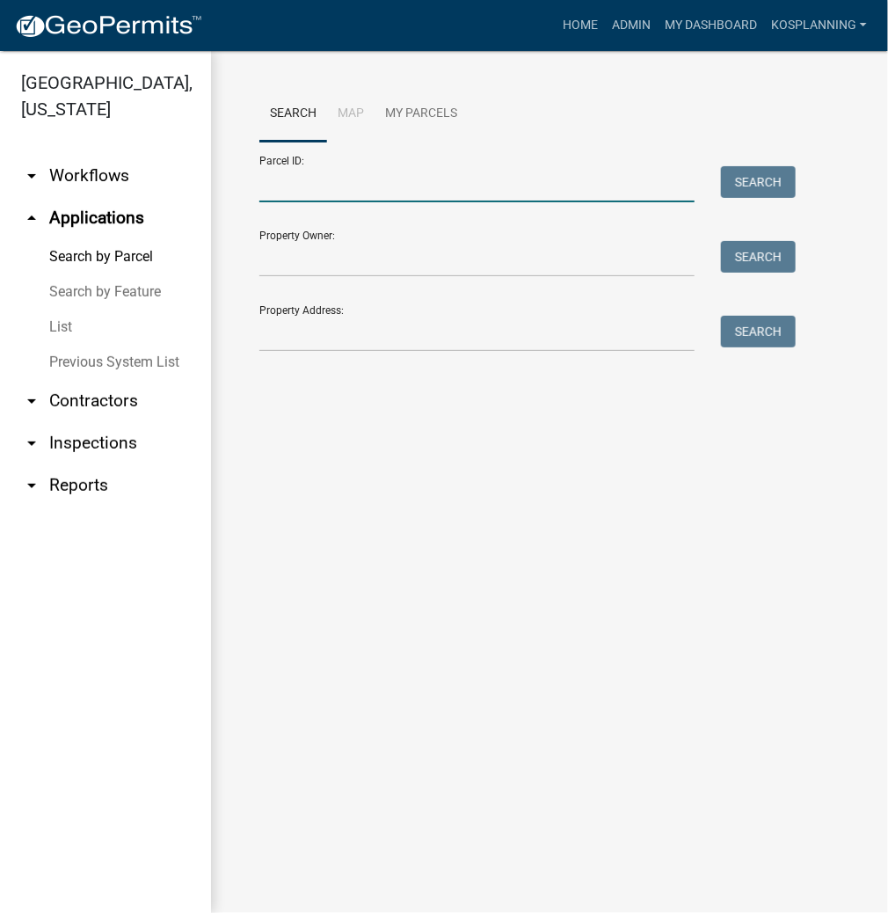
click at [345, 186] on input "Parcel ID:" at bounding box center [476, 184] width 435 height 36
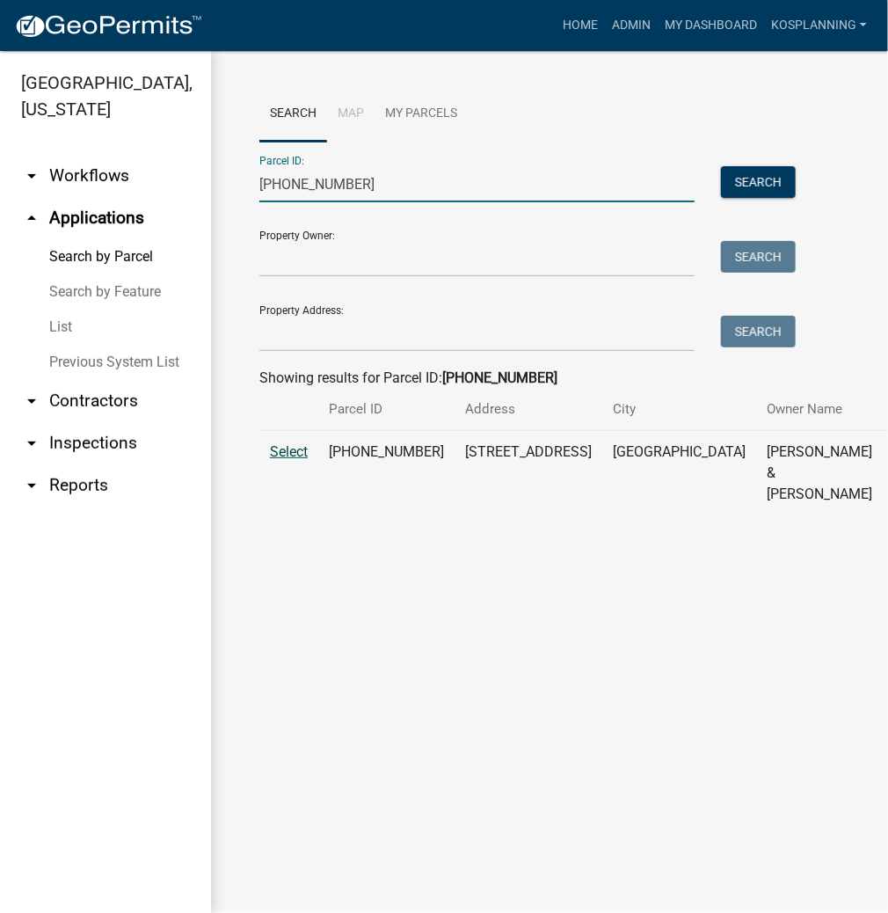
type input "003-099-067"
click at [286, 460] on span "Select" at bounding box center [289, 451] width 38 height 17
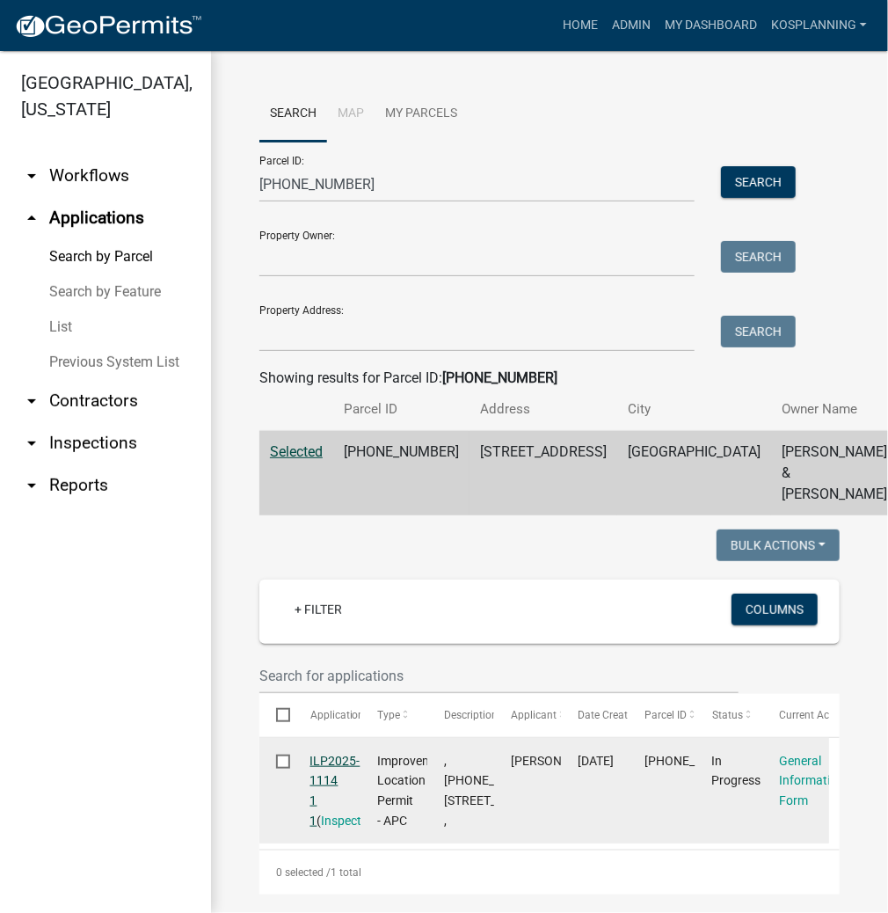
click at [347, 803] on link "ILP2025-1114 1 1" at bounding box center [335, 791] width 50 height 74
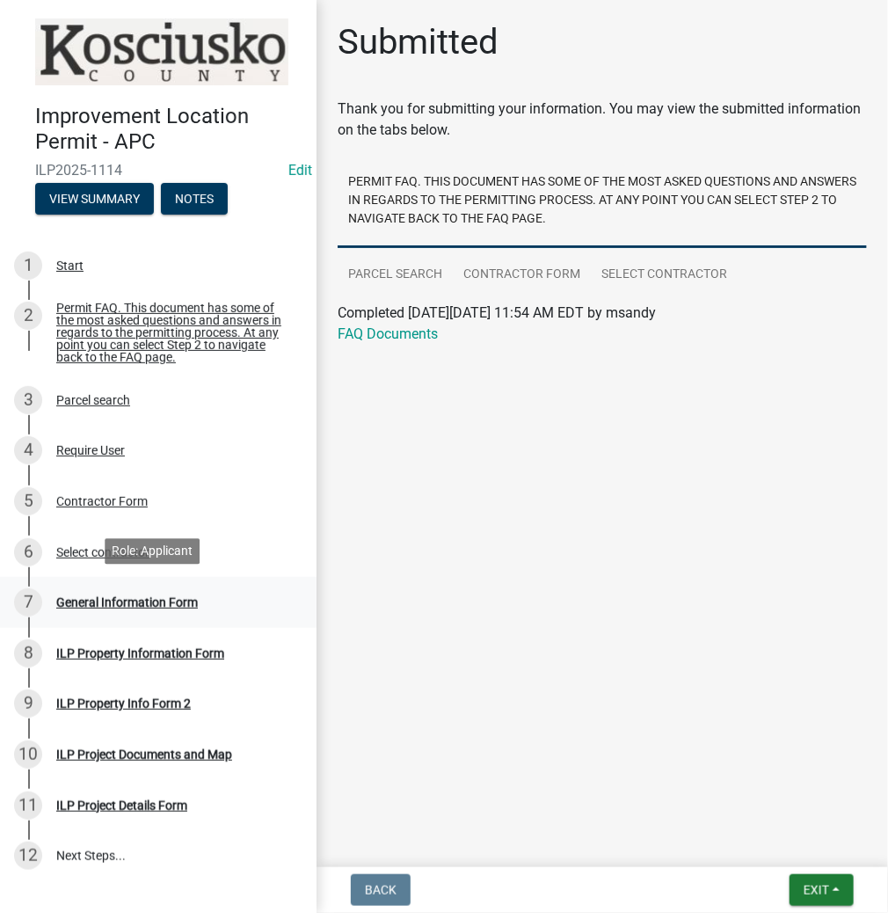
click at [143, 599] on div "General Information Form" at bounding box center [127, 602] width 142 height 12
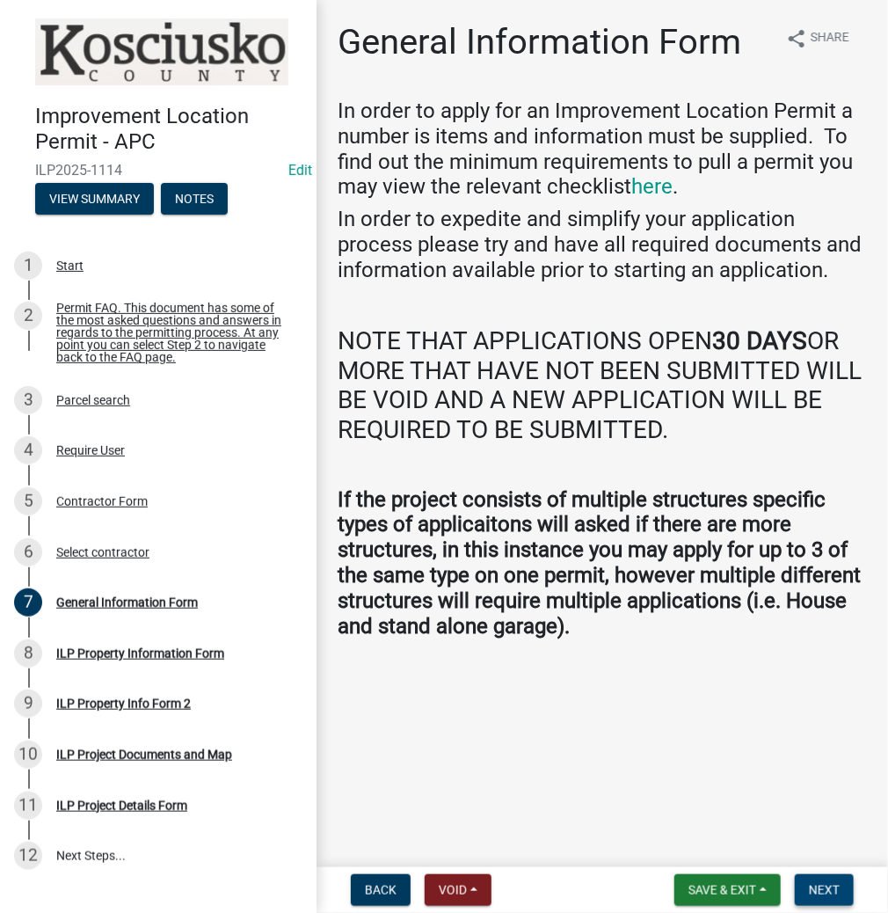
click at [830, 891] on span "Next" at bounding box center [824, 890] width 31 height 14
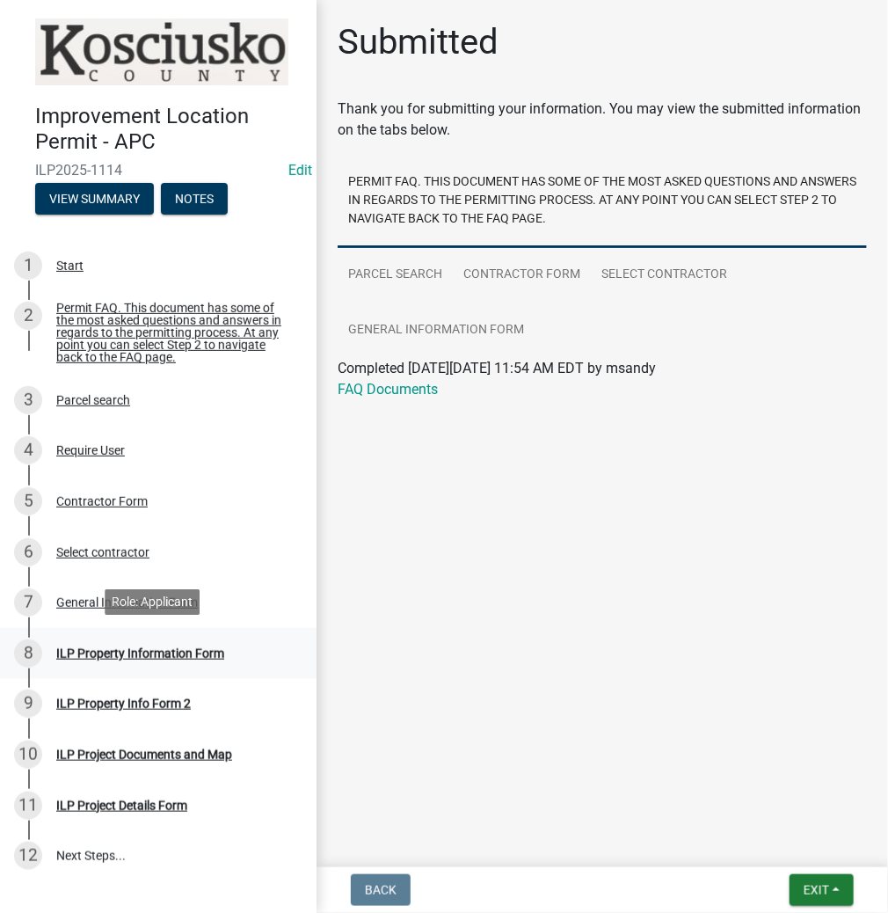
click at [122, 650] on div "ILP Property Information Form" at bounding box center [140, 653] width 168 height 12
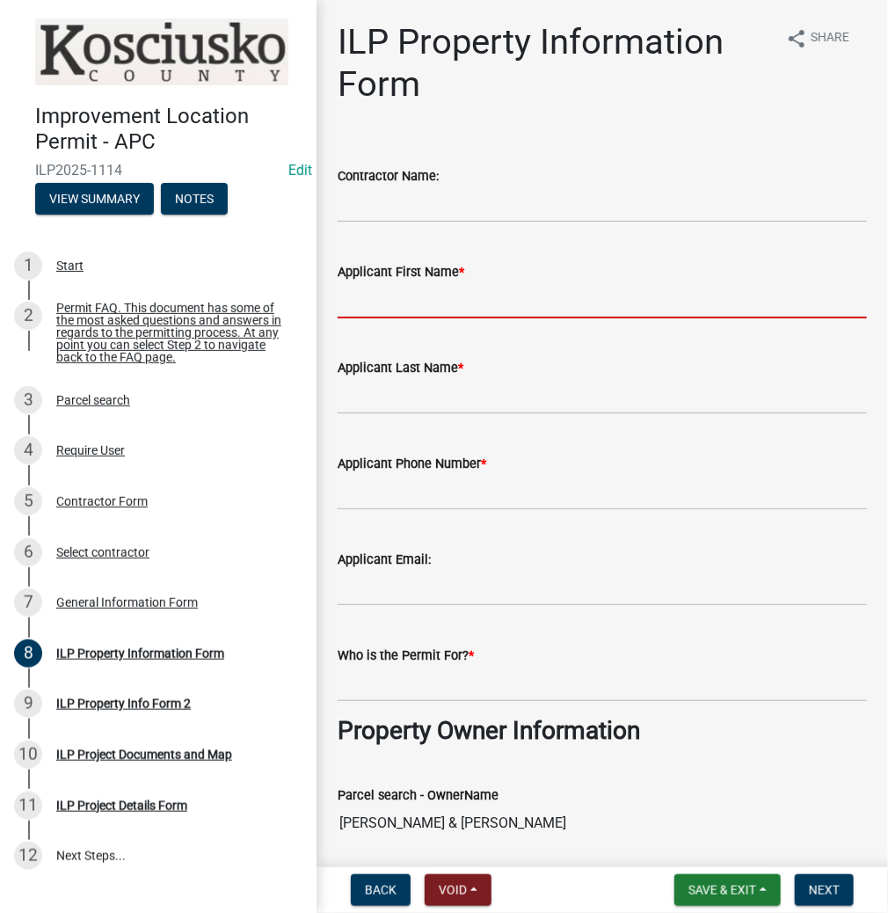
click at [466, 306] on input "Applicant First Name *" at bounding box center [602, 300] width 529 height 36
type input "j"
type input "JUSTIN"
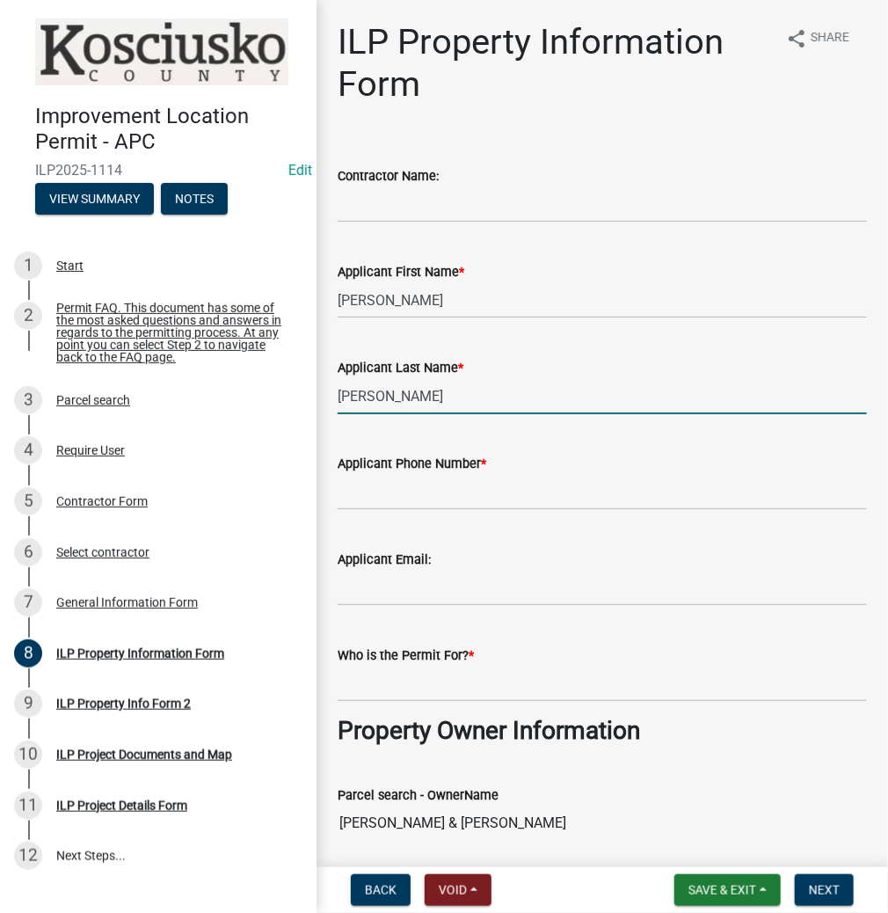
type input "WARSTLER"
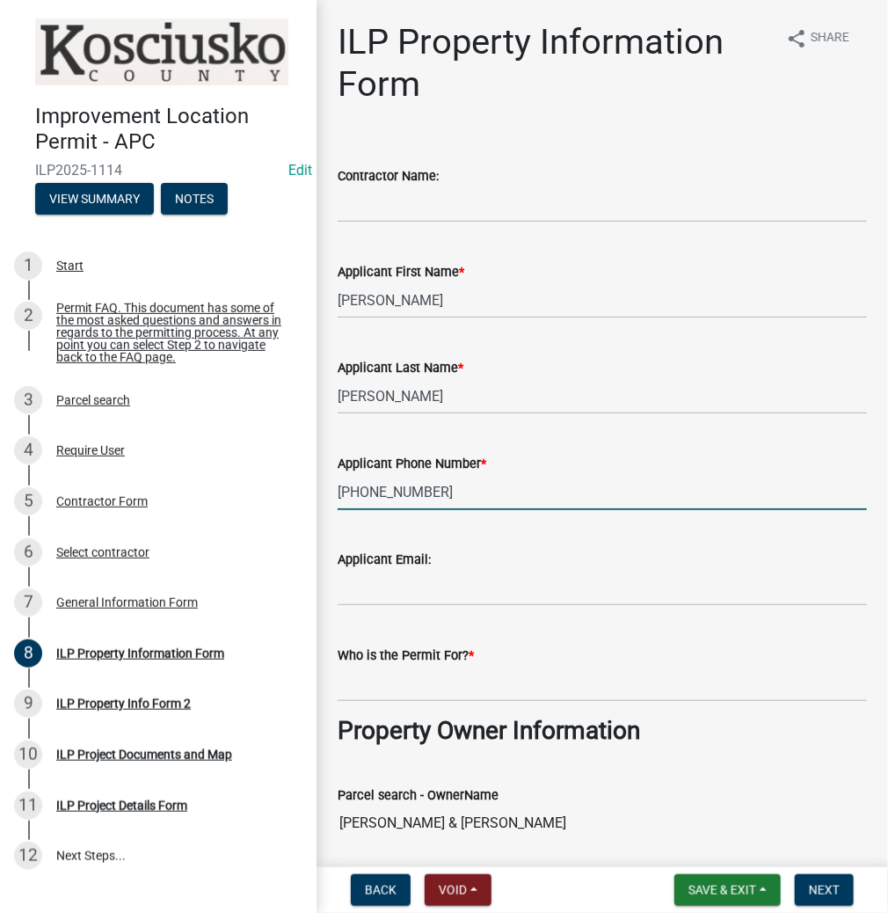
type input "574-328-0390"
click at [500, 685] on input "Who is the Permit For? *" at bounding box center [602, 684] width 529 height 36
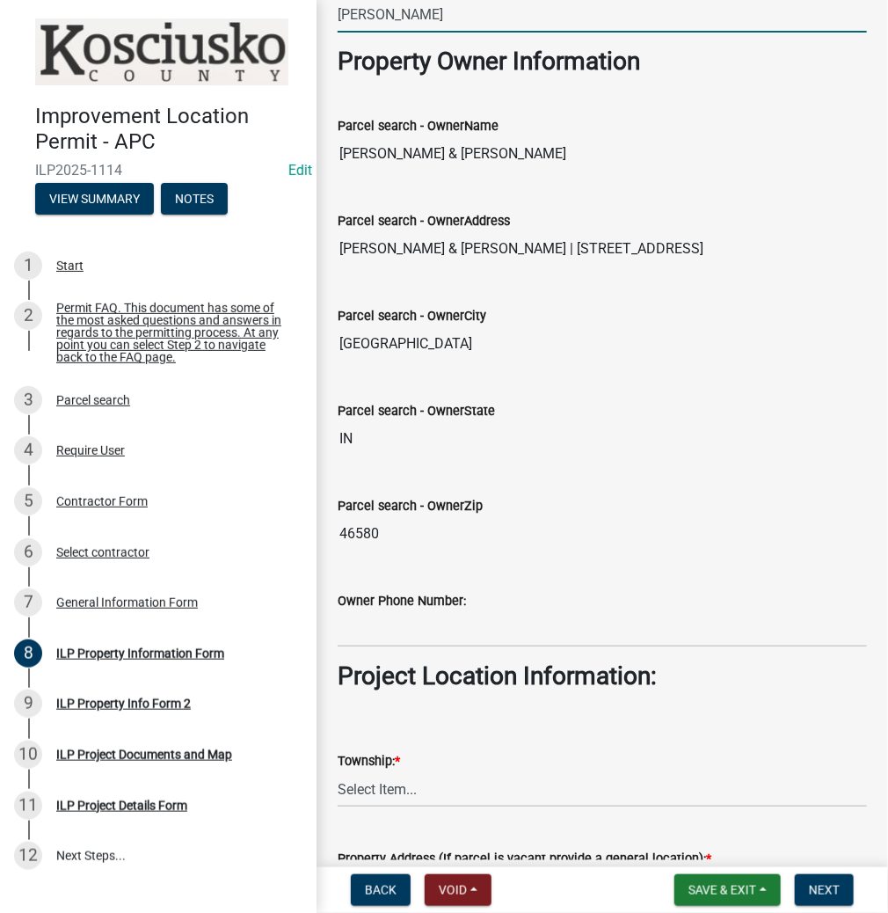
scroll to position [703, 0]
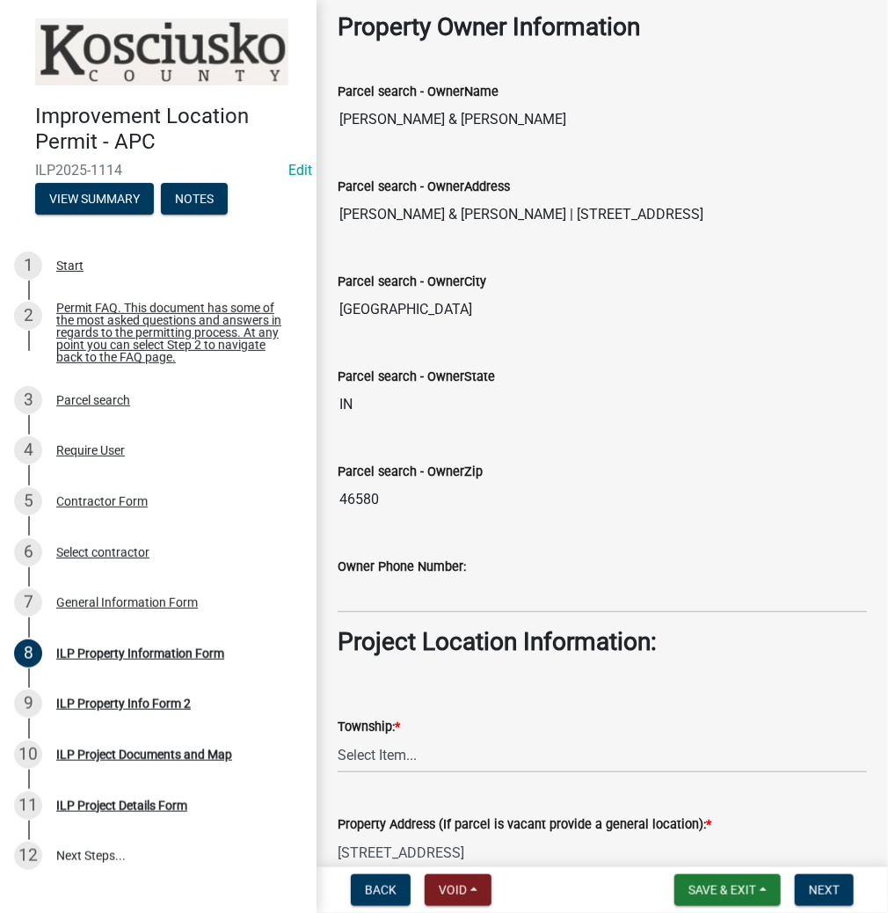
type input "MICHAEL REED"
click at [433, 757] on select "Select Item... Benton - Elkhart Co Clay Etna Franklin Harrison Jackson Jefferso…" at bounding box center [602, 755] width 529 height 36
click at [338, 737] on select "Select Item... Benton - Elkhart Co Clay Etna Franklin Harrison Jackson Jefferso…" at bounding box center [602, 755] width 529 height 36
select select "adf60358-013e-4c9f-9dad-09561f394e7b"
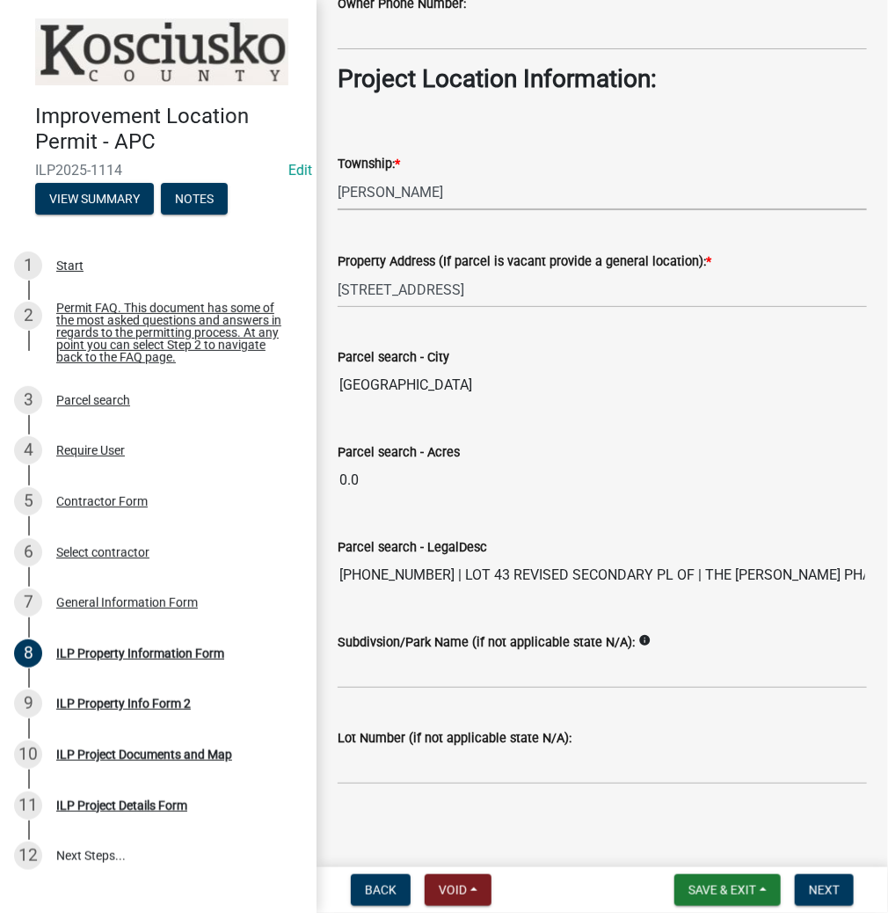
scroll to position [1270, 0]
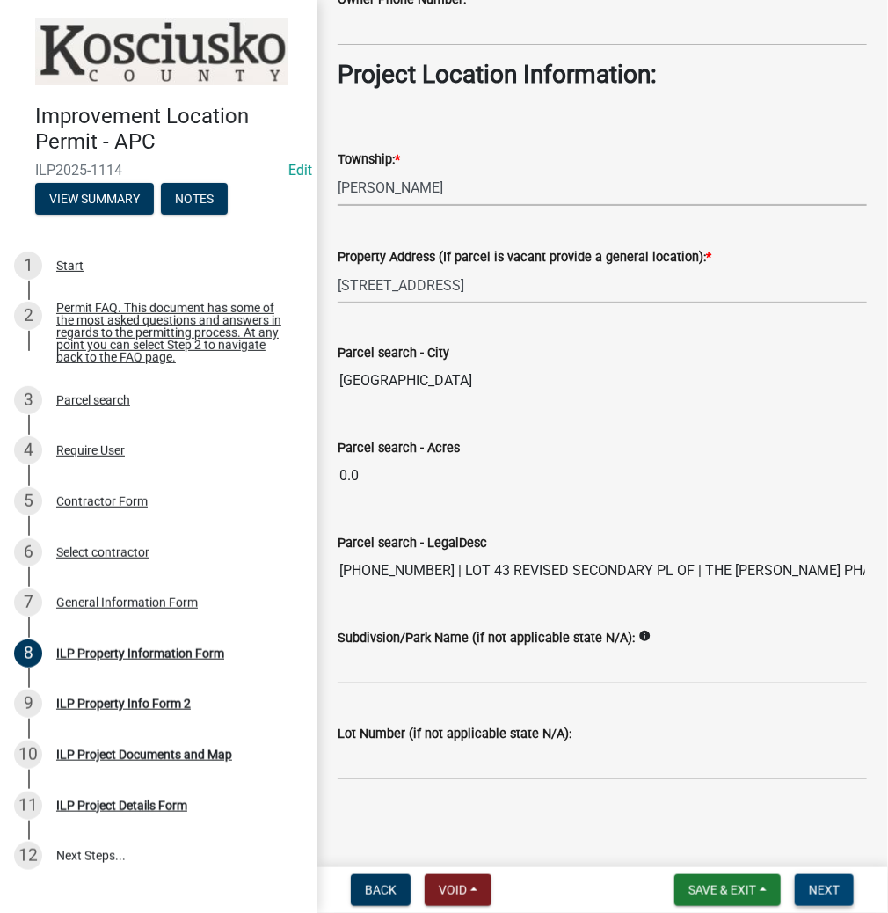
click at [810, 883] on span "Next" at bounding box center [824, 890] width 31 height 14
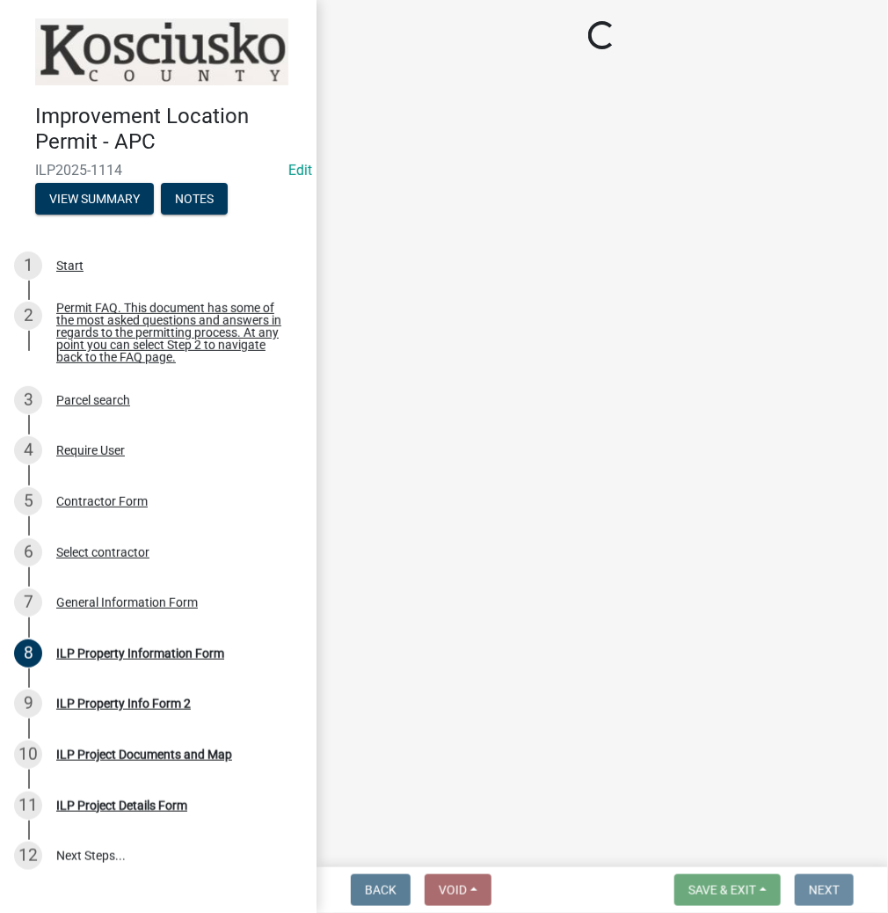
scroll to position [0, 0]
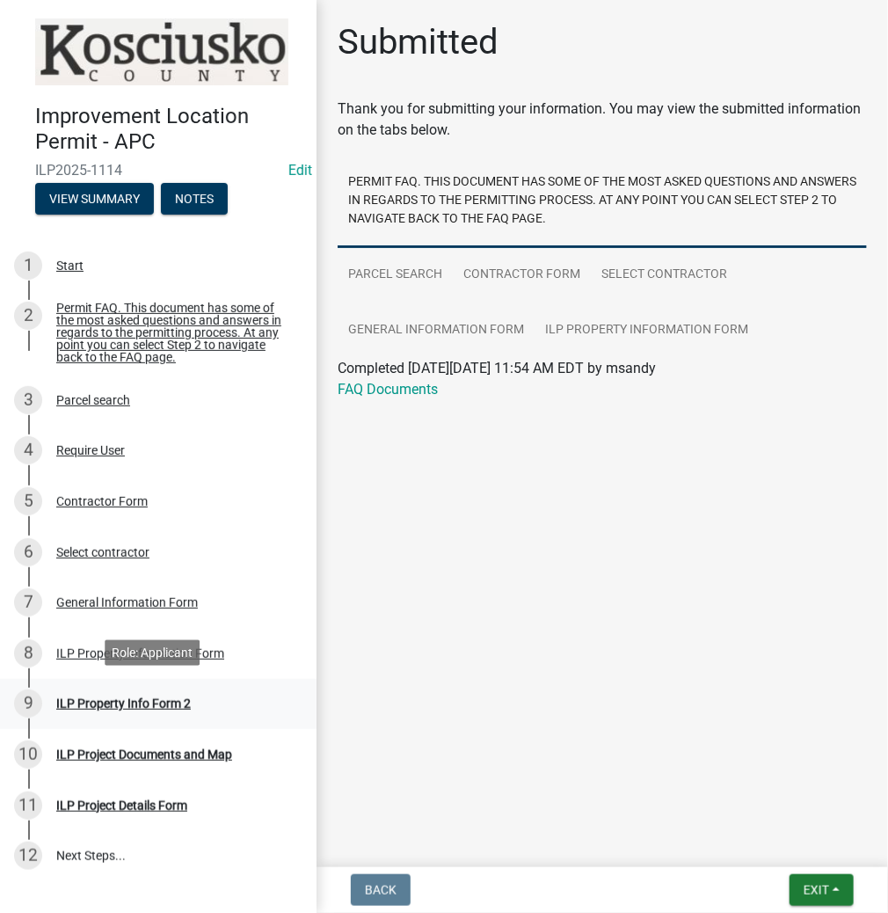
click at [170, 700] on div "ILP Property Info Form 2" at bounding box center [123, 703] width 135 height 12
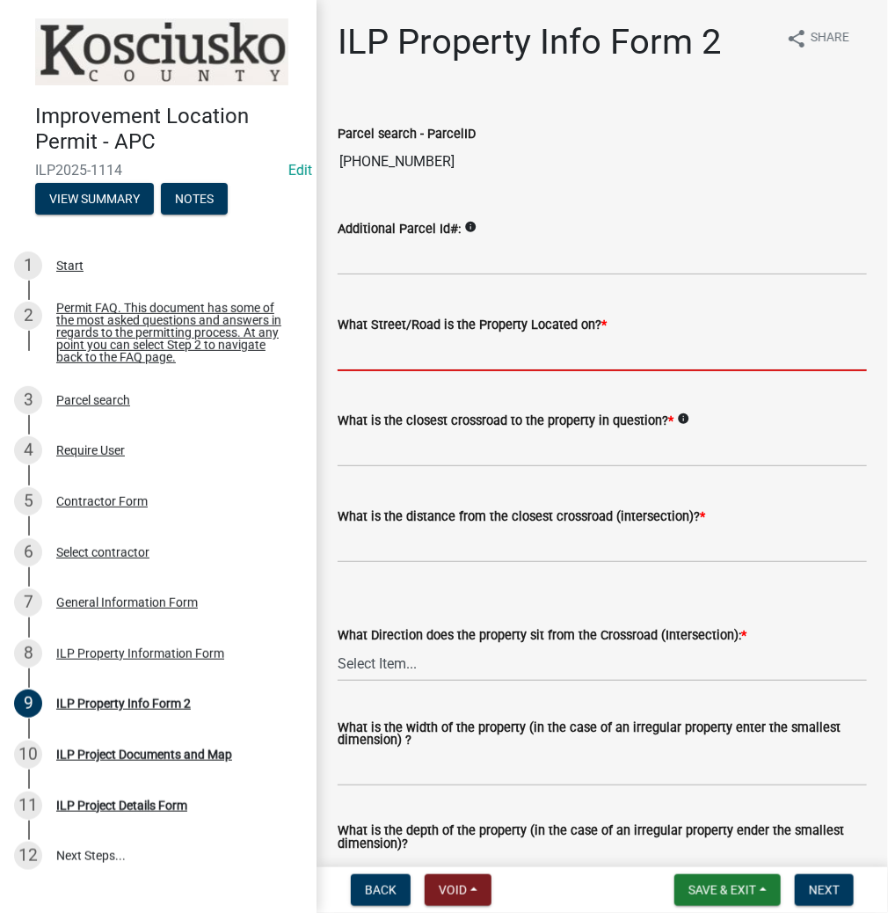
click at [436, 362] on input "What Street/Road is the Property Located on? *" at bounding box center [602, 353] width 529 height 36
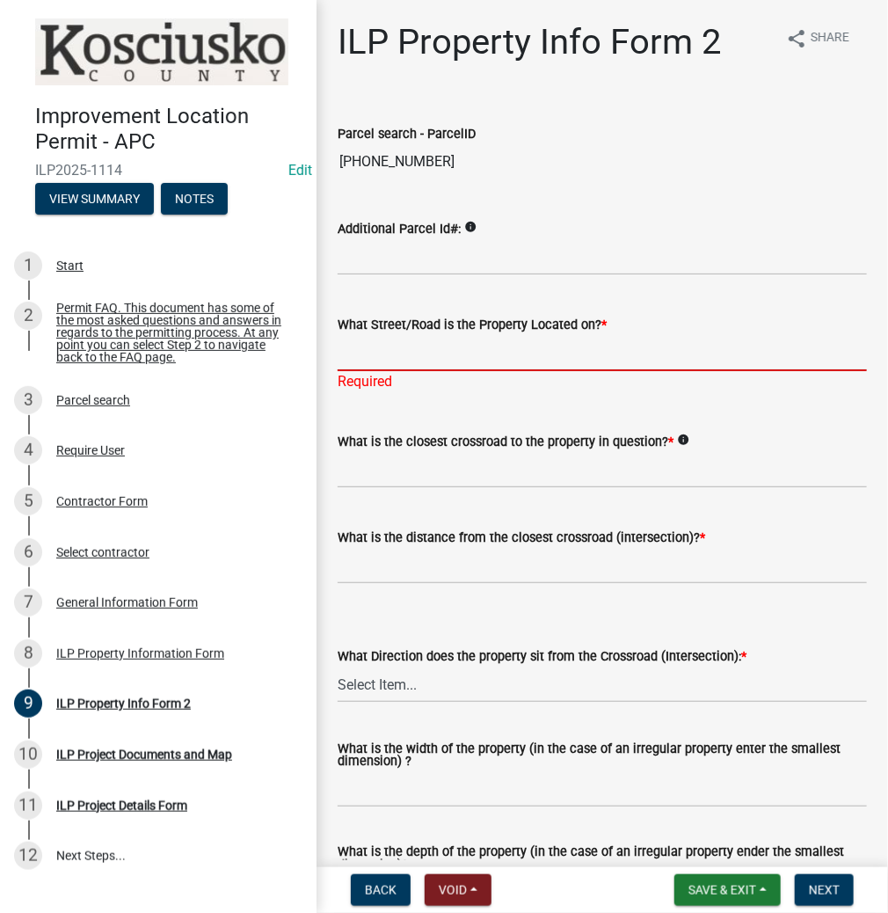
click at [415, 353] on input "What Street/Road is the Property Located on? *" at bounding box center [602, 353] width 529 height 36
type input "MEADOW DR"
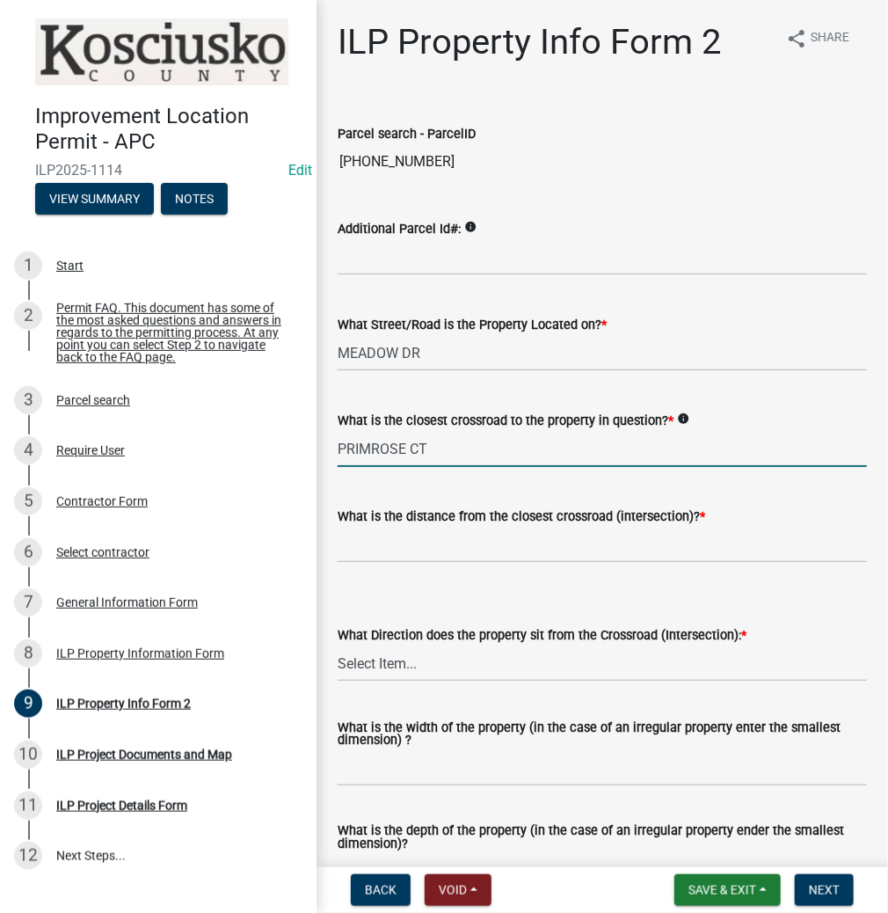
type input "PRIMROSE CT"
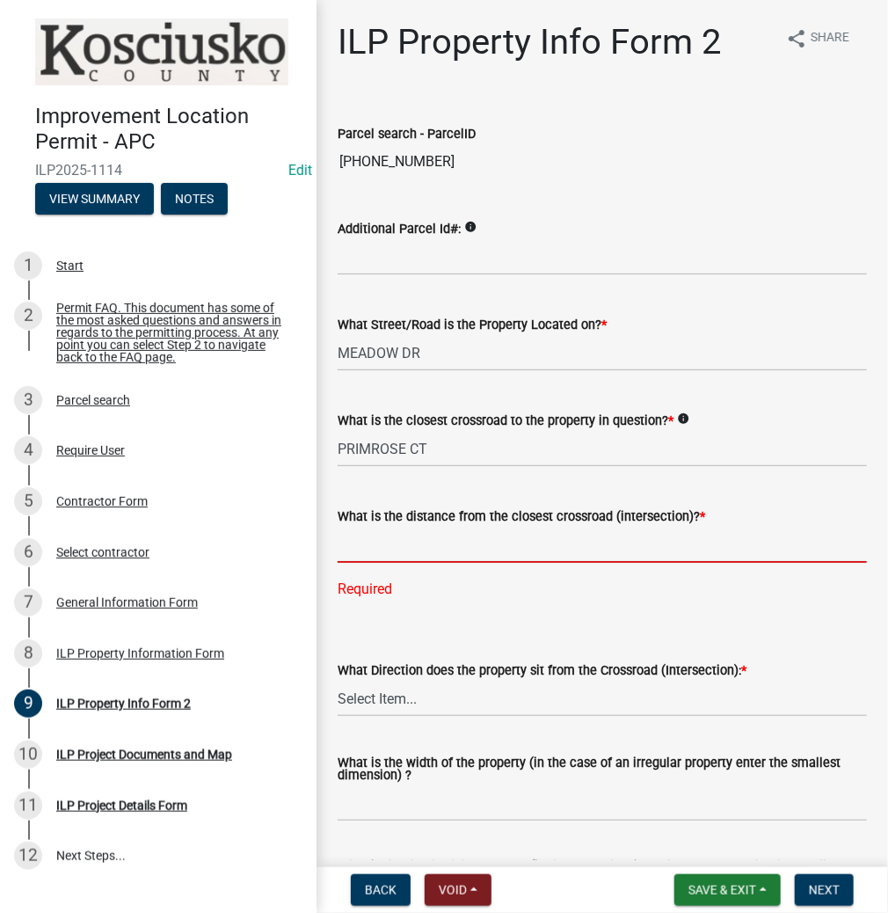
click at [394, 548] on input "text" at bounding box center [602, 545] width 529 height 36
type input "150"
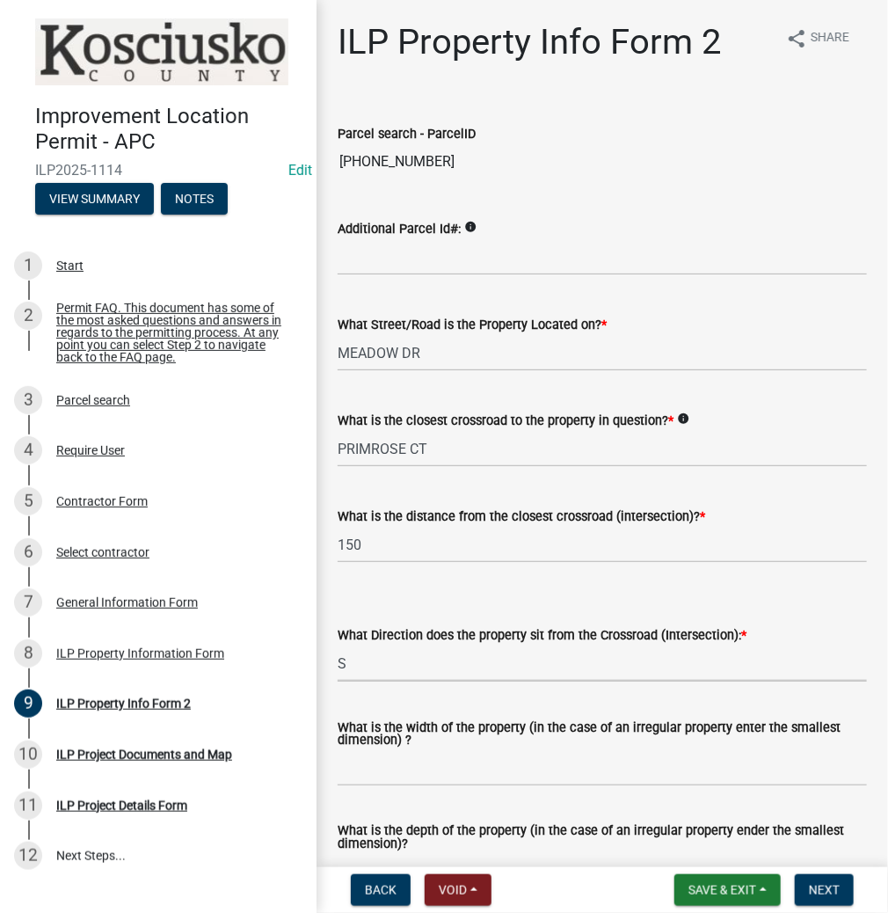
select select "30cad654-0079-4cbe-a349-097ae71a5774"
type input "122"
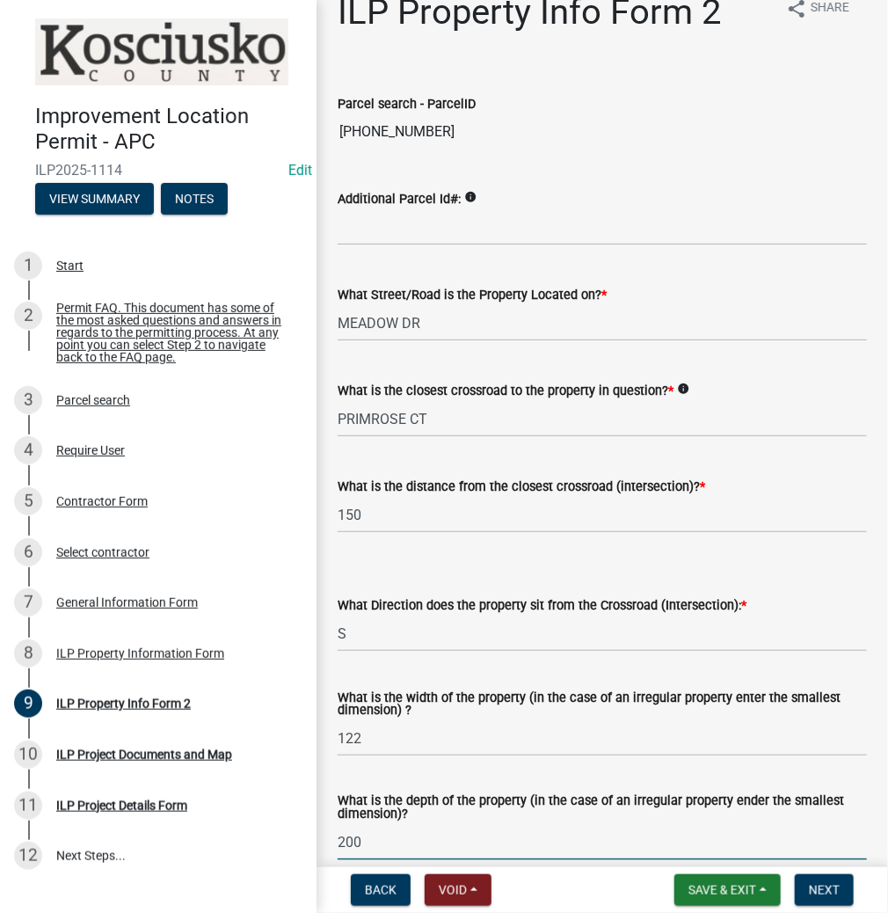
type input "200"
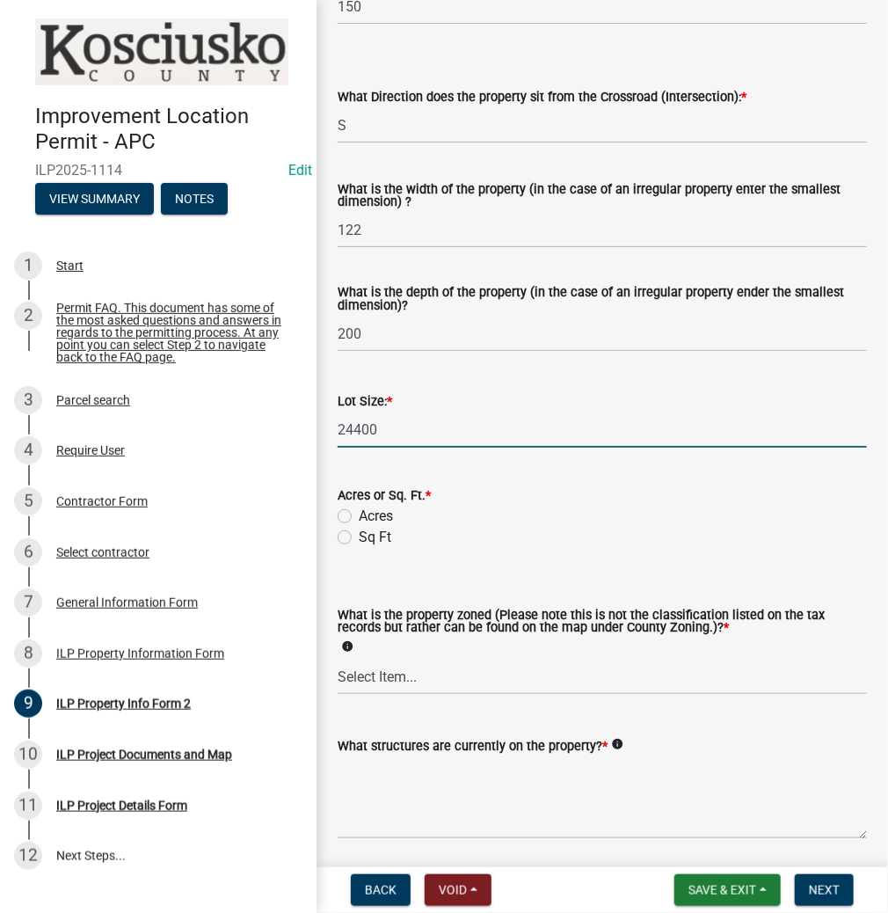
type input "24400"
click at [359, 539] on label "Sq Ft" at bounding box center [375, 537] width 33 height 21
click at [359, 538] on input "Sq Ft" at bounding box center [364, 532] width 11 height 11
radio input "true"
click at [411, 676] on select "Select Item... Agricultural Agricultural 2 Commercial Environmental Industrial …" at bounding box center [602, 677] width 529 height 36
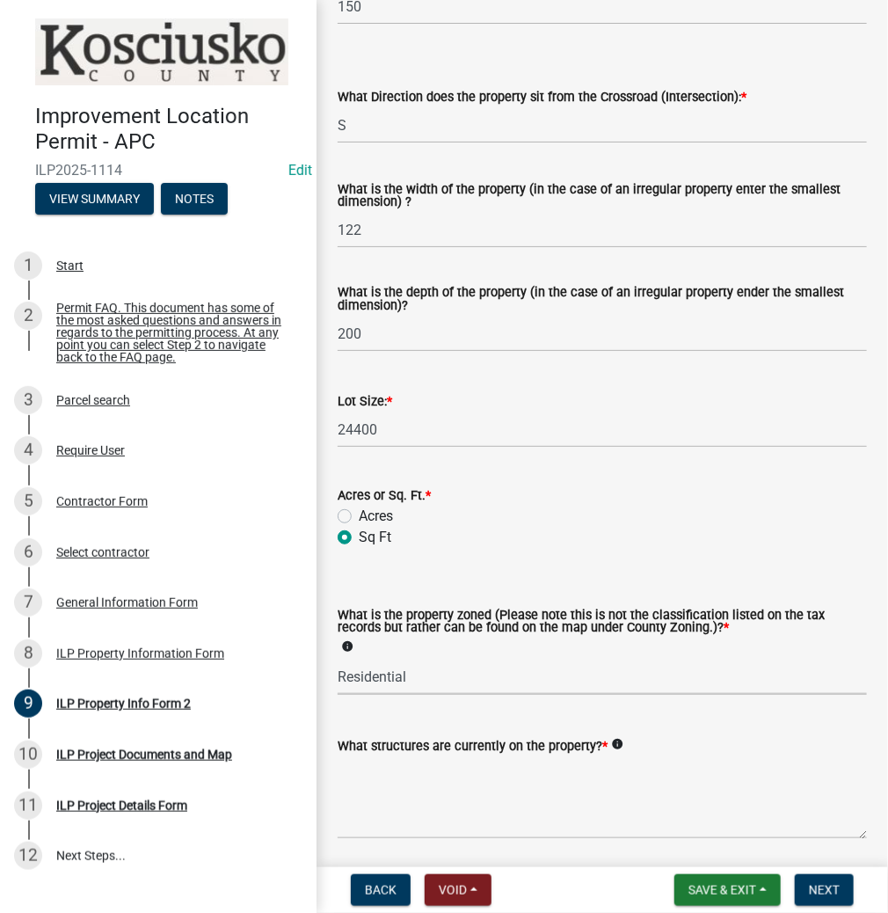
click at [338, 659] on select "Select Item... Agricultural Agricultural 2 Commercial Environmental Industrial …" at bounding box center [602, 677] width 529 height 36
select select "1146270b-2111-4e23-bf7f-74ce85cf7041"
click at [464, 798] on textarea "What structures are currently on the property? *" at bounding box center [602, 797] width 529 height 83
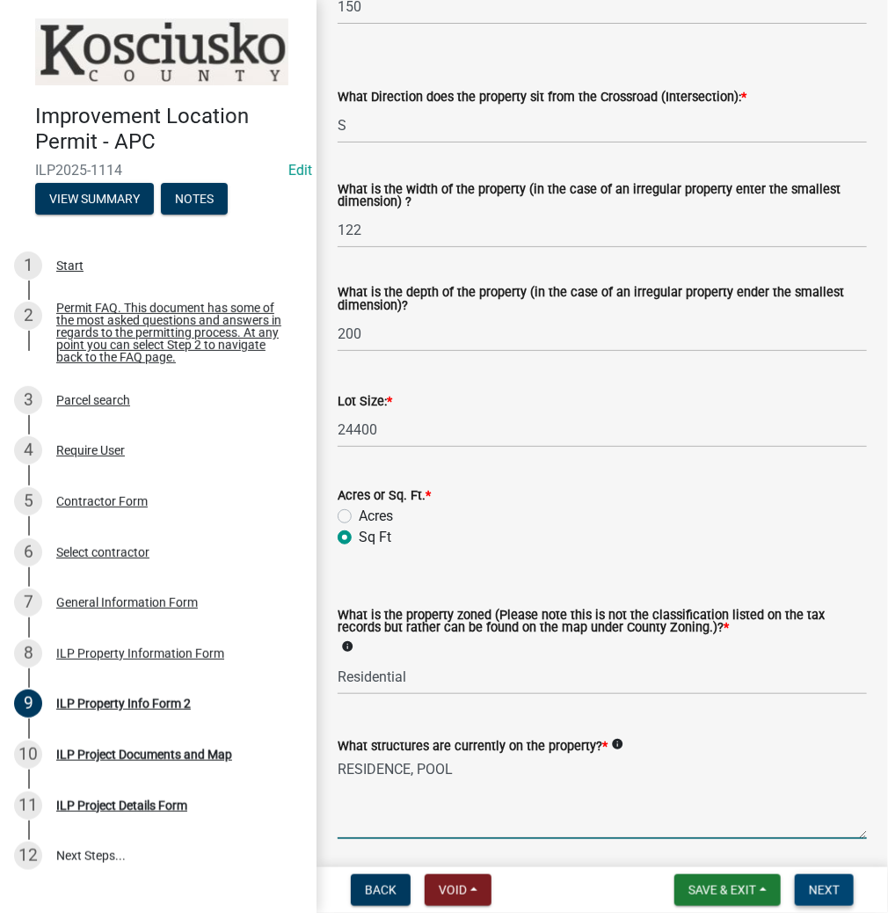
type textarea "RESIDENCE, POOL"
click at [819, 894] on span "Next" at bounding box center [824, 890] width 31 height 14
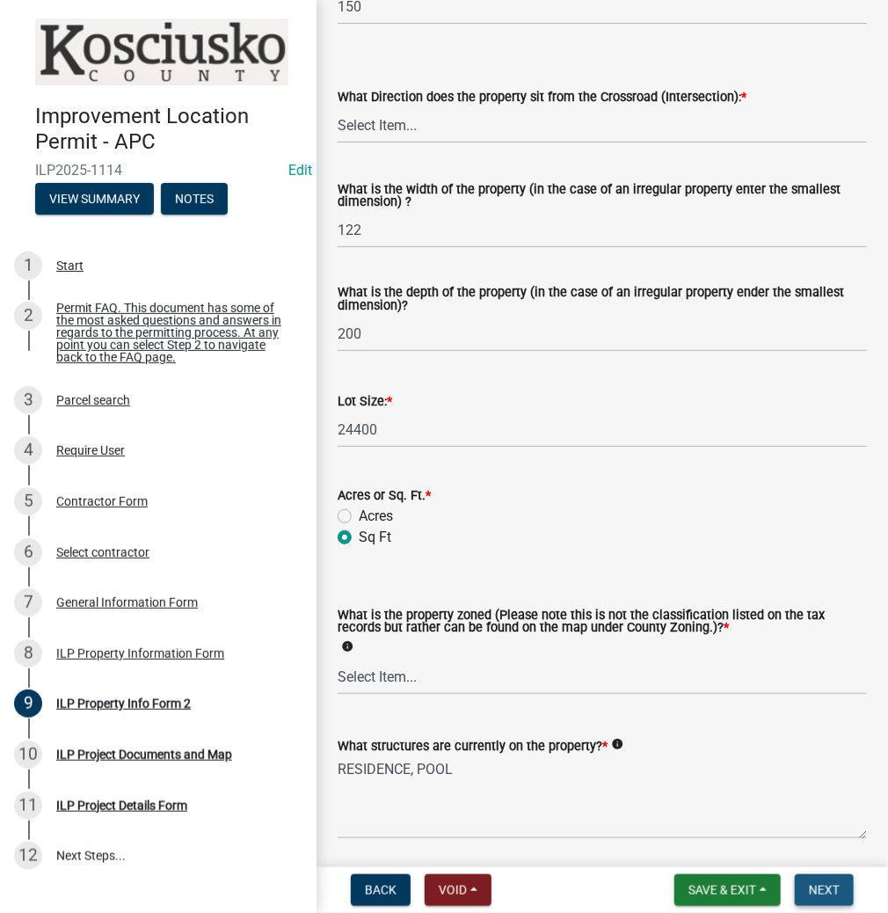
scroll to position [0, 0]
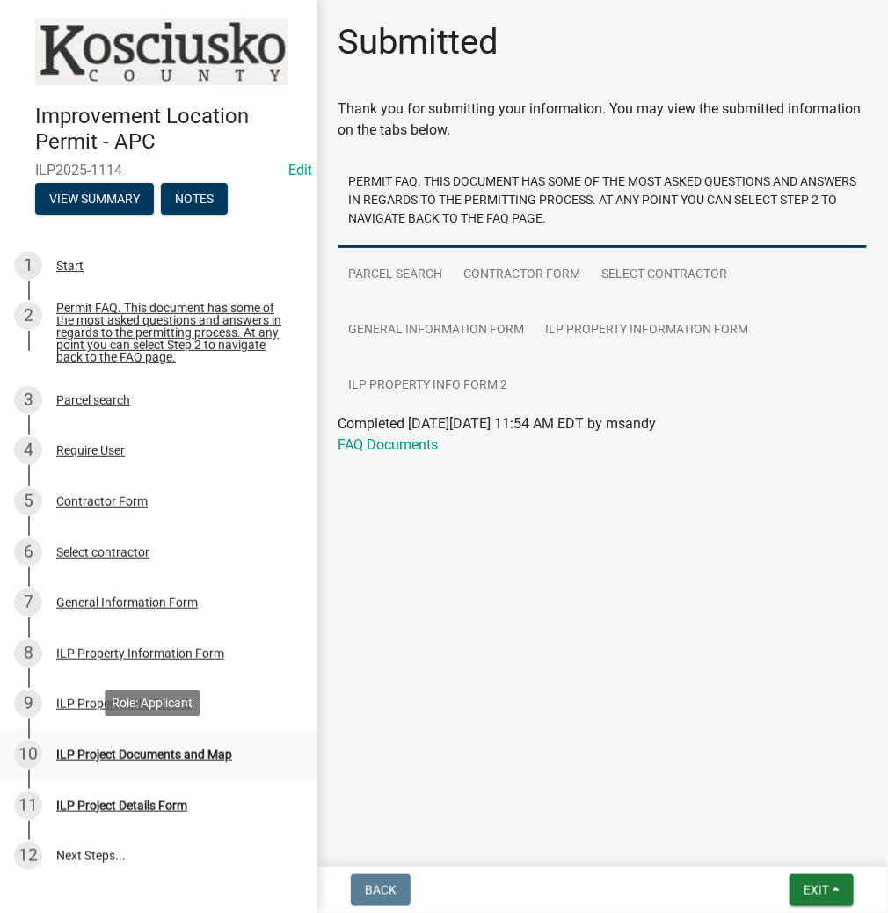
click at [129, 755] on div "ILP Project Documents and Map" at bounding box center [144, 754] width 176 height 12
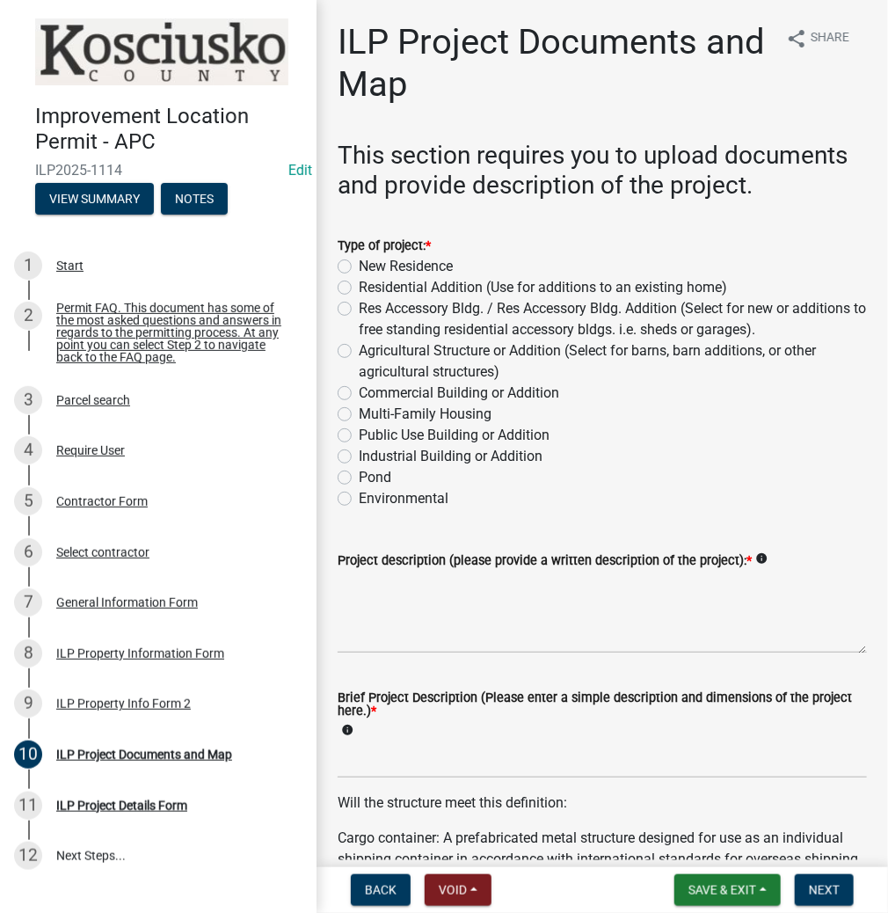
click at [359, 307] on label "Res Accessory Bldg. / Res Accessory Bldg. Addition (Select for new or additions…" at bounding box center [613, 319] width 508 height 42
click at [359, 307] on input "Res Accessory Bldg. / Res Accessory Bldg. Addition (Select for new or additions…" at bounding box center [364, 303] width 11 height 11
radio input "true"
click at [436, 598] on textarea "Project description (please provide a written description of the project): *" at bounding box center [602, 612] width 529 height 83
type textarea "POOL HOUSE"
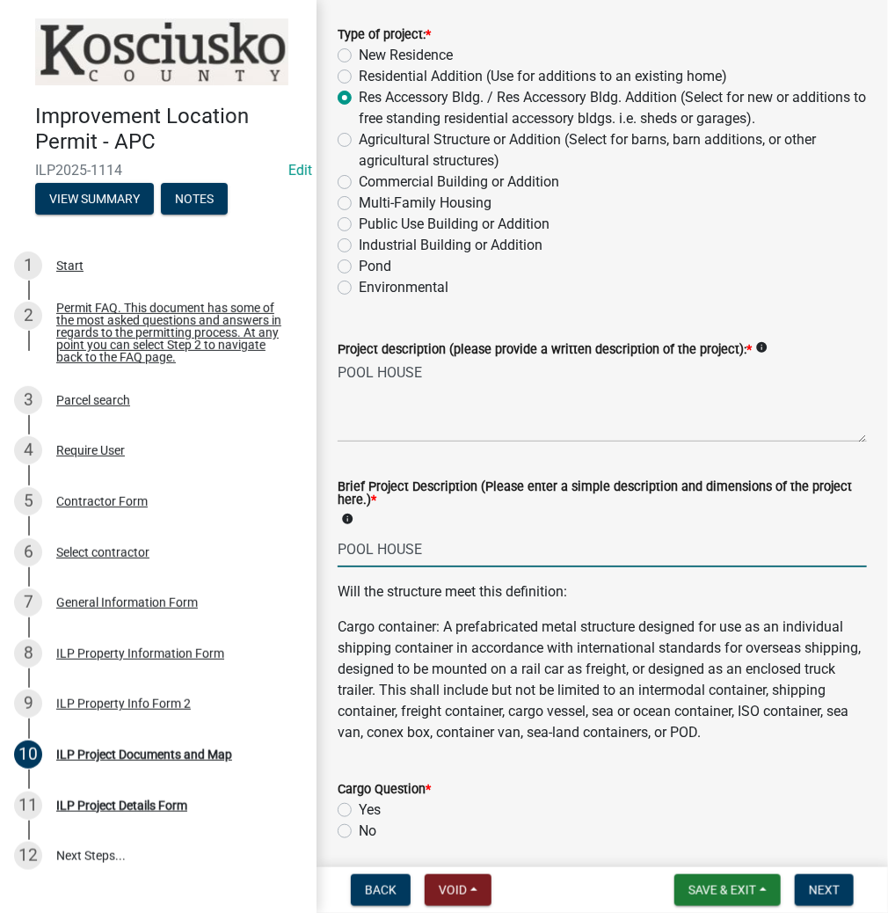
scroll to position [422, 0]
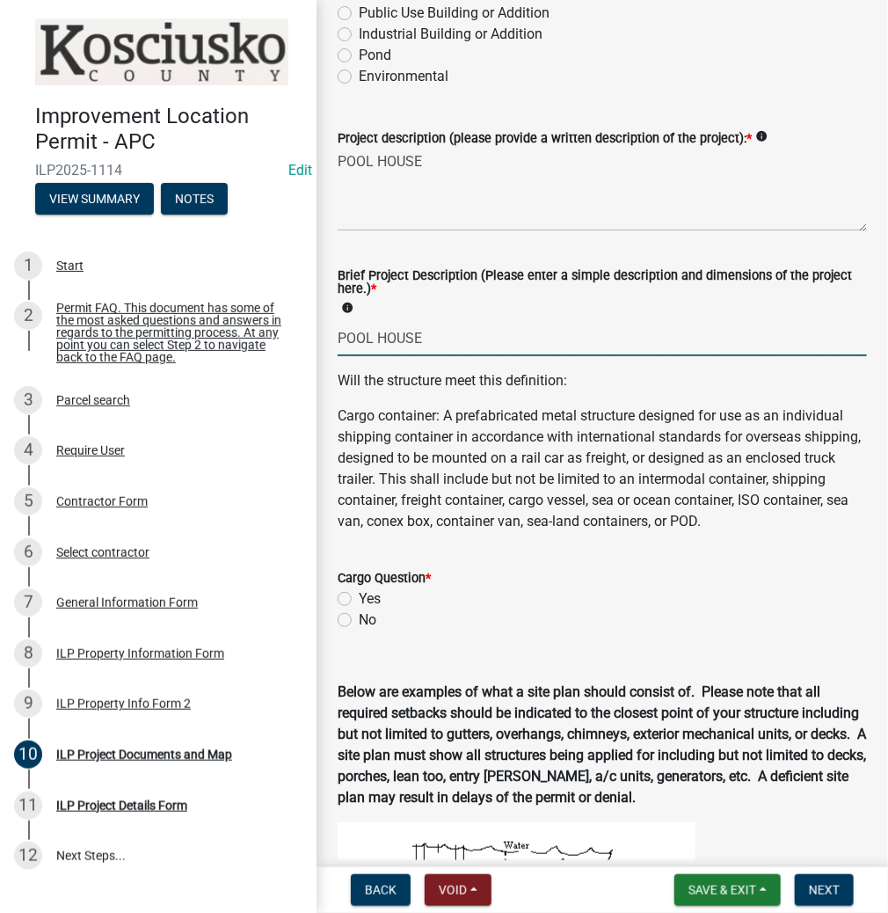
type input "POOL HOUSE"
click at [359, 630] on label "No" at bounding box center [368, 619] width 18 height 21
click at [359, 621] on input "No" at bounding box center [364, 614] width 11 height 11
radio input "true"
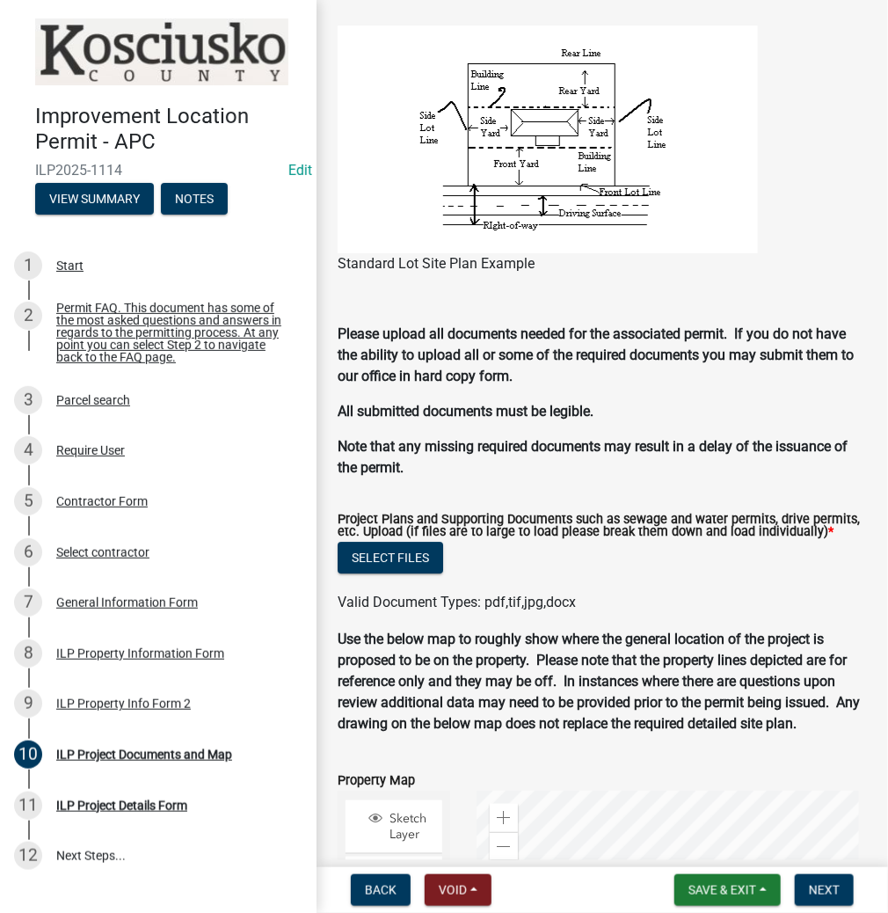
scroll to position [1517, 0]
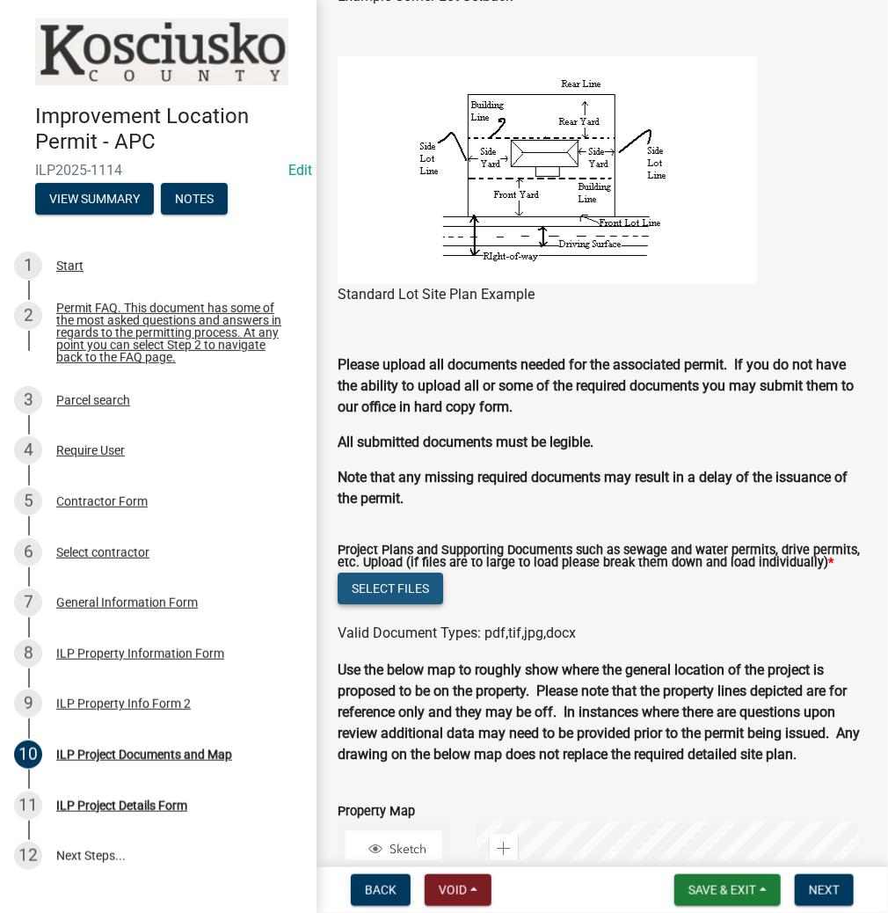
click at [383, 601] on button "Select files" at bounding box center [391, 588] width 106 height 32
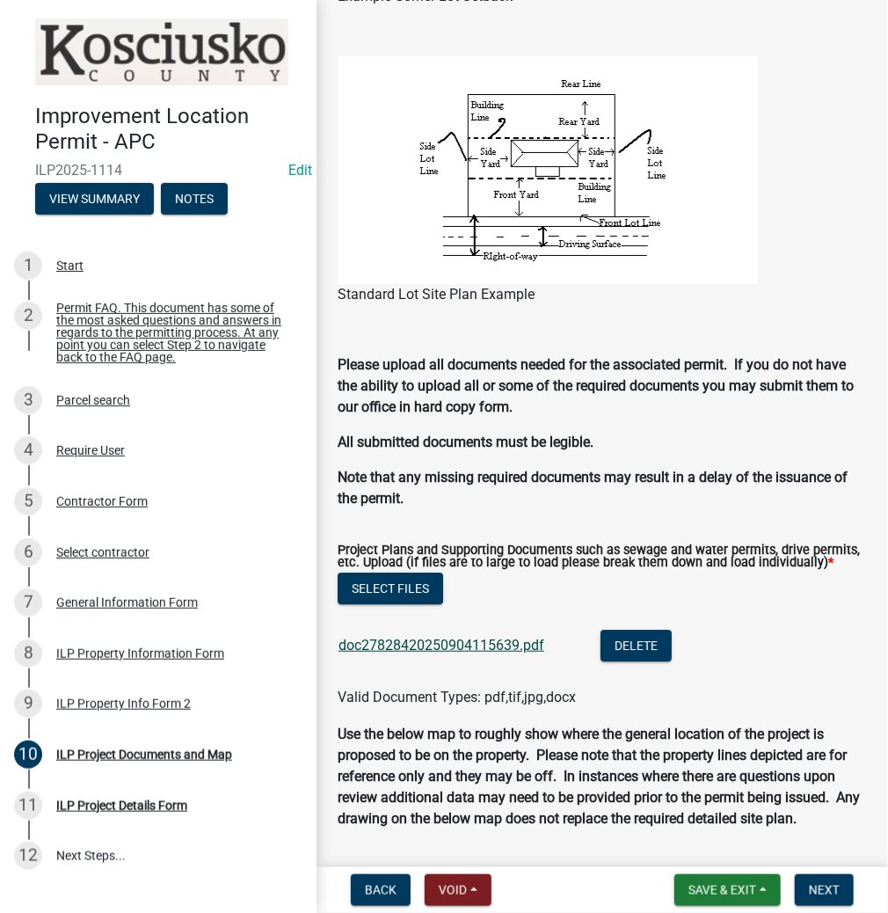
click at [442, 653] on link "doc27828420250904115639.pdf" at bounding box center [442, 645] width 206 height 17
click at [817, 883] on span "Next" at bounding box center [824, 890] width 31 height 14
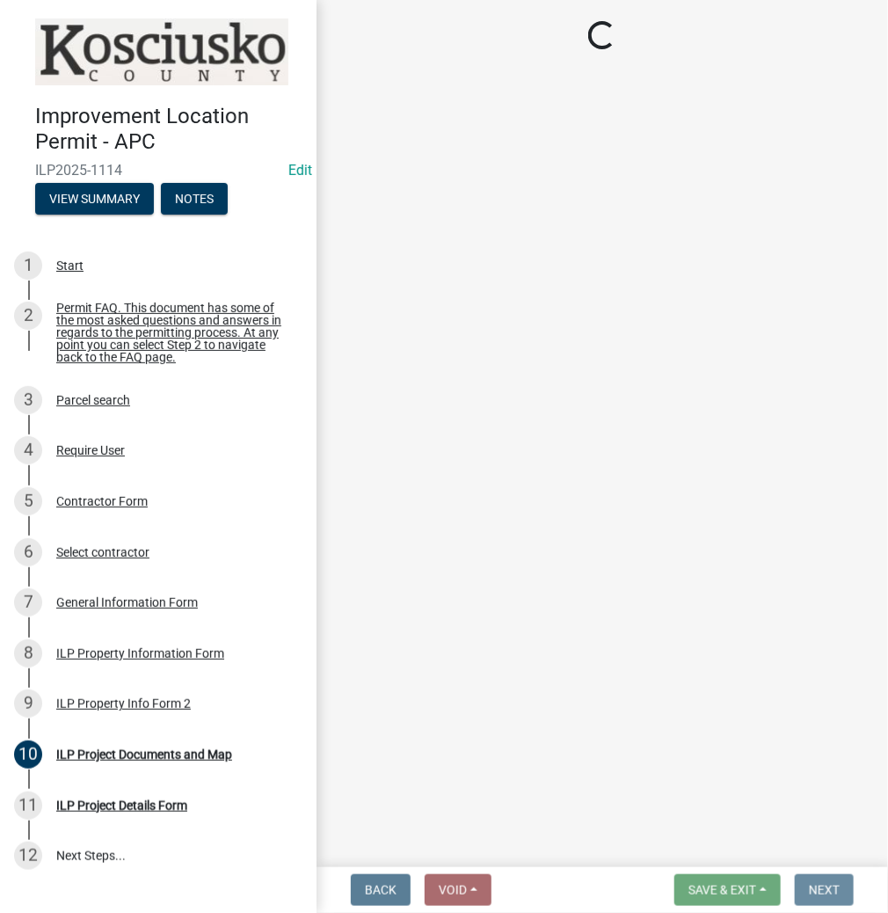
scroll to position [0, 0]
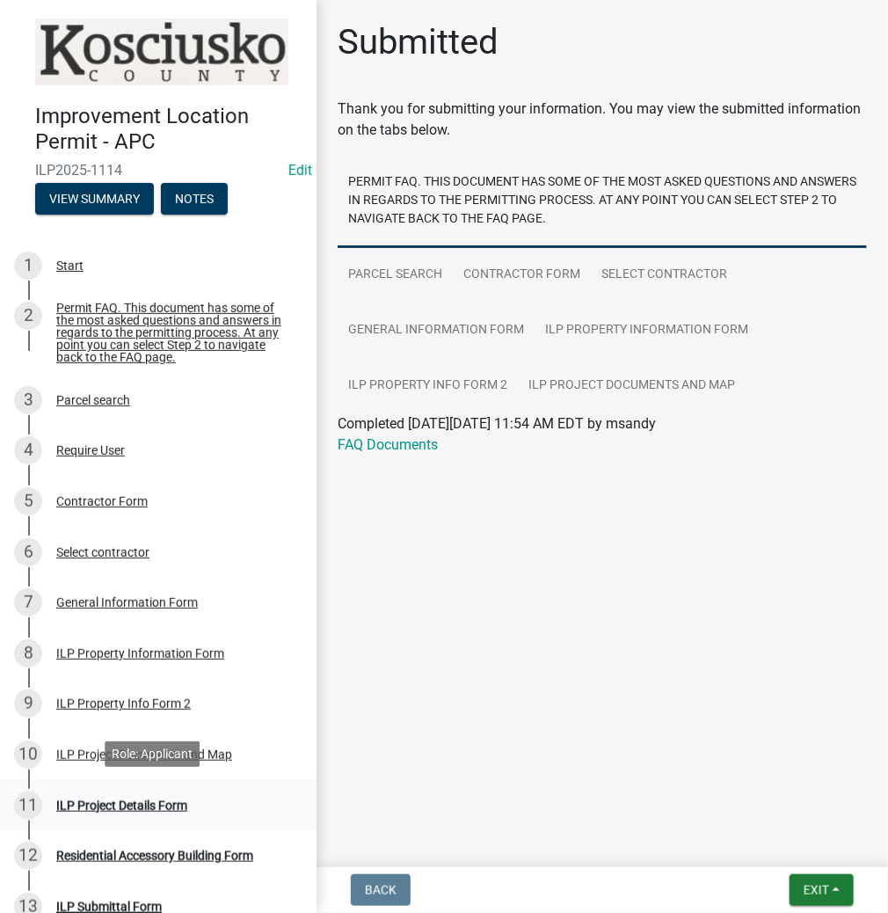
click at [142, 799] on div "ILP Project Details Form" at bounding box center [121, 805] width 131 height 12
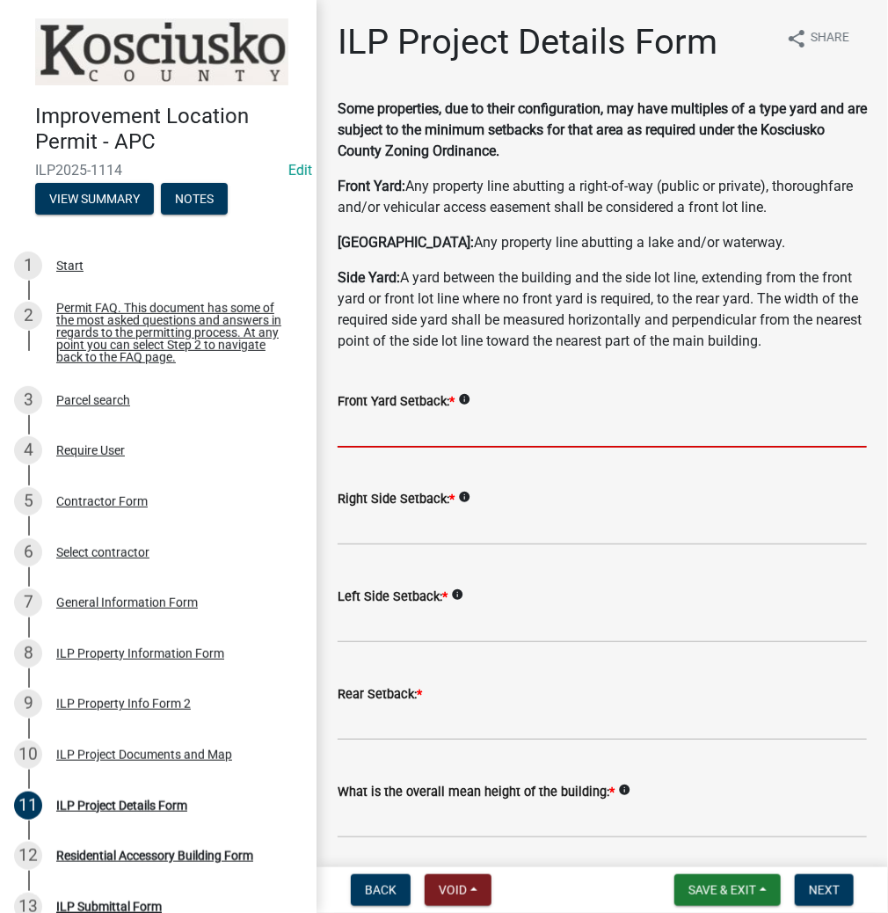
click at [459, 428] on input "text" at bounding box center [602, 429] width 529 height 36
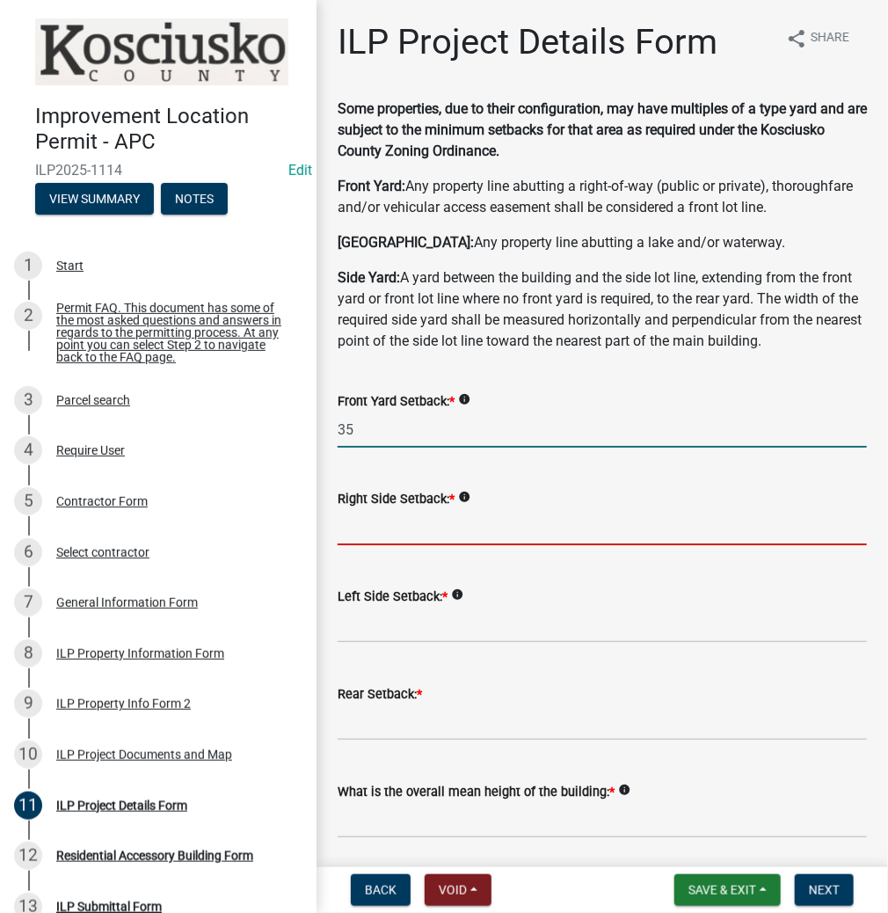
type input "35.0"
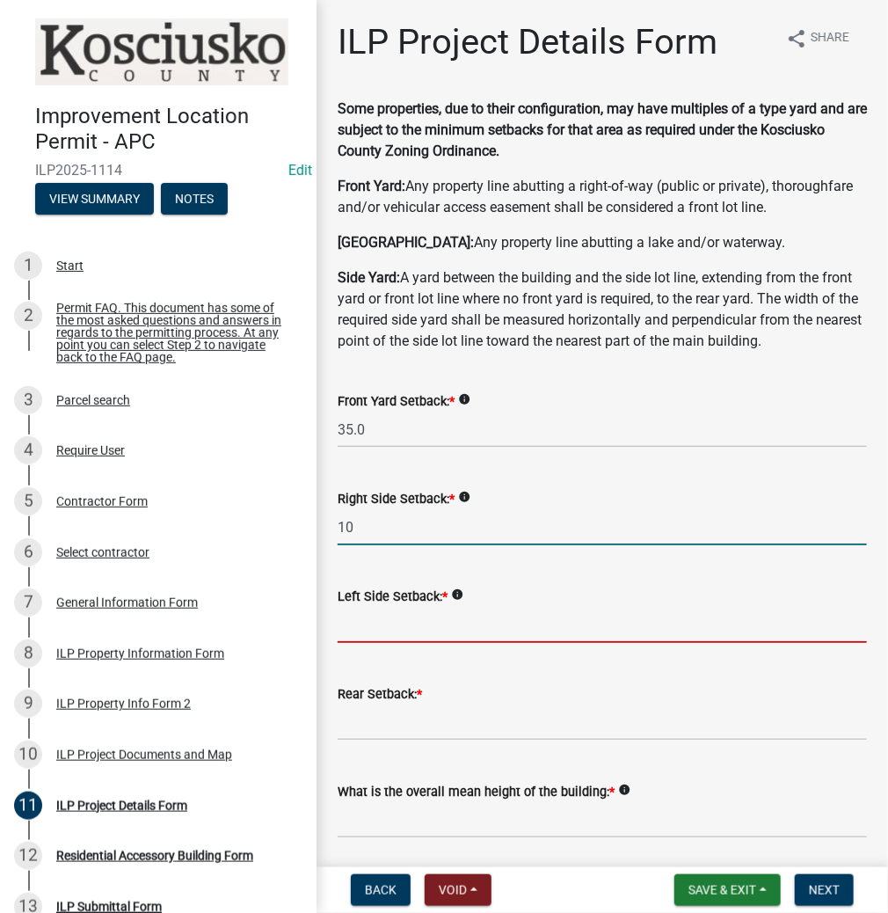
type input "10.0"
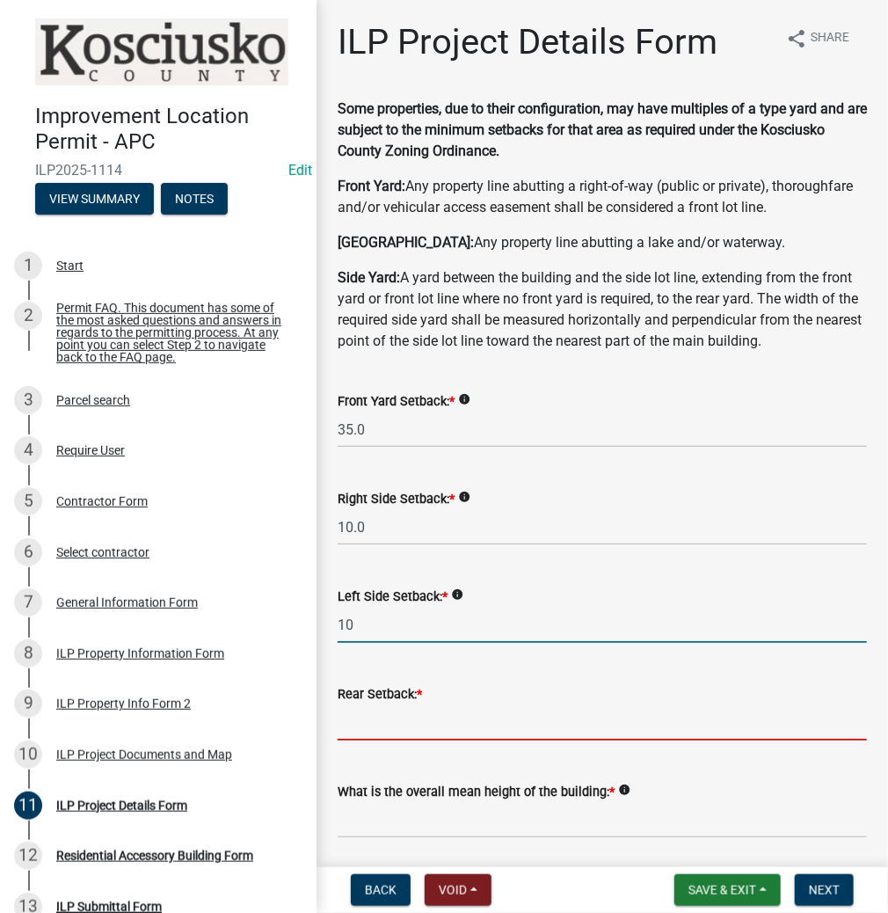
type input "10.0"
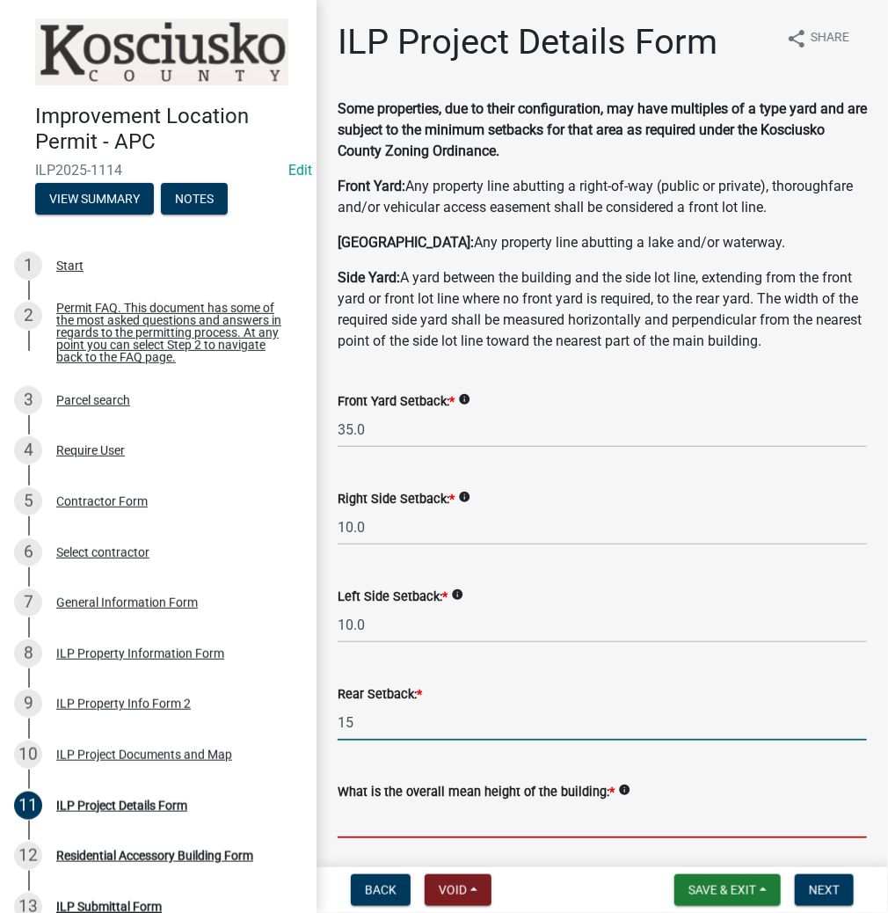
type input "15.0"
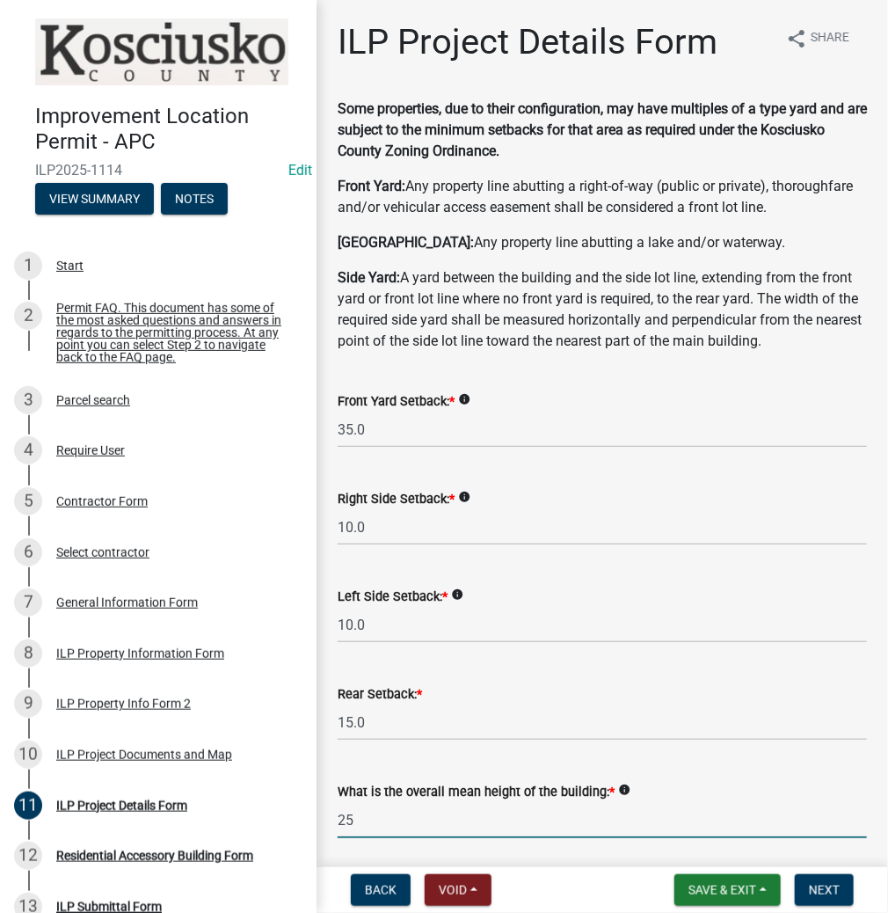
type input "25.0"
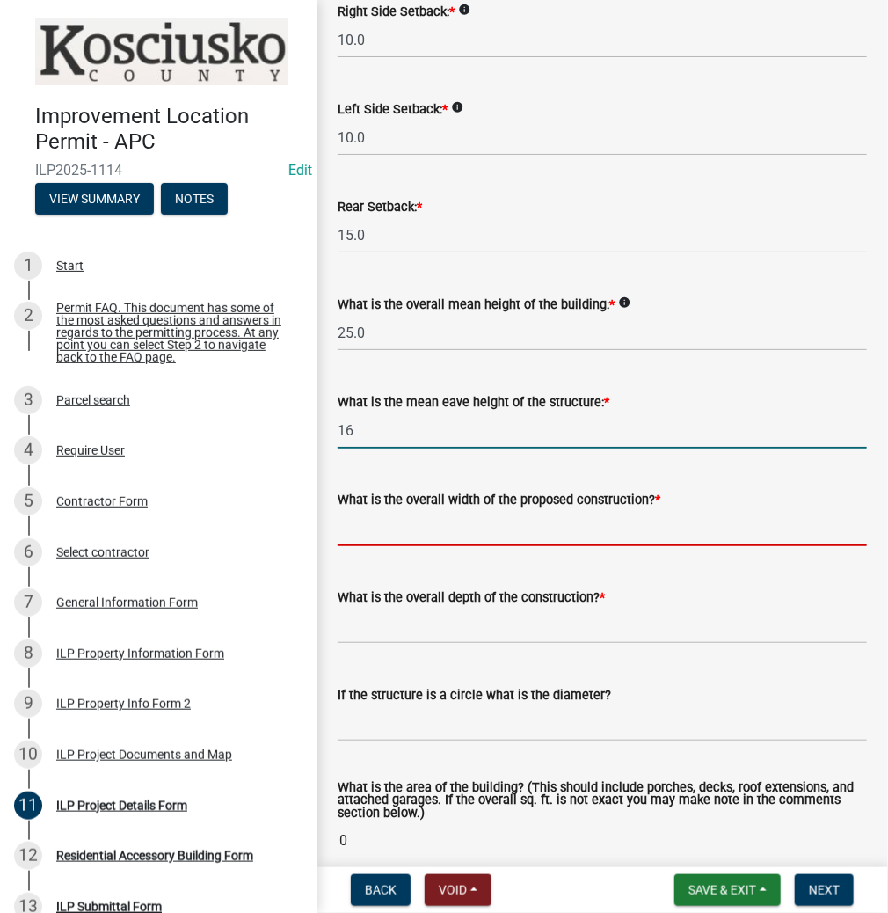
type input "16.0"
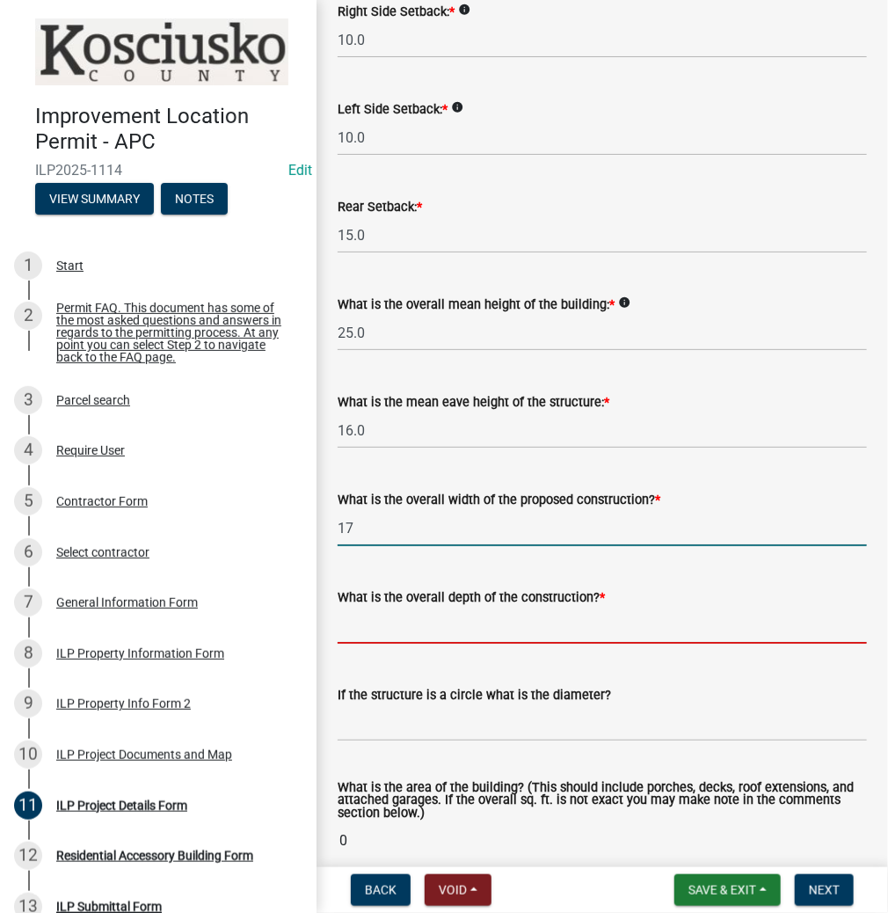
type input "17.00"
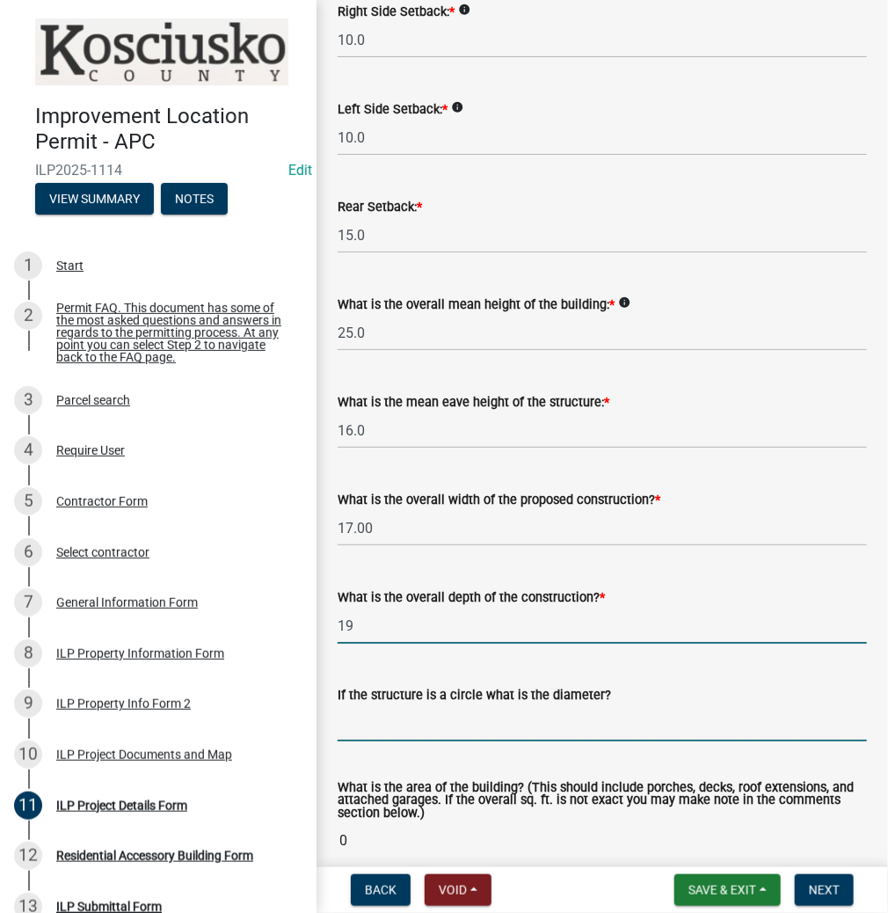
type input "19.00"
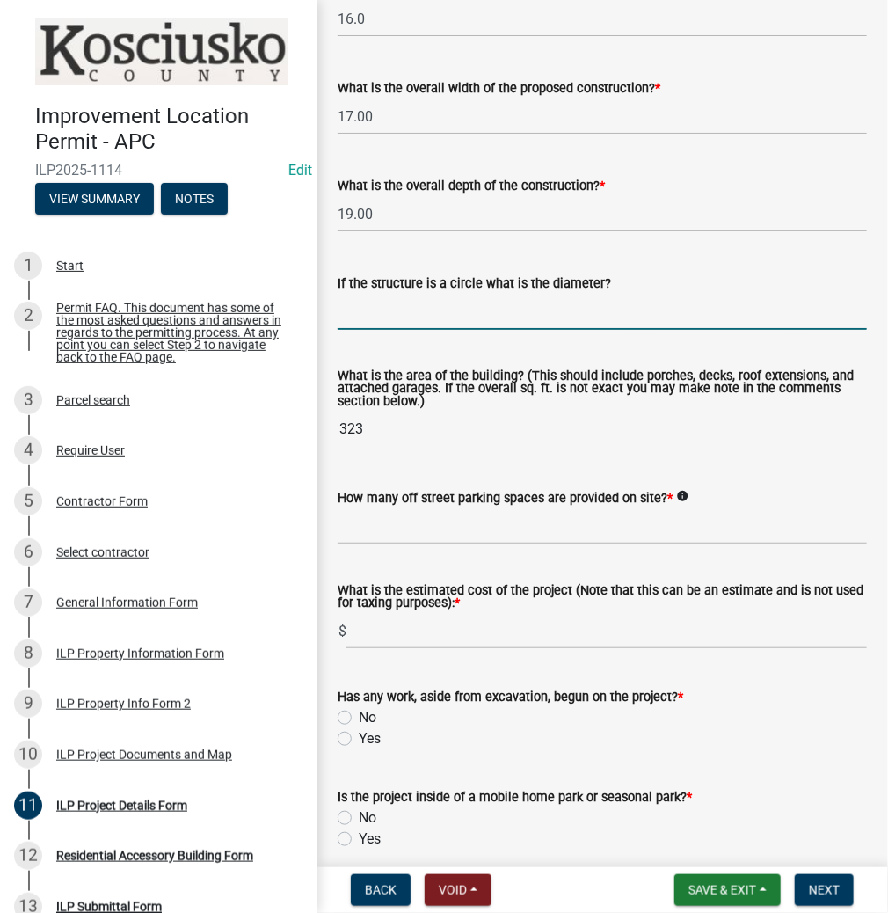
scroll to position [909, 0]
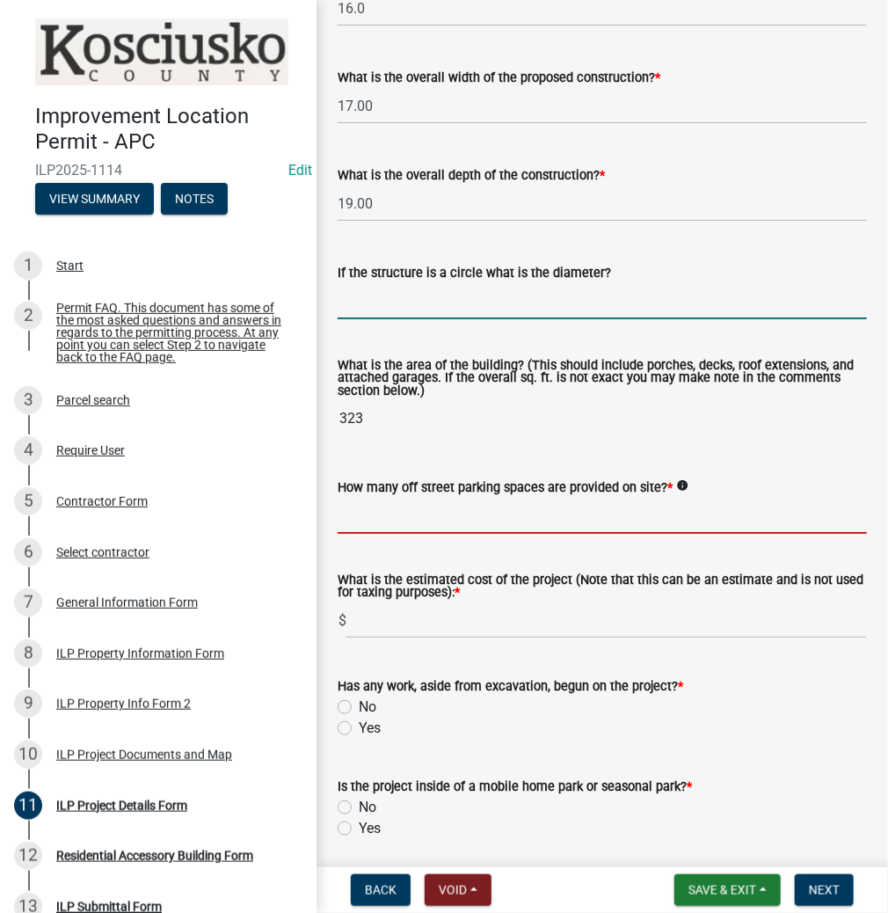
click at [448, 513] on input "text" at bounding box center [602, 516] width 529 height 36
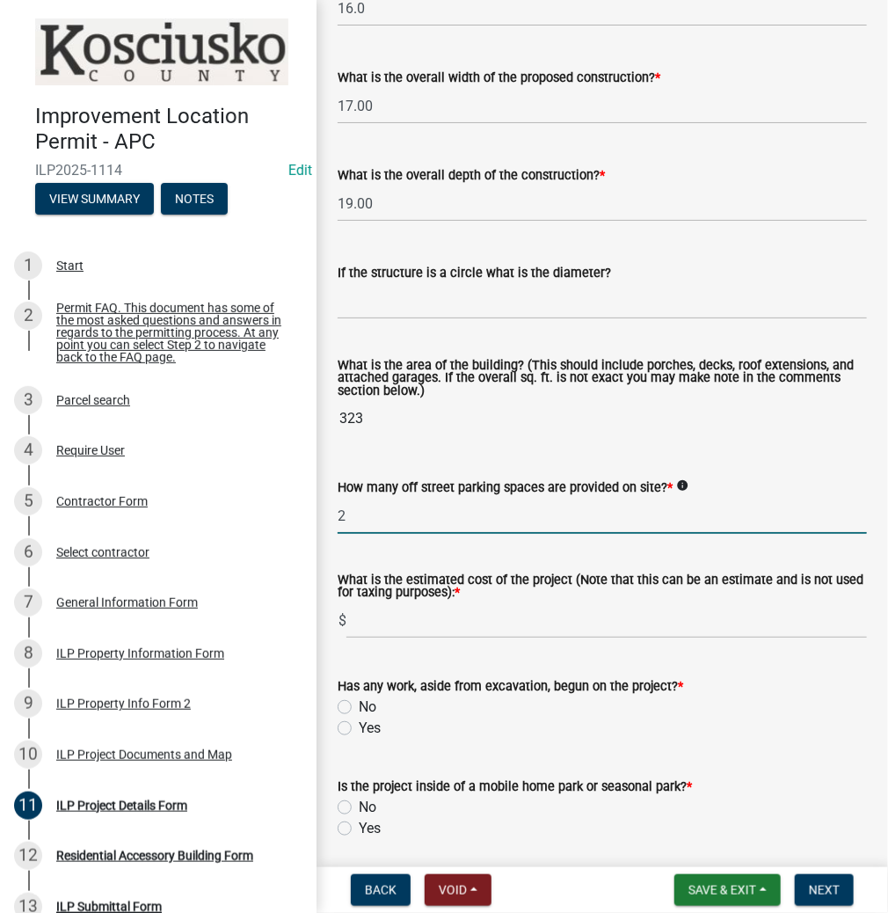
type input "2"
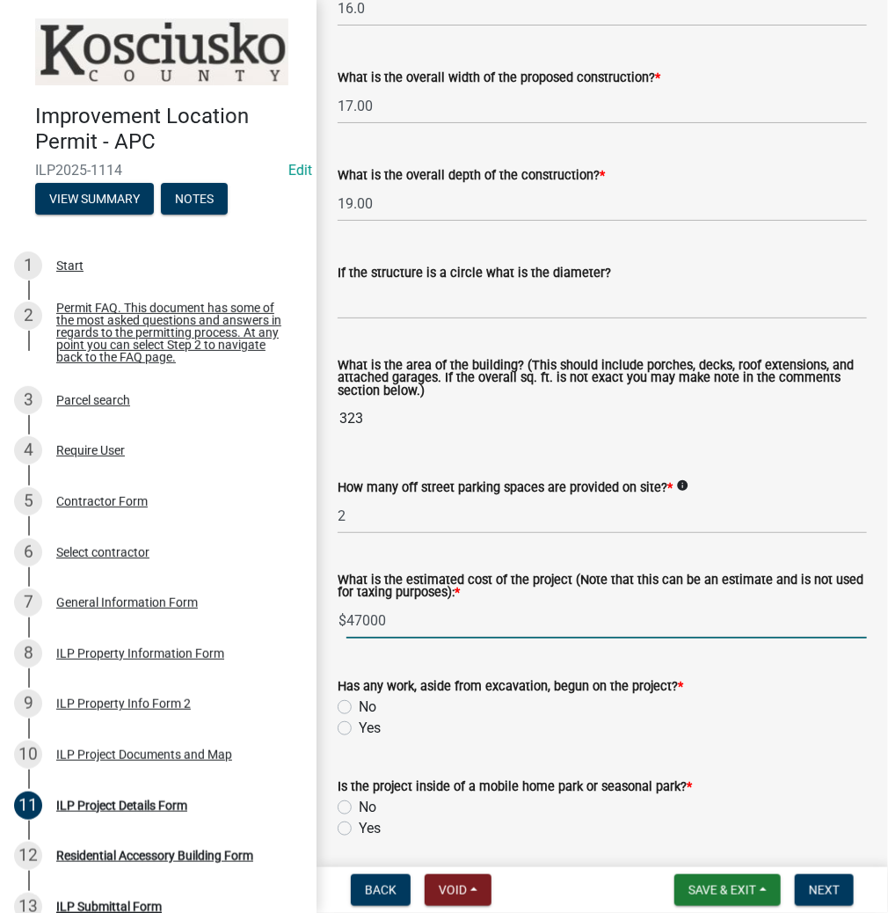
type input "47000"
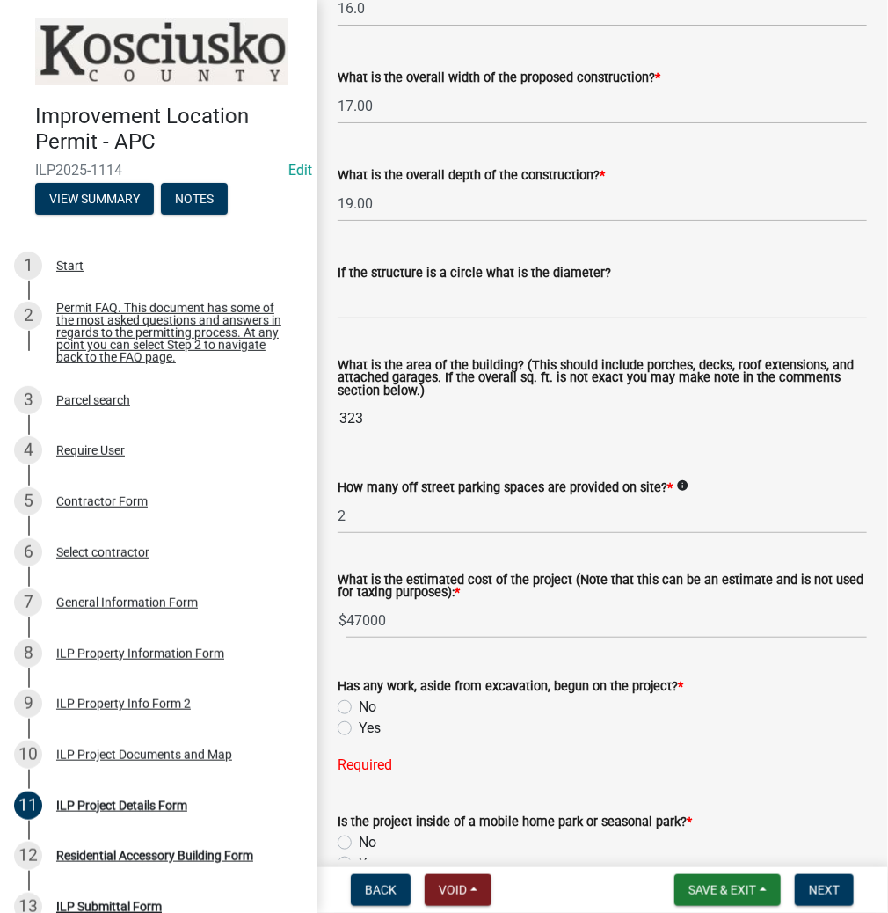
click at [359, 707] on label "No" at bounding box center [368, 706] width 18 height 21
click at [359, 707] on input "No" at bounding box center [364, 701] width 11 height 11
radio input "true"
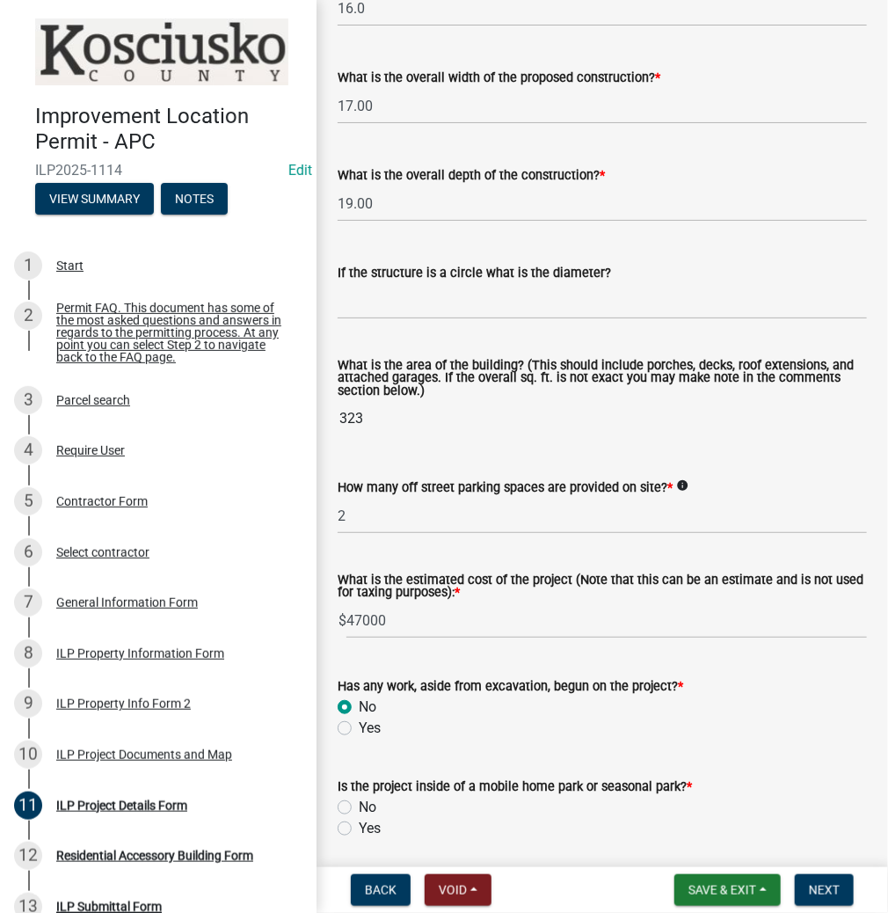
click at [359, 809] on label "No" at bounding box center [368, 807] width 18 height 21
click at [359, 808] on input "No" at bounding box center [364, 802] width 11 height 11
radio input "true"
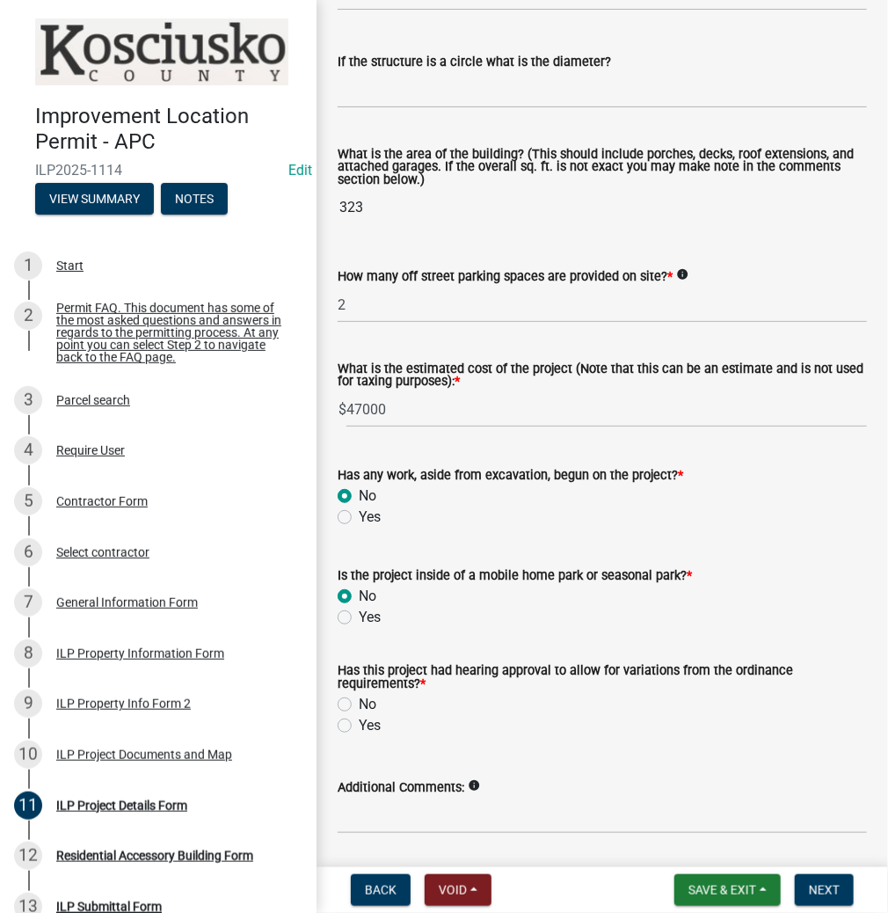
click at [359, 703] on label "No" at bounding box center [368, 704] width 18 height 21
click at [359, 703] on input "No" at bounding box center [364, 699] width 11 height 11
radio input "true"
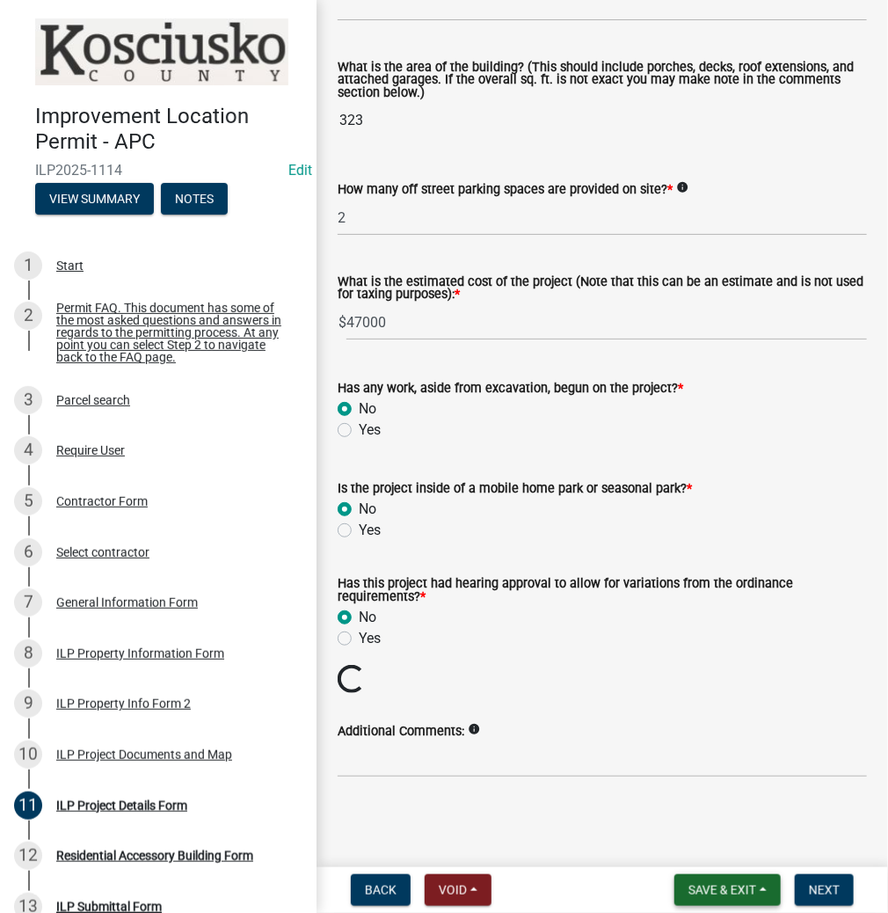
scroll to position [1177, 0]
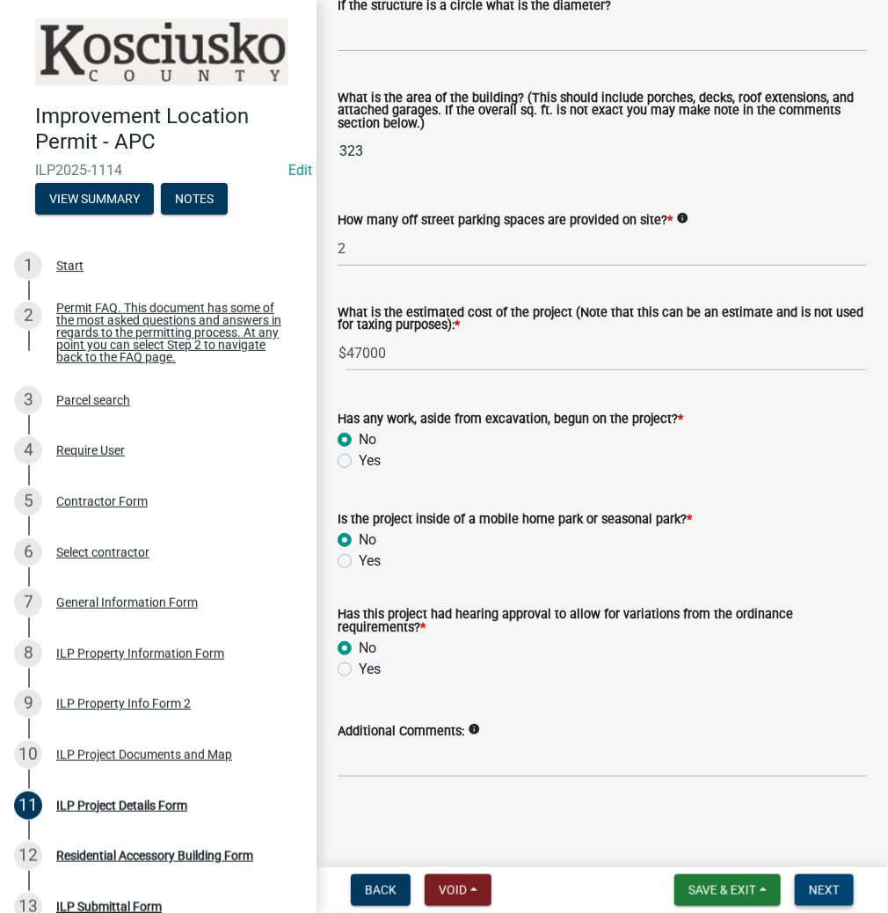
click at [826, 886] on span "Next" at bounding box center [824, 890] width 31 height 14
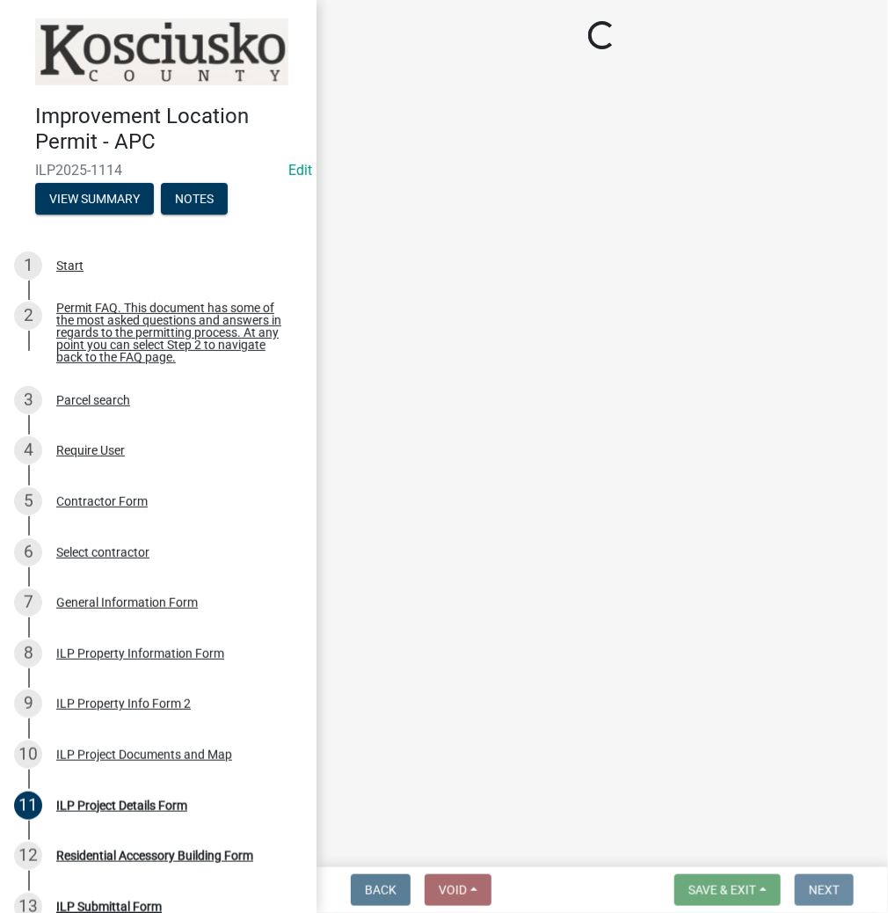
scroll to position [0, 0]
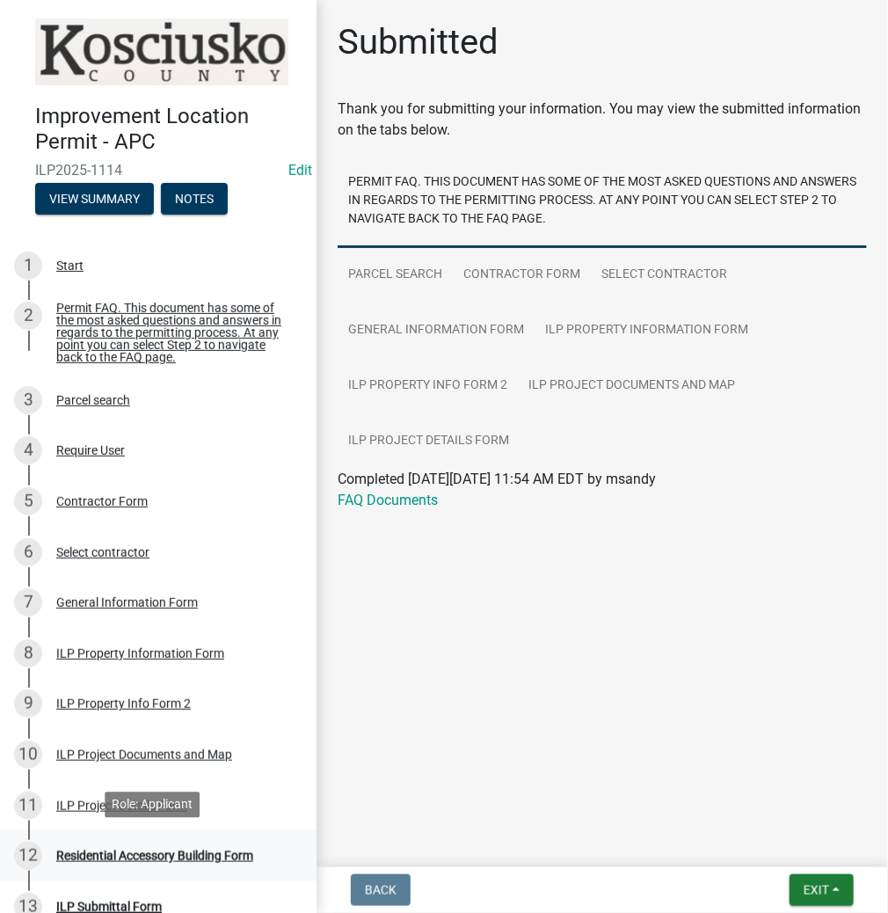
click at [151, 851] on div "Residential Accessory Building Form" at bounding box center [154, 855] width 197 height 12
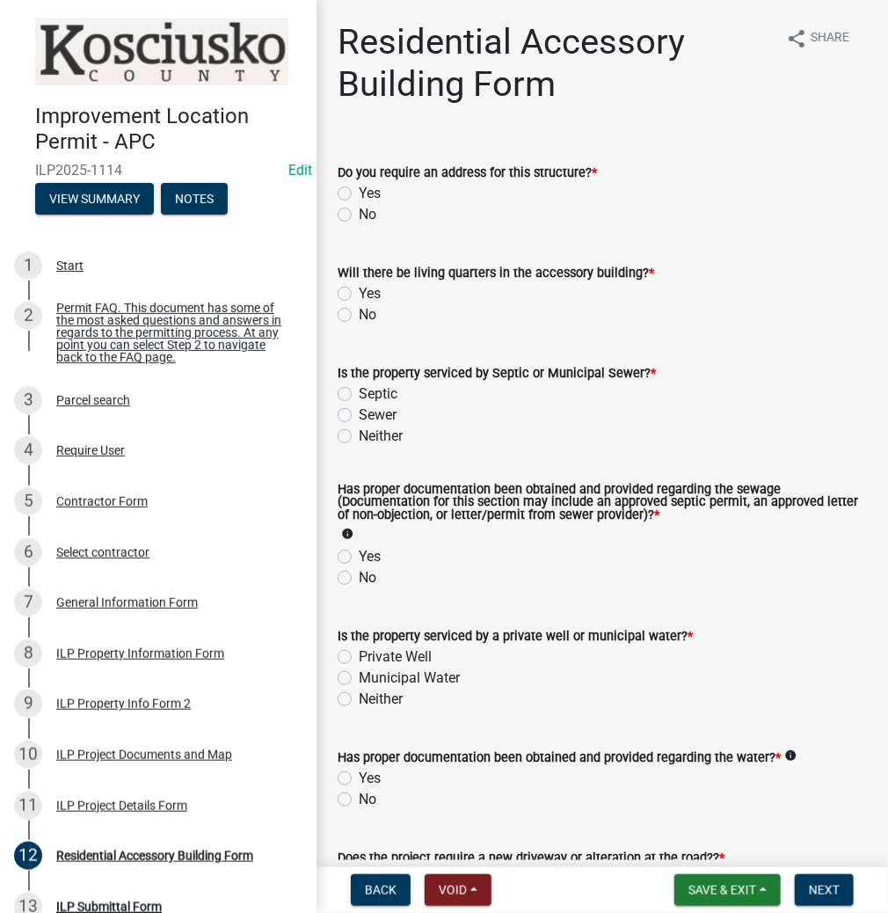
click at [359, 211] on label "No" at bounding box center [368, 214] width 18 height 21
click at [359, 211] on input "No" at bounding box center [364, 209] width 11 height 11
radio input "true"
click at [359, 315] on label "No" at bounding box center [368, 314] width 18 height 21
click at [359, 315] on input "No" at bounding box center [364, 309] width 11 height 11
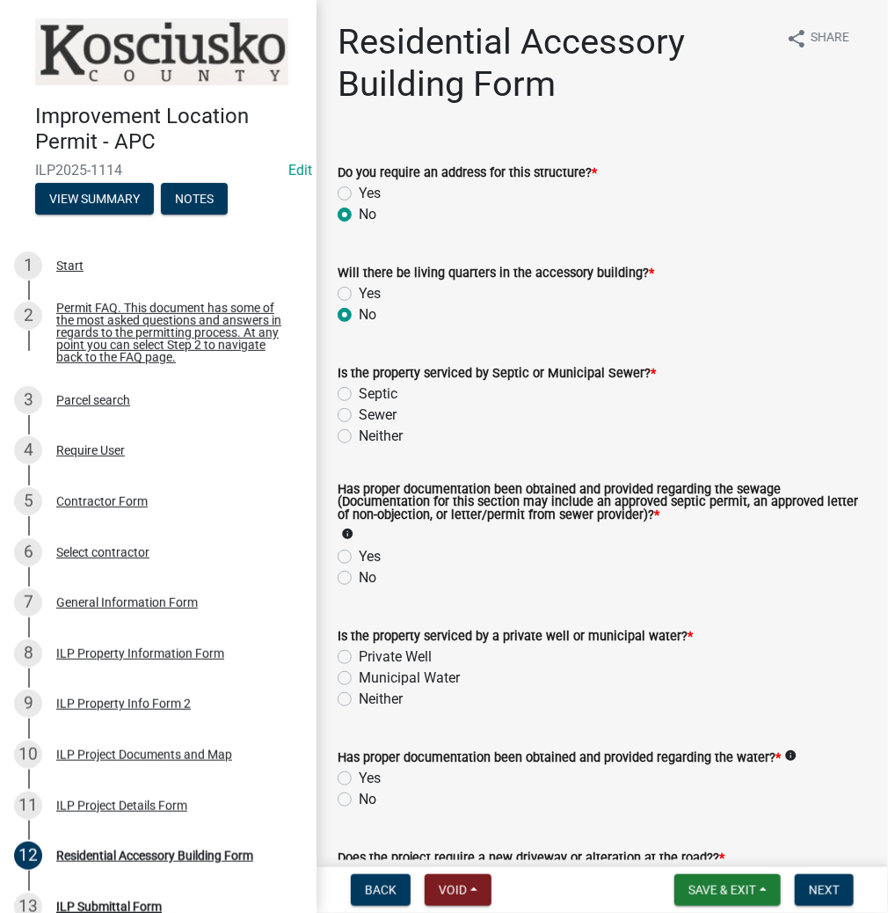
radio input "true"
click at [359, 392] on label "Septic" at bounding box center [378, 393] width 39 height 21
click at [359, 392] on input "Septic" at bounding box center [364, 388] width 11 height 11
radio input "true"
click at [359, 557] on label "Yes" at bounding box center [370, 556] width 22 height 21
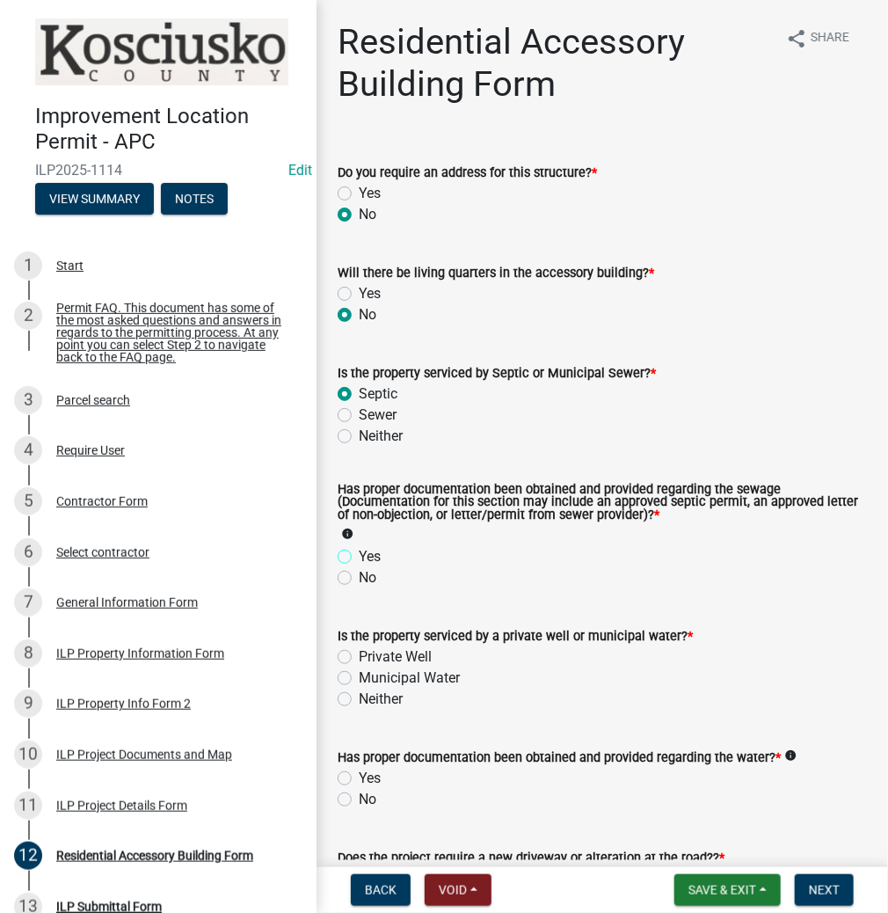
click at [359, 557] on input "Yes" at bounding box center [364, 551] width 11 height 11
radio input "true"
click at [359, 654] on label "Private Well" at bounding box center [395, 656] width 73 height 21
click at [359, 654] on input "Private Well" at bounding box center [364, 651] width 11 height 11
radio input "true"
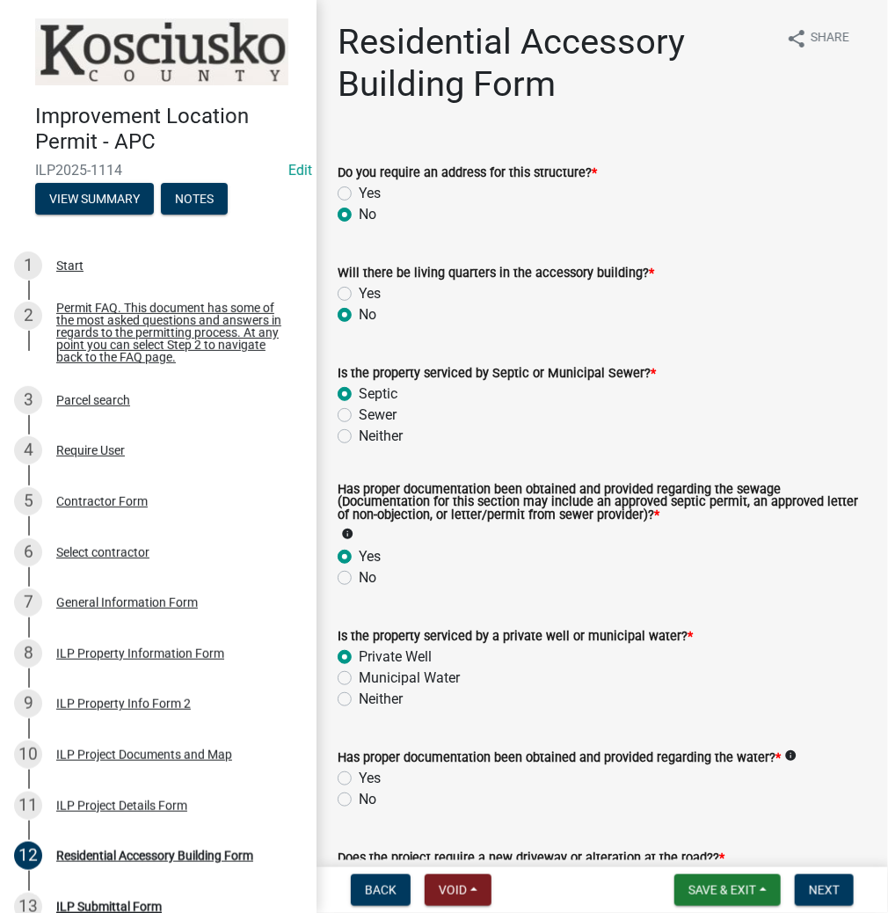
click at [359, 772] on label "Yes" at bounding box center [370, 778] width 22 height 21
click at [359, 772] on input "Yes" at bounding box center [364, 773] width 11 height 11
radio input "true"
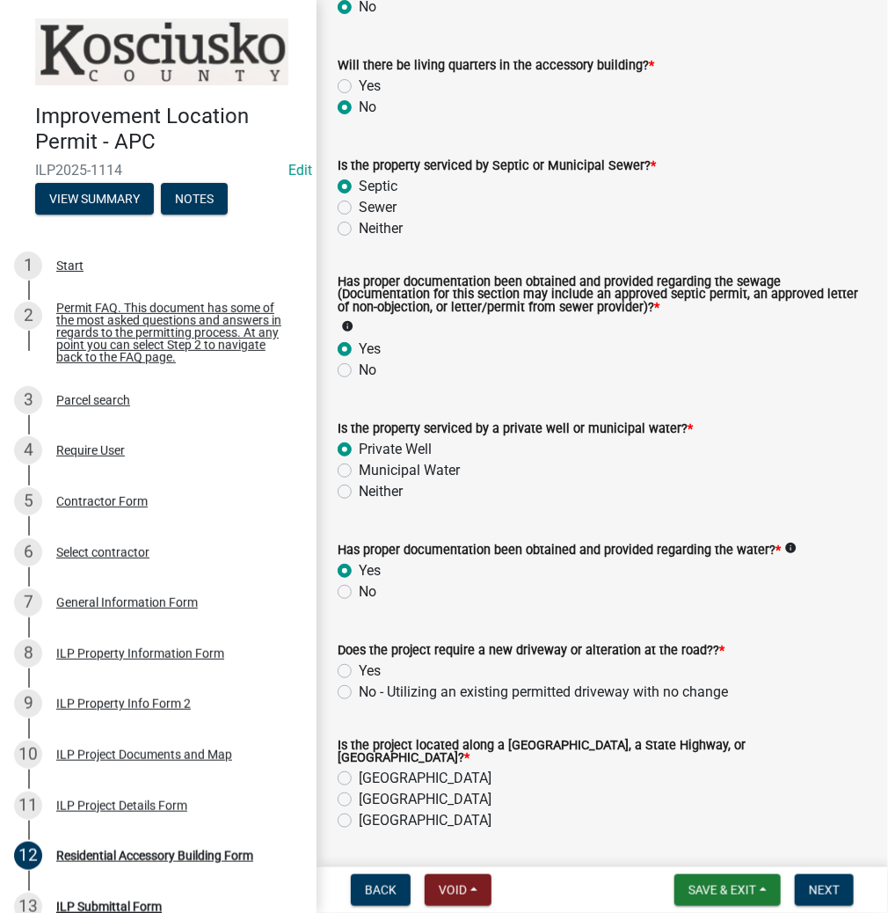
scroll to position [211, 0]
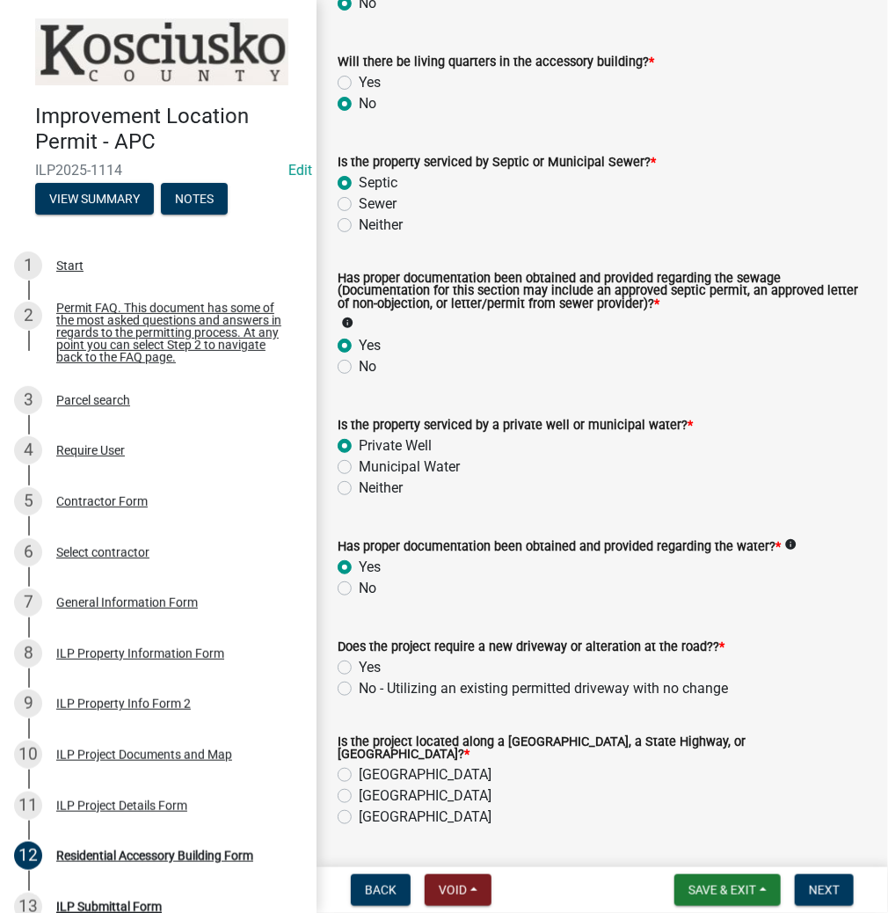
click at [359, 686] on label "No - Utilizing an existing permitted driveway with no change" at bounding box center [543, 688] width 369 height 21
click at [359, 686] on input "No - Utilizing an existing permitted driveway with no change" at bounding box center [364, 683] width 11 height 11
radio input "true"
click at [359, 767] on label "County Road" at bounding box center [425, 774] width 133 height 21
click at [359, 767] on input "County Road" at bounding box center [364, 769] width 11 height 11
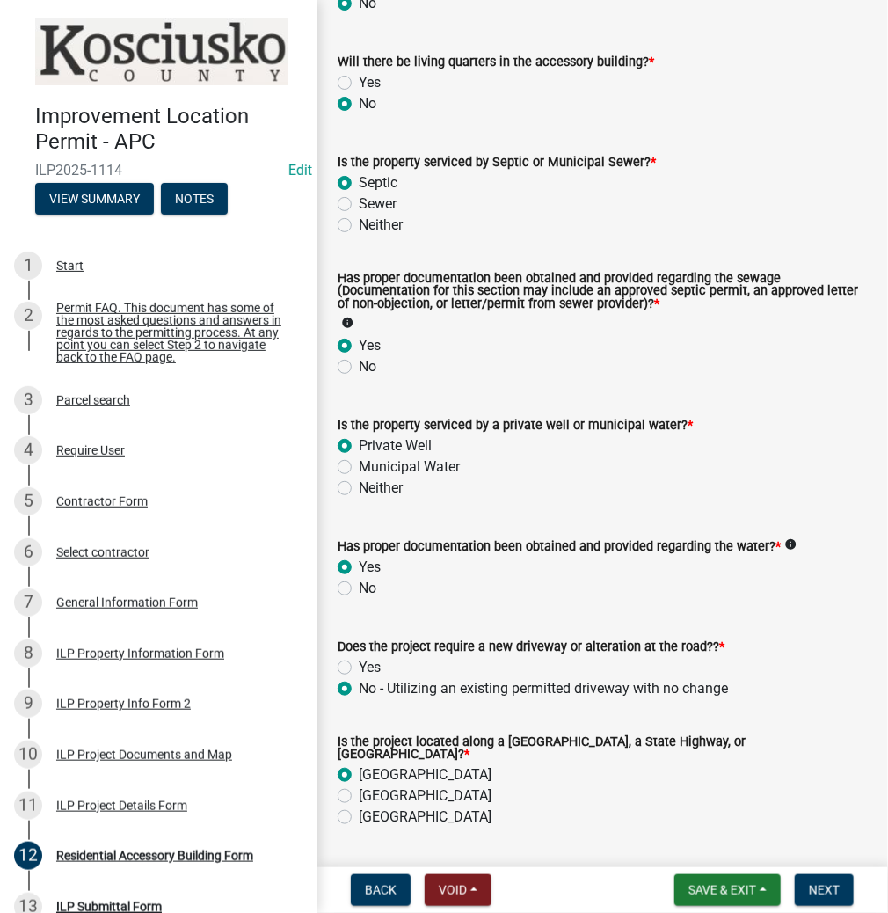
radio input "true"
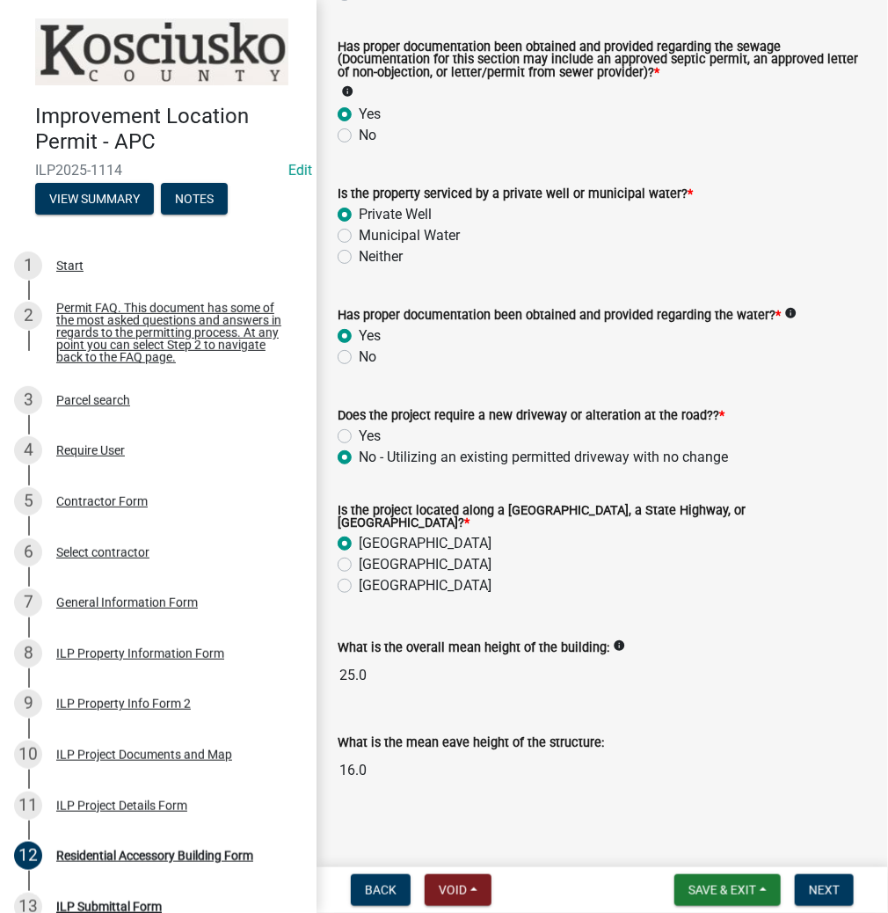
scroll to position [446, 0]
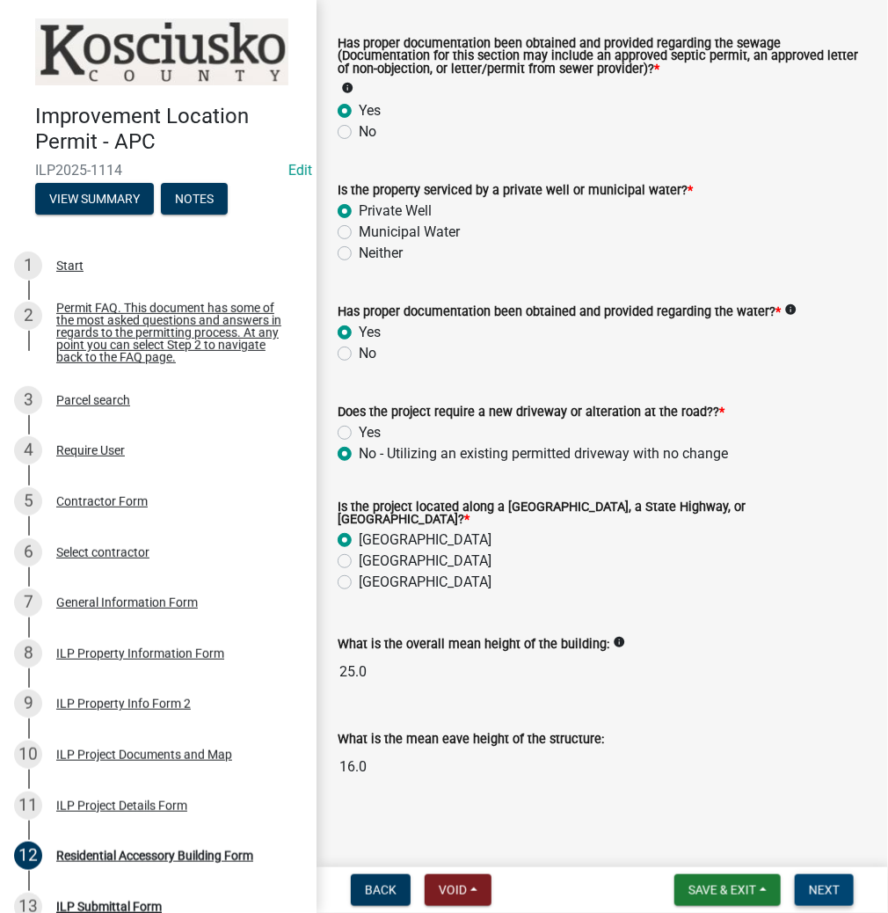
click at [824, 889] on span "Next" at bounding box center [824, 890] width 31 height 14
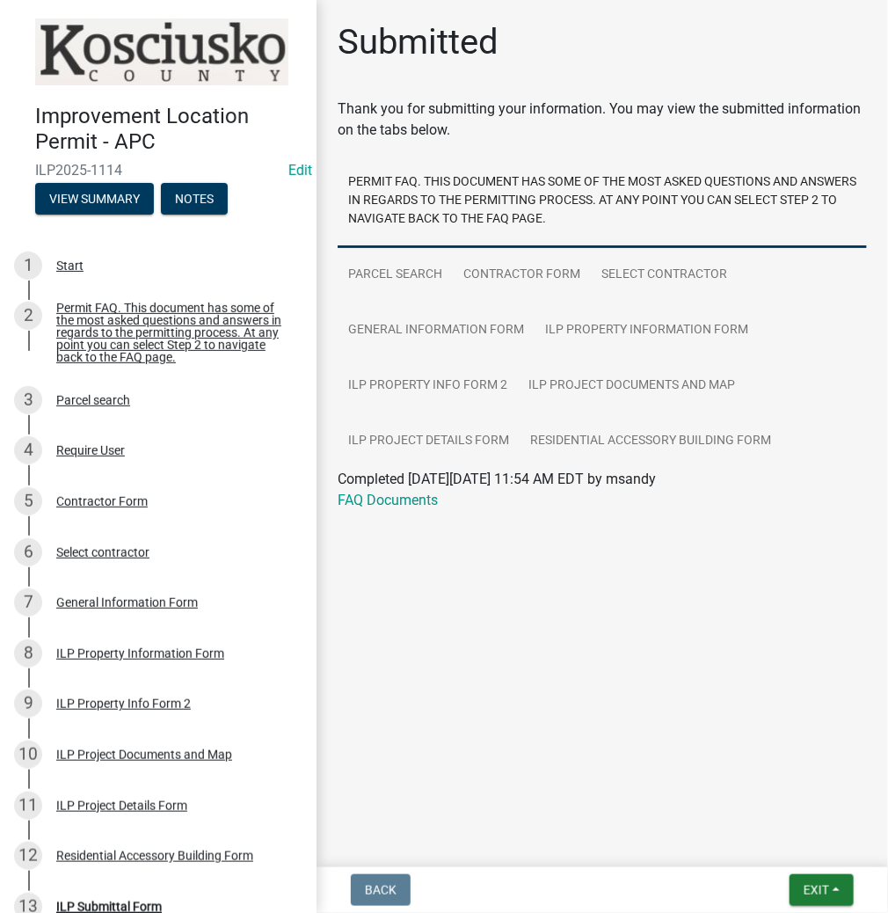
scroll to position [444, 0]
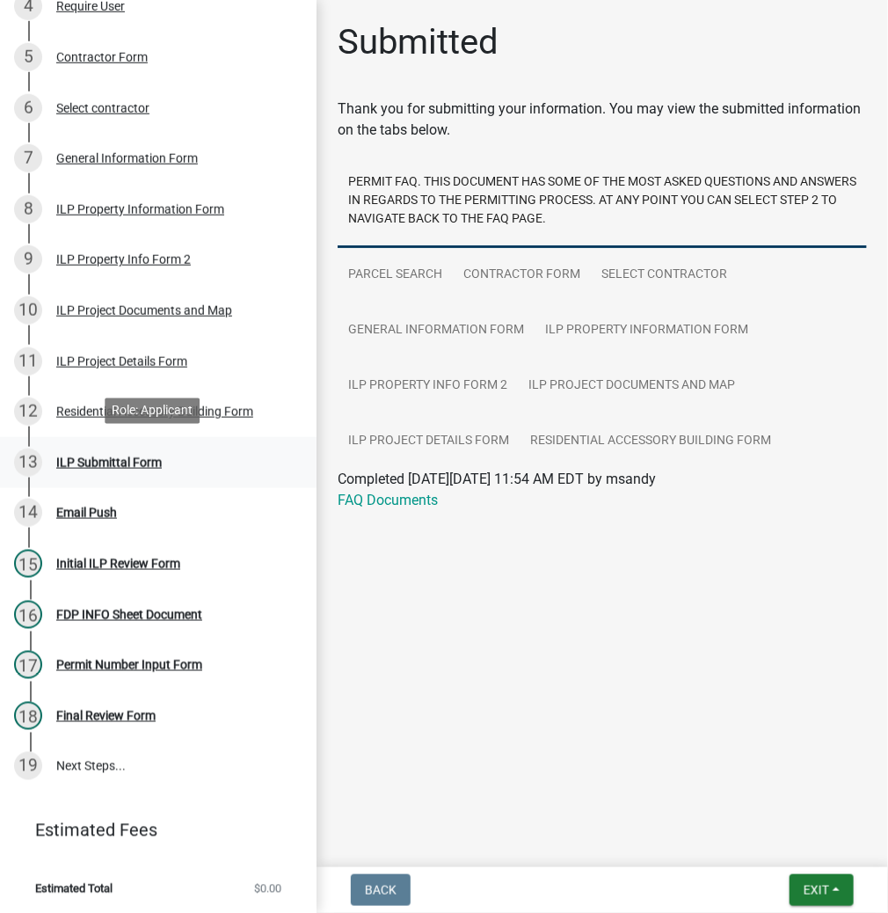
click at [96, 456] on div "ILP Submittal Form" at bounding box center [109, 462] width 106 height 12
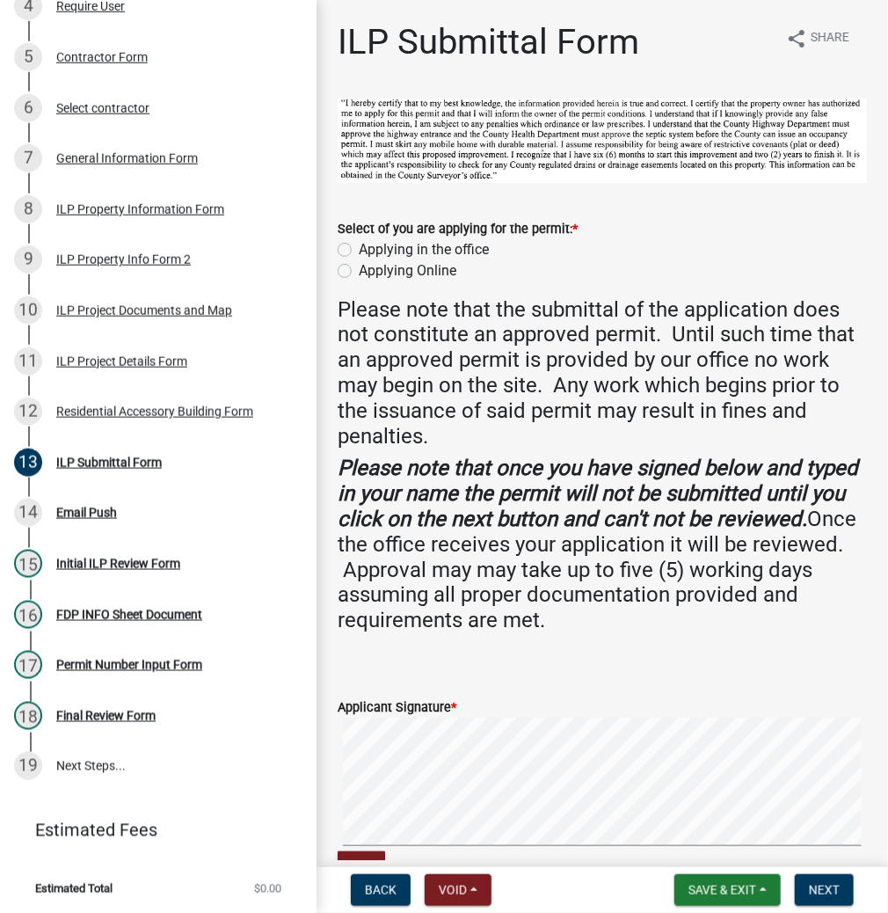
click at [359, 242] on label "Applying in the office" at bounding box center [424, 249] width 130 height 21
click at [359, 242] on input "Applying in the office" at bounding box center [364, 244] width 11 height 11
radio input "true"
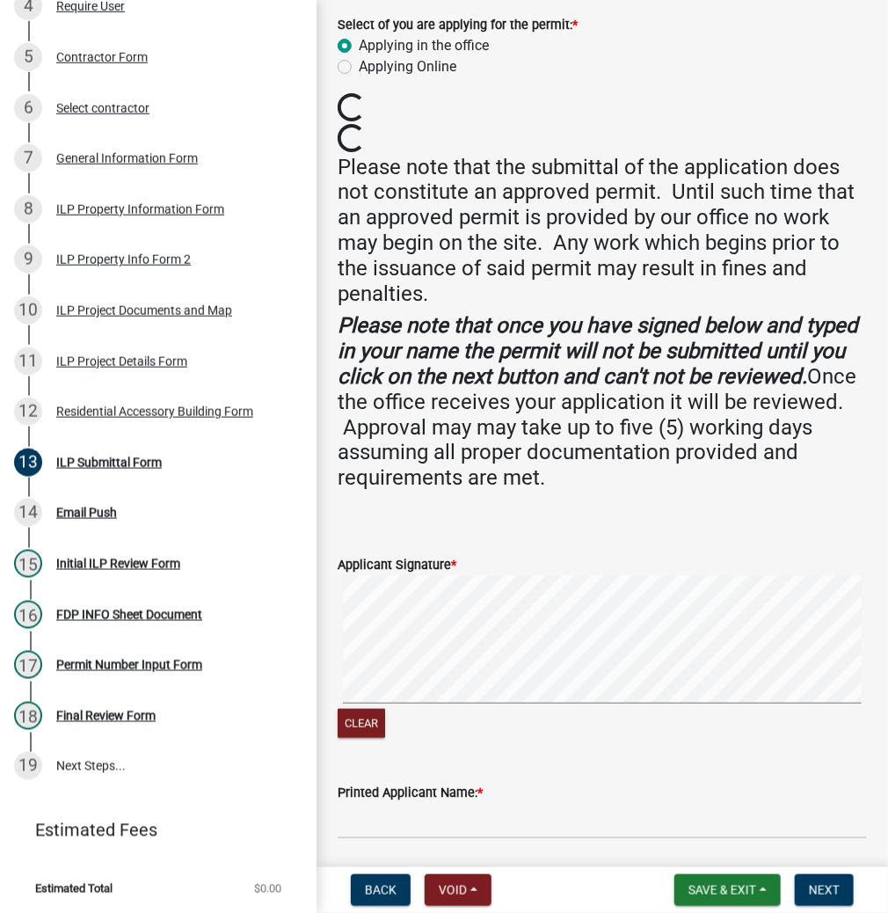
scroll to position [211, 0]
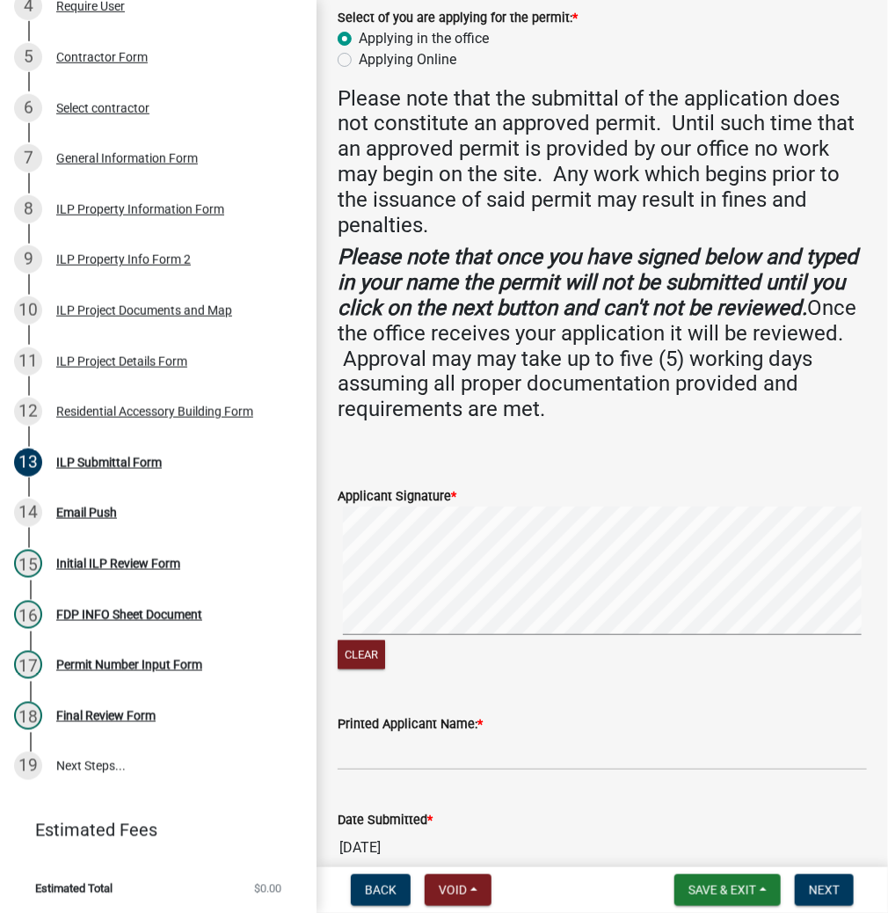
click at [594, 501] on form "Applicant Signature * Clear" at bounding box center [602, 568] width 529 height 208
click at [513, 754] on input "Printed Applicant Name: *" at bounding box center [602, 752] width 529 height 36
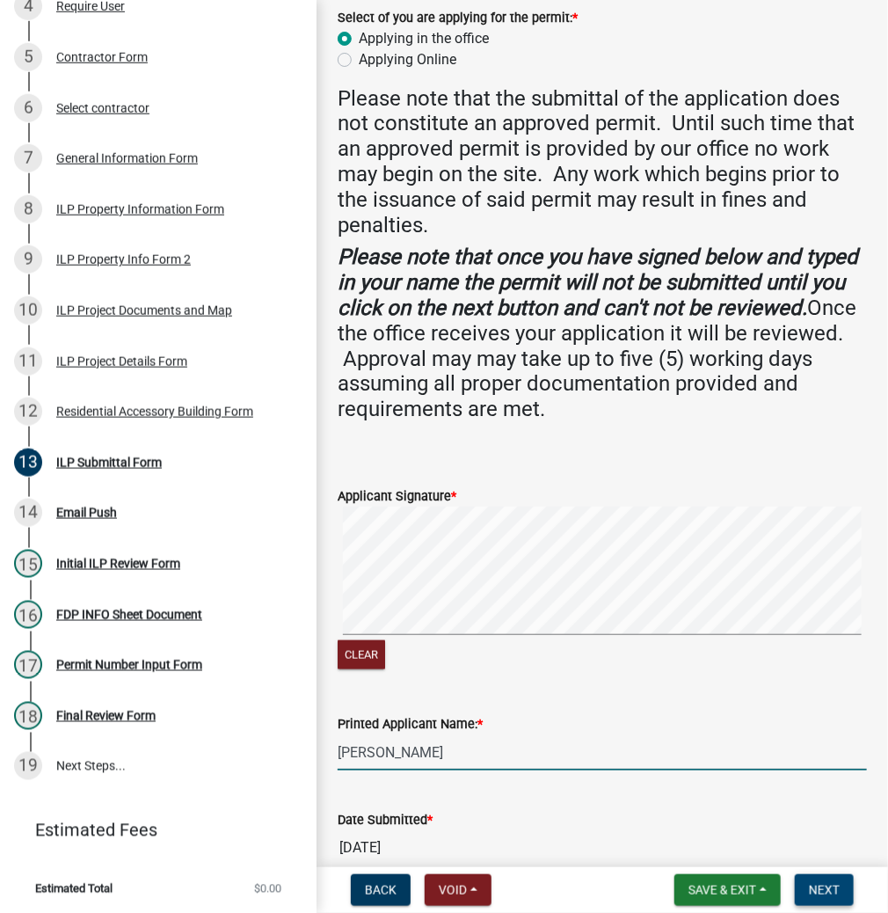
type input "JUSTIN WARSTLER"
click at [804, 886] on button "Next" at bounding box center [824, 890] width 59 height 32
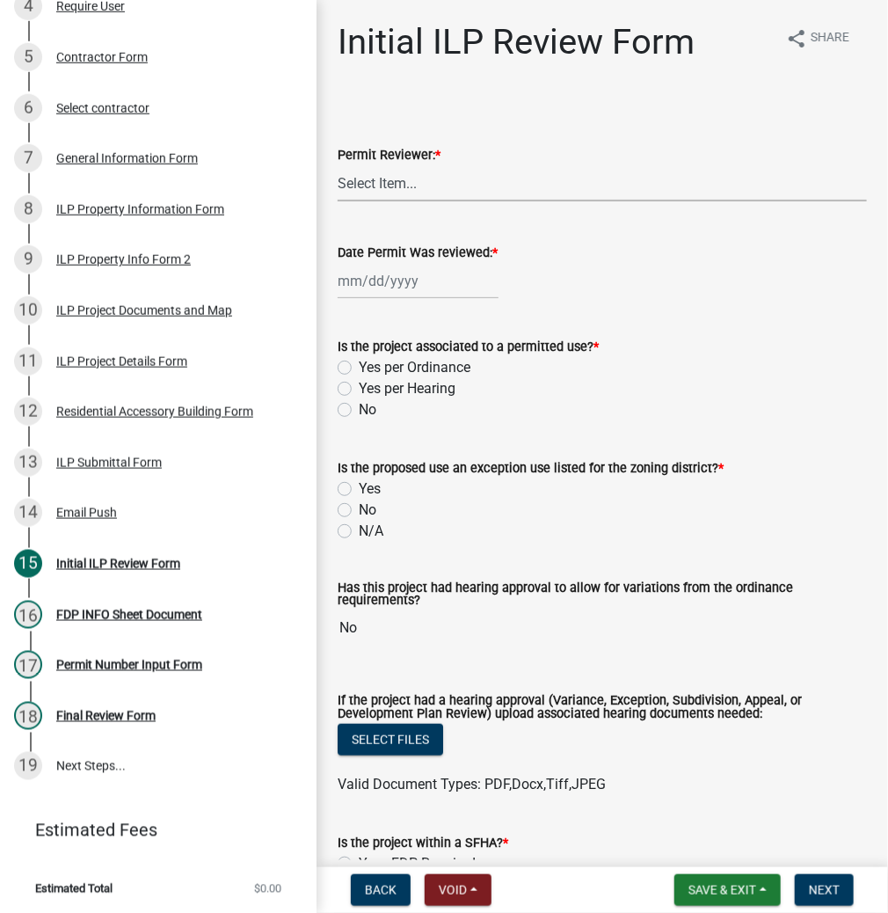
click at [477, 190] on select "Select Item... MMS LT AT CS Vacant Vacant" at bounding box center [602, 183] width 529 height 36
click at [338, 165] on select "Select Item... MMS LT AT CS Vacant Vacant" at bounding box center [602, 183] width 529 height 36
select select "d95389f4-ab5a-4603-9826-29cf73316391"
select select "9"
select select "2025"
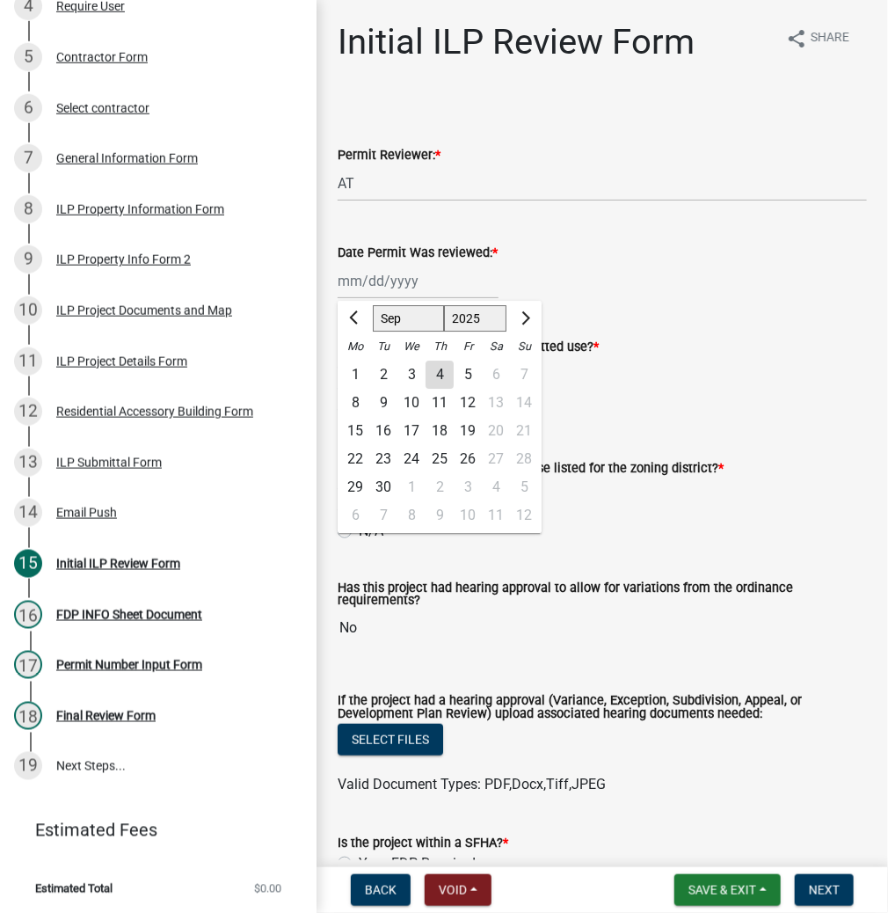
click at [419, 275] on div "Jan Feb Mar Apr May Jun Jul Aug Sep Oct Nov Dec 1525 1526 1527 1528 1529 1530 1…" at bounding box center [418, 281] width 161 height 36
click at [440, 371] on div "4" at bounding box center [440, 374] width 28 height 28
type input "09/04/2025"
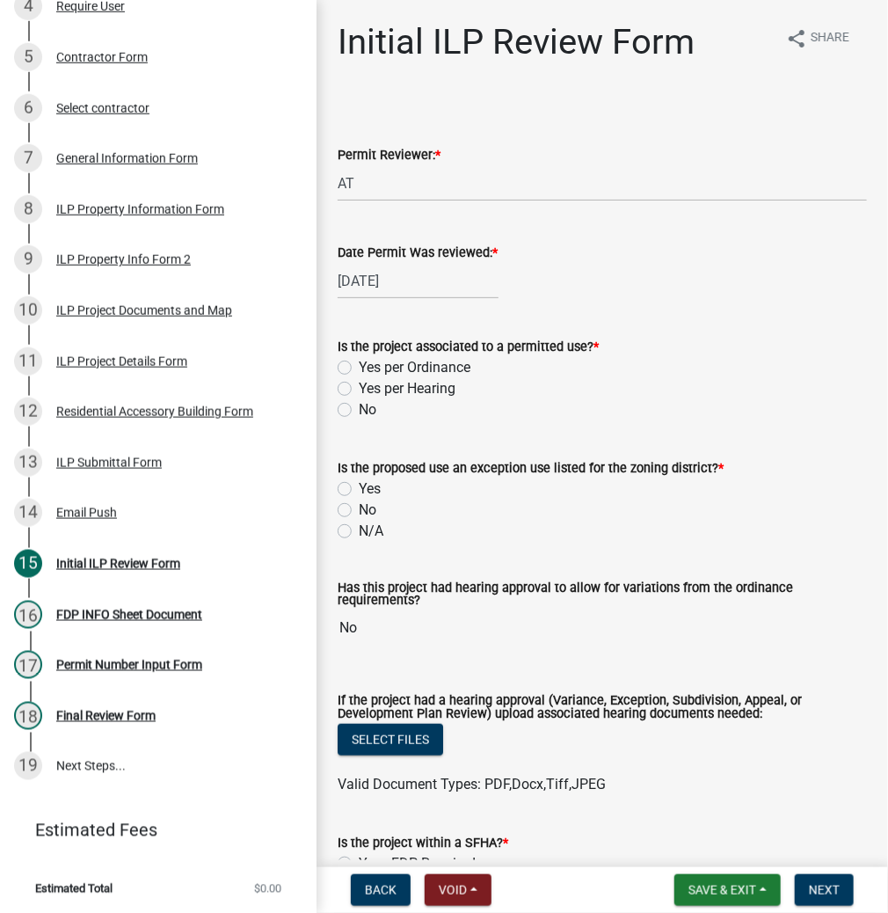
click at [345, 359] on div "Yes per Ordinance" at bounding box center [602, 367] width 529 height 21
click at [359, 366] on label "Yes per Ordinance" at bounding box center [415, 367] width 112 height 21
click at [359, 366] on input "Yes per Ordinance" at bounding box center [364, 362] width 11 height 11
radio input "true"
click at [359, 530] on label "N/A" at bounding box center [371, 531] width 25 height 21
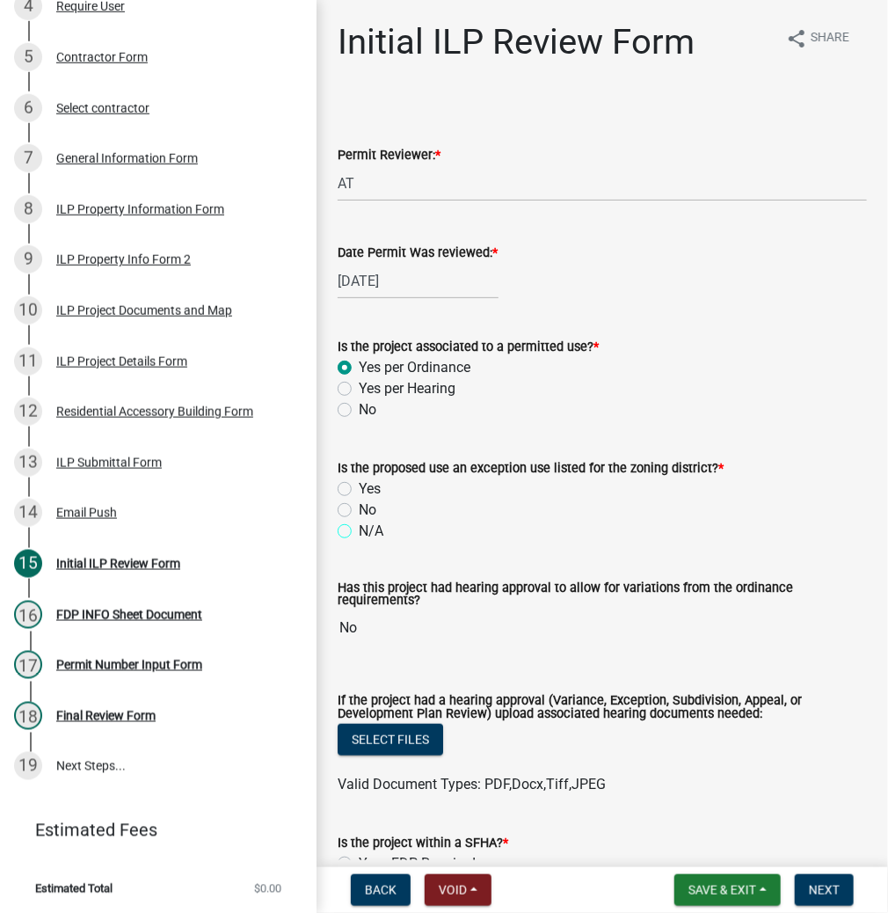
click at [359, 530] on input "N/A" at bounding box center [364, 526] width 11 height 11
radio input "true"
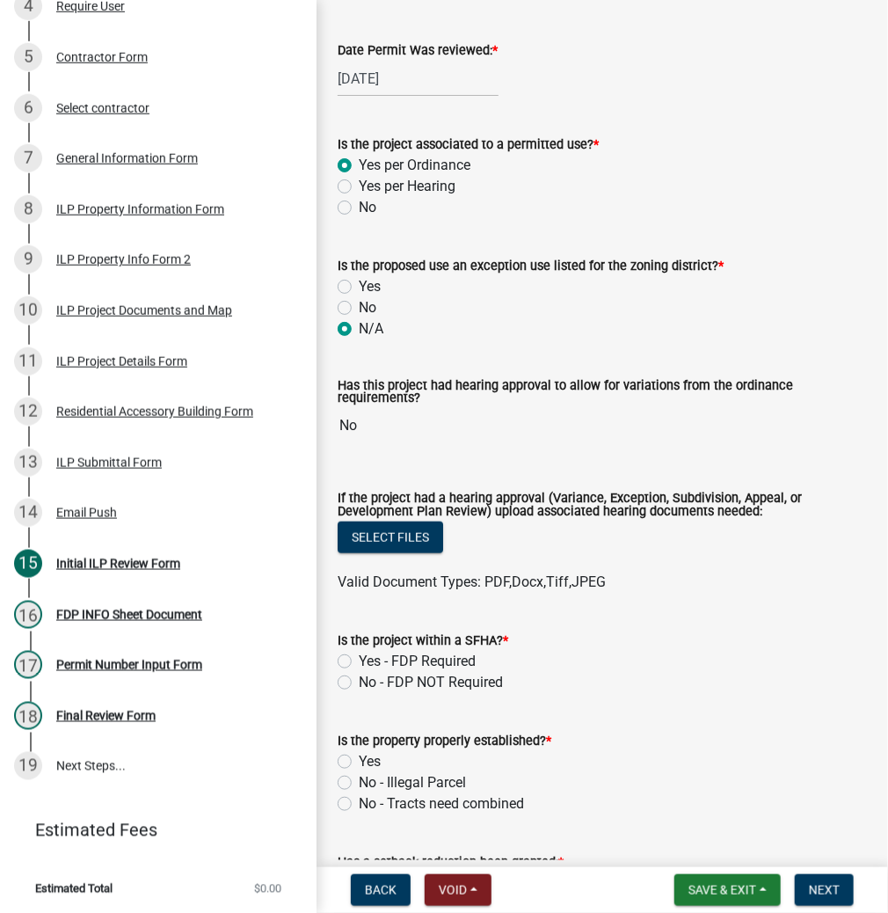
scroll to position [211, 0]
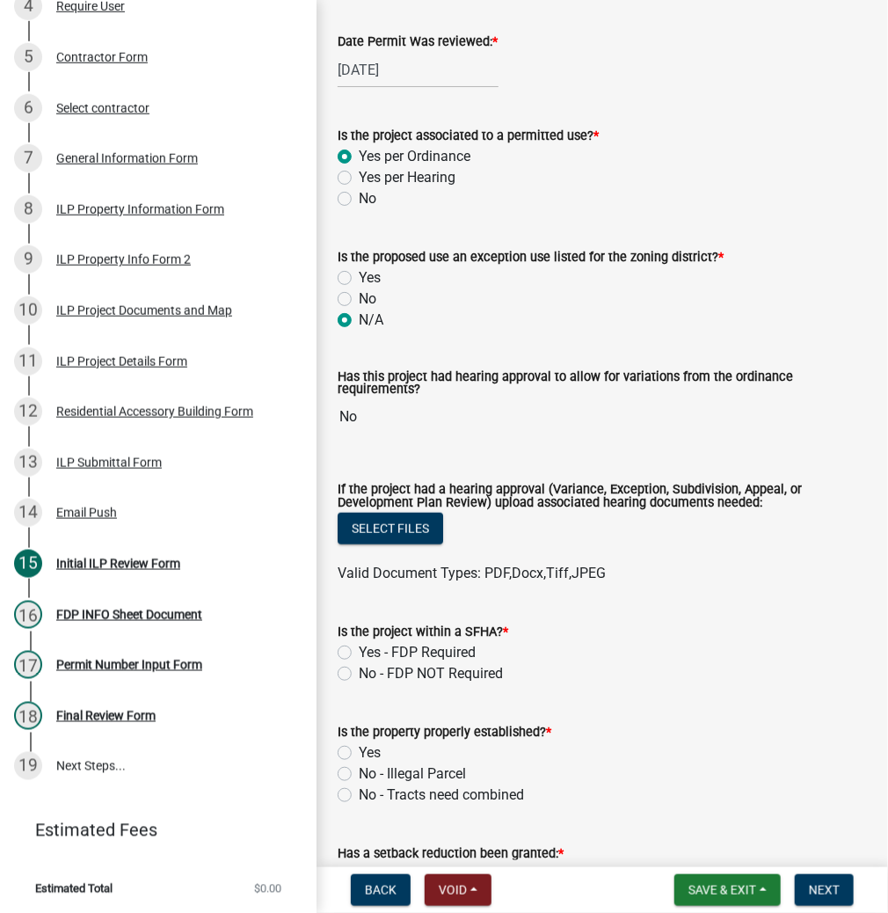
click at [359, 673] on label "No - FDP NOT Required" at bounding box center [431, 673] width 144 height 21
click at [359, 673] on input "No - FDP NOT Required" at bounding box center [364, 668] width 11 height 11
radio input "true"
click at [359, 754] on label "Yes" at bounding box center [370, 752] width 22 height 21
click at [359, 754] on input "Yes" at bounding box center [364, 747] width 11 height 11
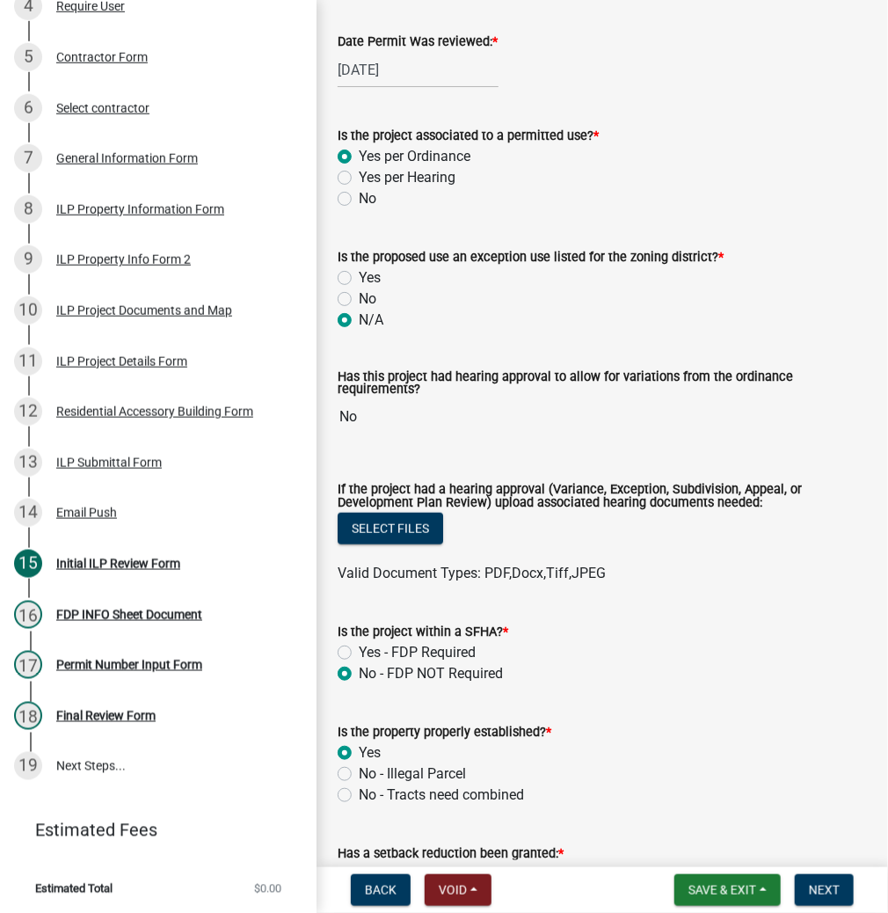
radio input "true"
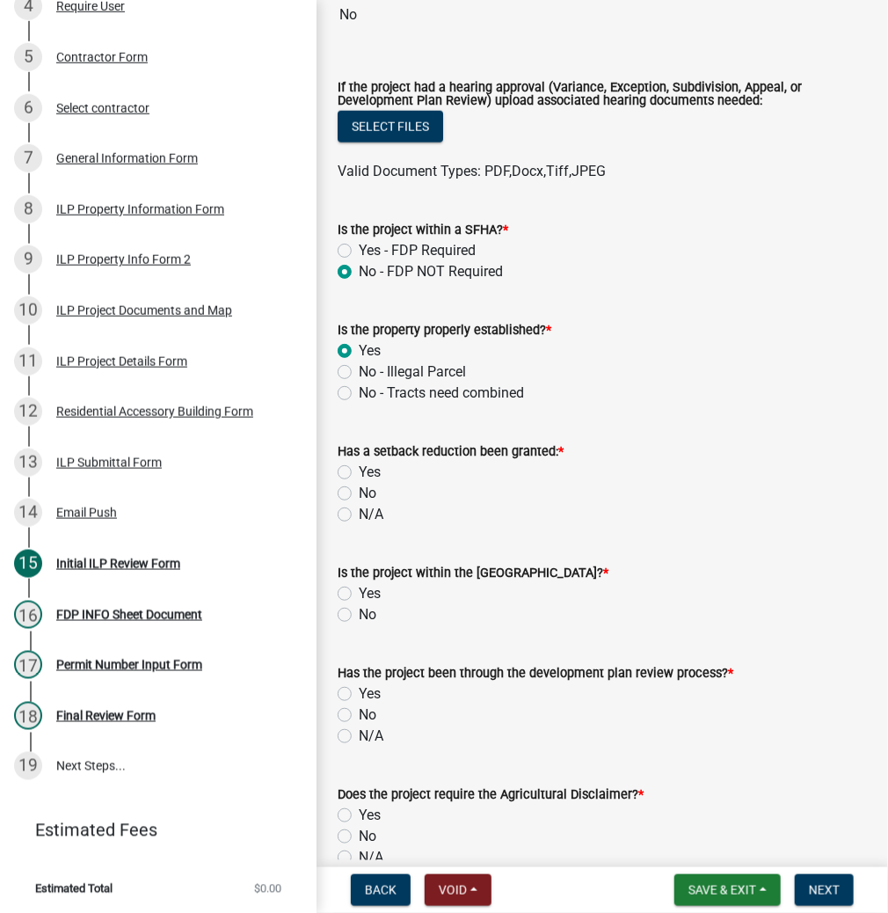
scroll to position [633, 0]
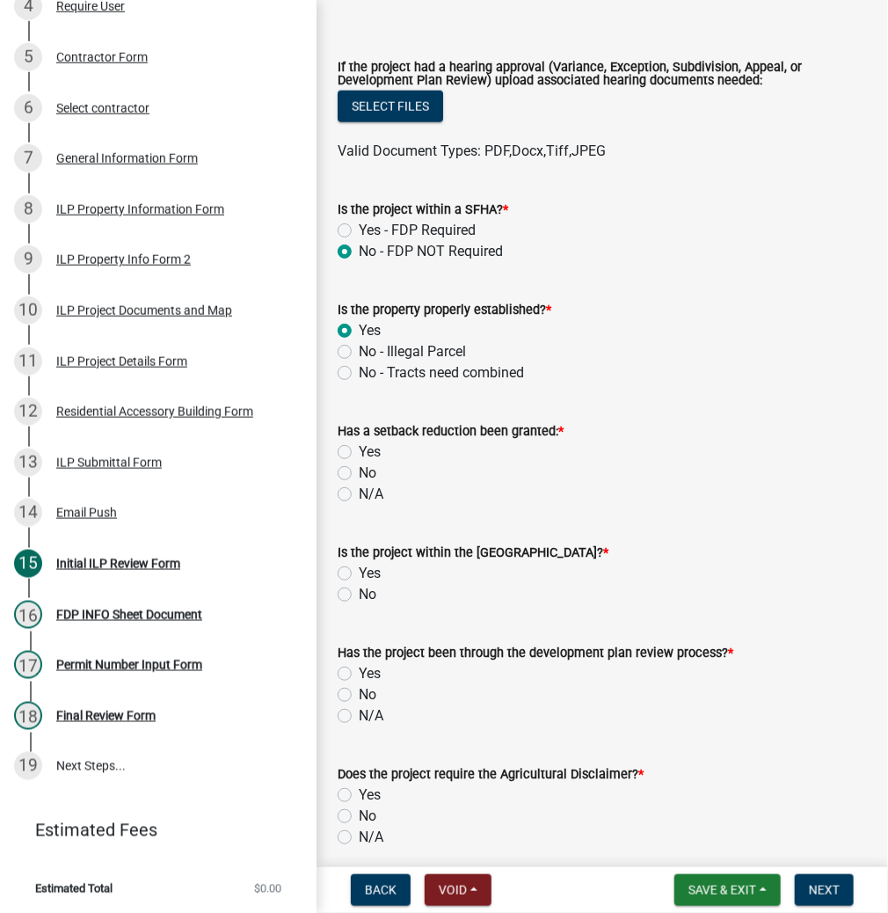
click at [359, 471] on label "No" at bounding box center [368, 472] width 18 height 21
click at [359, 471] on input "No" at bounding box center [364, 467] width 11 height 11
radio input "true"
click at [359, 590] on label "No" at bounding box center [368, 594] width 18 height 21
click at [359, 590] on input "No" at bounding box center [364, 589] width 11 height 11
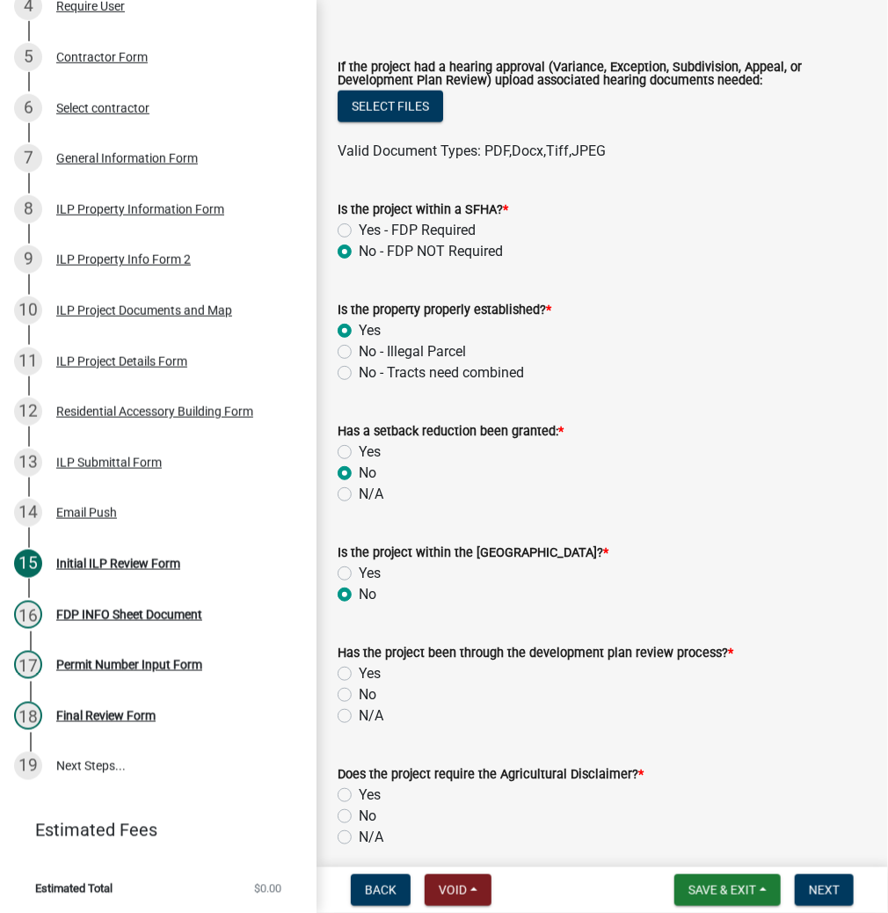
radio input "true"
click at [359, 713] on label "N/A" at bounding box center [371, 715] width 25 height 21
click at [359, 713] on input "N/A" at bounding box center [364, 710] width 11 height 11
radio input "true"
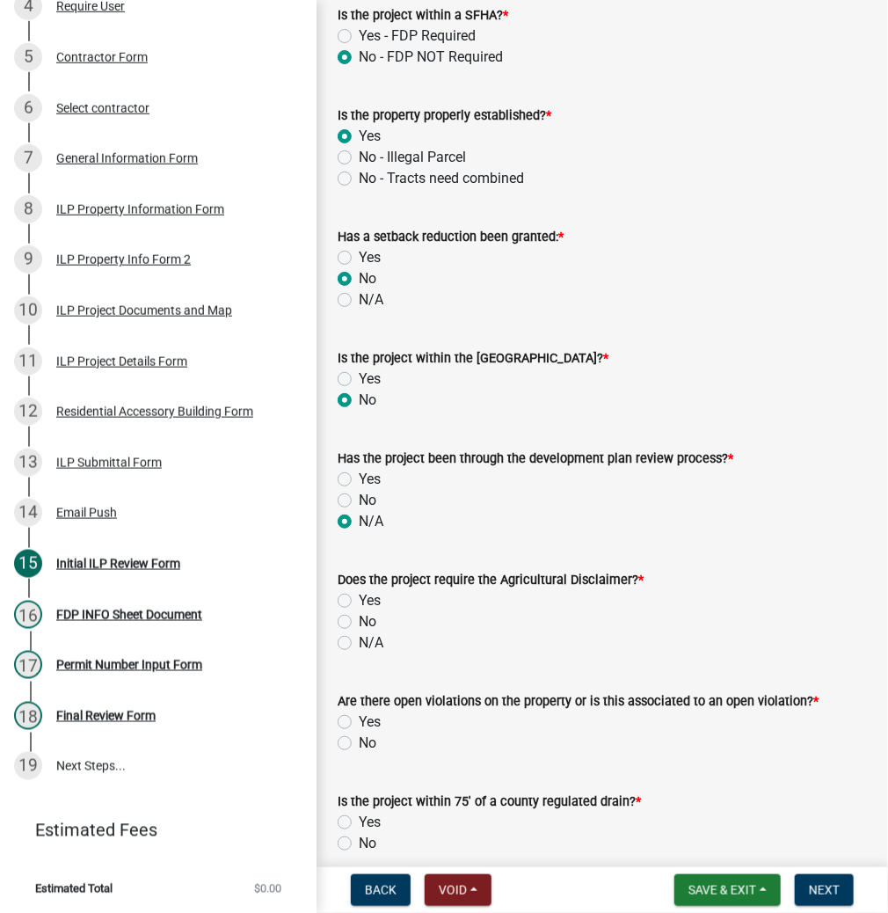
scroll to position [844, 0]
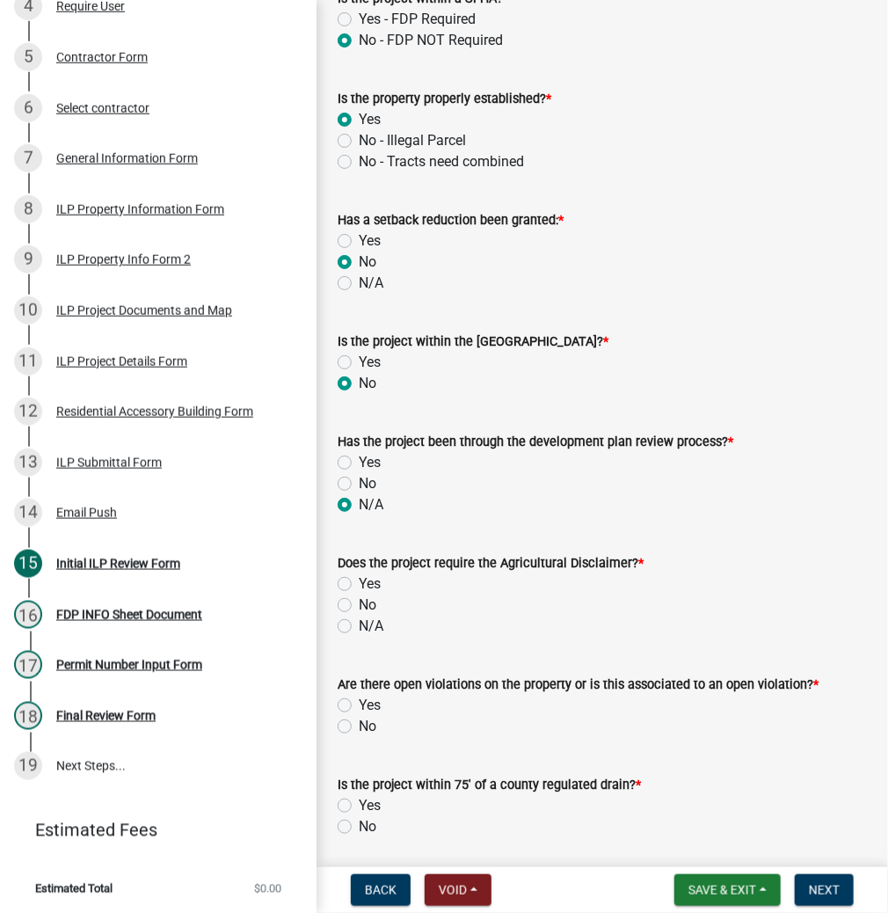
click at [359, 607] on label "No" at bounding box center [368, 604] width 18 height 21
click at [359, 606] on input "No" at bounding box center [364, 599] width 11 height 11
radio input "true"
click at [359, 731] on label "No" at bounding box center [368, 726] width 18 height 21
click at [359, 727] on input "No" at bounding box center [364, 721] width 11 height 11
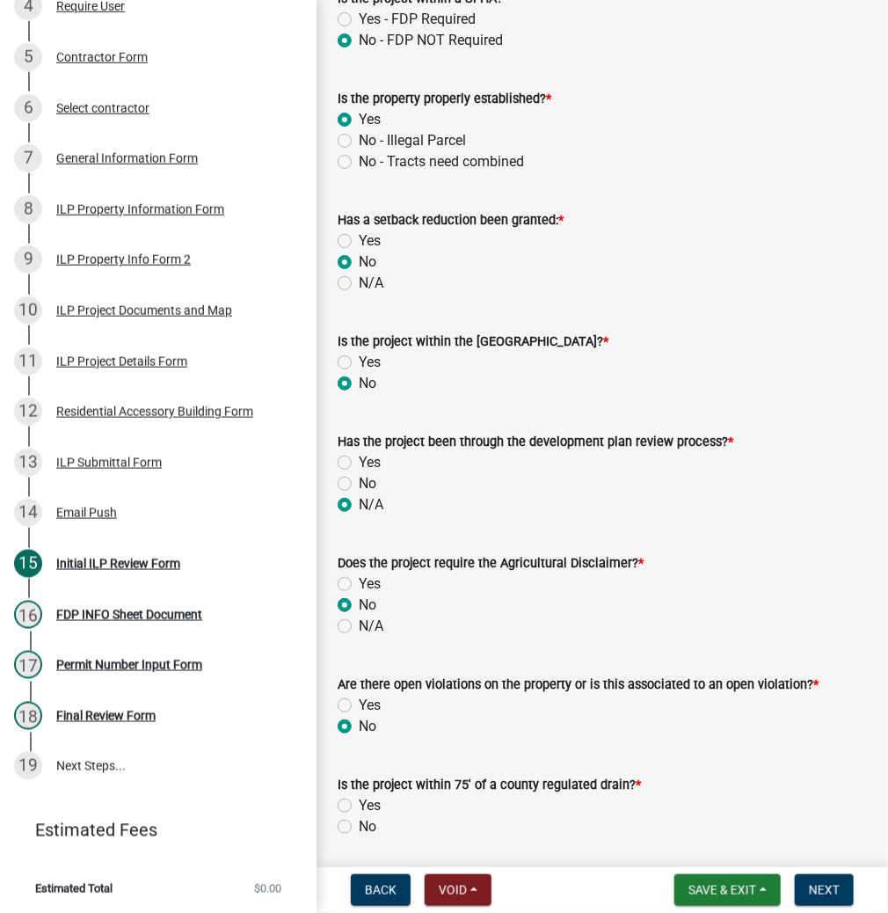
radio input "true"
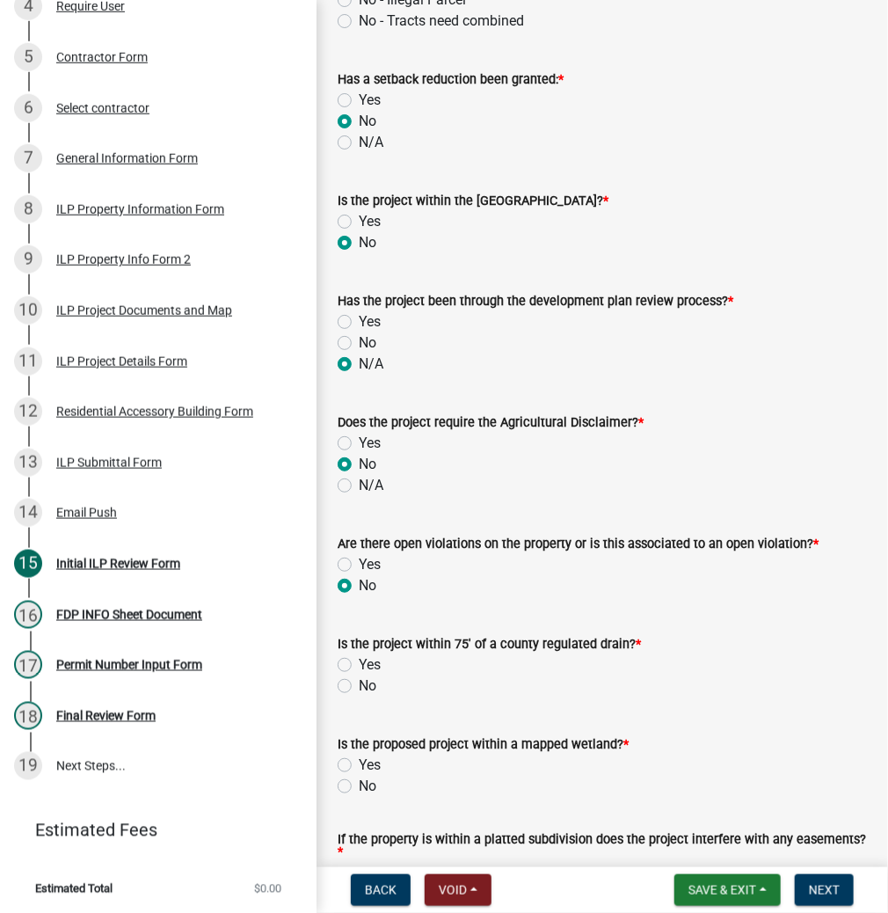
click at [359, 685] on label "No" at bounding box center [368, 685] width 18 height 21
click at [359, 685] on input "No" at bounding box center [364, 680] width 11 height 11
radio input "true"
click at [359, 786] on label "No" at bounding box center [368, 785] width 18 height 21
click at [359, 786] on input "No" at bounding box center [364, 780] width 11 height 11
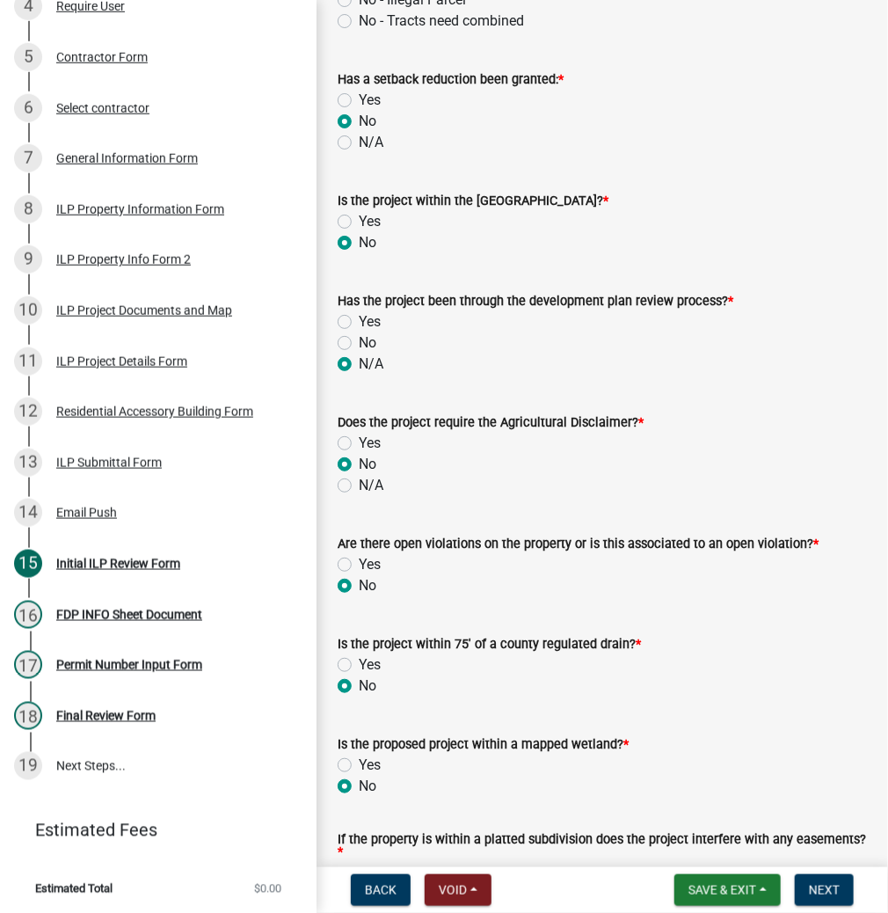
radio input "true"
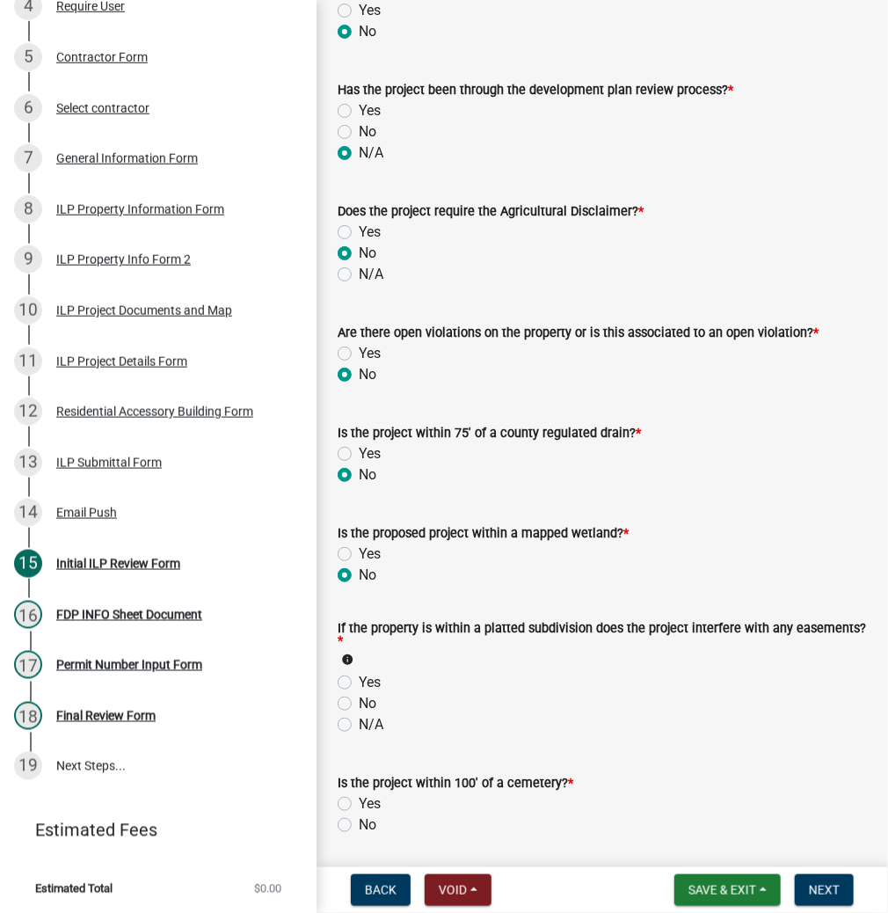
click at [359, 721] on label "N/A" at bounding box center [371, 724] width 25 height 21
click at [359, 721] on input "N/A" at bounding box center [364, 719] width 11 height 11
radio input "true"
click at [359, 825] on label "No" at bounding box center [368, 824] width 18 height 21
click at [359, 825] on input "No" at bounding box center [364, 819] width 11 height 11
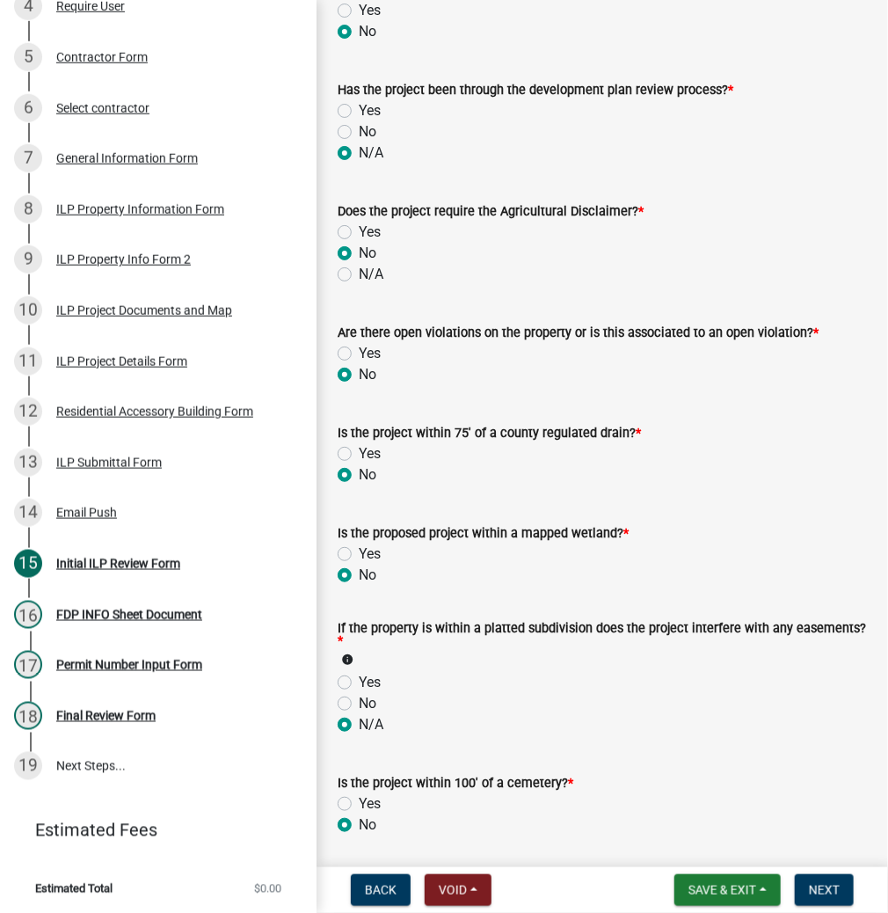
radio input "true"
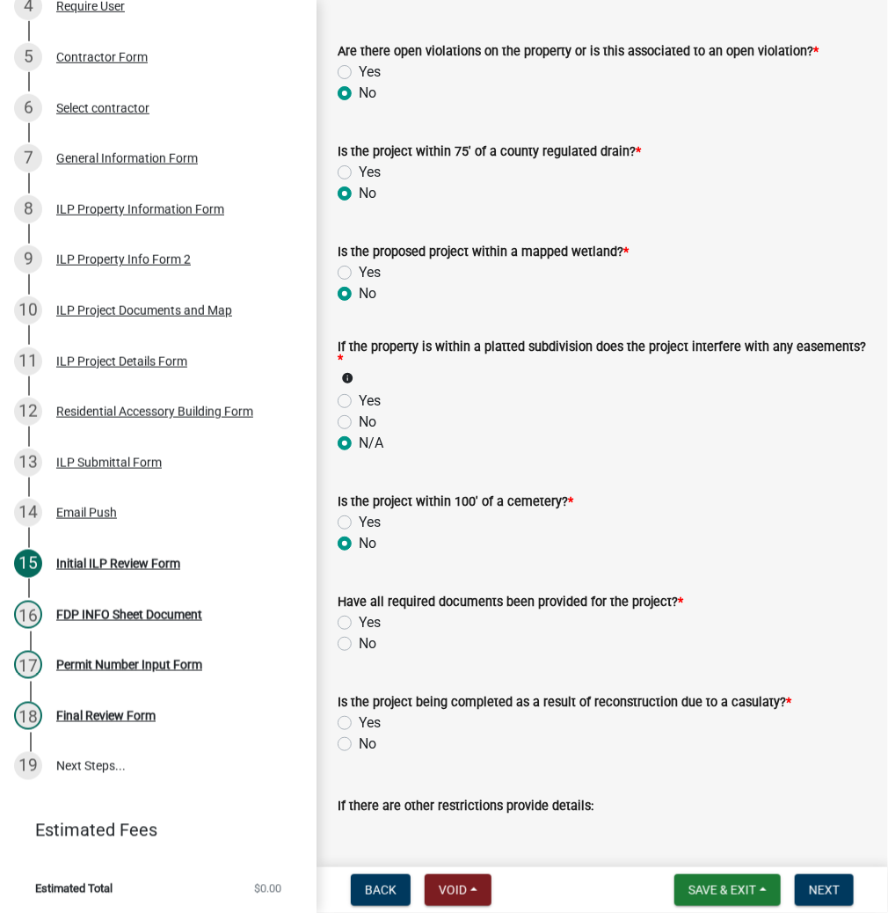
click at [359, 619] on label "Yes" at bounding box center [370, 622] width 22 height 21
click at [359, 619] on input "Yes" at bounding box center [364, 617] width 11 height 11
radio input "true"
click at [359, 746] on label "No" at bounding box center [368, 743] width 18 height 21
click at [359, 745] on input "No" at bounding box center [364, 738] width 11 height 11
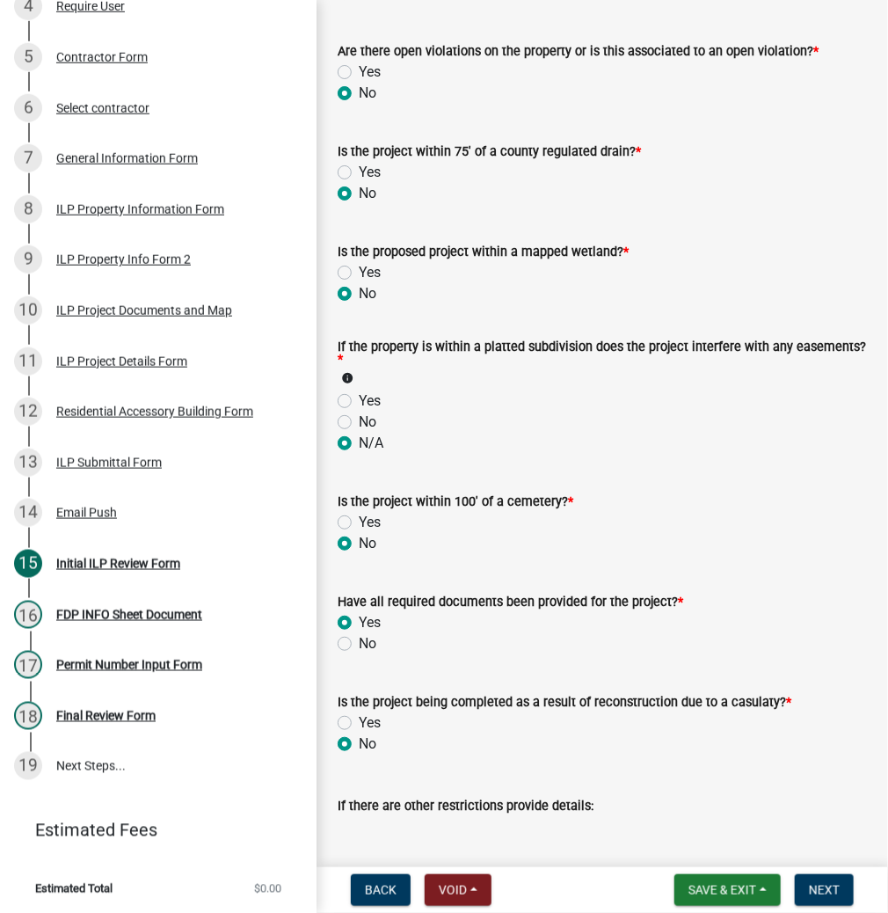
radio input "true"
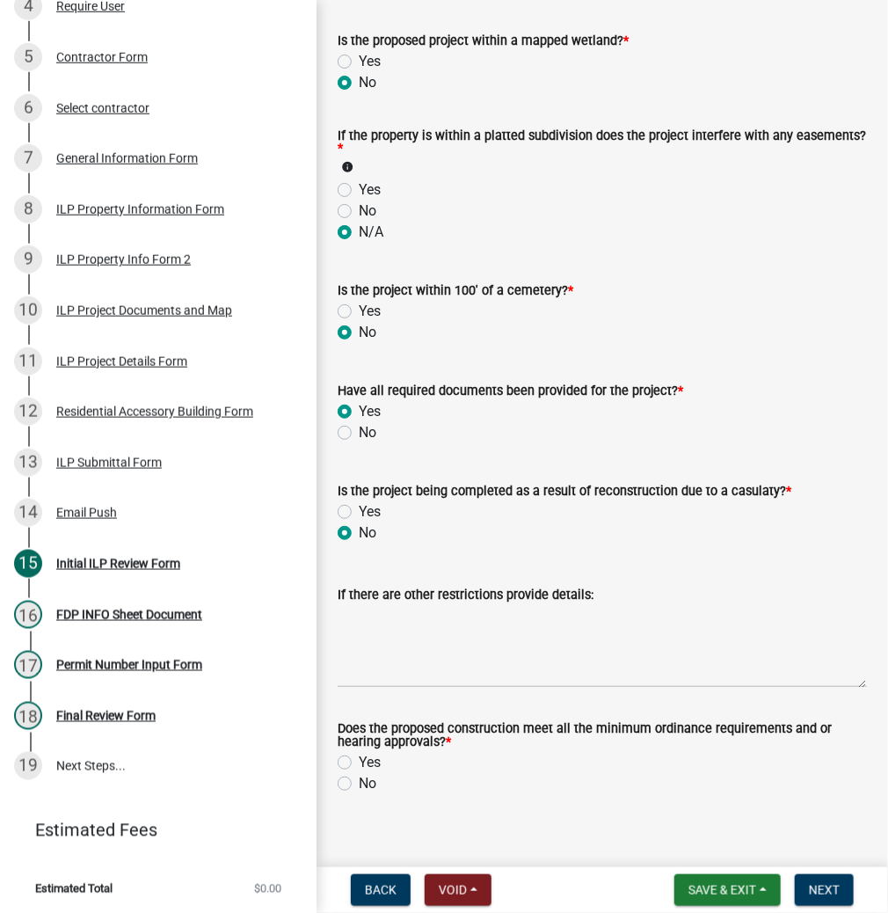
scroll to position [1707, 0]
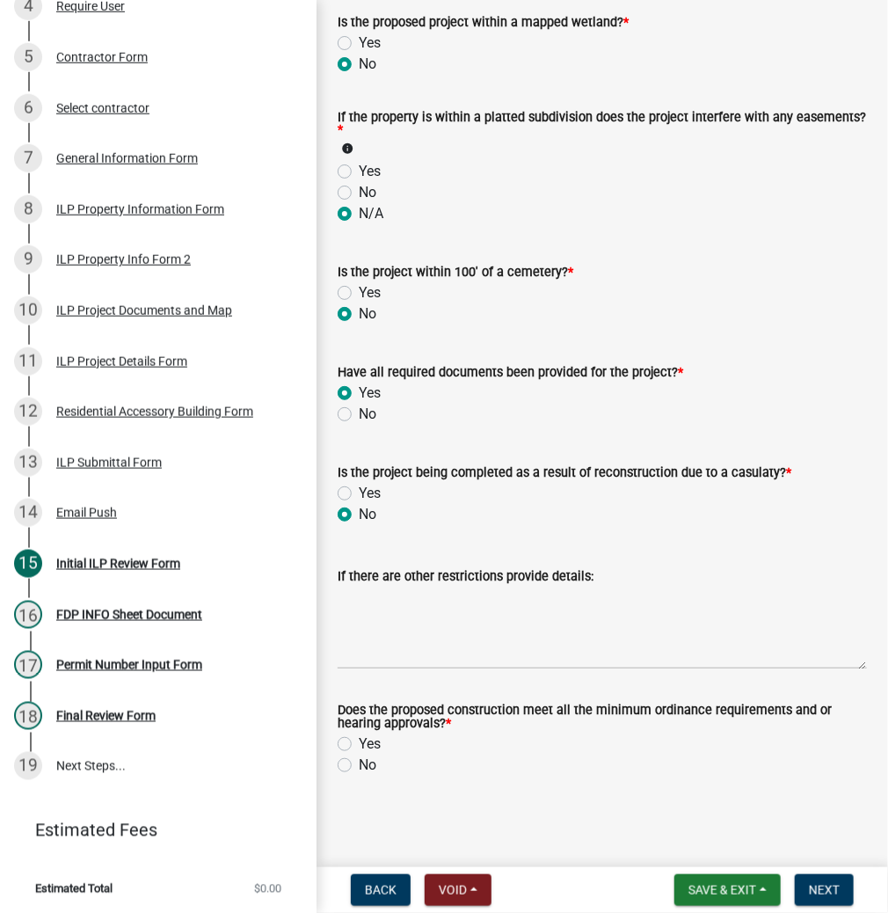
click at [359, 742] on label "Yes" at bounding box center [370, 743] width 22 height 21
click at [359, 742] on input "Yes" at bounding box center [364, 738] width 11 height 11
radio input "true"
click at [835, 883] on span "Next" at bounding box center [824, 890] width 31 height 14
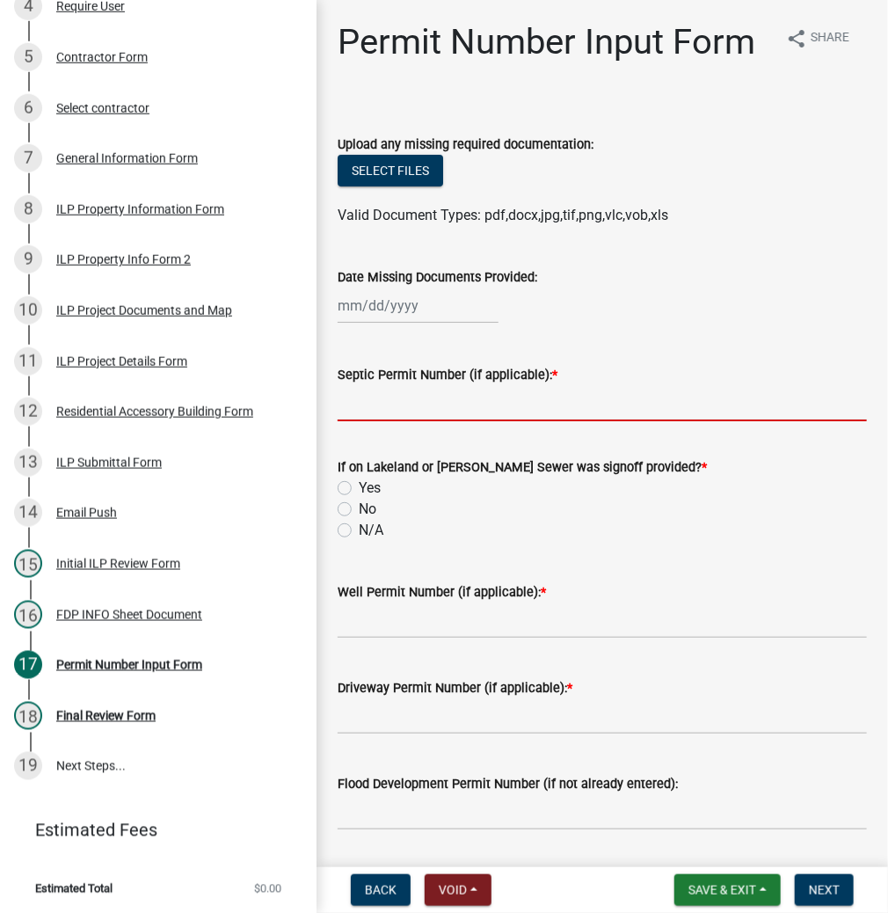
click at [430, 408] on input "Septic Permit Number (if applicable): *" at bounding box center [602, 403] width 529 height 36
type input "LETTER"
click at [359, 532] on label "N/A" at bounding box center [371, 530] width 25 height 21
click at [359, 531] on input "N/A" at bounding box center [364, 525] width 11 height 11
radio input "true"
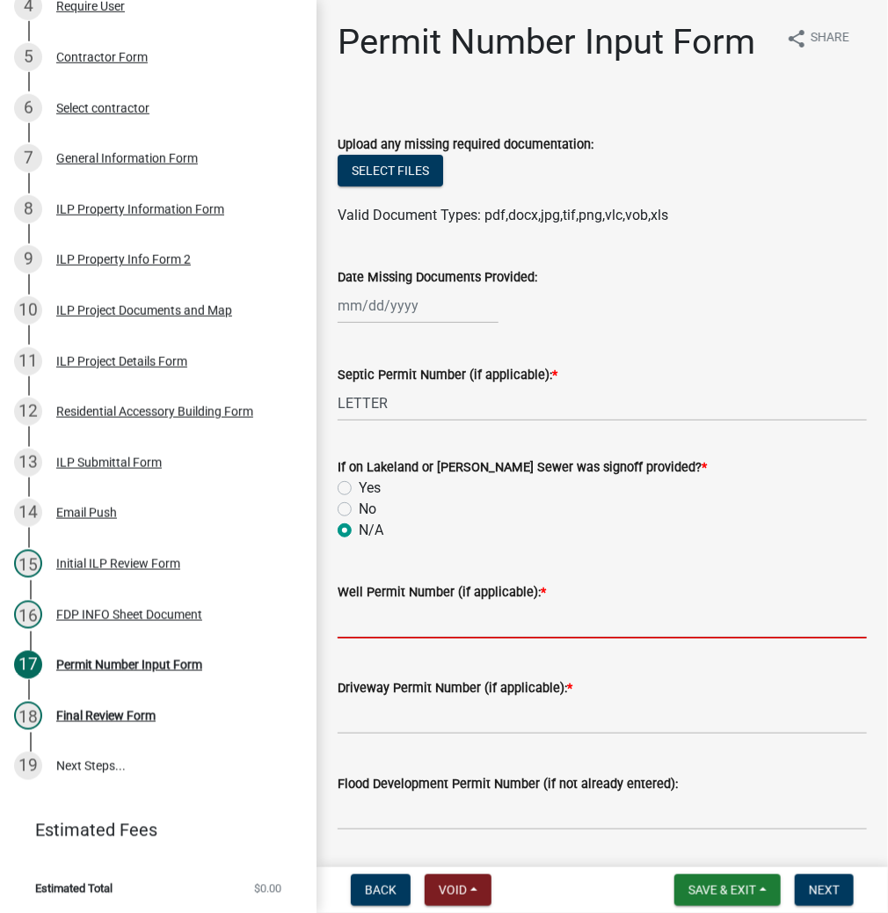
click at [376, 615] on input "Well Permit Number (if applicable): *" at bounding box center [602, 620] width 529 height 36
type input "LETTER"
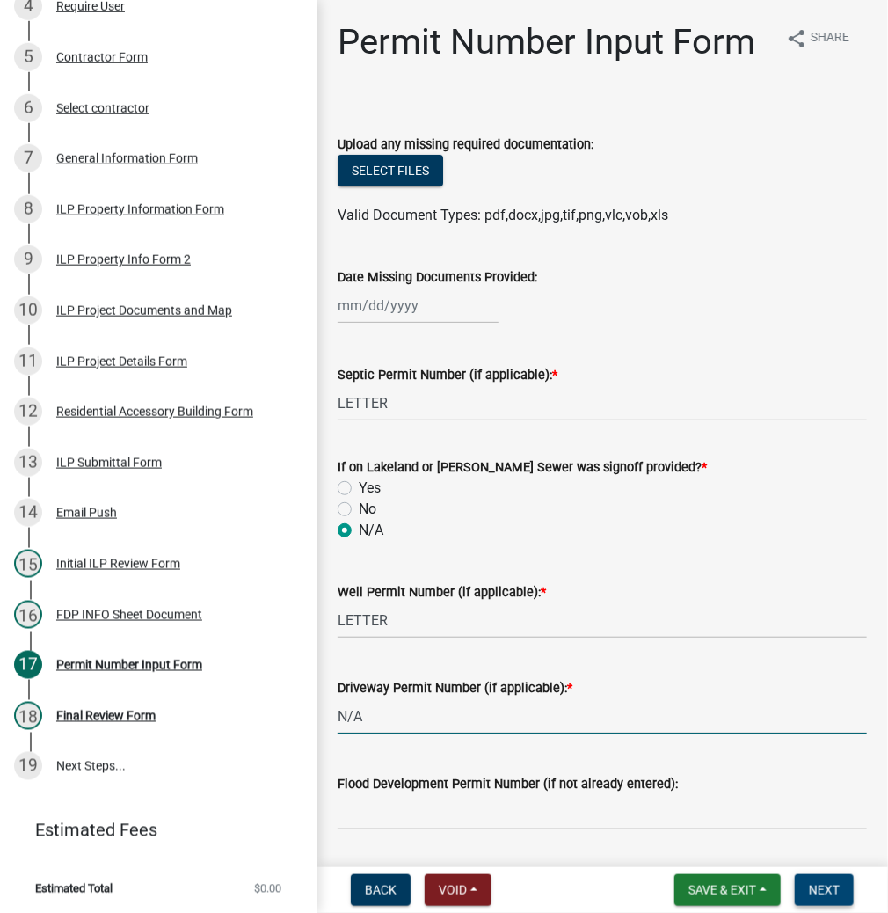
type input "N/A"
click at [830, 899] on button "Next" at bounding box center [824, 890] width 59 height 32
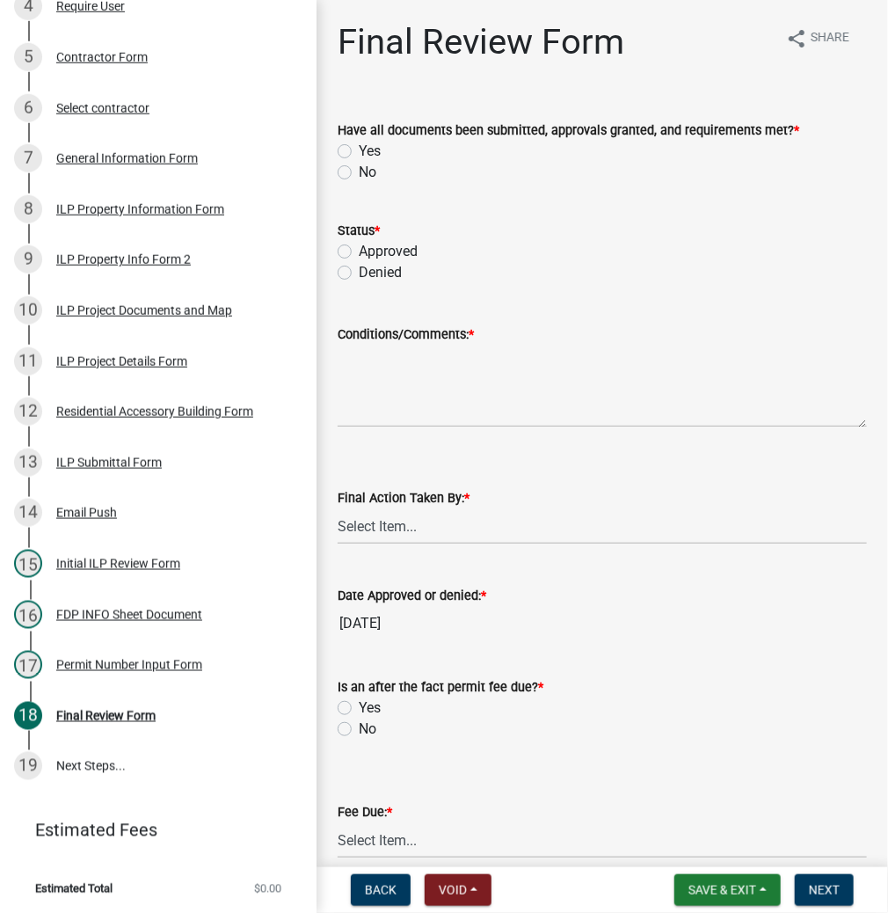
click at [359, 149] on label "Yes" at bounding box center [370, 151] width 22 height 21
click at [359, 149] on input "Yes" at bounding box center [364, 146] width 11 height 11
radio input "true"
click at [359, 246] on label "Approved" at bounding box center [388, 251] width 59 height 21
click at [359, 246] on input "Approved" at bounding box center [364, 246] width 11 height 11
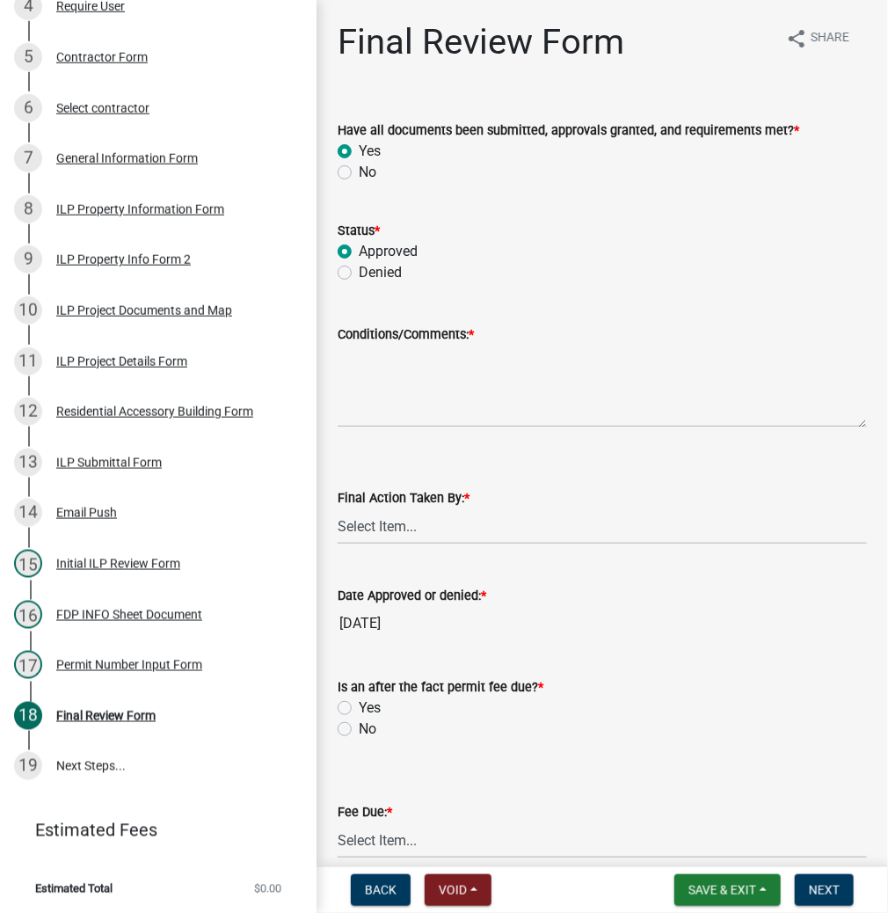
radio input "true"
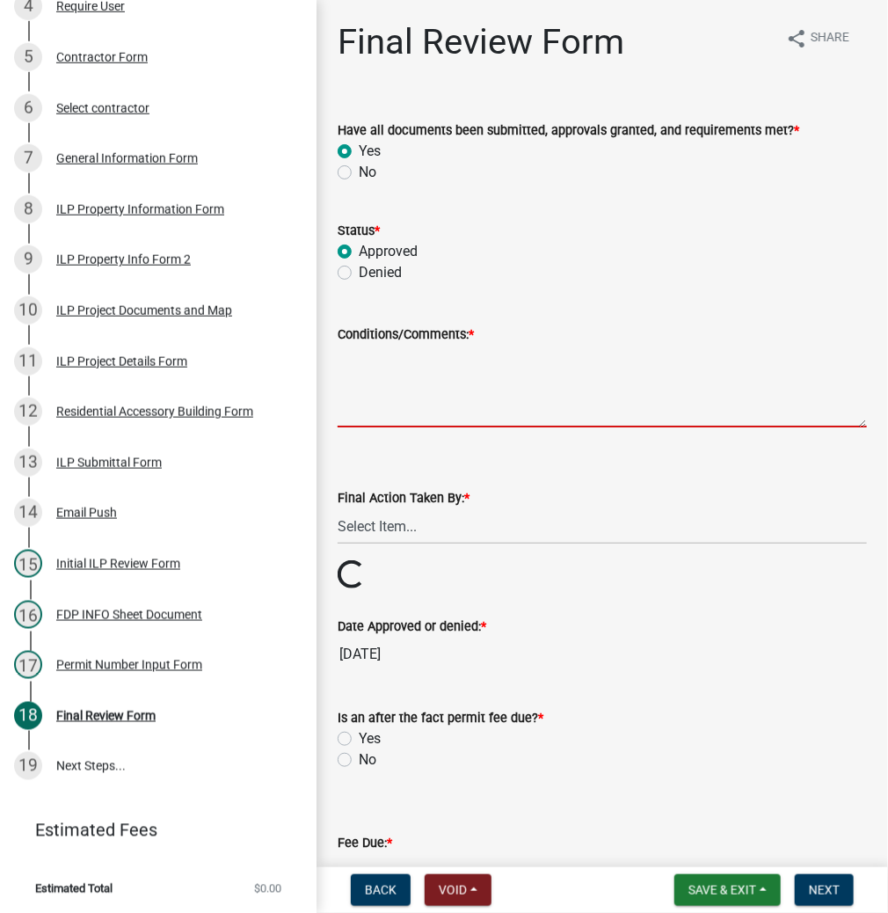
click at [404, 376] on textarea "Conditions/Comments: *" at bounding box center [602, 386] width 529 height 83
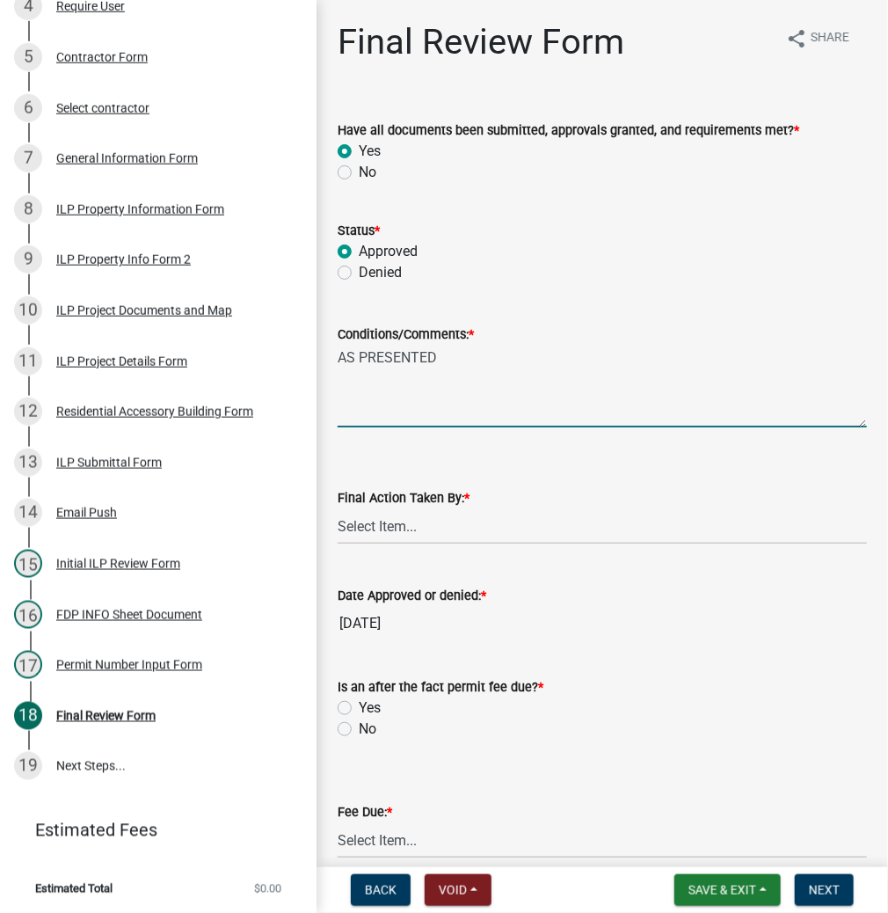
type textarea "AS PRESENTED"
click at [417, 528] on select "Select Item... MMS LT AT CS Vacant Vacant" at bounding box center [602, 526] width 529 height 36
click at [338, 508] on select "Select Item... MMS LT AT CS Vacant Vacant" at bounding box center [602, 526] width 529 height 36
select select "d95389f4-ab5a-4603-9826-29cf73316391"
click at [359, 729] on label "No" at bounding box center [368, 728] width 18 height 21
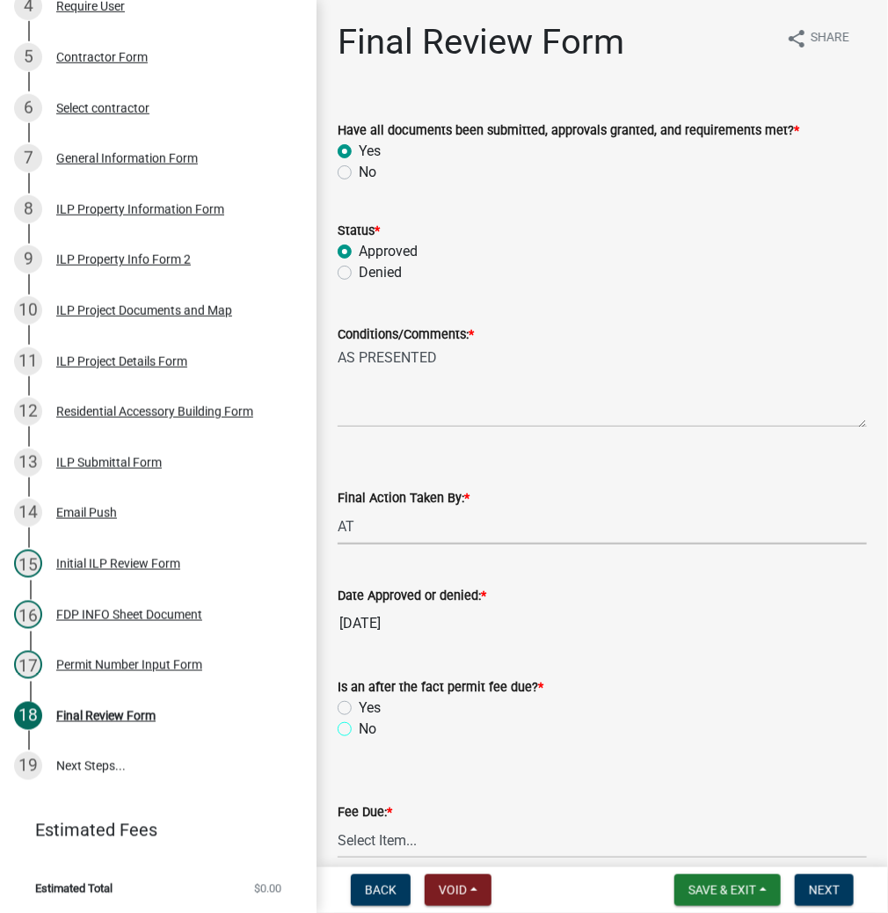
click at [359, 729] on input "No" at bounding box center [364, 723] width 11 height 11
radio input "true"
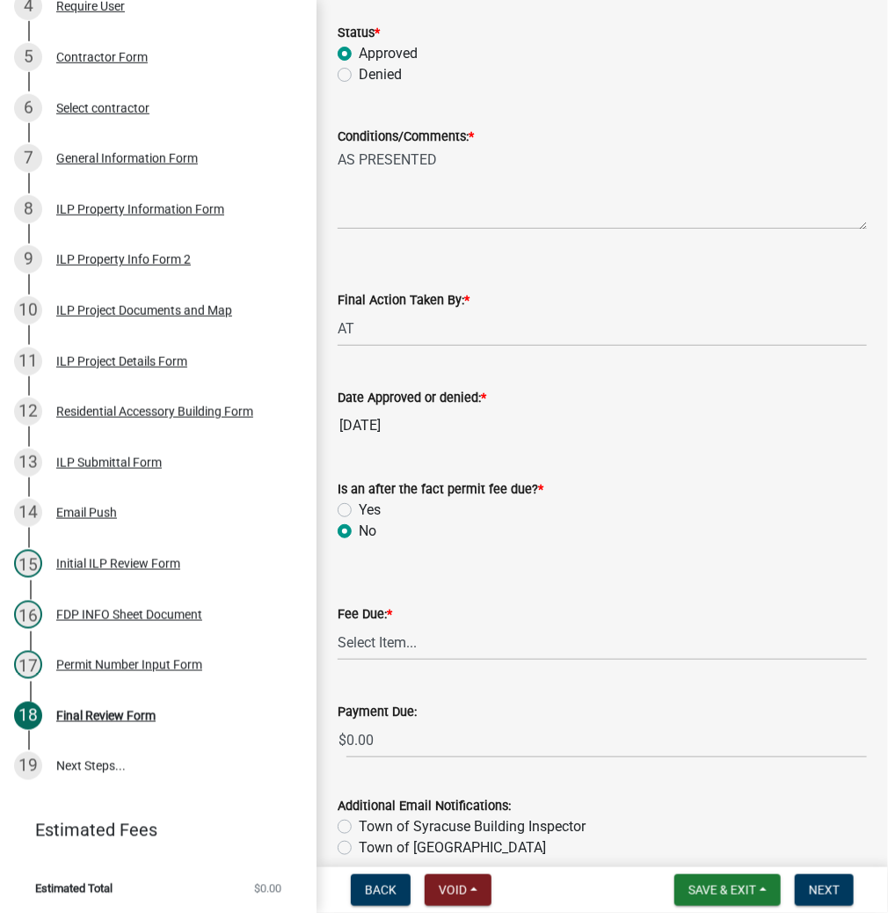
scroll to position [211, 0]
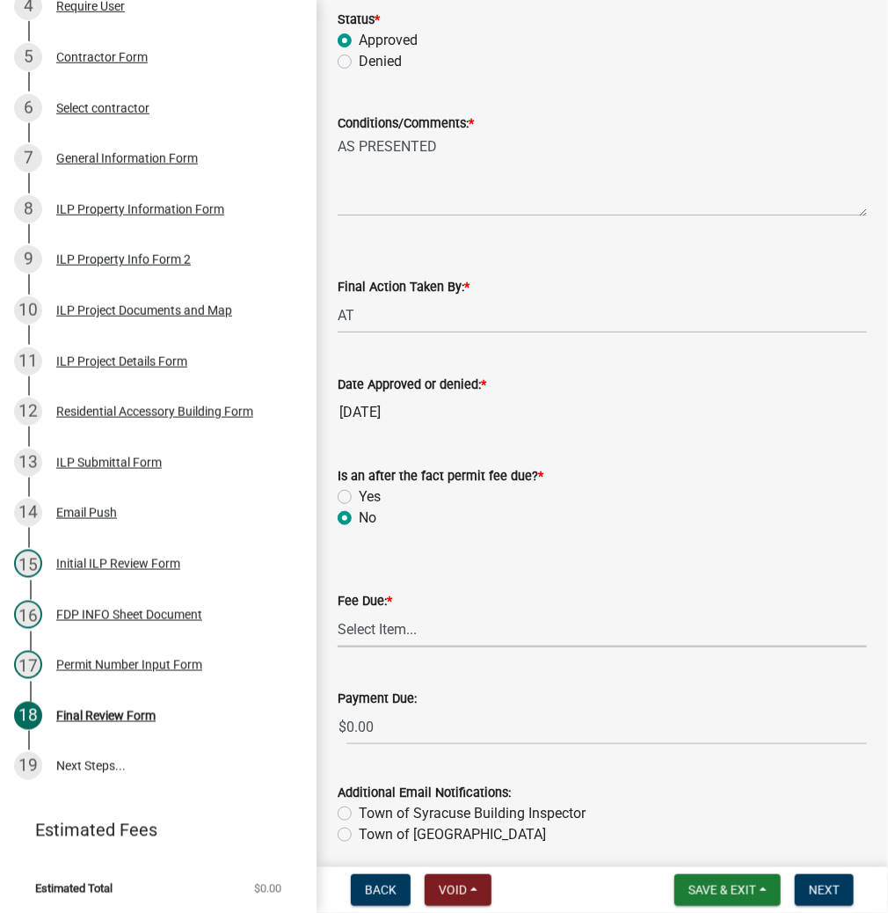
click at [454, 633] on select "Select Item... N/A $10.00 $25.00 $125.00 $250 $500 $500 + $10.00 for every 10 s…" at bounding box center [602, 629] width 529 height 36
click at [338, 611] on select "Select Item... N/A $10.00 $25.00 $125.00 $250 $500 $500 + $10.00 for every 10 s…" at bounding box center [602, 629] width 529 height 36
select select "6f482d1d-eb35-47e6-92b0-143404755581"
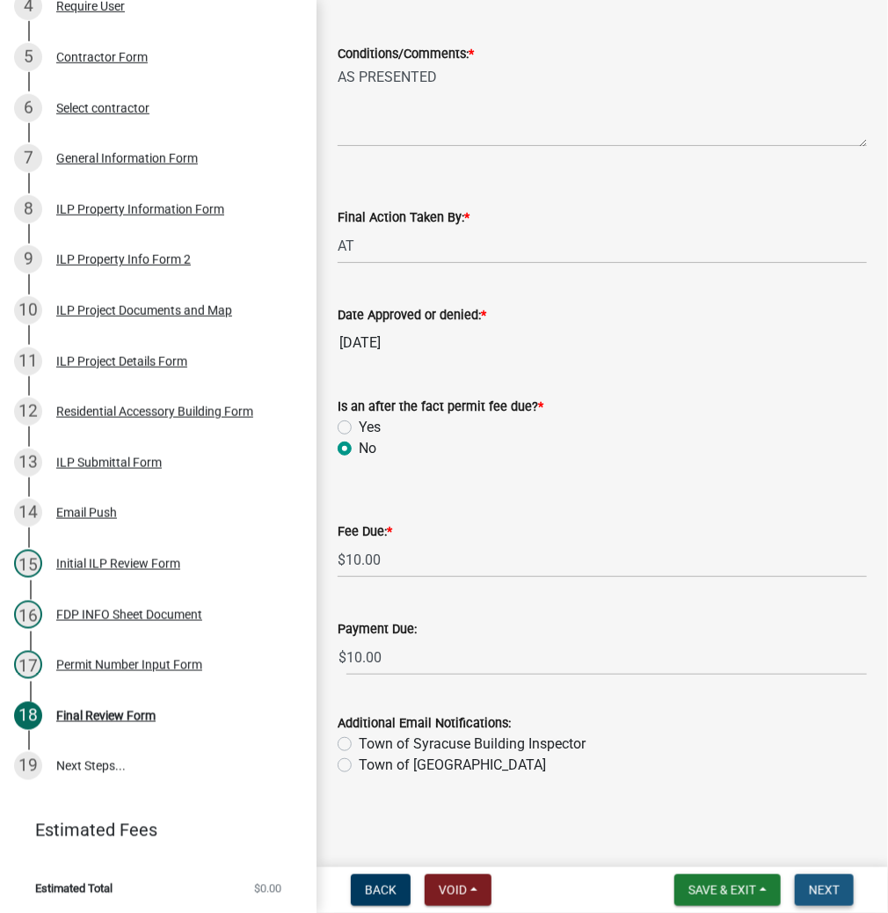
click at [824, 885] on span "Next" at bounding box center [824, 890] width 31 height 14
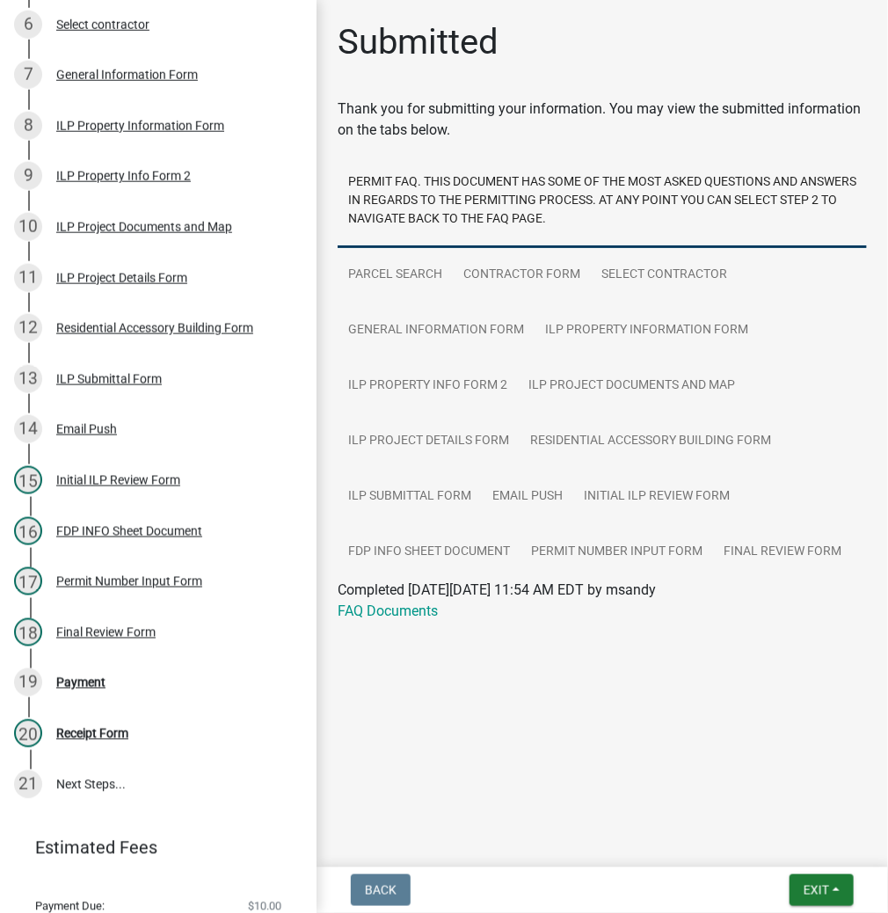
scroll to position [573, 0]
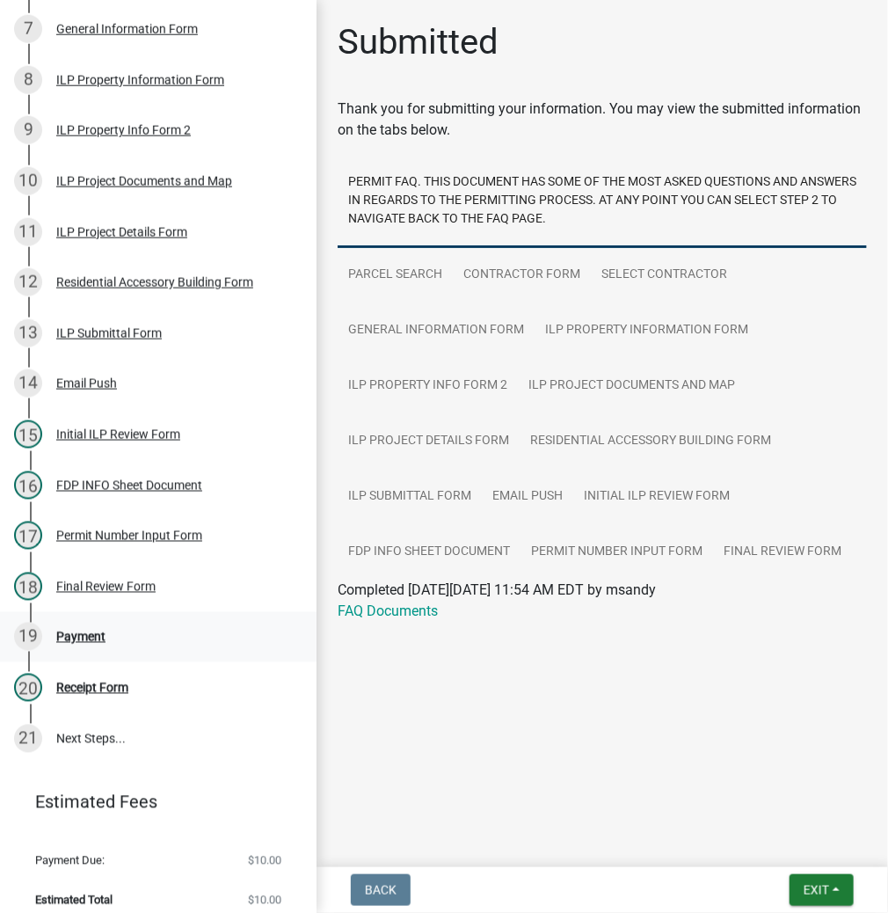
click at [74, 630] on div "Payment" at bounding box center [80, 636] width 49 height 12
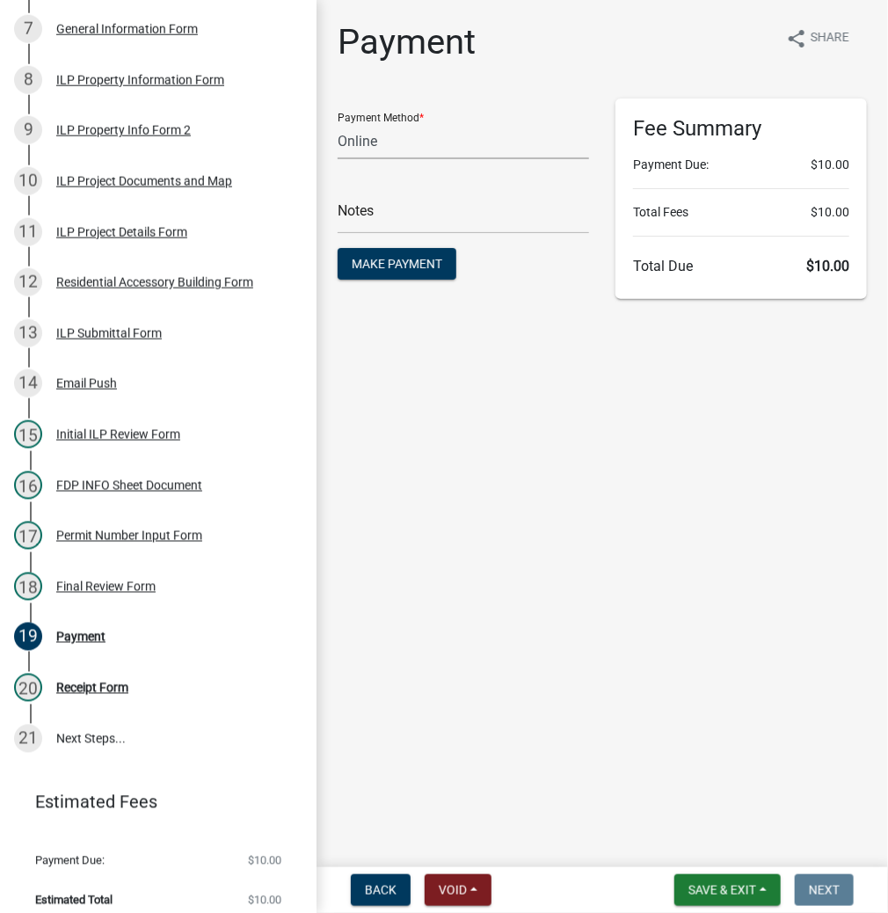
click at [389, 140] on select "Credit Card POS Check Cash Online" at bounding box center [463, 141] width 251 height 36
select select "2: 1"
click at [338, 123] on select "Credit Card POS Check Cash Online" at bounding box center [463, 141] width 251 height 36
click at [394, 268] on span "Make Payment" at bounding box center [397, 264] width 91 height 14
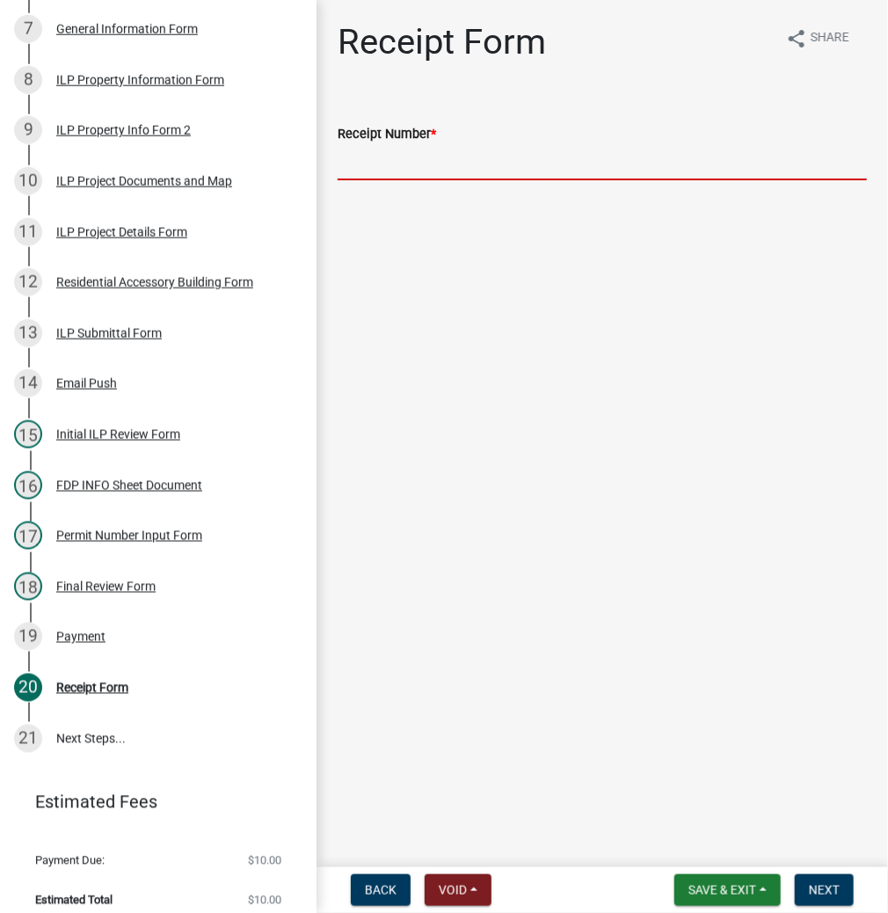
click at [456, 168] on input "Receipt Number *" at bounding box center [602, 162] width 529 height 36
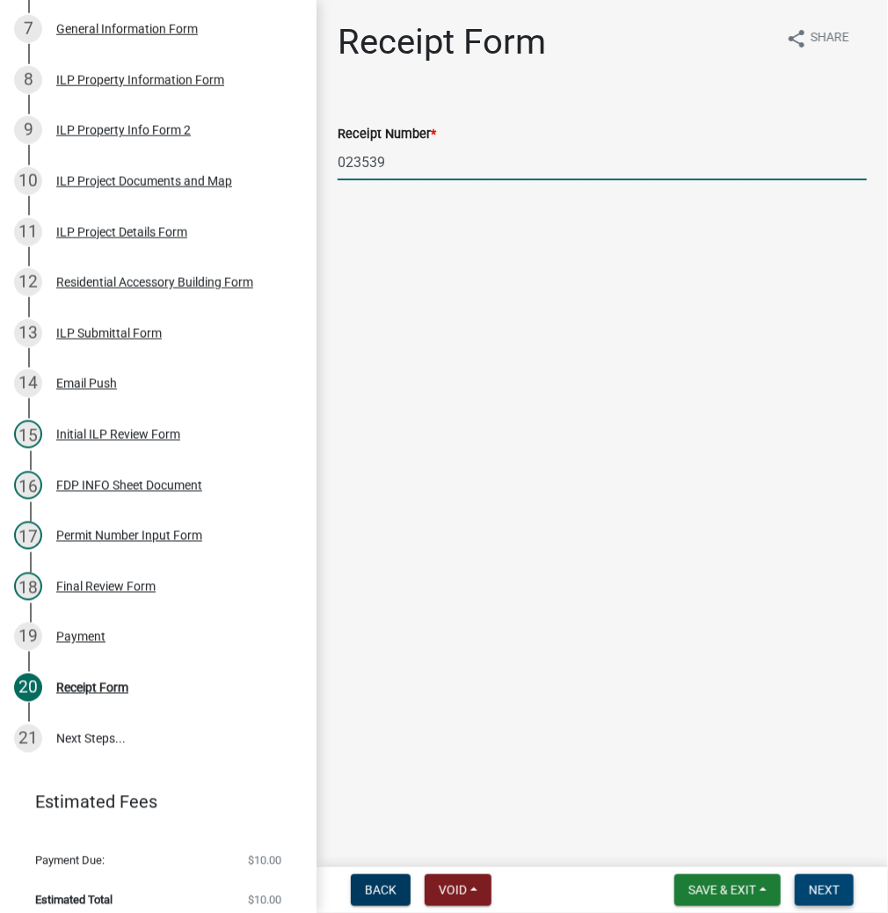
type input "023539"
click at [826, 893] on span "Next" at bounding box center [824, 890] width 31 height 14
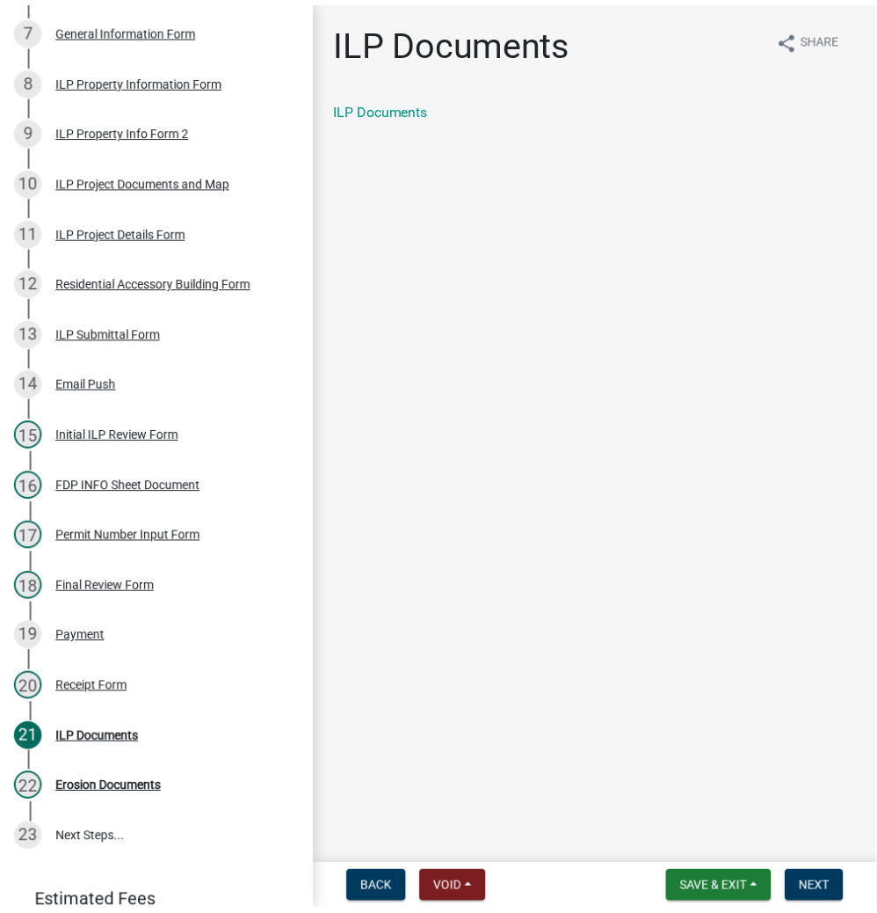
scroll to position [675, 0]
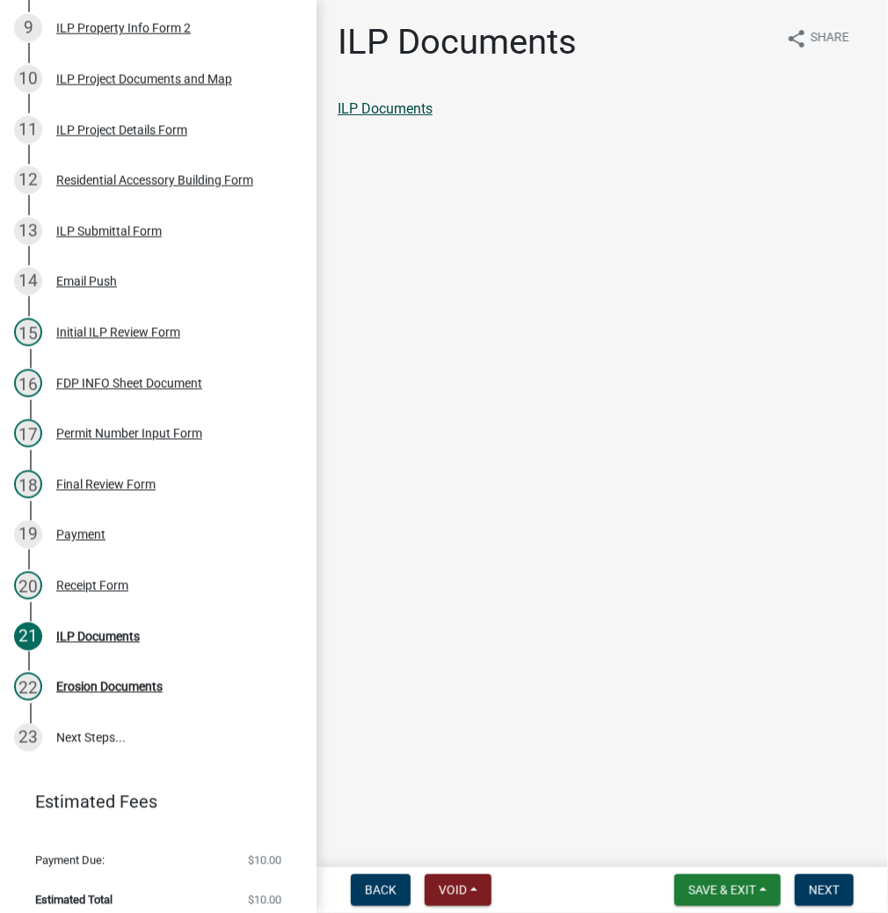
click at [406, 105] on link "ILP Documents" at bounding box center [385, 108] width 95 height 17
click at [828, 887] on span "Next" at bounding box center [824, 890] width 31 height 14
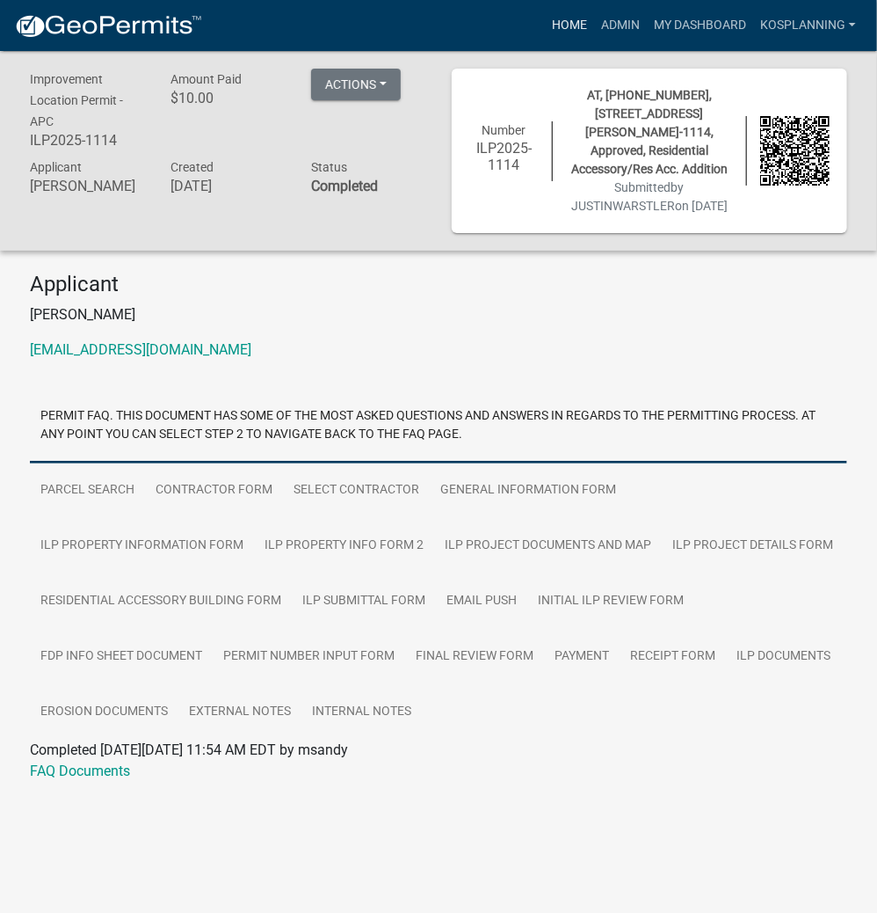
click at [555, 24] on link "Home" at bounding box center [569, 25] width 49 height 33
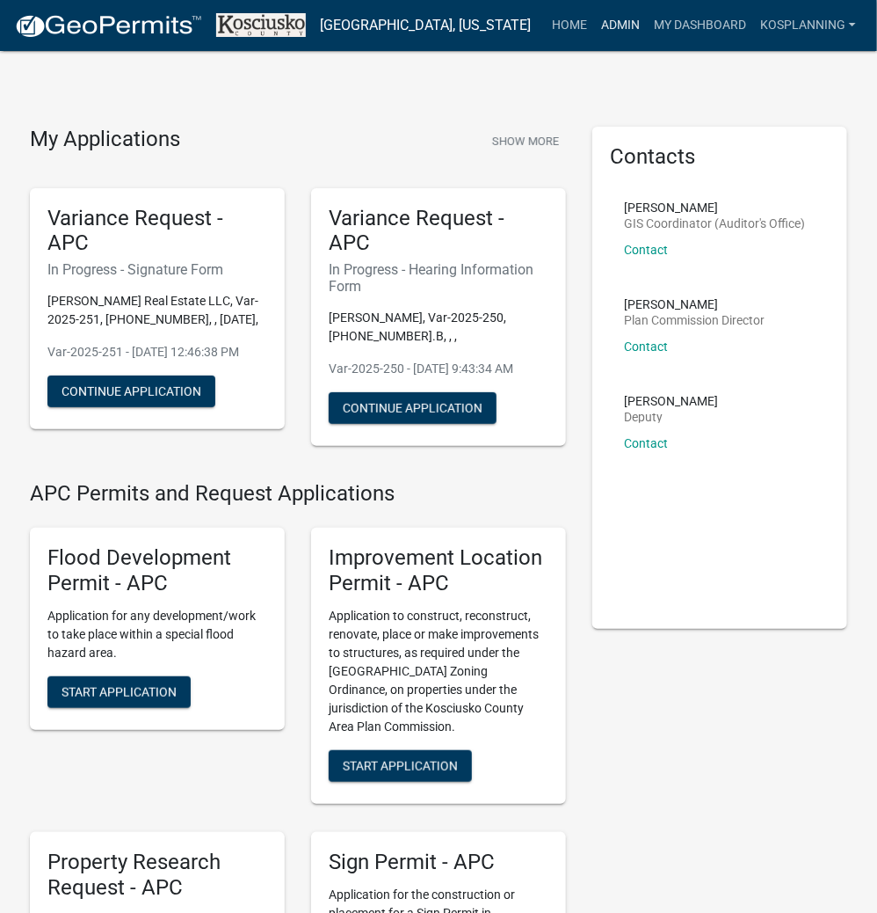
click at [630, 27] on link "Admin" at bounding box center [620, 25] width 53 height 33
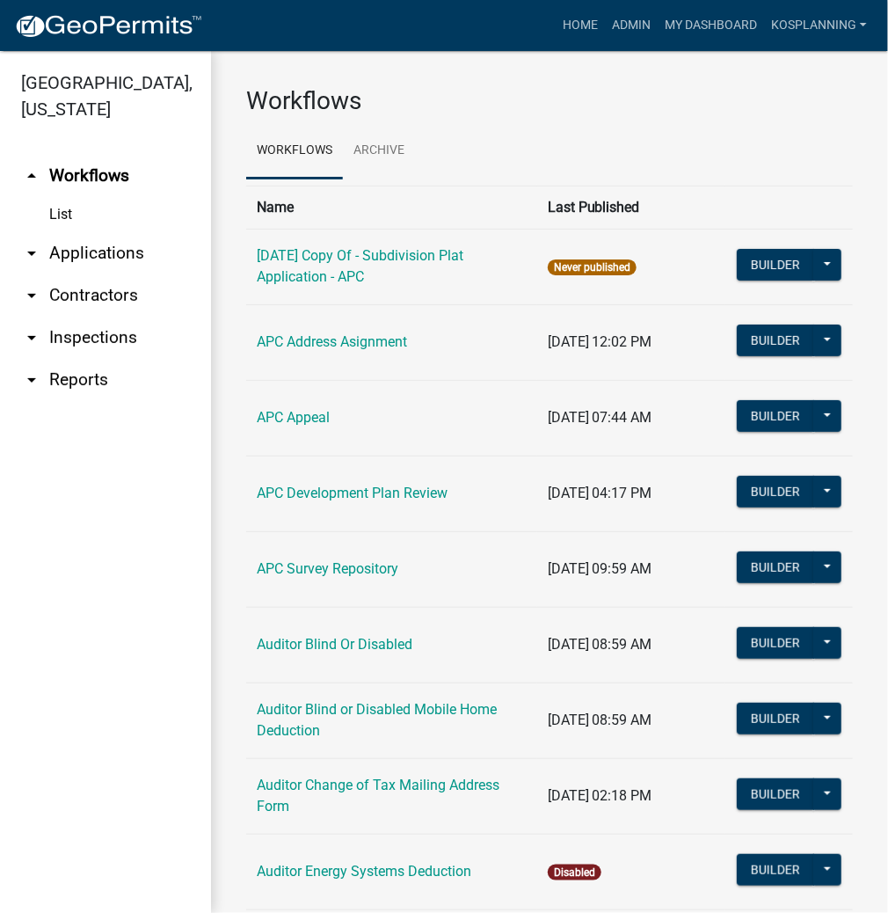
click at [106, 253] on link "arrow_drop_down Applications" at bounding box center [105, 253] width 211 height 42
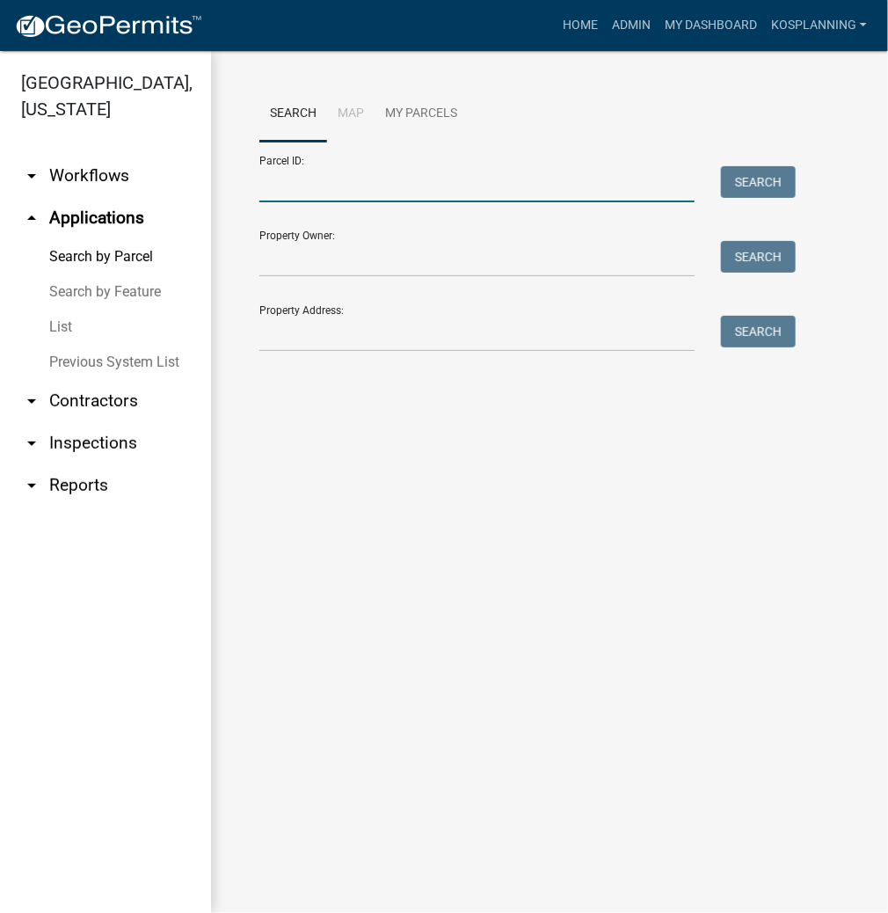
click at [298, 189] on input "Parcel ID:" at bounding box center [476, 184] width 435 height 36
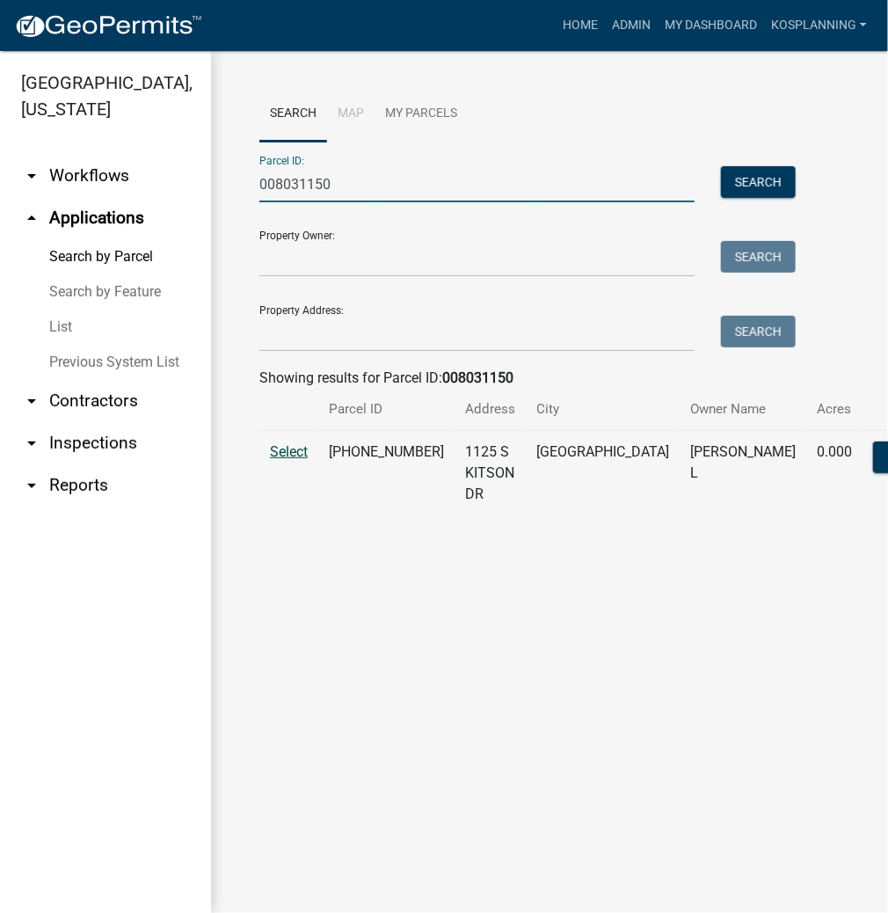
type input "008031150"
click at [286, 460] on span "Select" at bounding box center [289, 451] width 38 height 17
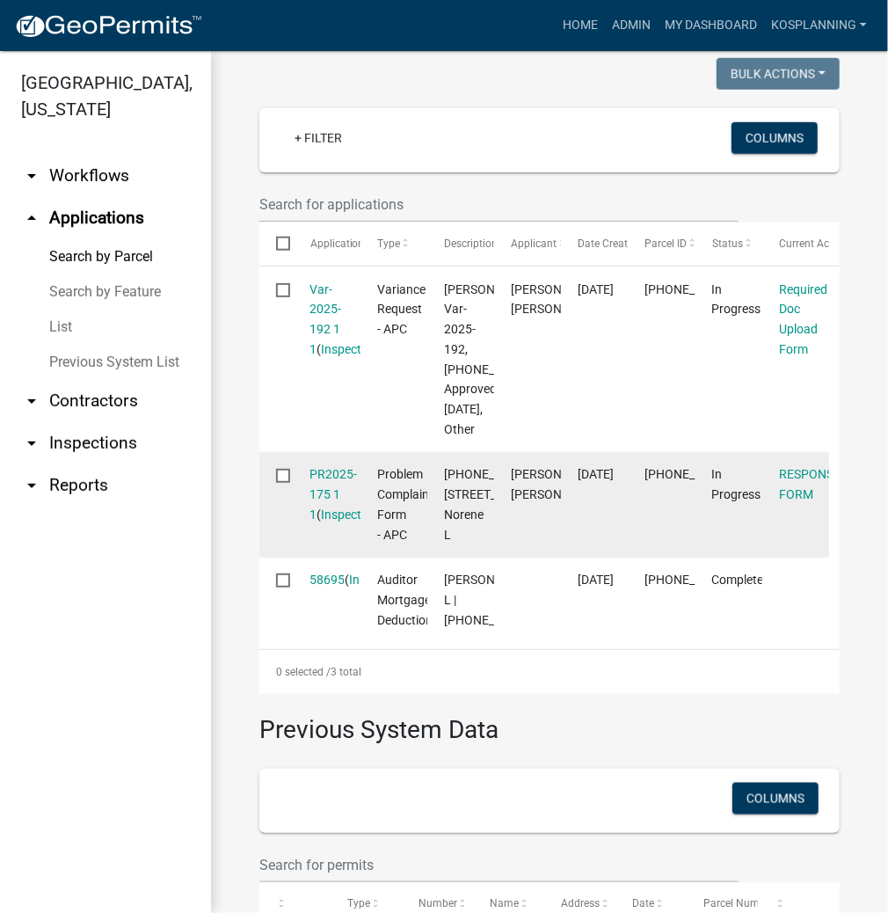
scroll to position [492, 0]
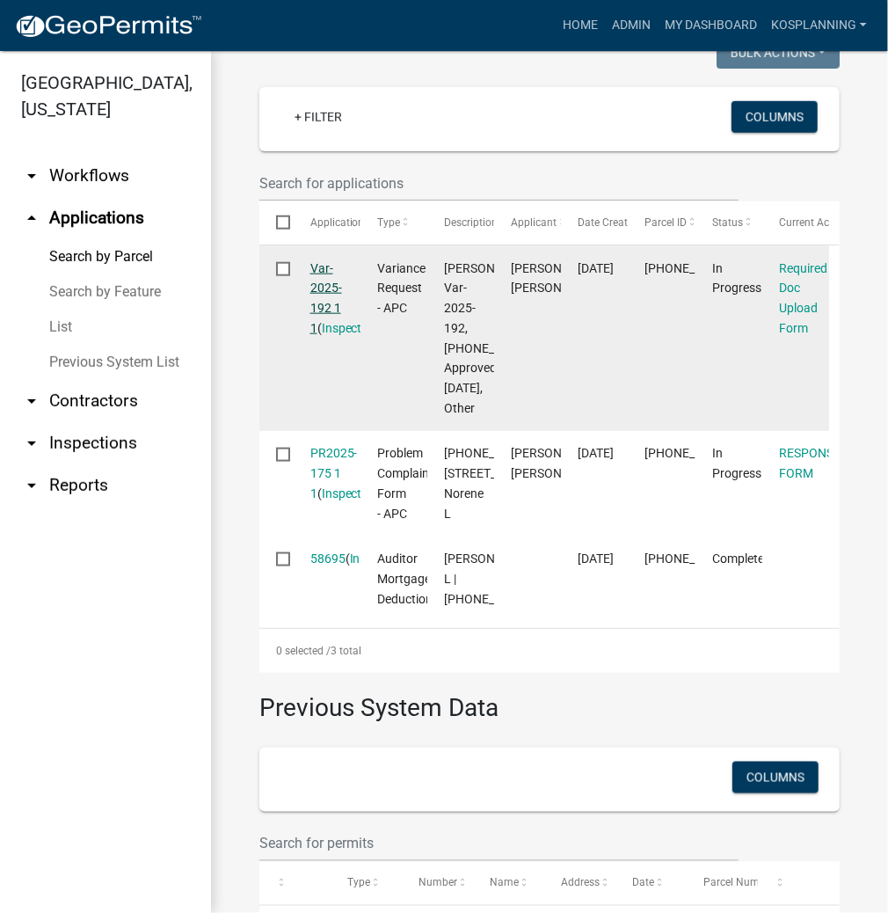
click at [316, 312] on link "Var-2025-192 1 1" at bounding box center [326, 298] width 32 height 74
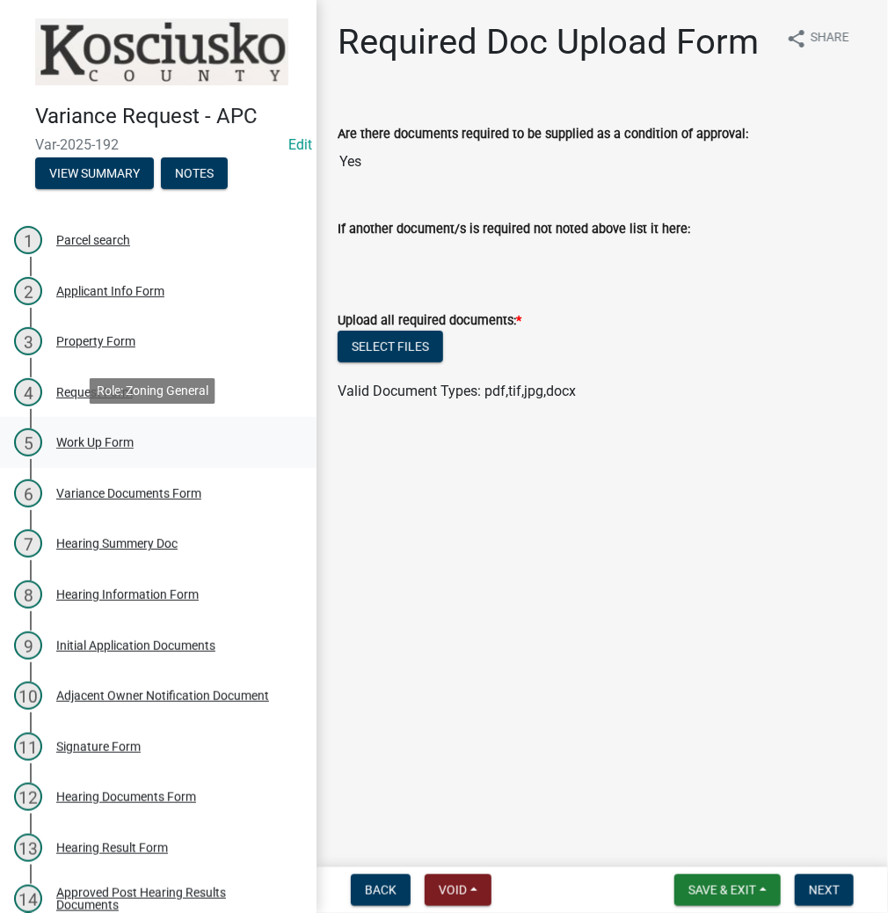
click at [91, 440] on div "Work Up Form" at bounding box center [94, 442] width 77 height 12
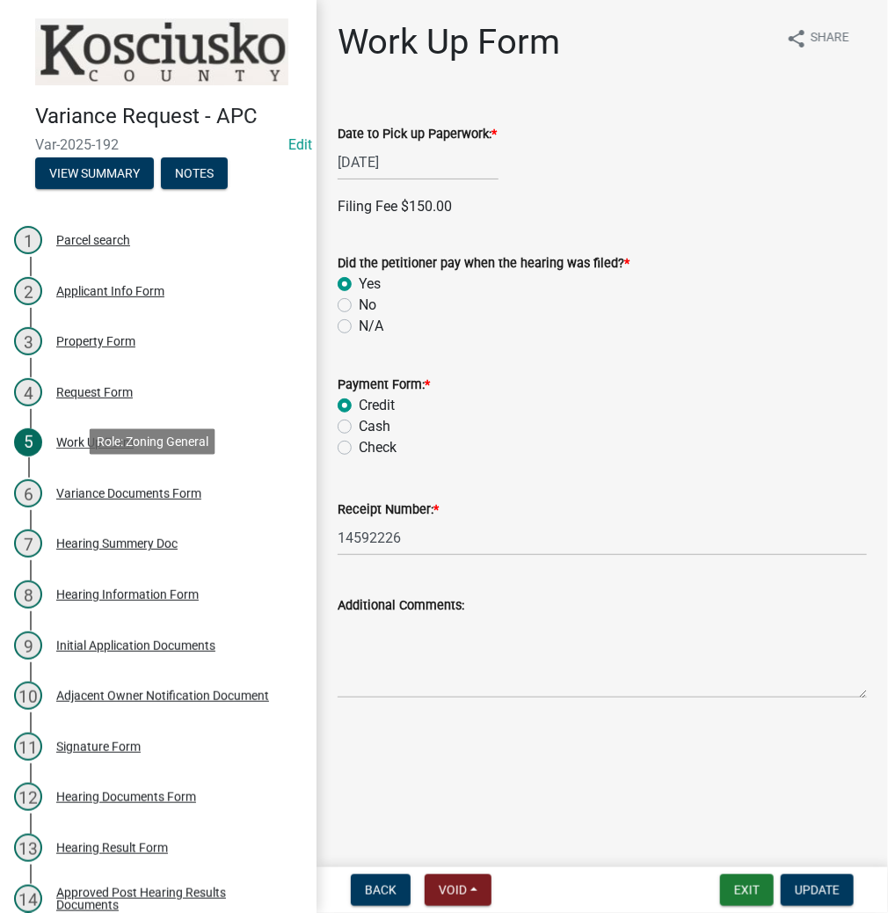
click at [91, 488] on div "Variance Documents Form" at bounding box center [128, 493] width 145 height 12
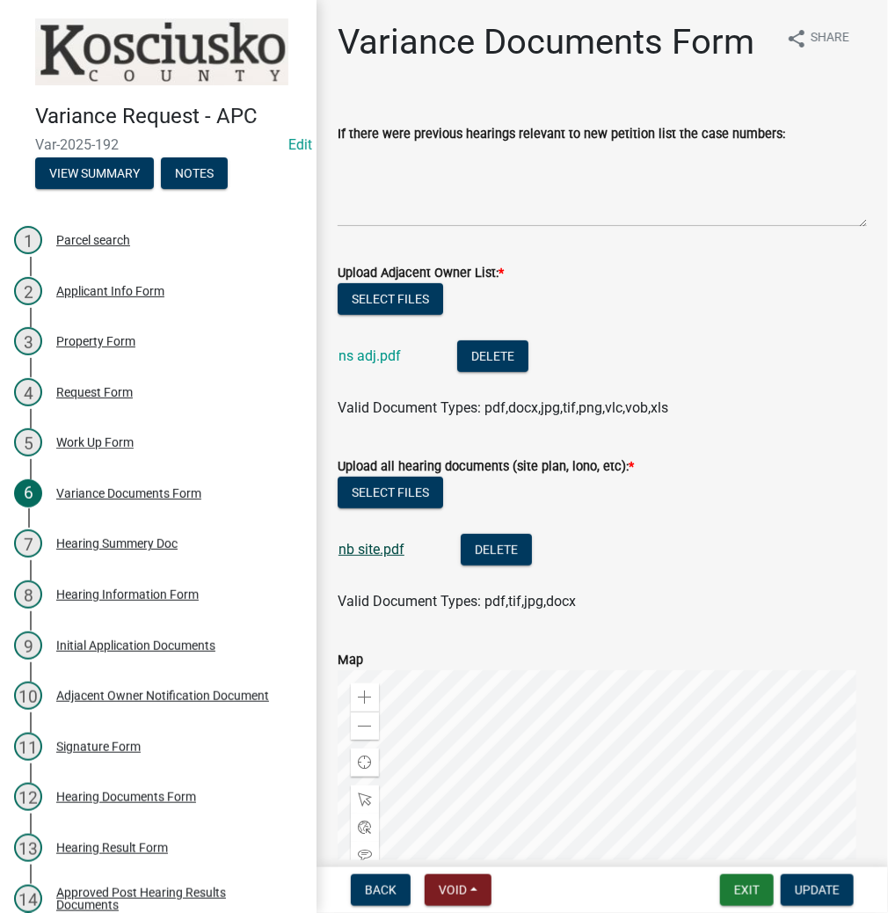
click at [390, 551] on link "nb site.pdf" at bounding box center [372, 549] width 66 height 17
